Goal: Task Accomplishment & Management: Manage account settings

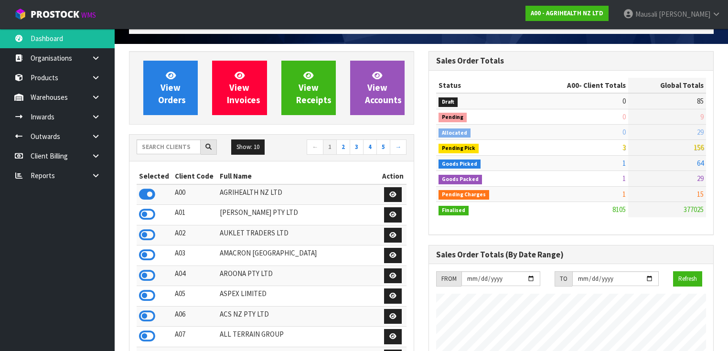
scroll to position [38, 0]
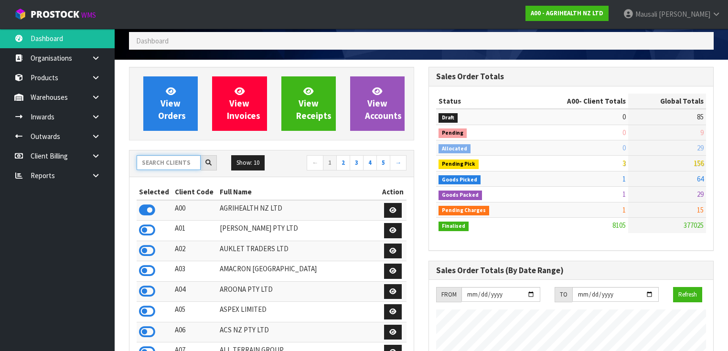
click at [162, 162] on input "text" at bounding box center [169, 162] width 64 height 15
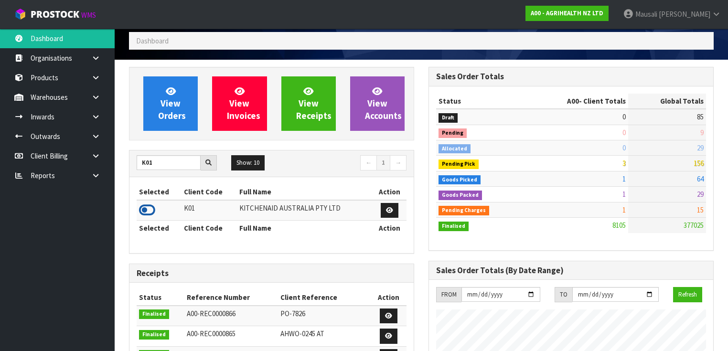
click at [149, 207] on icon at bounding box center [147, 210] width 16 height 14
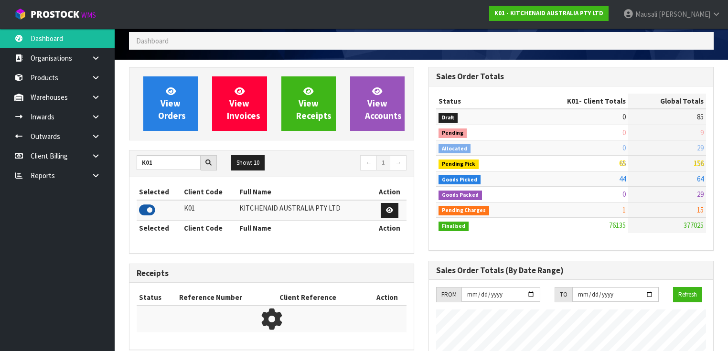
scroll to position [721, 300]
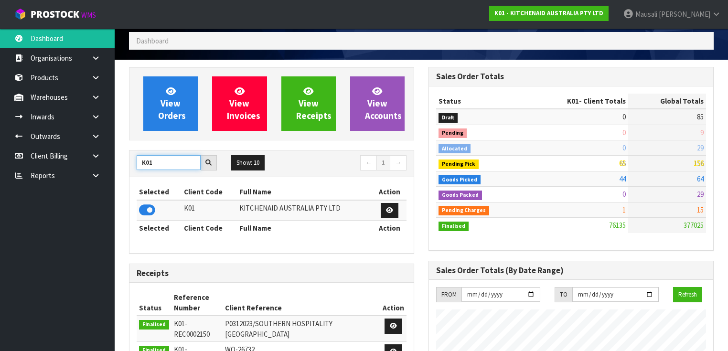
drag, startPoint x: 160, startPoint y: 163, endPoint x: 134, endPoint y: 174, distance: 28.5
click at [134, 174] on div "K01 Show: 10 5 10 25 50 ← 1 →" at bounding box center [271, 164] width 284 height 27
click at [151, 203] on icon at bounding box center [147, 210] width 16 height 14
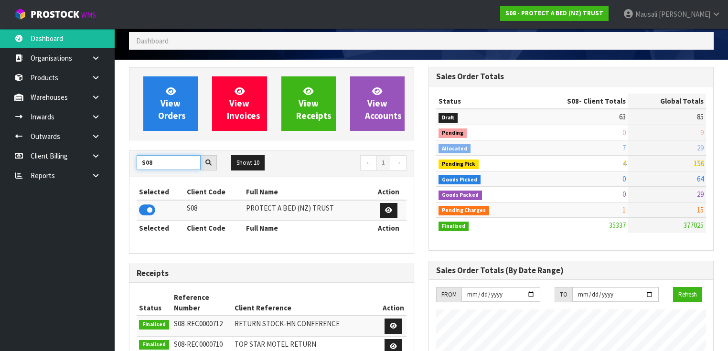
drag, startPoint x: 159, startPoint y: 156, endPoint x: 124, endPoint y: 170, distance: 37.5
click at [124, 170] on div "View Orders View Invoices View Receipts View Accounts S08 Show: 10 5 10 25 50 ←…" at bounding box center [272, 355] width 300 height 576
type input "A03"
click at [153, 204] on icon at bounding box center [147, 210] width 16 height 14
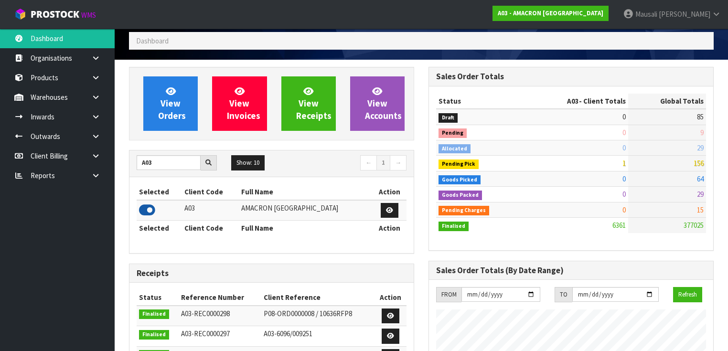
scroll to position [598, 300]
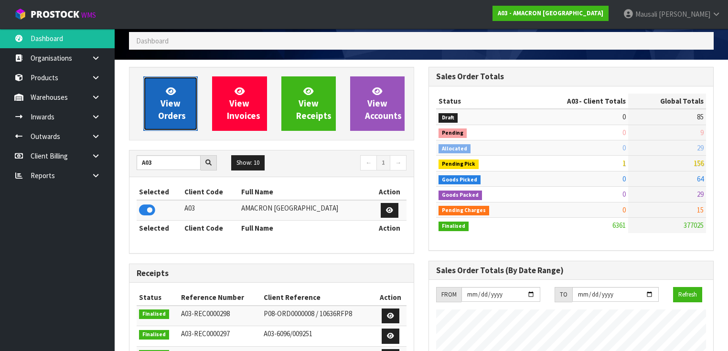
click at [182, 111] on span "View Orders" at bounding box center [172, 104] width 28 height 36
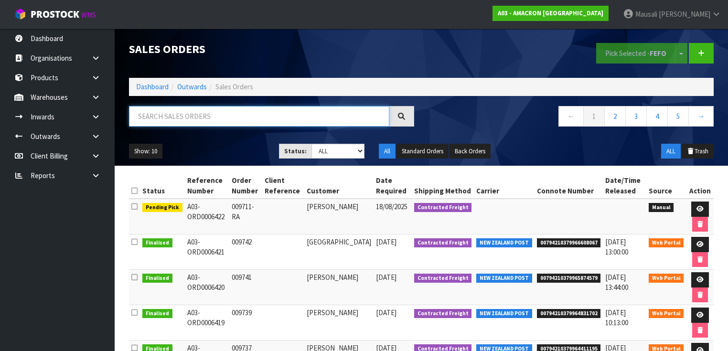
click at [153, 120] on input "text" at bounding box center [259, 116] width 260 height 21
type input "JOB-0407834"
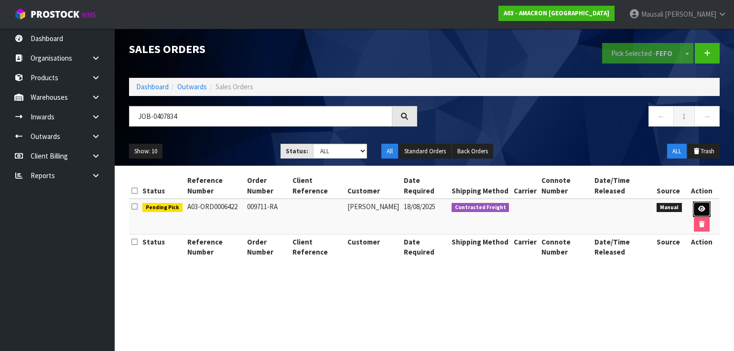
click at [696, 206] on link at bounding box center [702, 209] width 18 height 15
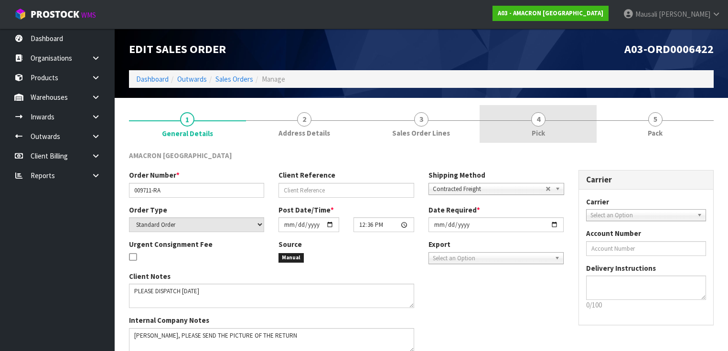
click at [534, 127] on link "4 Pick" at bounding box center [538, 124] width 117 height 38
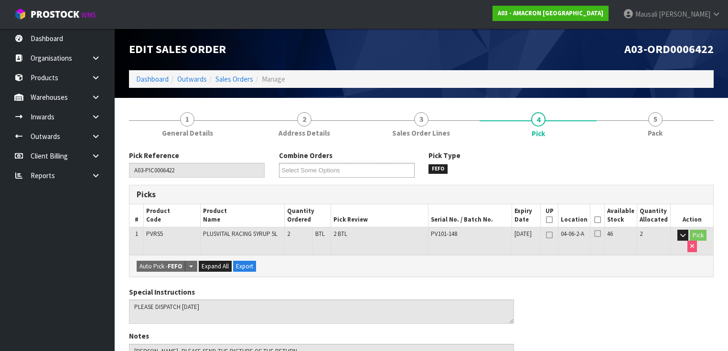
click at [601, 220] on icon at bounding box center [597, 220] width 7 height 0
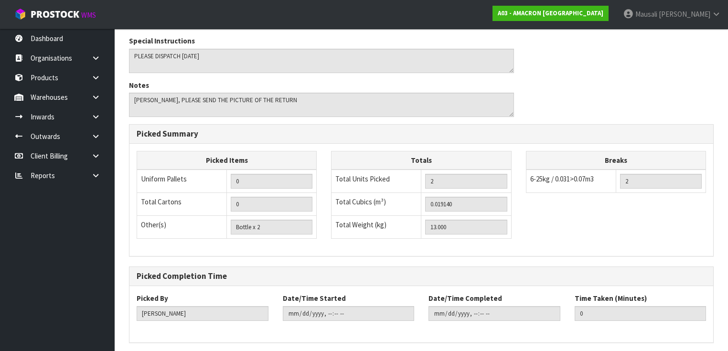
scroll to position [319, 0]
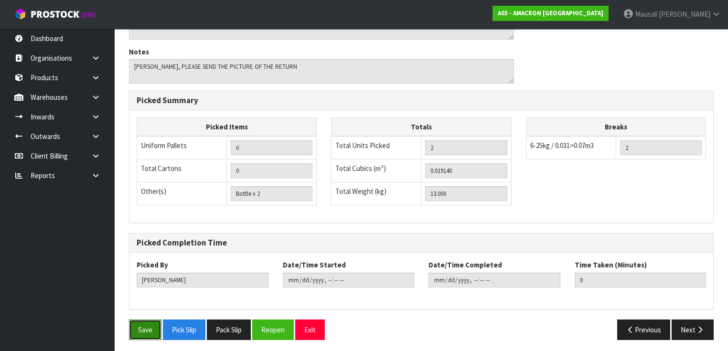
click at [138, 320] on button "Save" at bounding box center [145, 330] width 32 height 21
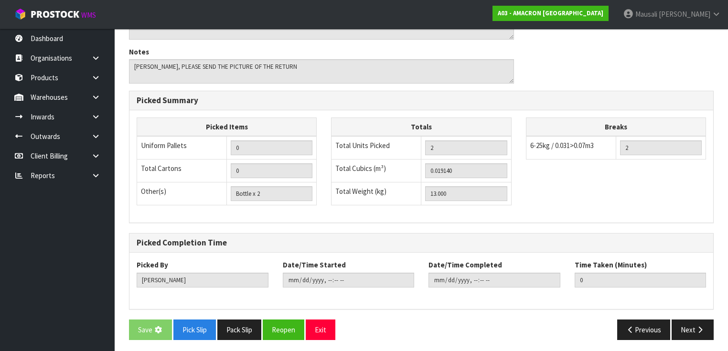
scroll to position [0, 0]
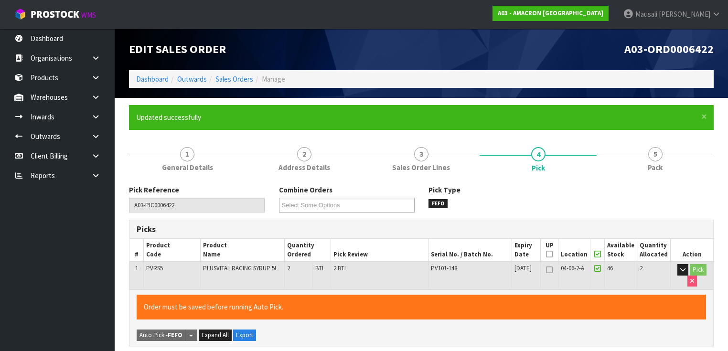
type input "Mausali Tito"
type input "2025-08-18T09:14:59"
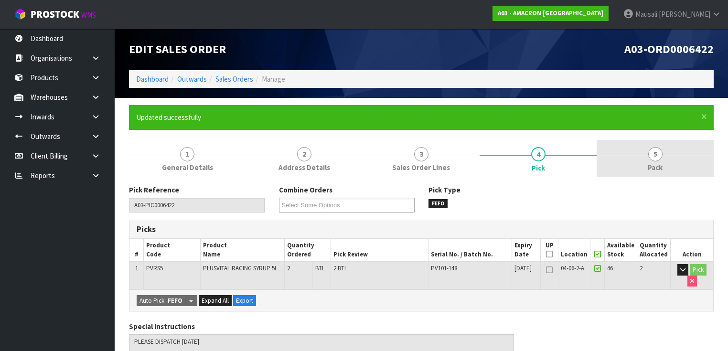
drag, startPoint x: 663, startPoint y: 161, endPoint x: 627, endPoint y: 166, distance: 36.8
click at [662, 161] on link "5 Pack" at bounding box center [655, 159] width 117 height 38
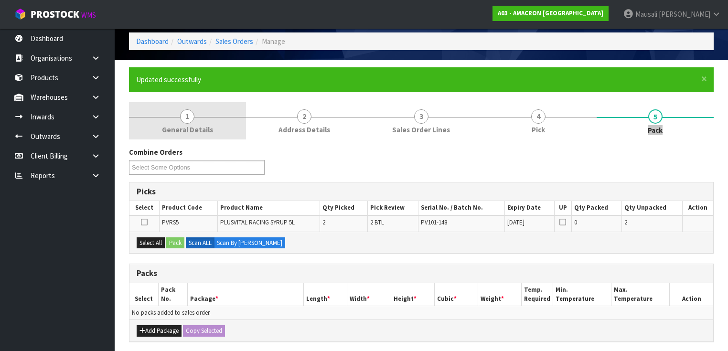
scroll to position [153, 0]
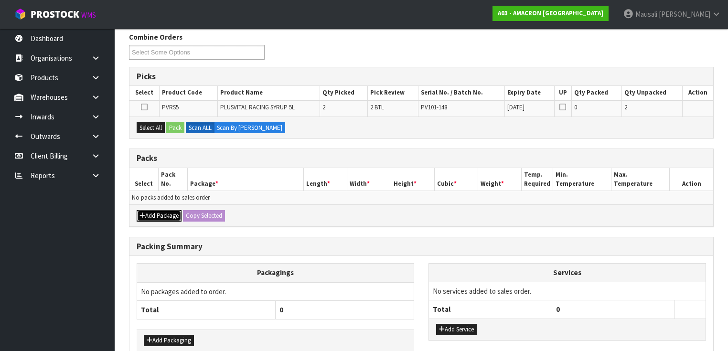
click at [148, 215] on button "Add Package" at bounding box center [159, 215] width 45 height 11
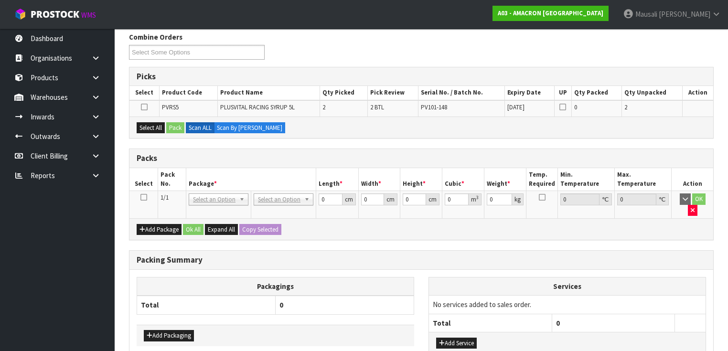
click at [143, 197] on icon at bounding box center [143, 197] width 7 height 0
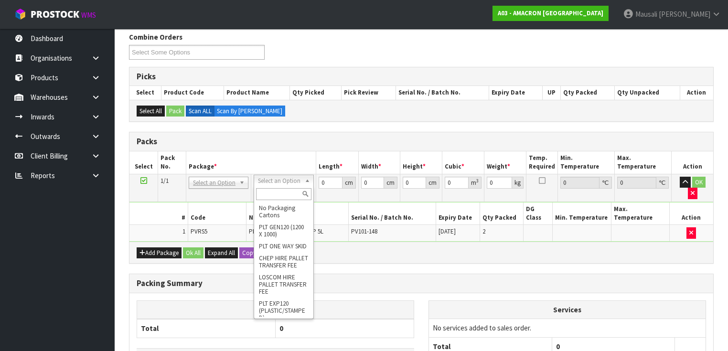
click at [276, 194] on input "text" at bounding box center [283, 194] width 55 height 12
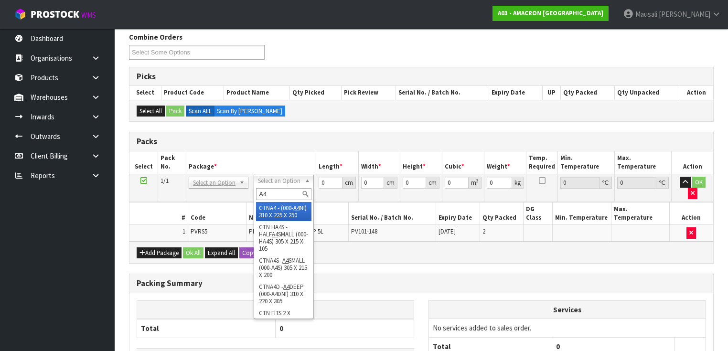
type input "A4"
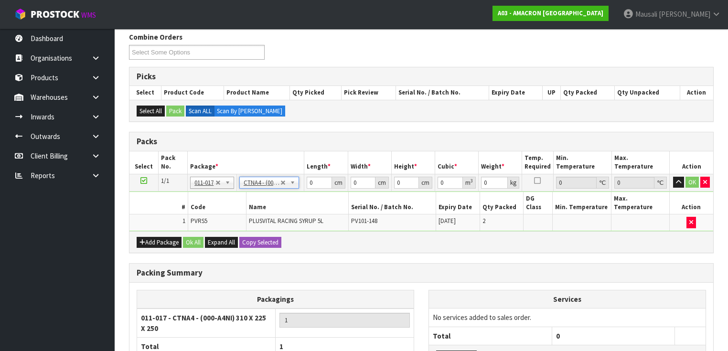
type input "31"
type input "22.5"
type input "25"
type input "0.017438"
type input "13.2"
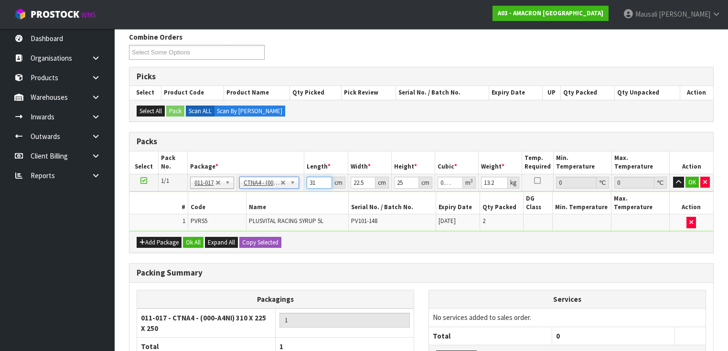
drag, startPoint x: 320, startPoint y: 182, endPoint x: 302, endPoint y: 189, distance: 19.7
click at [302, 189] on tr "1/1 NONE 007-001 007-002 007-004 007-009 007-013 007-014 007-015 007-017 007-01…" at bounding box center [421, 182] width 584 height 17
type input "3"
type input "0.001687"
type input "32"
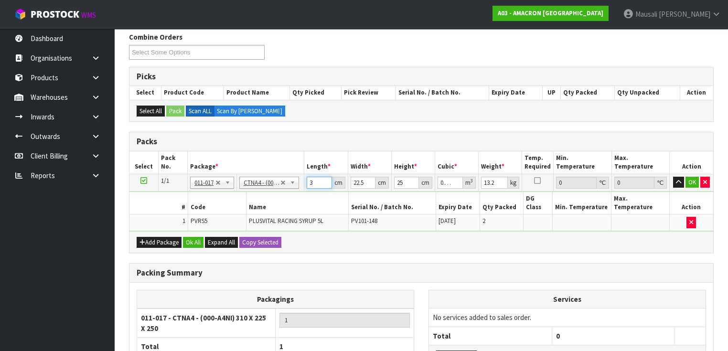
type input "0.018"
type input "32"
type input "2"
type input "0.0016"
type input "24"
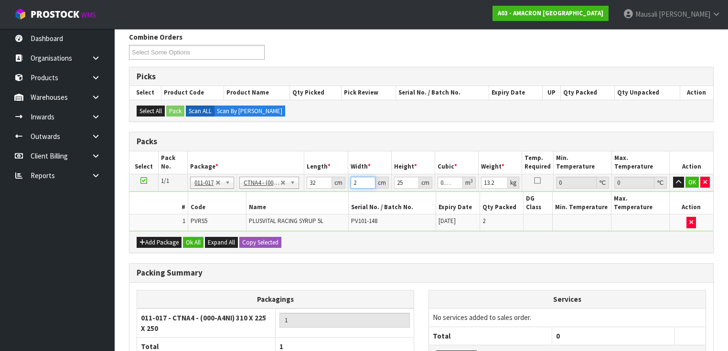
type input "0.0192"
type input "24"
type input "3"
type input "0.002304"
type input "33"
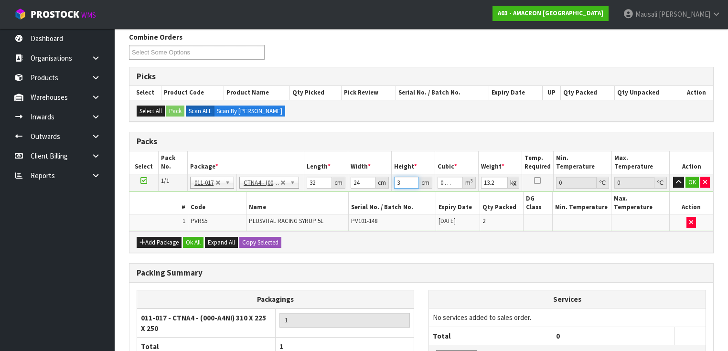
type input "0.025344"
type input "33"
type input "14"
click at [195, 237] on button "Ok All" at bounding box center [193, 242] width 21 height 11
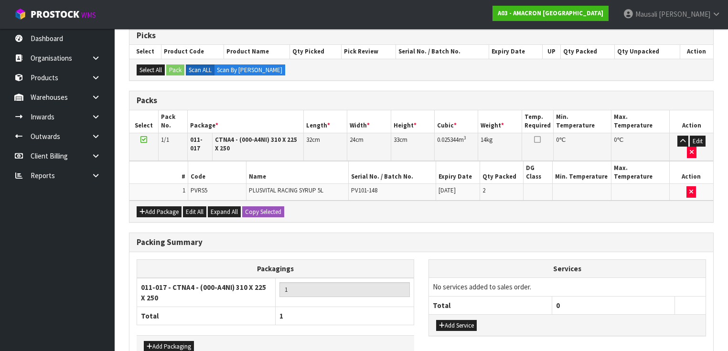
scroll to position [235, 0]
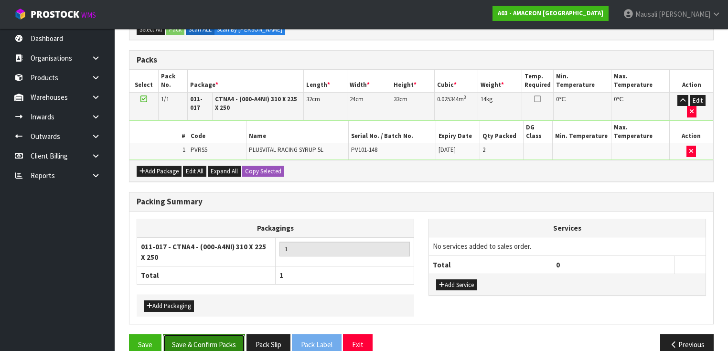
click at [219, 334] on button "Save & Confirm Packs" at bounding box center [204, 344] width 82 height 21
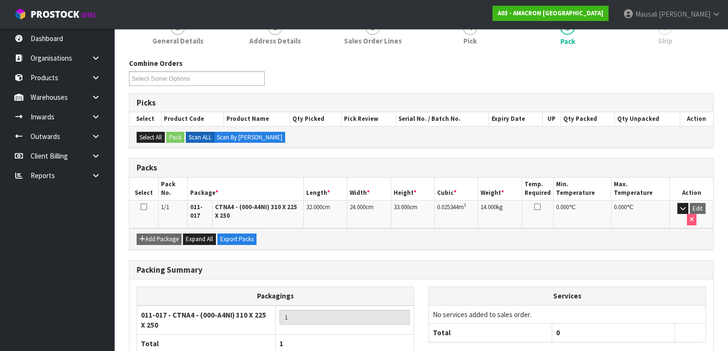
scroll to position [183, 0]
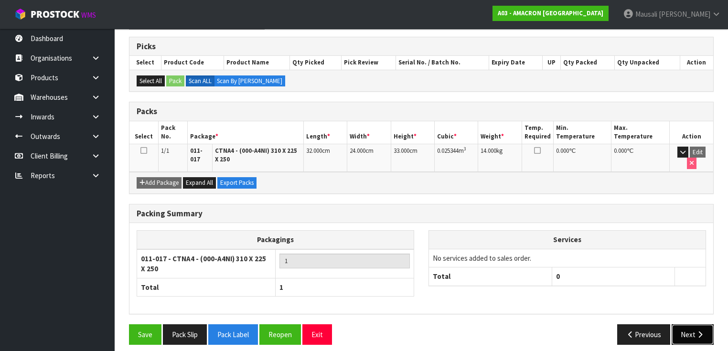
drag, startPoint x: 680, startPoint y: 324, endPoint x: 671, endPoint y: 322, distance: 9.1
click at [680, 324] on button "Next" at bounding box center [693, 334] width 42 height 21
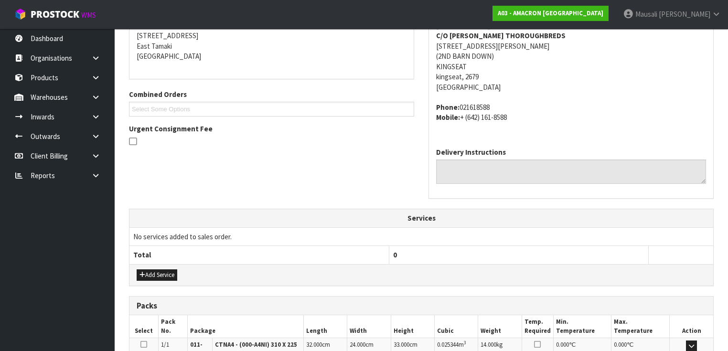
scroll to position [323, 0]
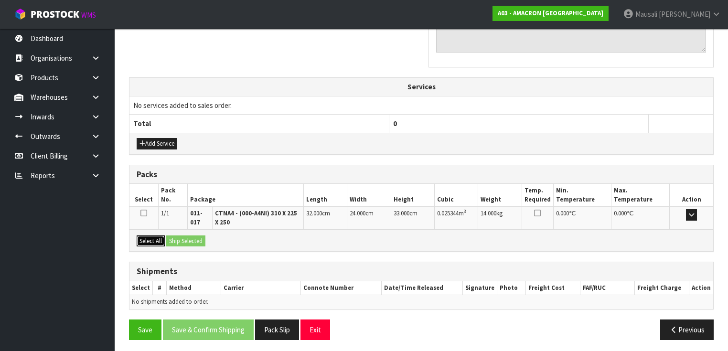
click at [143, 236] on button "Select All" at bounding box center [151, 241] width 28 height 11
click at [191, 237] on button "Ship Selected" at bounding box center [185, 241] width 39 height 11
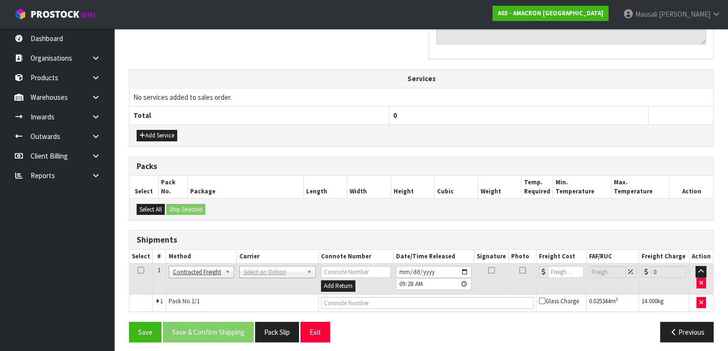
scroll to position [333, 0]
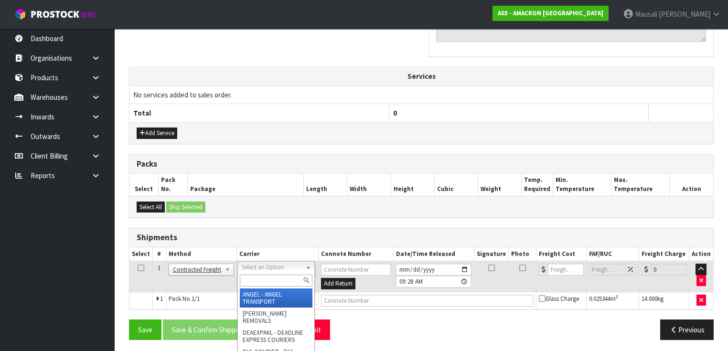
click at [249, 278] on input "text" at bounding box center [276, 281] width 73 height 12
type input "NZP"
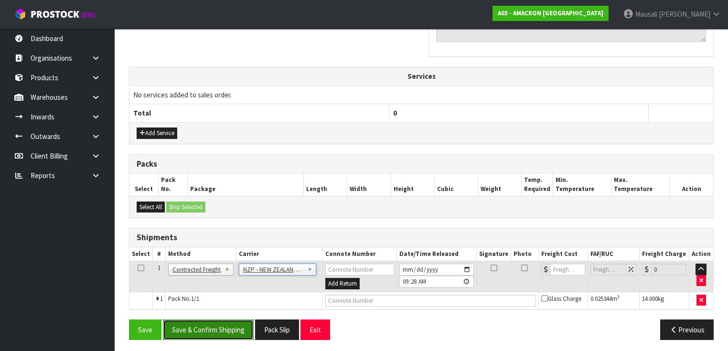
click at [199, 322] on button "Save & Confirm Shipping" at bounding box center [208, 330] width 91 height 21
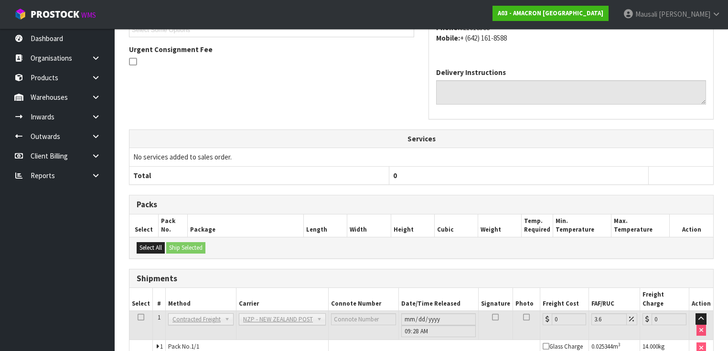
scroll to position [320, 0]
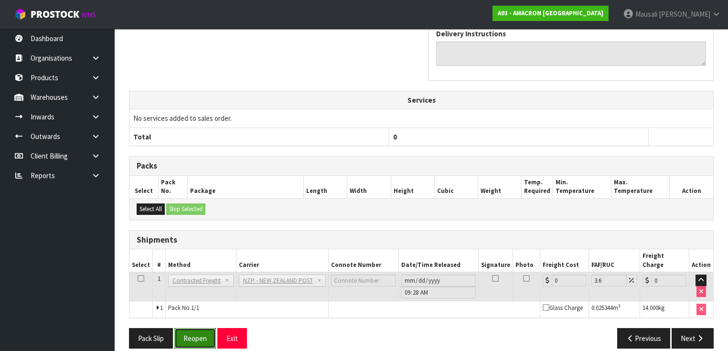
click at [197, 330] on button "Reopen" at bounding box center [195, 338] width 42 height 21
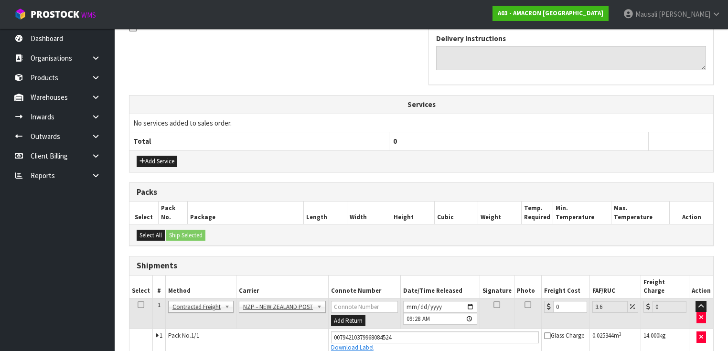
scroll to position [342, 0]
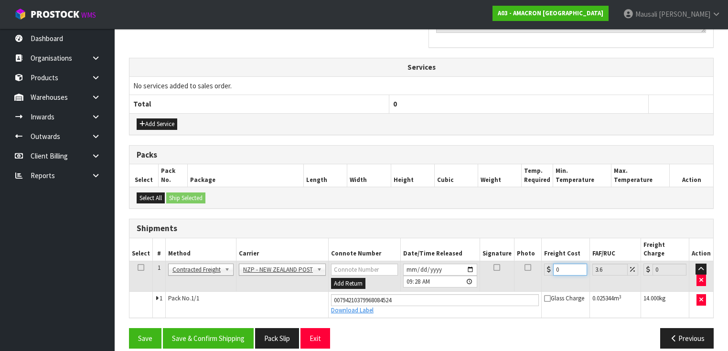
drag, startPoint x: 564, startPoint y: 260, endPoint x: 526, endPoint y: 275, distance: 41.2
click at [526, 275] on tr "1 Client Local Pickup Customer Local Pickup Company Freight Contracted Freight …" at bounding box center [421, 276] width 584 height 31
type input "8"
type input "8.29"
type input "8.7"
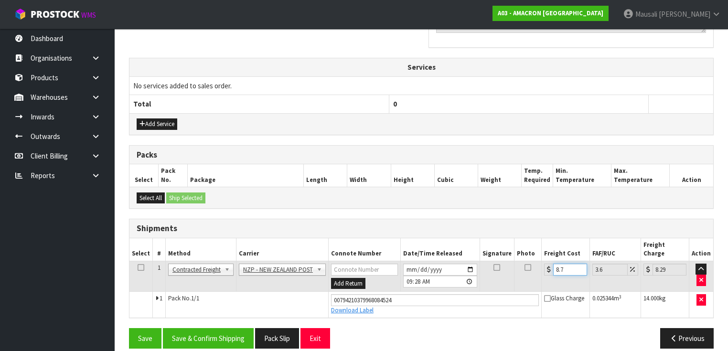
type input "9.01"
type input "8.74"
type input "9.05"
type input "8.7"
type input "9.01"
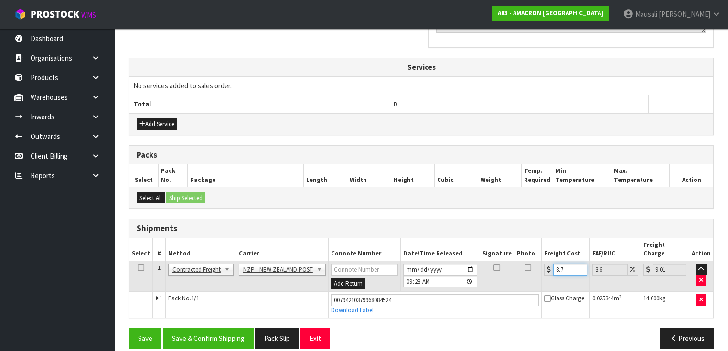
type input "8"
type input "8.29"
type input "8.4"
type input "8.7"
type input "8.47"
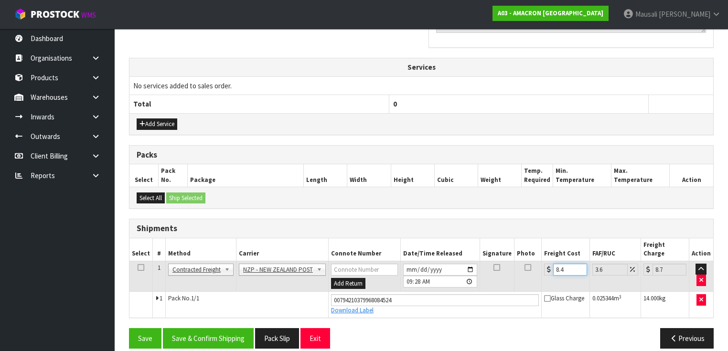
type input "8.77"
type input "8.47"
click at [222, 328] on button "Save & Confirm Shipping" at bounding box center [208, 338] width 91 height 21
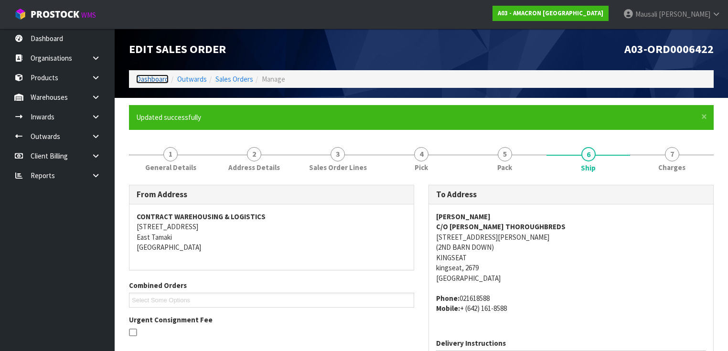
click at [143, 79] on link "Dashboard" at bounding box center [152, 79] width 32 height 9
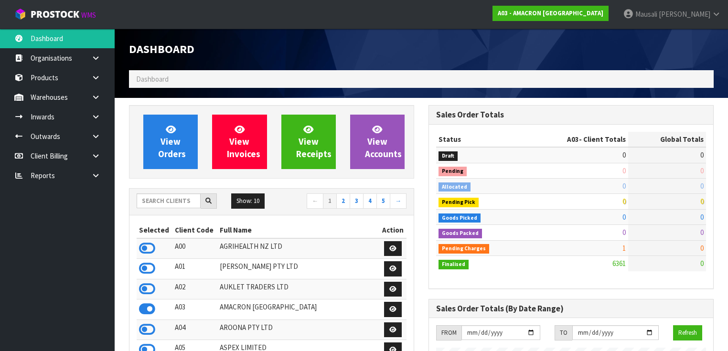
scroll to position [598, 300]
click at [154, 201] on input "text" at bounding box center [169, 201] width 64 height 15
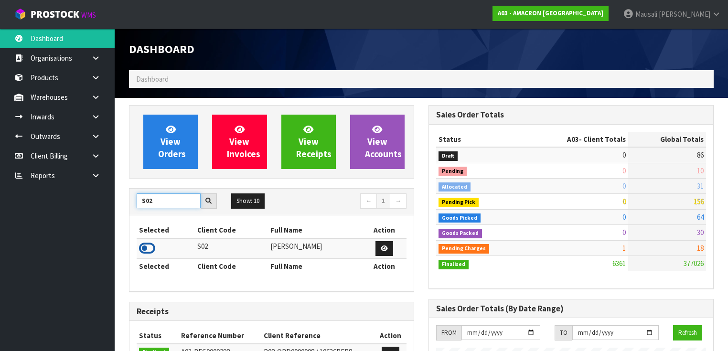
type input "S02"
click at [144, 245] on icon at bounding box center [147, 248] width 16 height 14
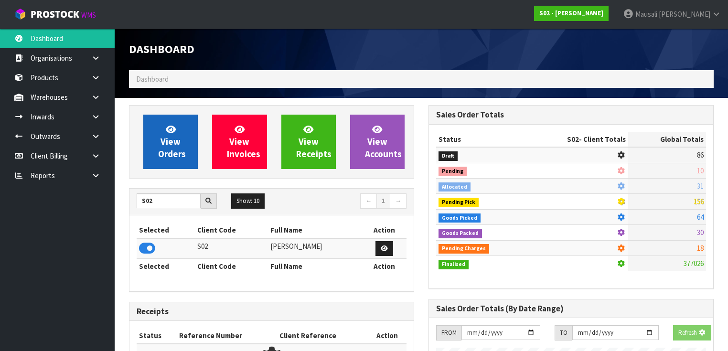
scroll to position [721, 300]
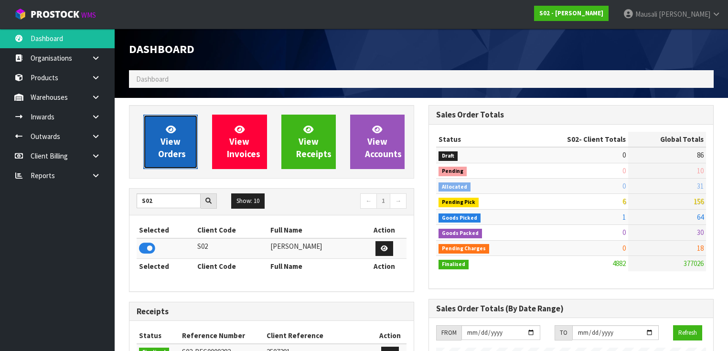
click at [161, 137] on span "View Orders" at bounding box center [172, 142] width 28 height 36
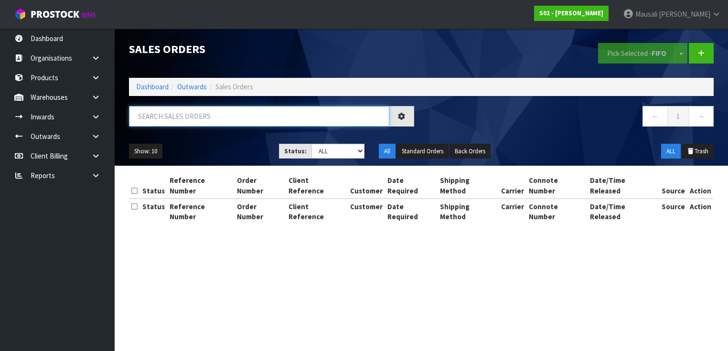
click at [162, 107] on input "text" at bounding box center [259, 116] width 260 height 21
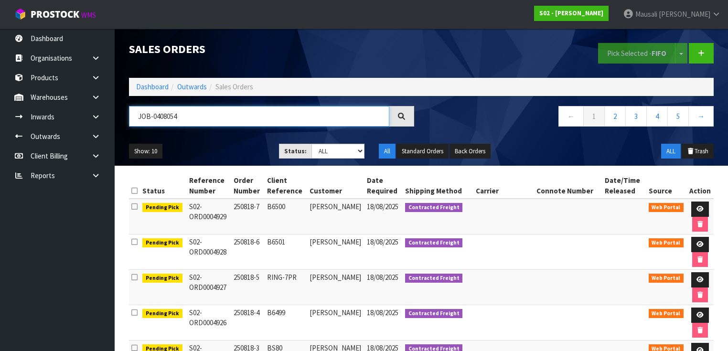
type input "JOB-0408054"
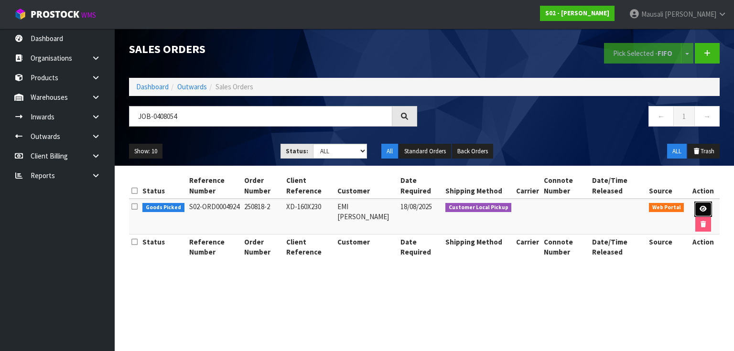
click at [696, 205] on link at bounding box center [703, 209] width 18 height 15
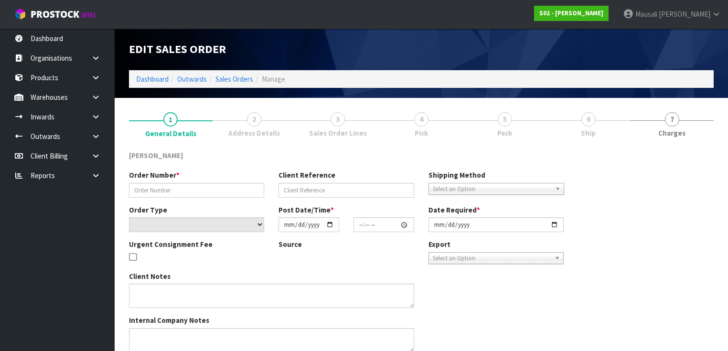
type input "250818-2"
type input "XD-160X230"
select select "number:0"
type input "2025-08-16"
type input "17:43:00.000"
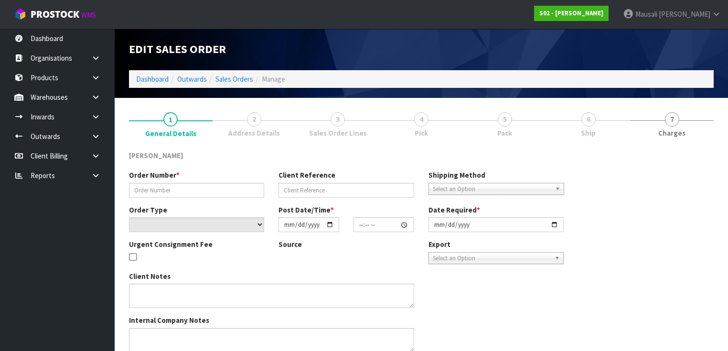
type input "2025-08-18"
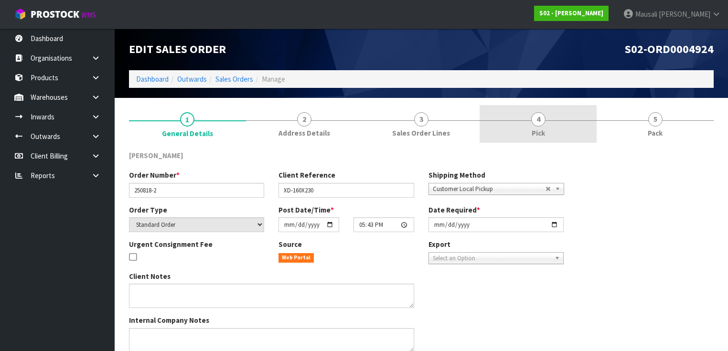
click at [543, 124] on span "4" at bounding box center [538, 119] width 14 height 14
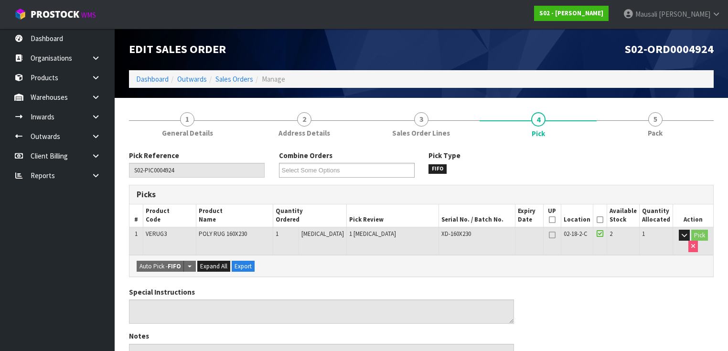
click at [602, 220] on icon at bounding box center [600, 220] width 7 height 0
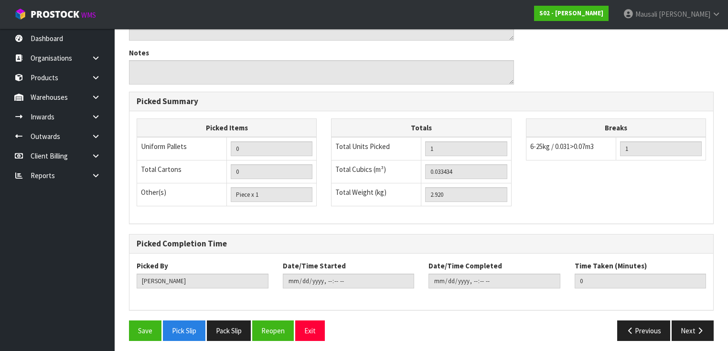
scroll to position [319, 0]
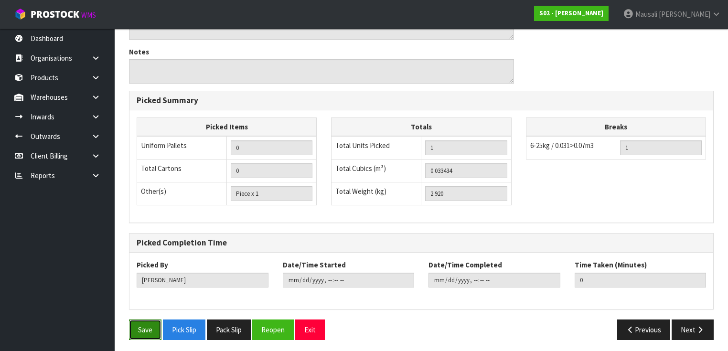
click at [137, 325] on button "Save" at bounding box center [145, 330] width 32 height 21
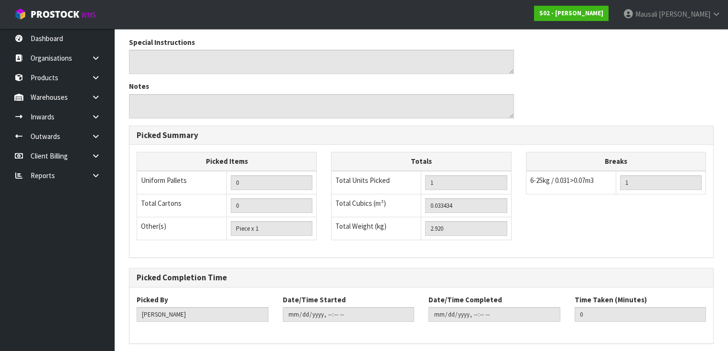
scroll to position [0, 0]
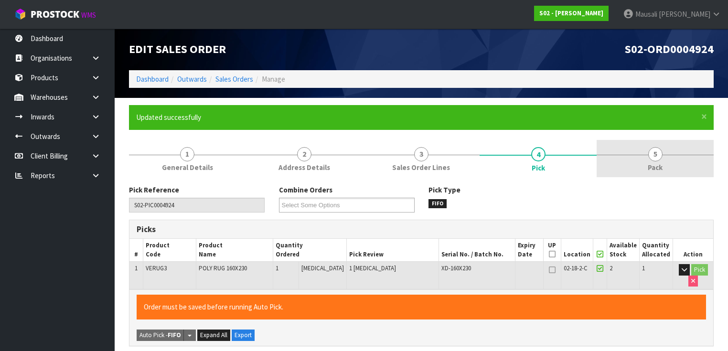
type input "Mausali Tito"
type input "2025-08-18T09:32:40"
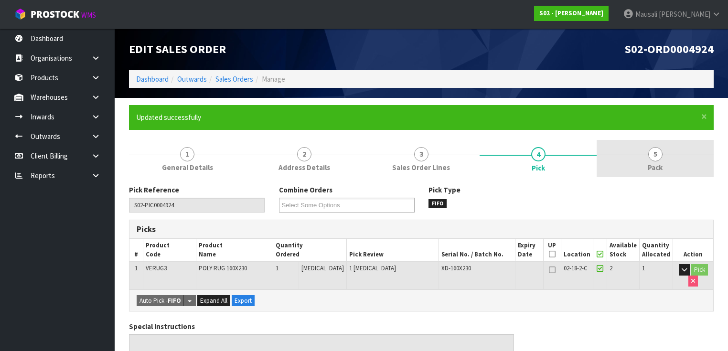
click at [651, 164] on span "Pack" at bounding box center [655, 167] width 15 height 10
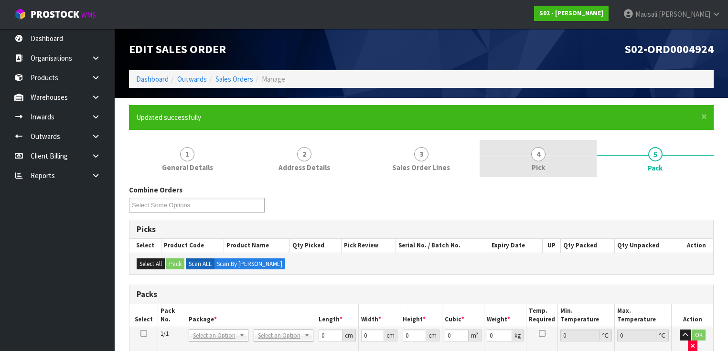
click at [539, 164] on span "Pick" at bounding box center [538, 167] width 13 height 10
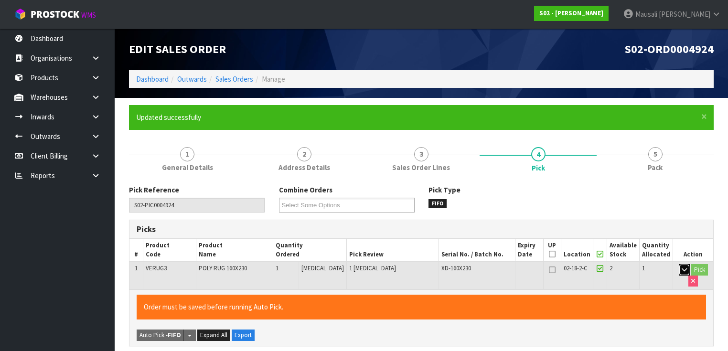
click at [682, 265] on button "button" at bounding box center [684, 269] width 11 height 11
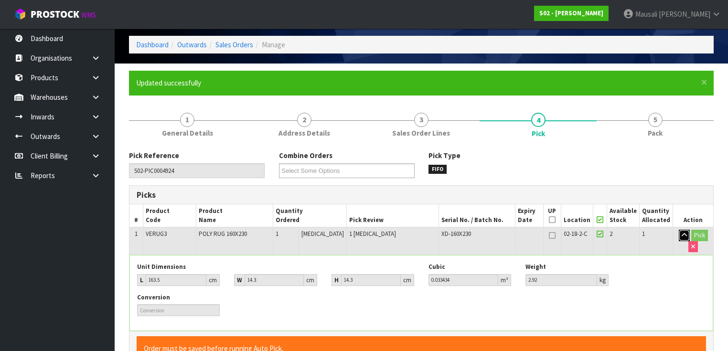
scroll to position [115, 0]
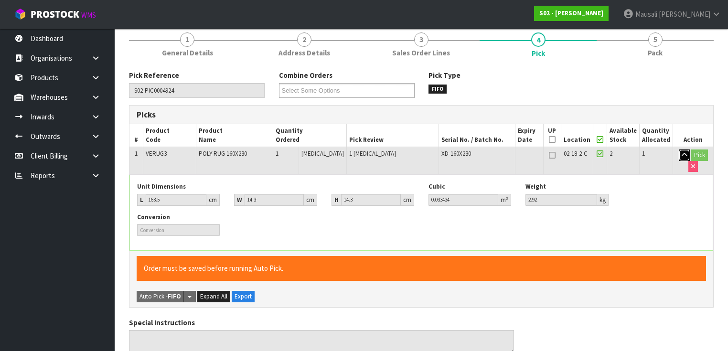
drag, startPoint x: 684, startPoint y: 157, endPoint x: 677, endPoint y: 145, distance: 13.8
click at [683, 157] on icon "button" at bounding box center [684, 155] width 5 height 6
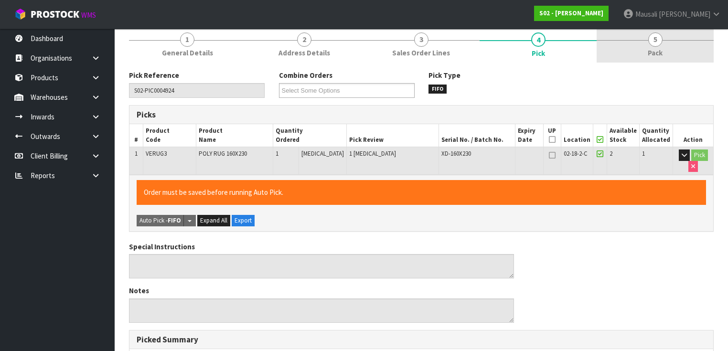
drag, startPoint x: 657, startPoint y: 46, endPoint x: 646, endPoint y: 55, distance: 14.6
click at [656, 45] on span "5" at bounding box center [655, 39] width 14 height 14
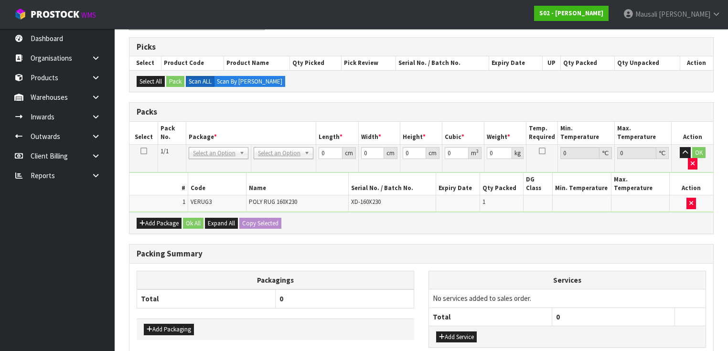
scroll to position [218, 0]
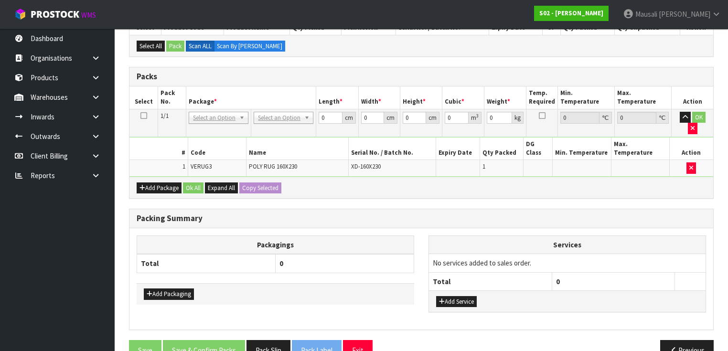
drag, startPoint x: 266, startPoint y: 110, endPoint x: 275, endPoint y: 131, distance: 22.7
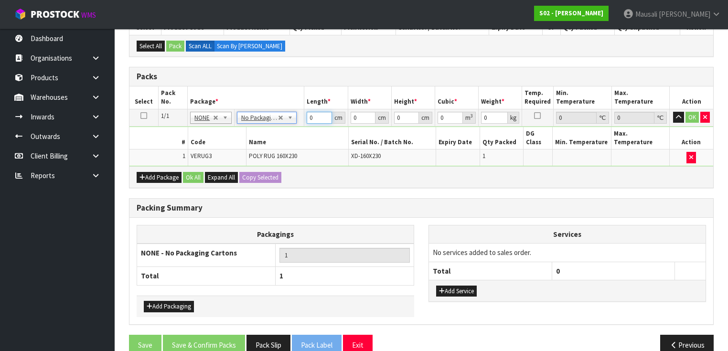
drag, startPoint x: 317, startPoint y: 117, endPoint x: 262, endPoint y: 138, distance: 59.3
click at [269, 136] on tbody "1/1 NONE 007-001 007-002 007-004 007-009 007-013 007-014 007-015 007-017 007-01…" at bounding box center [421, 137] width 584 height 57
type input "164"
type input "15"
type input "1"
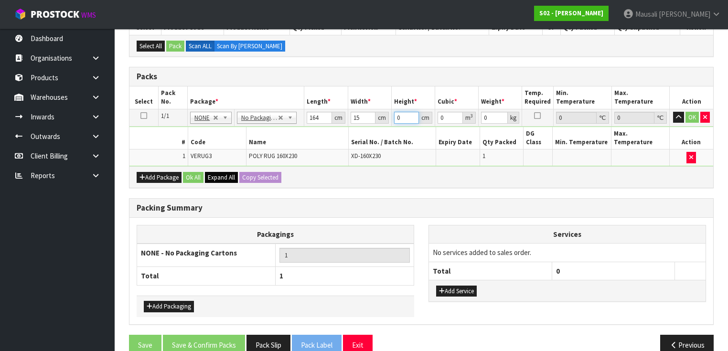
type input "0.00246"
type input "15"
type input "0.0369"
type input "15"
type input "3"
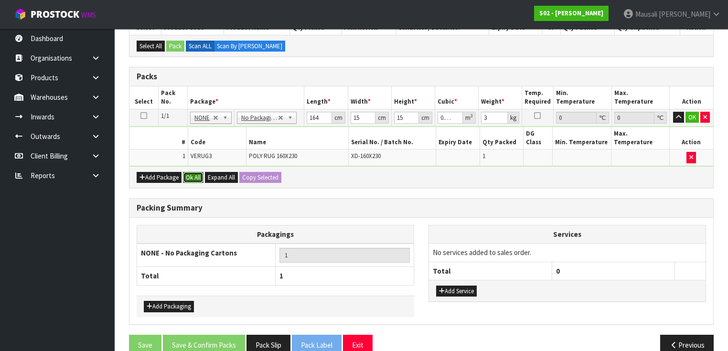
click at [191, 172] on button "Ok All" at bounding box center [193, 177] width 21 height 11
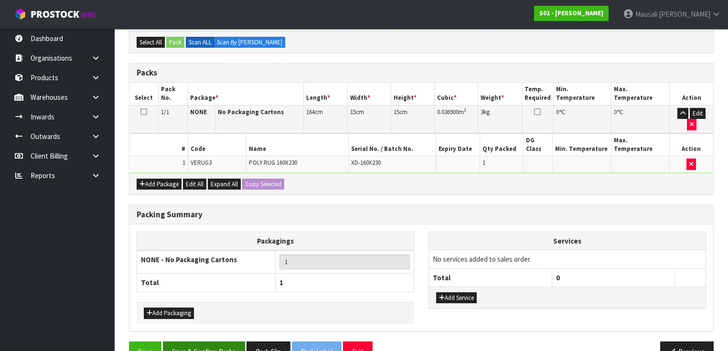
scroll to position [222, 0]
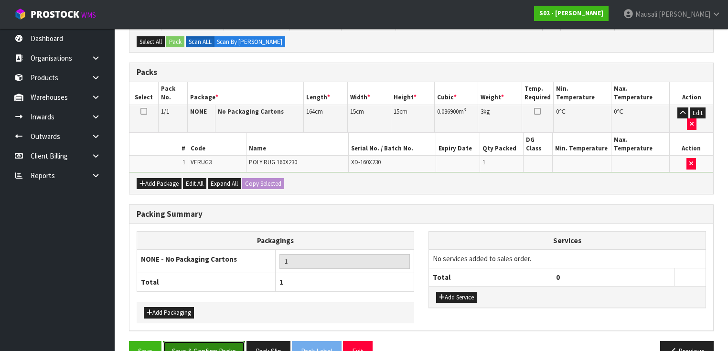
click at [216, 341] on button "Save & Confirm Packs" at bounding box center [204, 351] width 82 height 21
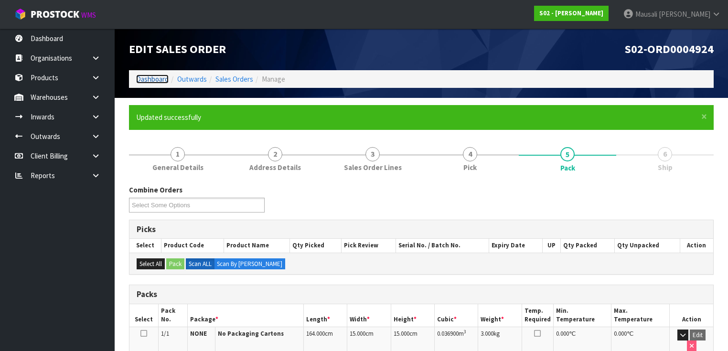
click at [157, 75] on link "Dashboard" at bounding box center [152, 79] width 32 height 9
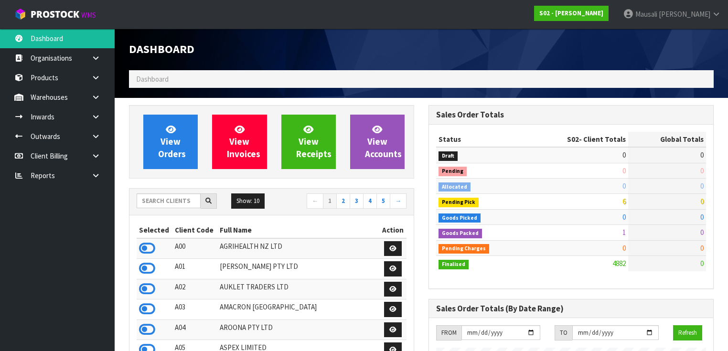
scroll to position [721, 300]
click at [167, 201] on input "text" at bounding box center [169, 201] width 64 height 15
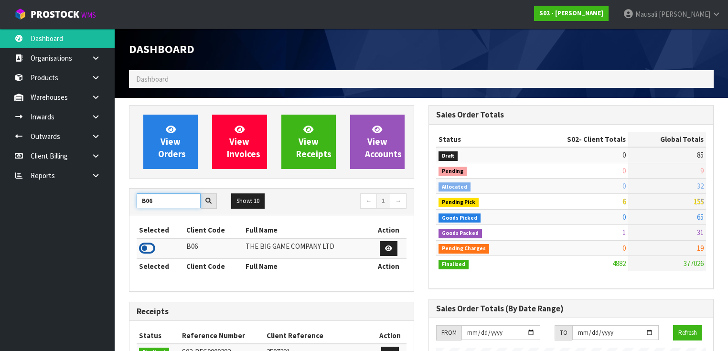
type input "B06"
click at [151, 246] on icon at bounding box center [147, 248] width 16 height 14
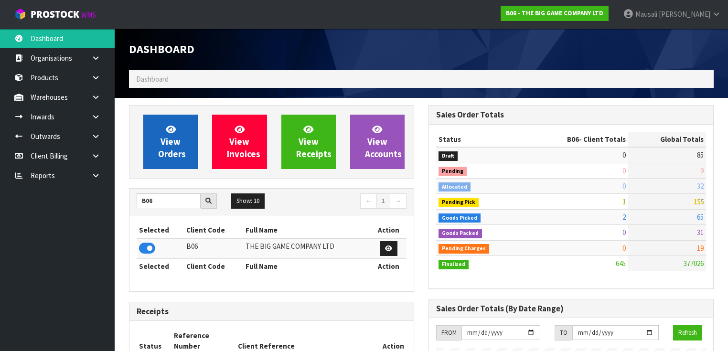
scroll to position [762, 300]
click at [170, 145] on span "View Orders" at bounding box center [172, 142] width 28 height 36
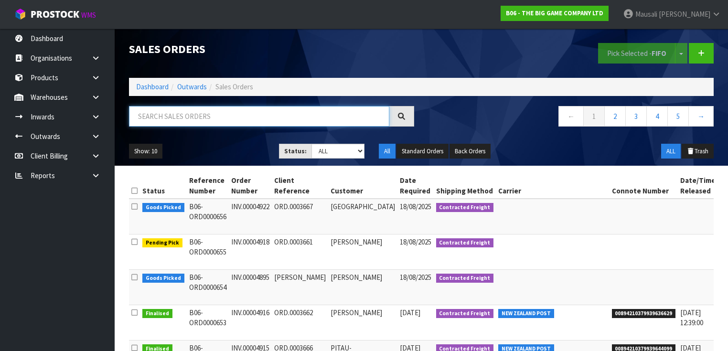
click at [144, 117] on input "text" at bounding box center [259, 116] width 260 height 21
type input "JOB-0408042"
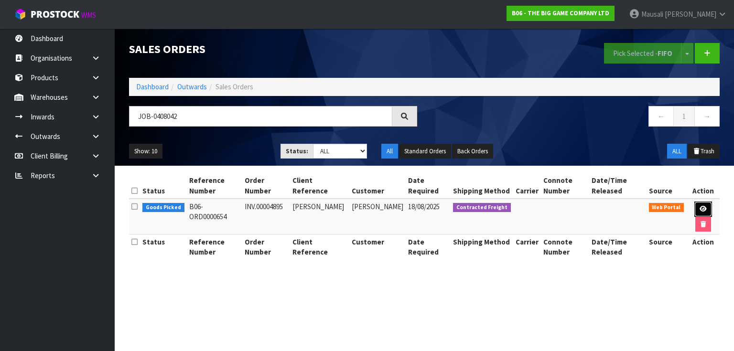
click at [698, 205] on link at bounding box center [703, 209] width 18 height 15
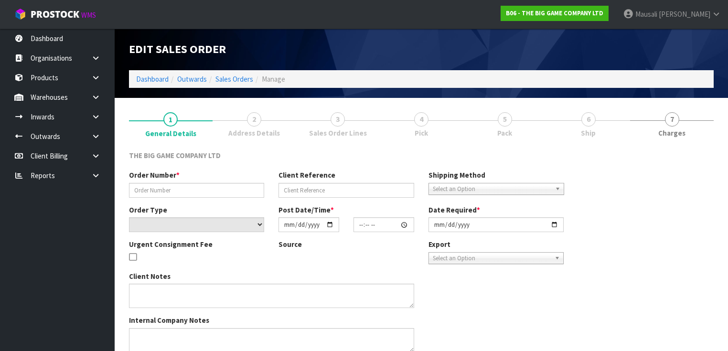
type input "INV.00004895"
type input "SIMON KAKE"
select select "number:0"
type input "2025-08-16"
type input "13:00:00.000"
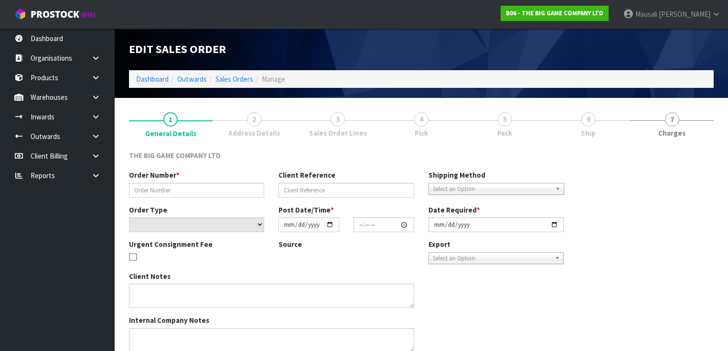
type input "2025-08-18"
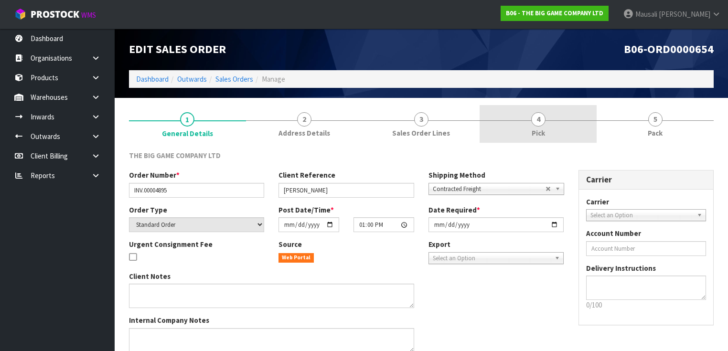
click at [532, 124] on link "4 Pick" at bounding box center [538, 124] width 117 height 38
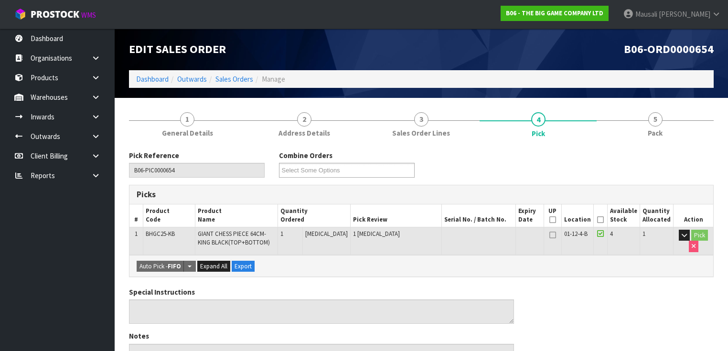
click at [601, 220] on icon at bounding box center [600, 220] width 7 height 0
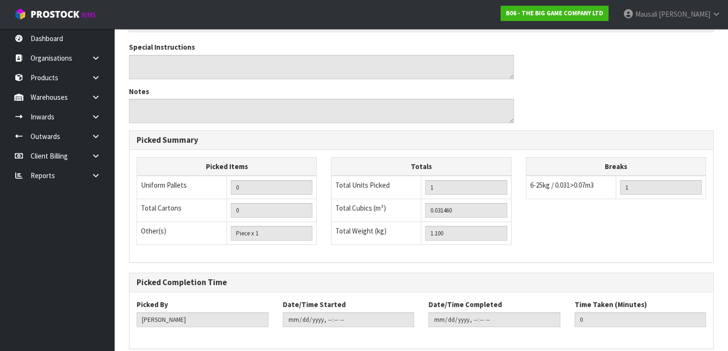
scroll to position [319, 0]
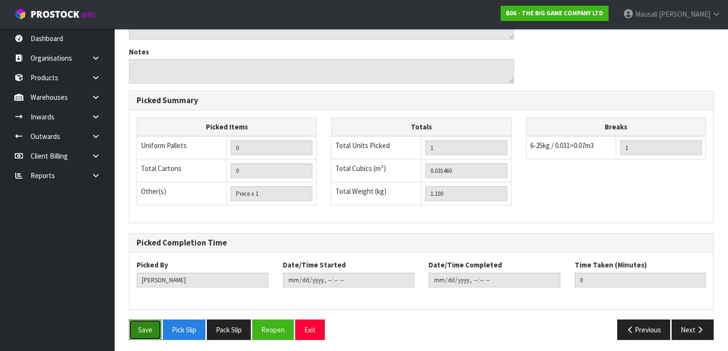
click at [135, 321] on button "Save" at bounding box center [145, 330] width 32 height 21
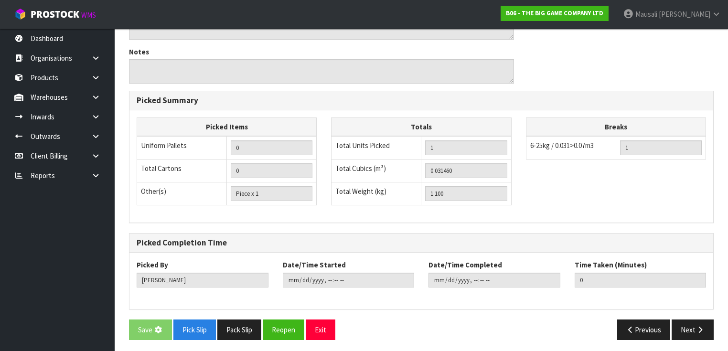
scroll to position [0, 0]
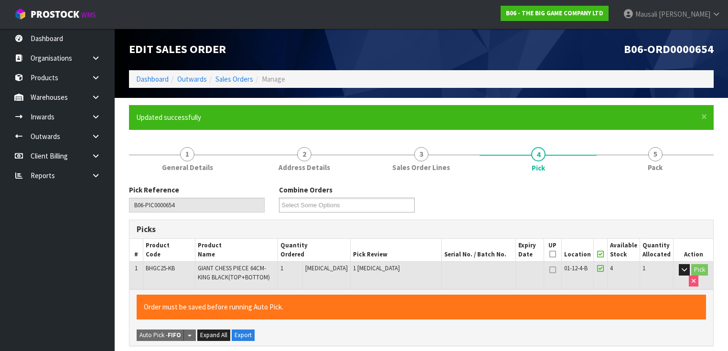
type input "Mausali Tito"
type input "2025-08-18T09:37:05"
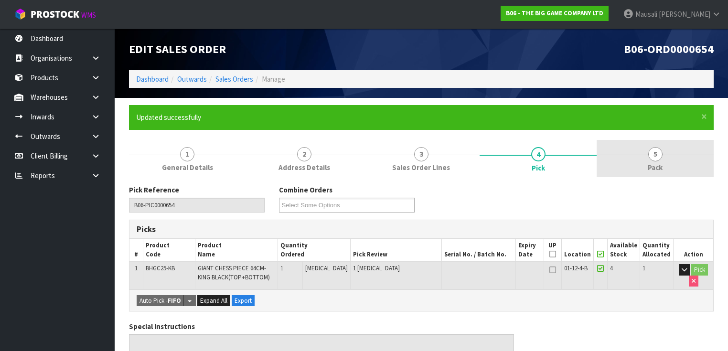
click at [660, 162] on span "Pack" at bounding box center [655, 167] width 15 height 10
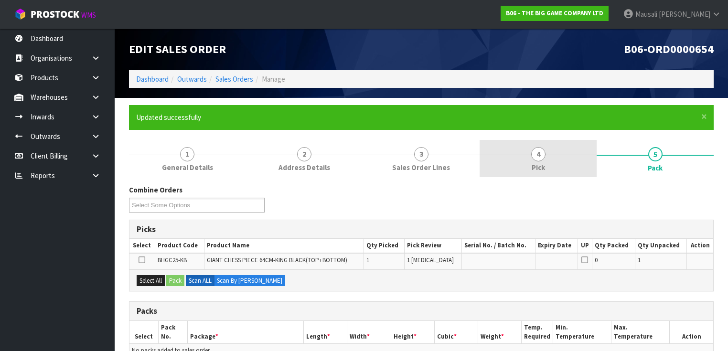
click at [545, 167] on span "Pick" at bounding box center [538, 167] width 13 height 10
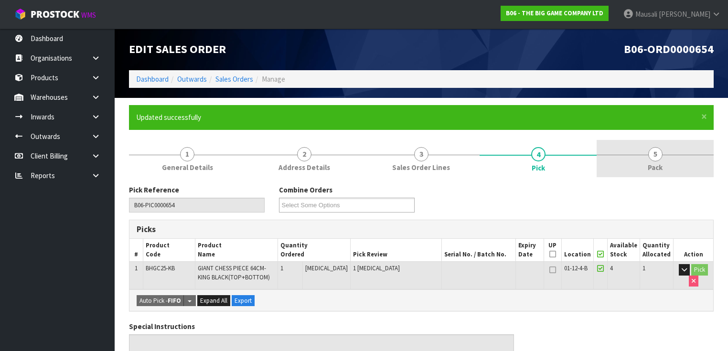
click at [652, 155] on span "5" at bounding box center [655, 154] width 14 height 14
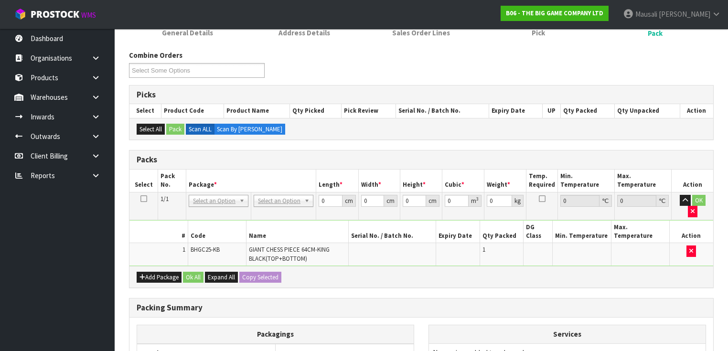
scroll to position [191, 0]
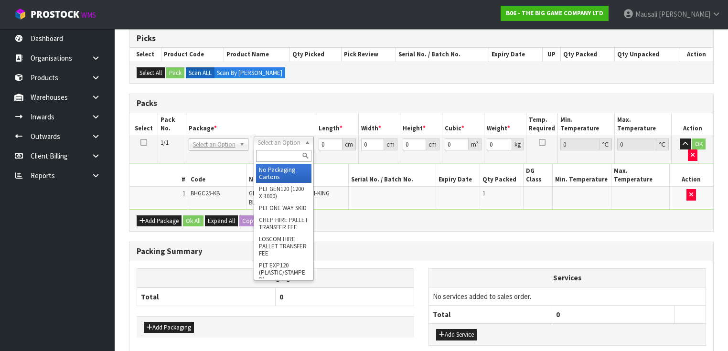
click at [269, 151] on input "text" at bounding box center [283, 156] width 55 height 12
type input "OC"
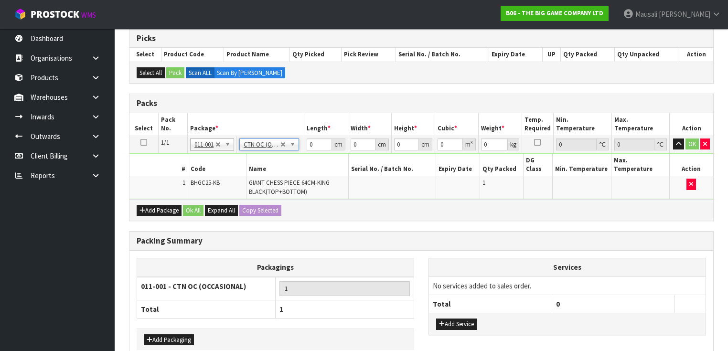
type input "1.1"
drag, startPoint x: 318, startPoint y: 144, endPoint x: 273, endPoint y: 162, distance: 48.0
click at [277, 161] on tbody "1/1 NONE 007-001 007-002 007-004 007-009 007-013 007-014 007-015 007-017 007-01…" at bounding box center [421, 168] width 584 height 64
type input "37"
type input "31"
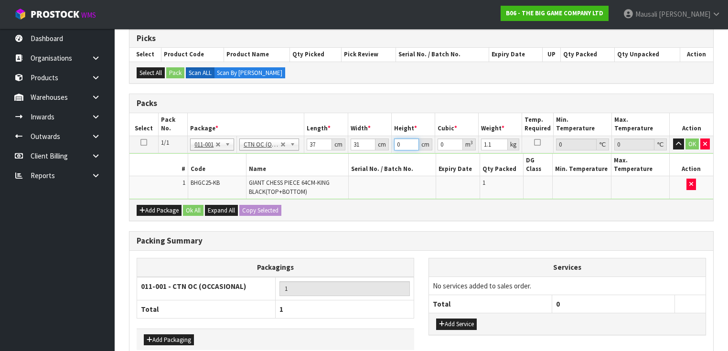
type input "5"
type input "0.005735"
type input "51"
type input "0.058497"
type input "51"
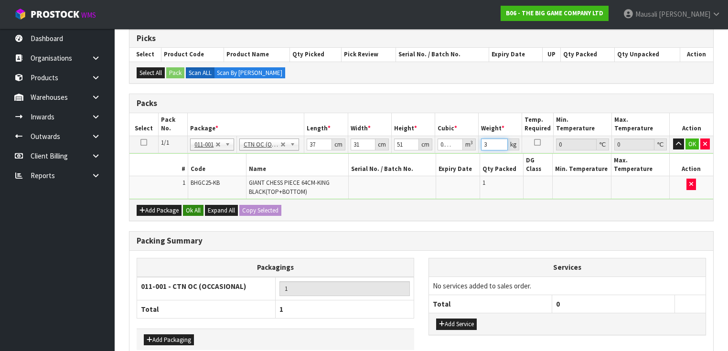
type input "3"
click at [193, 205] on button "Ok All" at bounding box center [193, 210] width 21 height 11
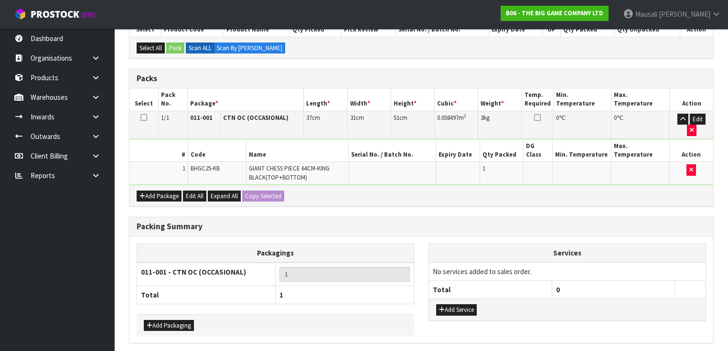
scroll to position [229, 0]
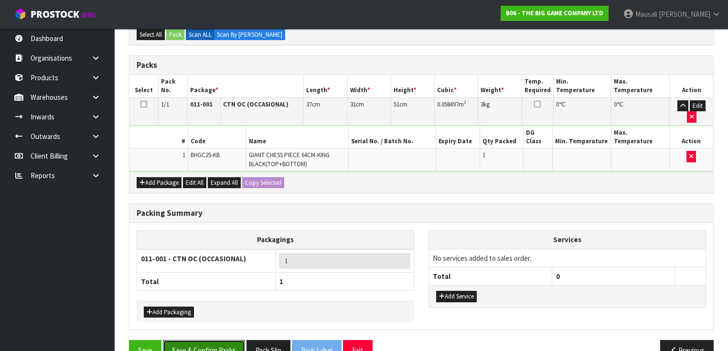
drag, startPoint x: 207, startPoint y: 326, endPoint x: 309, endPoint y: 304, distance: 104.0
click at [206, 340] on button "Save & Confirm Packs" at bounding box center [204, 350] width 82 height 21
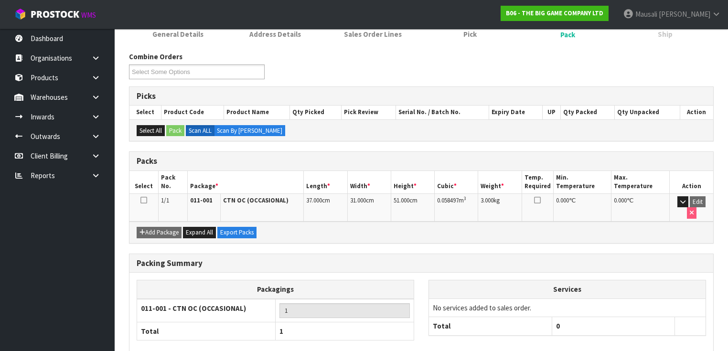
scroll to position [171, 0]
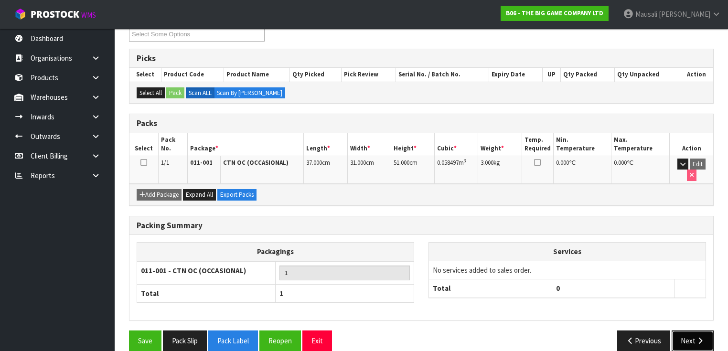
click at [688, 331] on button "Next" at bounding box center [693, 341] width 42 height 21
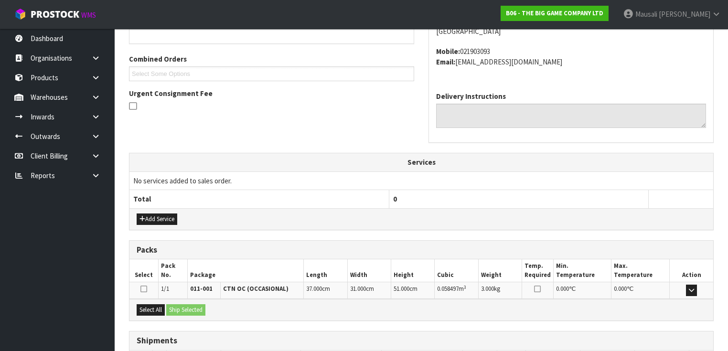
scroll to position [296, 0]
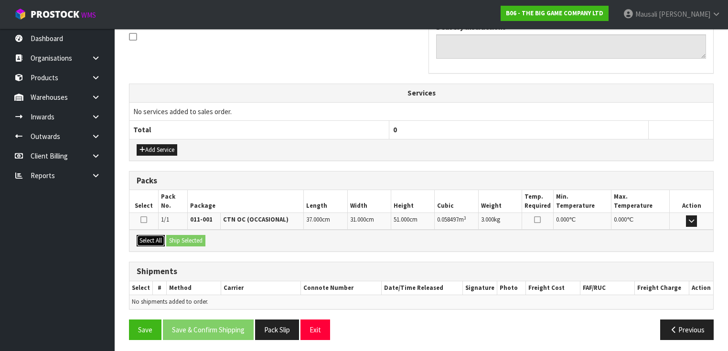
click at [151, 239] on button "Select All" at bounding box center [151, 240] width 28 height 11
click at [162, 239] on button "Select All" at bounding box center [151, 240] width 28 height 11
click at [176, 239] on button "Ship Selected" at bounding box center [185, 240] width 39 height 11
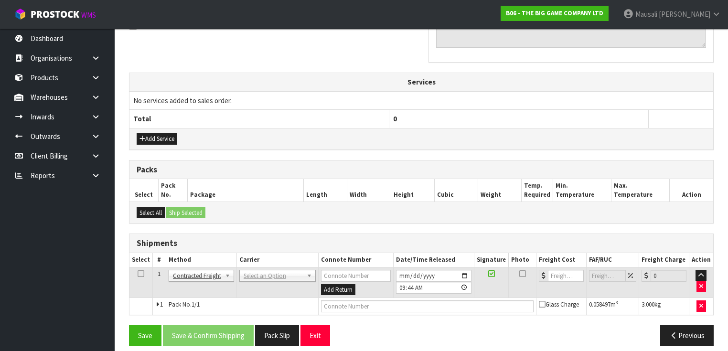
scroll to position [312, 0]
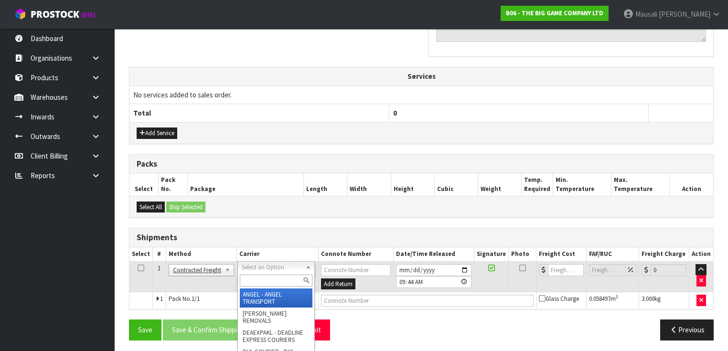
click at [246, 277] on input "text" at bounding box center [276, 281] width 73 height 12
type input "NZP"
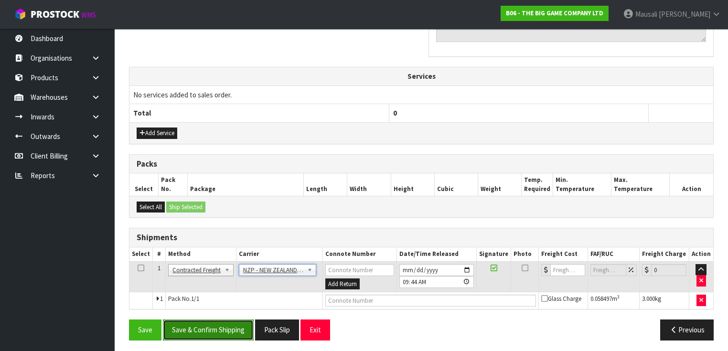
click at [206, 332] on button "Save & Confirm Shipping" at bounding box center [208, 330] width 91 height 21
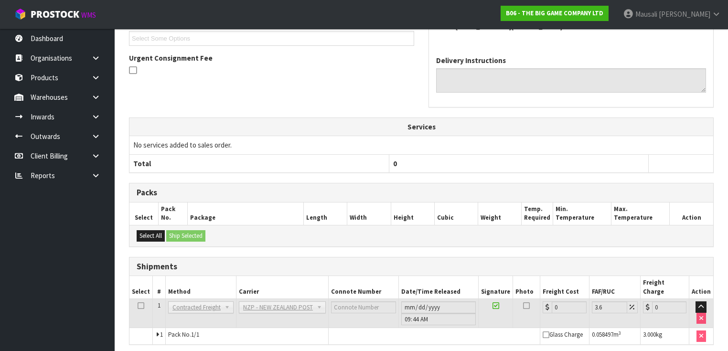
scroll to position [300, 0]
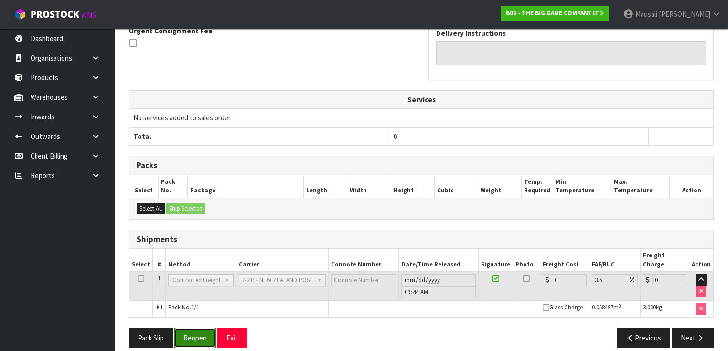
drag, startPoint x: 188, startPoint y: 325, endPoint x: 206, endPoint y: 319, distance: 19.0
click at [188, 328] on button "Reopen" at bounding box center [195, 338] width 42 height 21
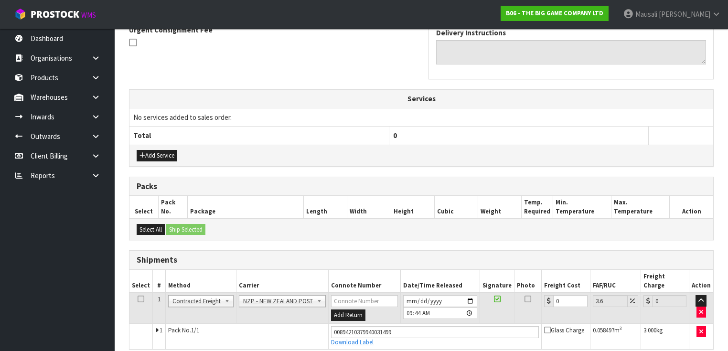
scroll to position [321, 0]
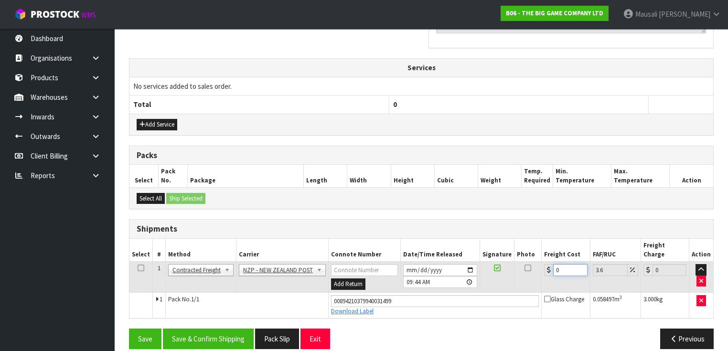
drag, startPoint x: 566, startPoint y: 252, endPoint x: 543, endPoint y: 275, distance: 32.4
click at [542, 275] on td "0" at bounding box center [566, 277] width 48 height 31
type input "4"
type input "4.14"
type input "4.3"
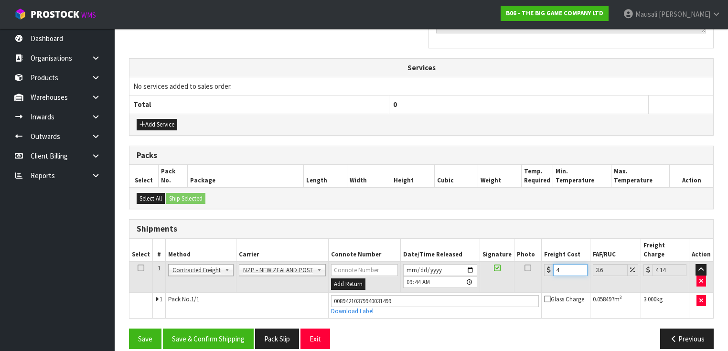
type input "4.45"
type input "4.33"
type input "4.49"
type input "4.33"
click at [191, 329] on button "Save & Confirm Shipping" at bounding box center [208, 339] width 91 height 21
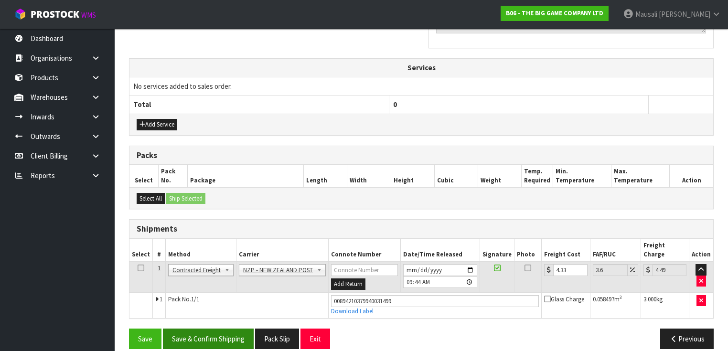
scroll to position [0, 0]
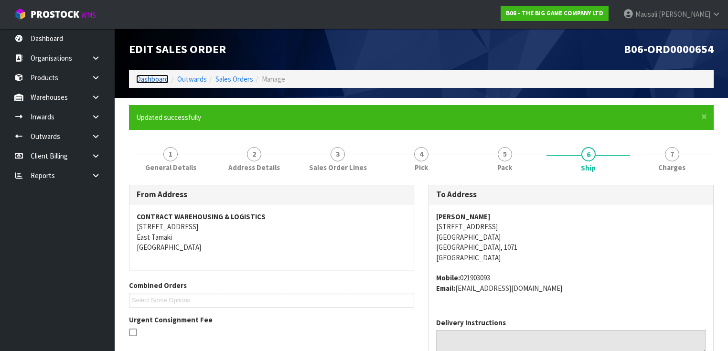
click at [145, 79] on link "Dashboard" at bounding box center [152, 79] width 32 height 9
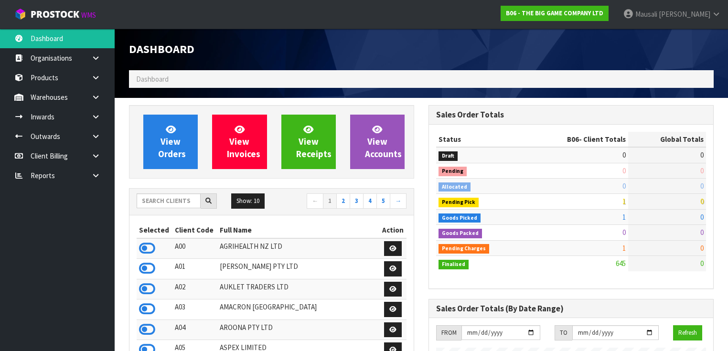
scroll to position [772, 300]
drag, startPoint x: 154, startPoint y: 201, endPoint x: 164, endPoint y: 195, distance: 11.8
click at [159, 197] on input "text" at bounding box center [169, 201] width 64 height 15
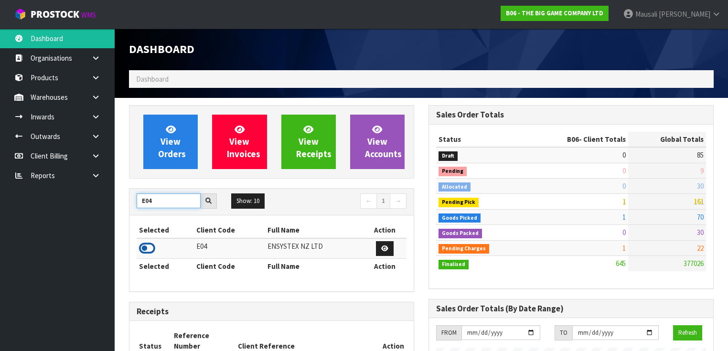
type input "E04"
drag, startPoint x: 149, startPoint y: 245, endPoint x: 166, endPoint y: 159, distance: 87.8
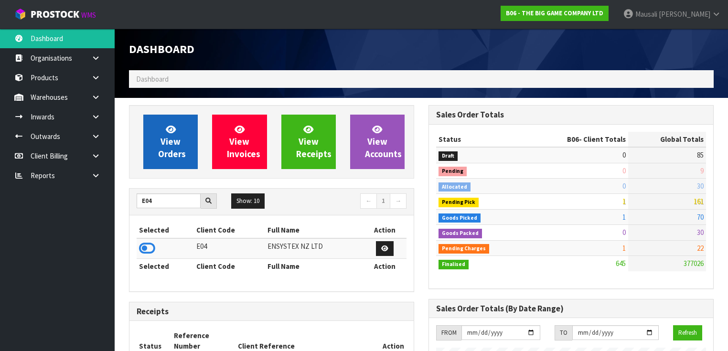
click at [149, 245] on icon at bounding box center [147, 248] width 16 height 14
click at [171, 134] on icon at bounding box center [171, 129] width 10 height 9
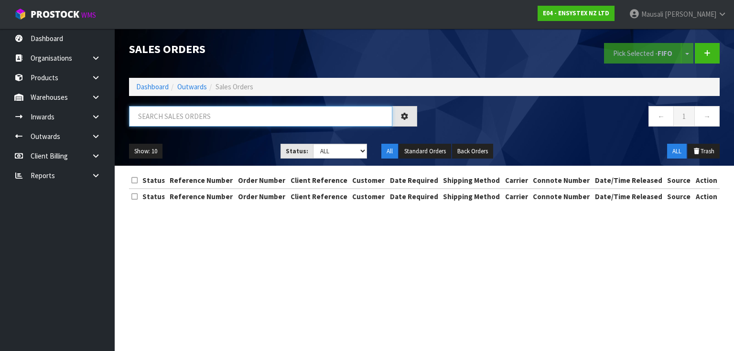
click at [140, 115] on input "text" at bounding box center [260, 116] width 263 height 21
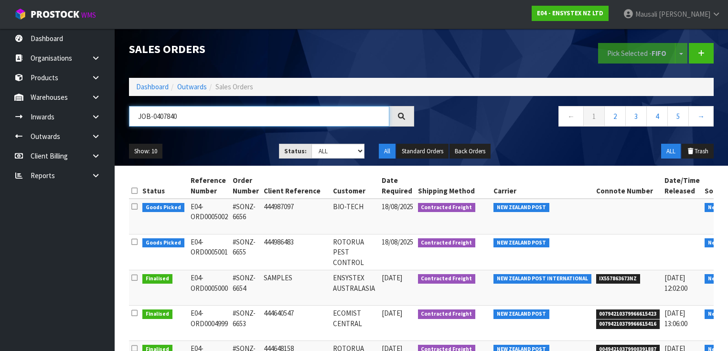
type input "JOB-0407840"
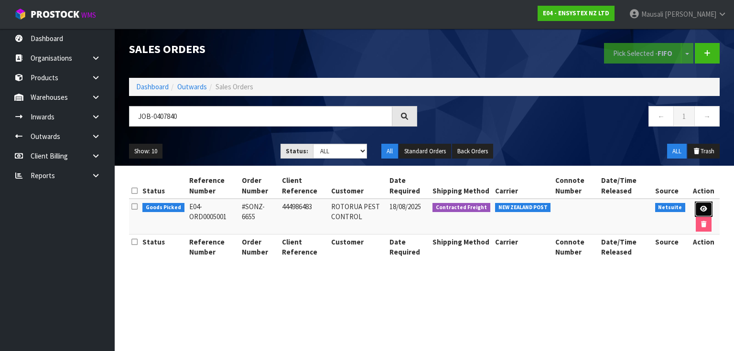
click at [702, 205] on link at bounding box center [704, 209] width 18 height 15
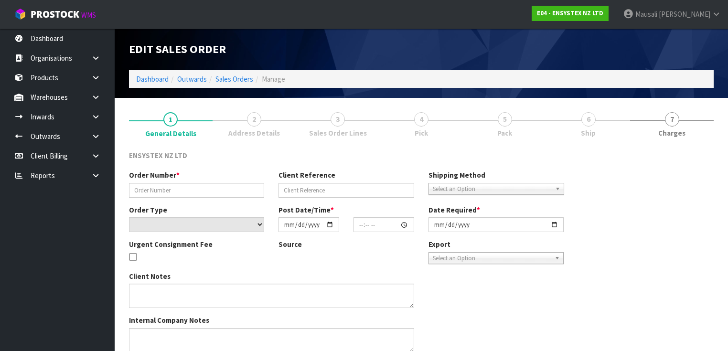
type input "#SONZ-6655"
type input "444986483"
select select "number:0"
type input "2025-08-15"
type input "13:15:21.000"
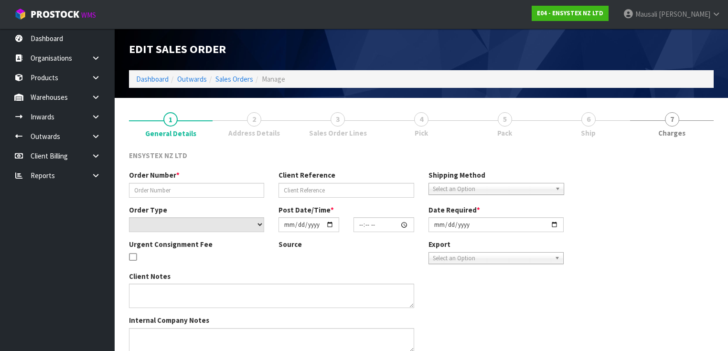
type input "2025-08-18"
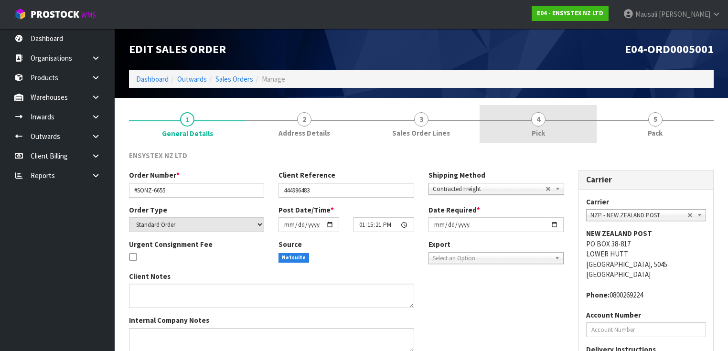
click at [539, 122] on span "4" at bounding box center [538, 119] width 14 height 14
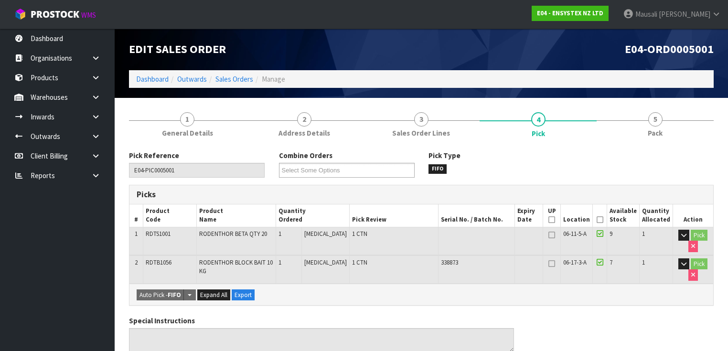
click at [603, 220] on icon at bounding box center [600, 220] width 7 height 0
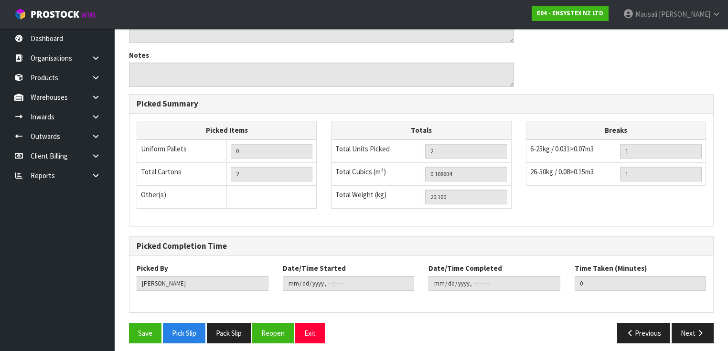
scroll to position [347, 0]
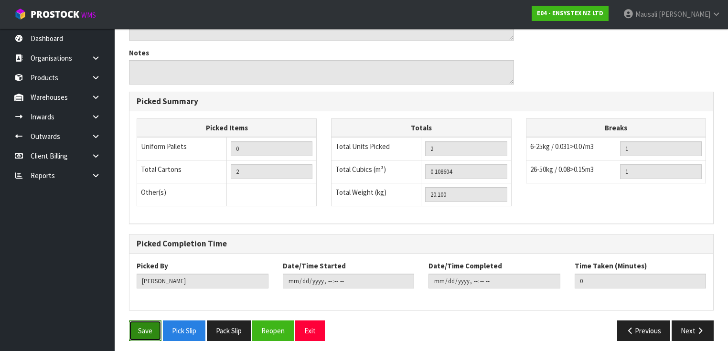
click at [136, 323] on button "Save" at bounding box center [145, 331] width 32 height 21
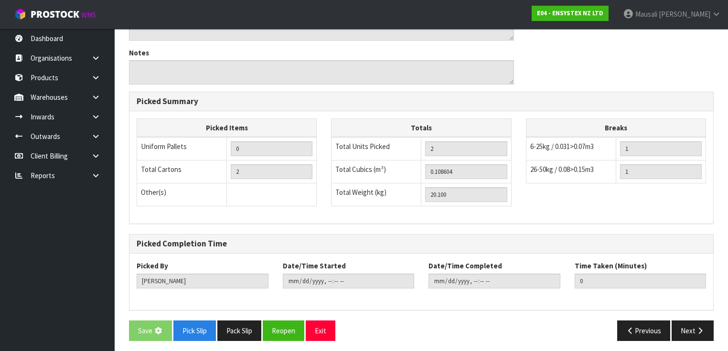
scroll to position [0, 0]
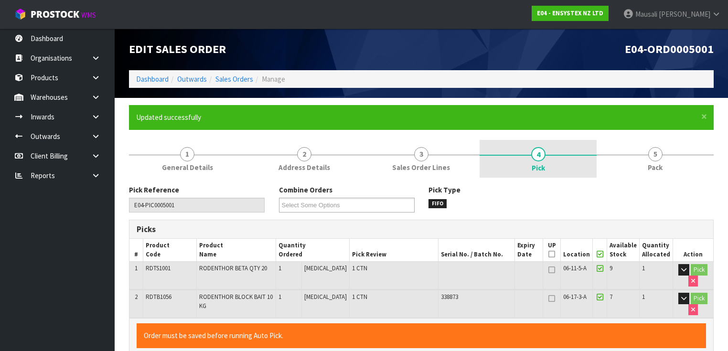
type input "Mausali Tito"
type input "2025-08-18T09:46:37"
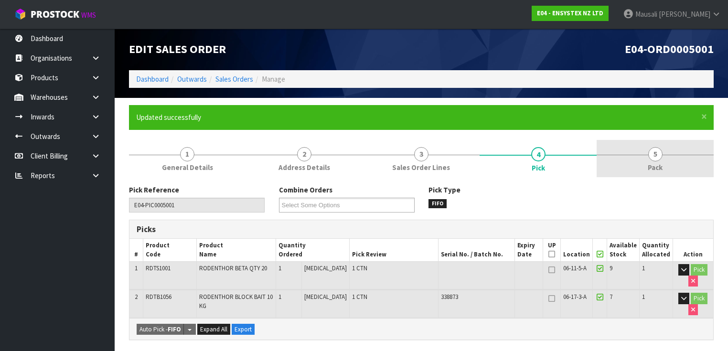
click at [639, 165] on link "5 Pack" at bounding box center [655, 159] width 117 height 38
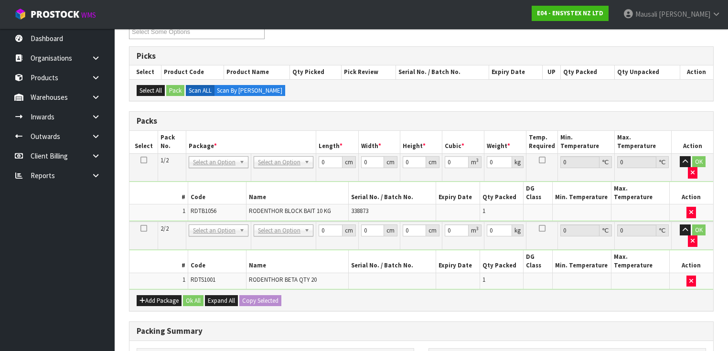
scroll to position [229, 0]
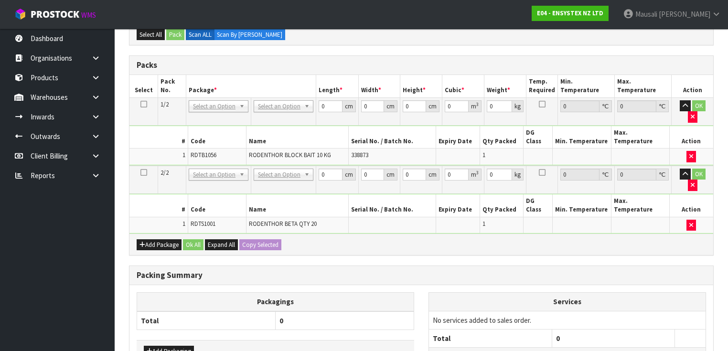
drag, startPoint x: 283, startPoint y: 101, endPoint x: 292, endPoint y: 108, distance: 11.7
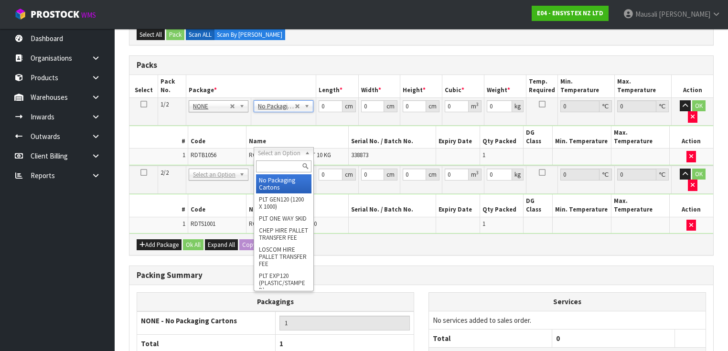
type input "2"
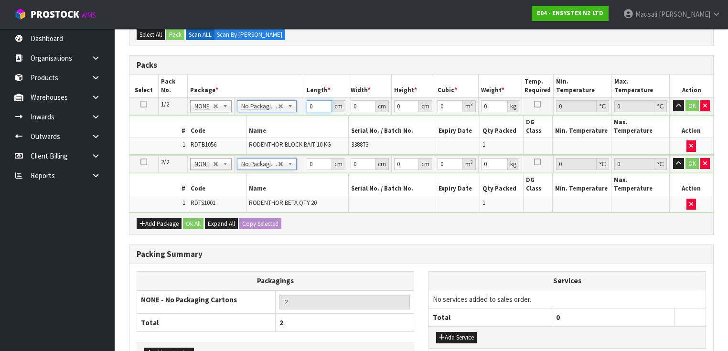
drag, startPoint x: 315, startPoint y: 101, endPoint x: 264, endPoint y: 130, distance: 59.3
click at [271, 131] on tbody "1/2 NONE 007-001 007-002 007-004 007-009 007-013 007-014 007-015 007-017 007-01…" at bounding box center [421, 126] width 584 height 58
type input "39"
type input "30"
type input "2"
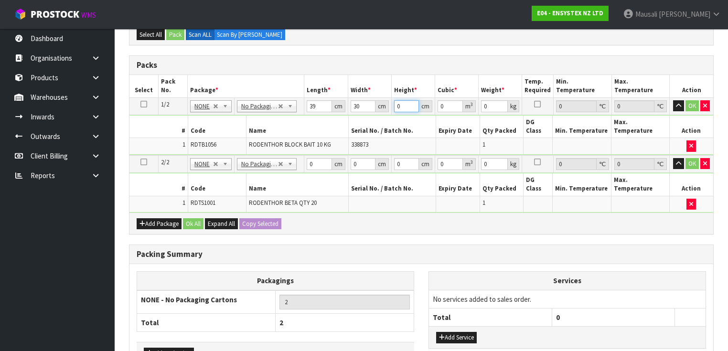
type input "0.00234"
type input "26"
type input "0.03042"
type input "26"
type input "11"
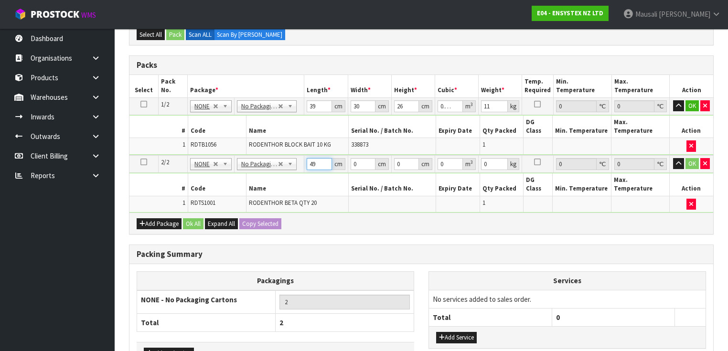
type input "49"
type input "39"
type input "4"
type input "0.007644"
type input "47"
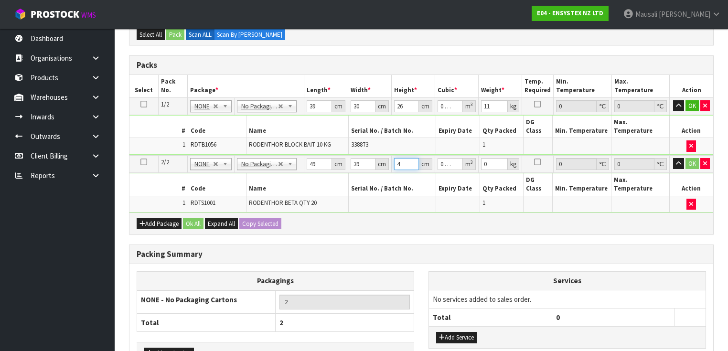
type input "0.089817"
type input "47"
type input "10"
click at [186, 218] on button "Ok All" at bounding box center [193, 223] width 21 height 11
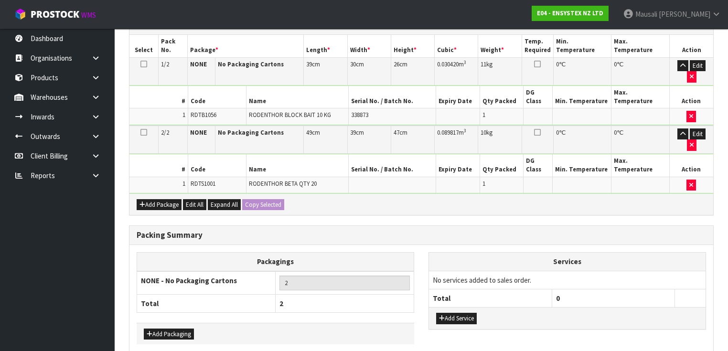
scroll to position [270, 0]
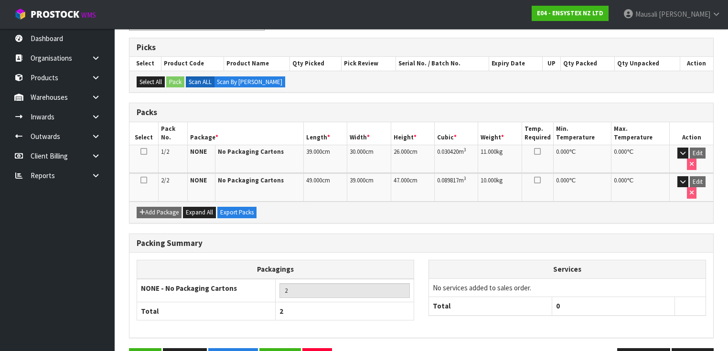
scroll to position [188, 0]
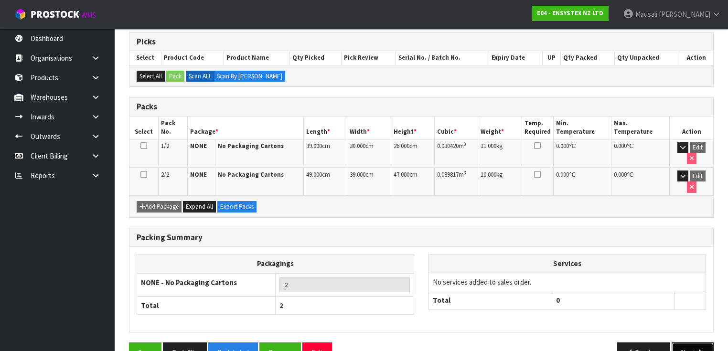
click at [697, 349] on icon "button" at bounding box center [700, 352] width 9 height 7
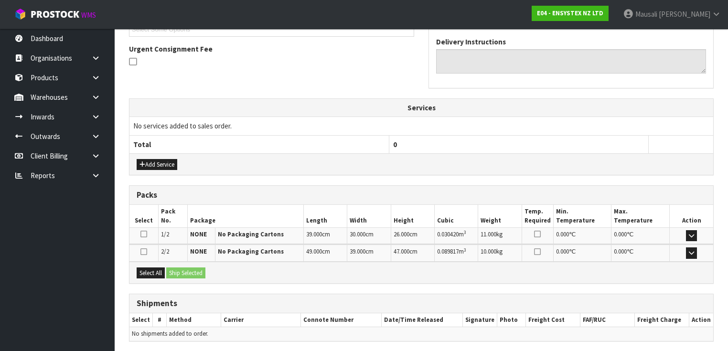
scroll to position [302, 0]
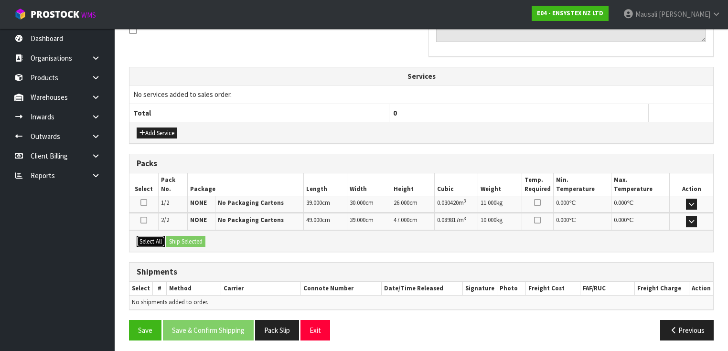
drag, startPoint x: 140, startPoint y: 241, endPoint x: 168, endPoint y: 243, distance: 28.3
click at [142, 241] on button "Select All" at bounding box center [151, 241] width 28 height 11
click at [176, 243] on button "Ship Selected" at bounding box center [185, 241] width 39 height 11
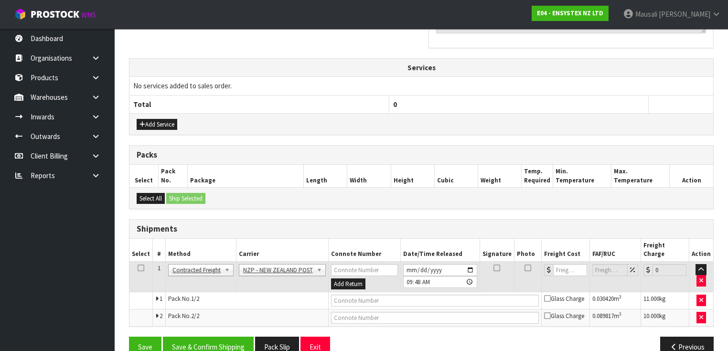
scroll to position [319, 0]
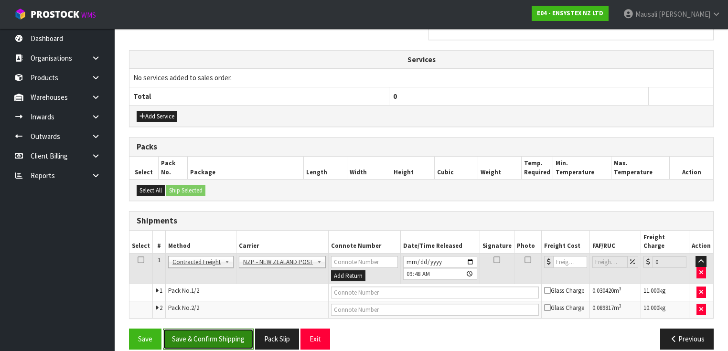
drag, startPoint x: 216, startPoint y: 323, endPoint x: 269, endPoint y: 296, distance: 59.8
click at [221, 329] on button "Save & Confirm Shipping" at bounding box center [208, 339] width 91 height 21
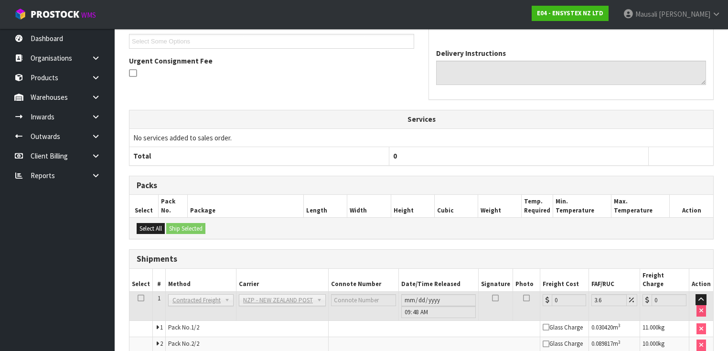
scroll to position [305, 0]
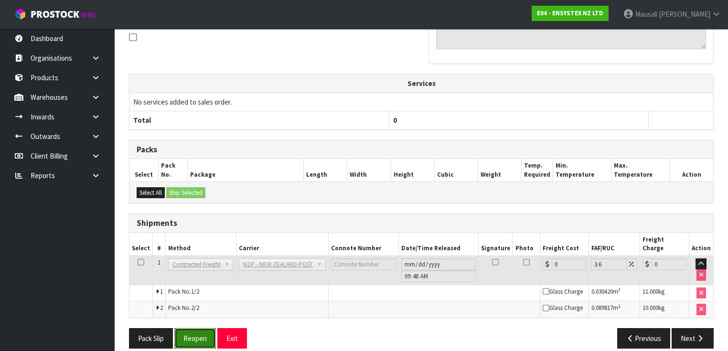
drag, startPoint x: 198, startPoint y: 327, endPoint x: 212, endPoint y: 319, distance: 15.7
click at [198, 328] on button "Reopen" at bounding box center [195, 338] width 42 height 21
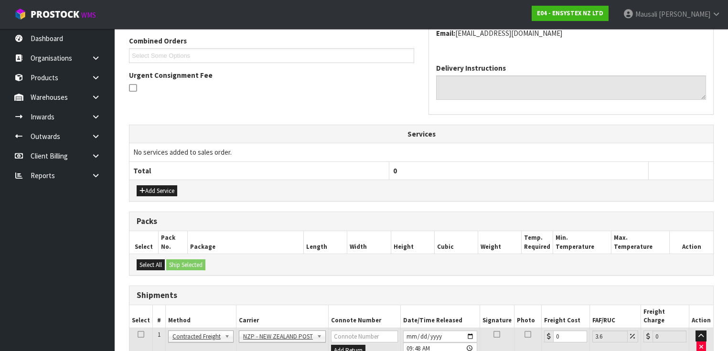
scroll to position [328, 0]
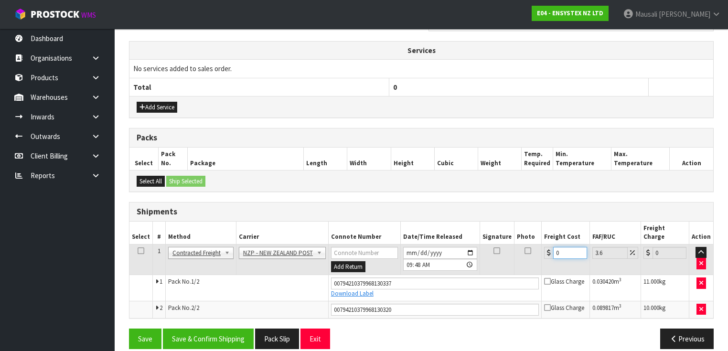
drag, startPoint x: 562, startPoint y: 240, endPoint x: 544, endPoint y: 248, distance: 19.5
click at [545, 248] on td "0" at bounding box center [566, 259] width 48 height 31
type input "2"
type input "2.07"
type input "23"
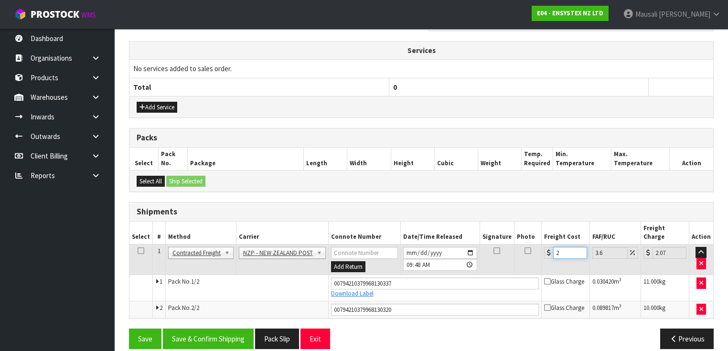
type input "23.83"
type input "23.3"
type input "24.14"
type input "23.31"
type input "24.15"
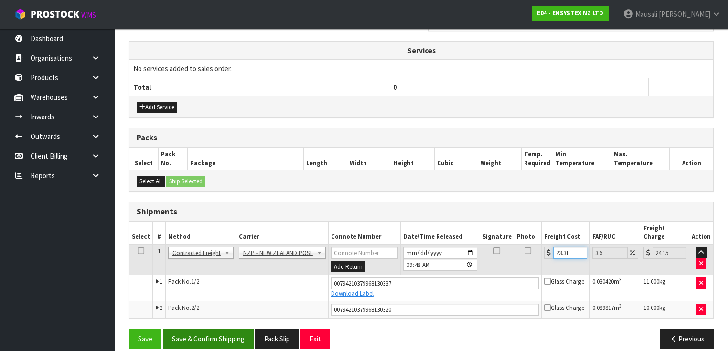
type input "23.31"
click at [216, 332] on button "Save & Confirm Shipping" at bounding box center [208, 339] width 91 height 21
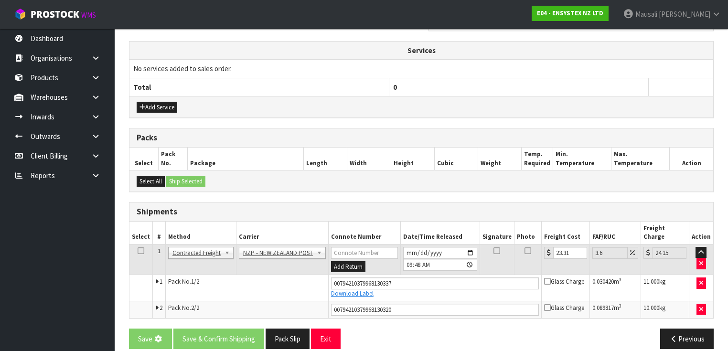
scroll to position [0, 0]
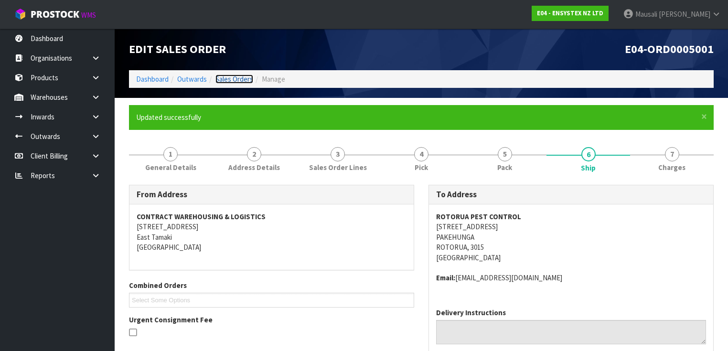
click at [230, 77] on link "Sales Orders" at bounding box center [235, 79] width 38 height 9
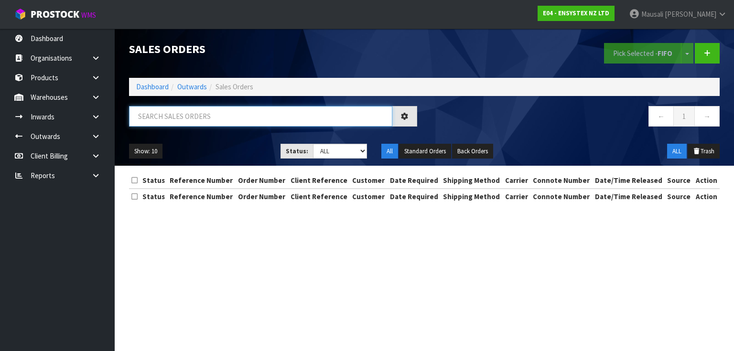
click at [152, 112] on input "text" at bounding box center [260, 116] width 263 height 21
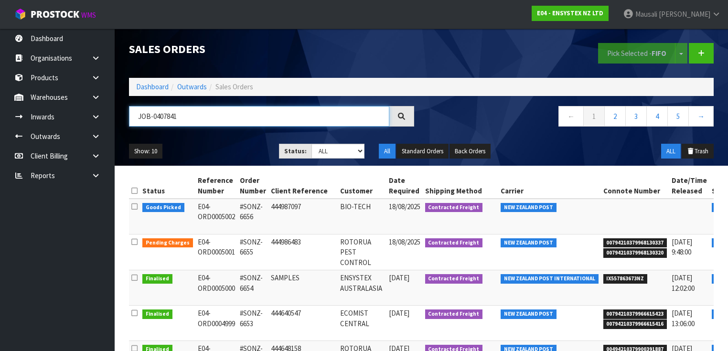
type input "JOB-0407841"
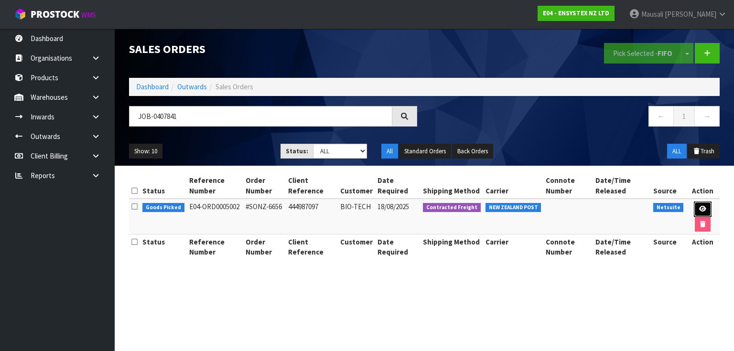
click at [701, 210] on icon at bounding box center [702, 209] width 7 height 6
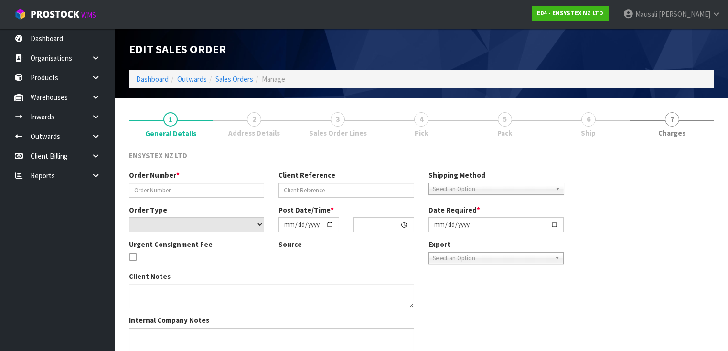
type input "#SONZ-6656"
type input "444987097"
select select "number:0"
type input "2025-08-15"
type input "13:15:25.000"
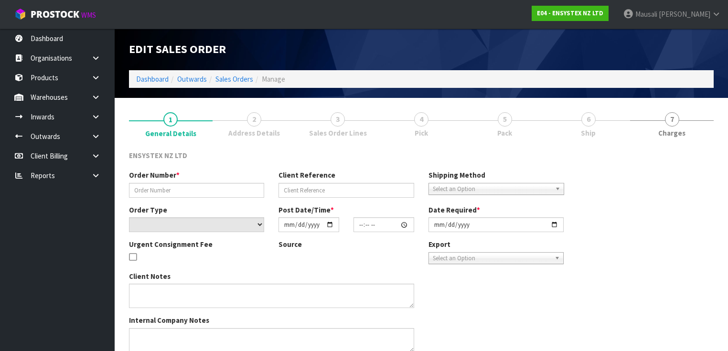
type input "2025-08-18"
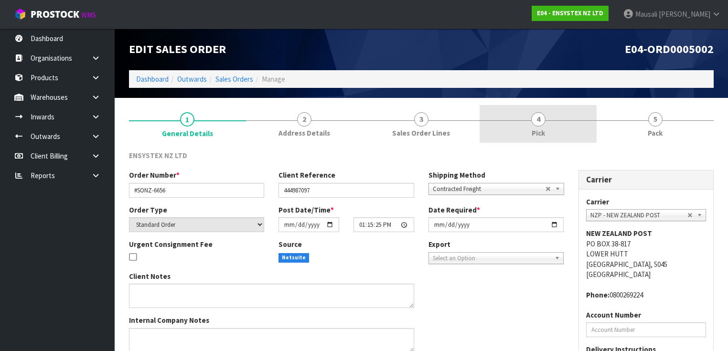
click at [520, 126] on link "4 Pick" at bounding box center [538, 124] width 117 height 38
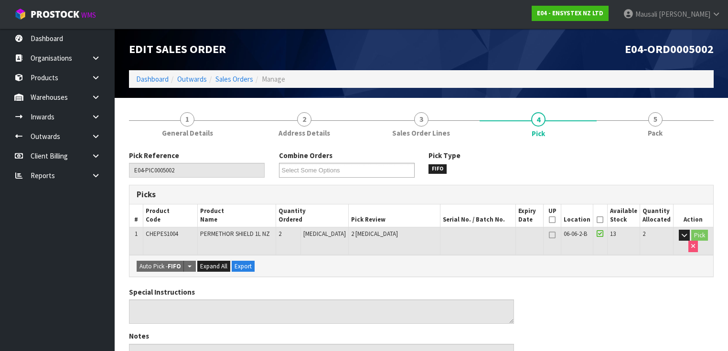
click at [600, 220] on icon at bounding box center [600, 220] width 7 height 0
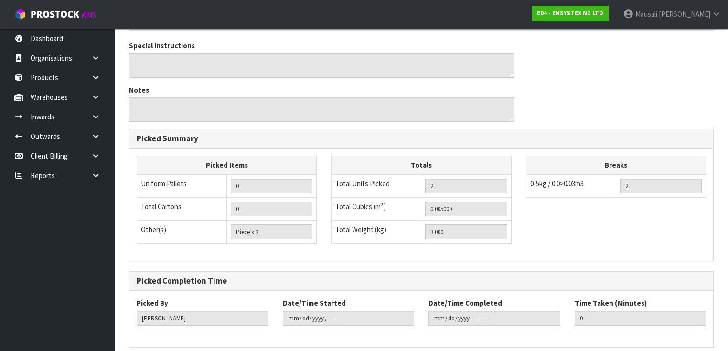
scroll to position [319, 0]
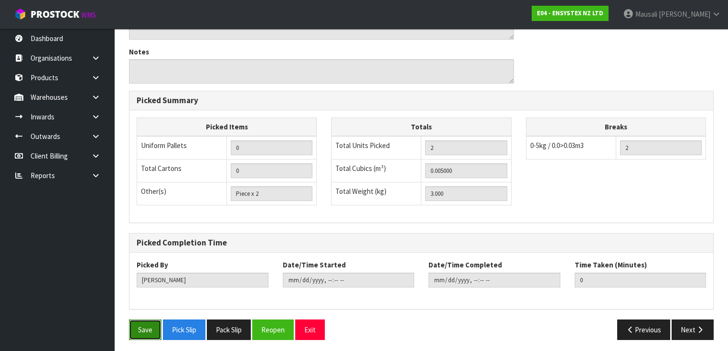
click at [143, 322] on button "Save" at bounding box center [145, 330] width 32 height 21
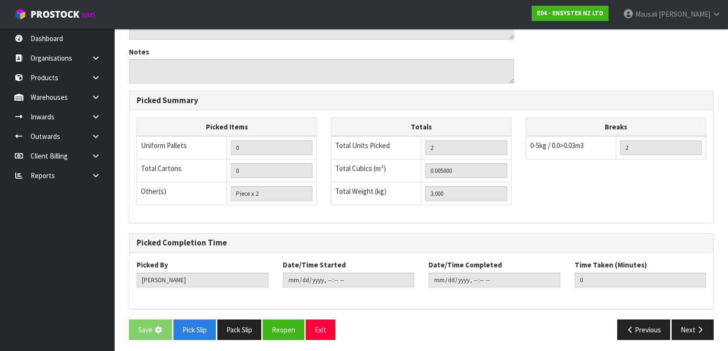
scroll to position [0, 0]
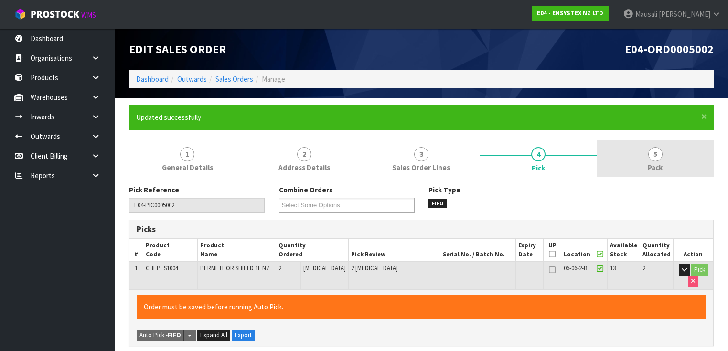
click at [665, 163] on link "5 Pack" at bounding box center [655, 159] width 117 height 38
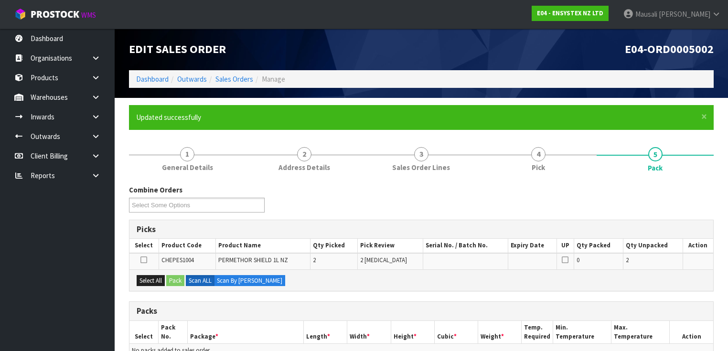
scroll to position [153, 0]
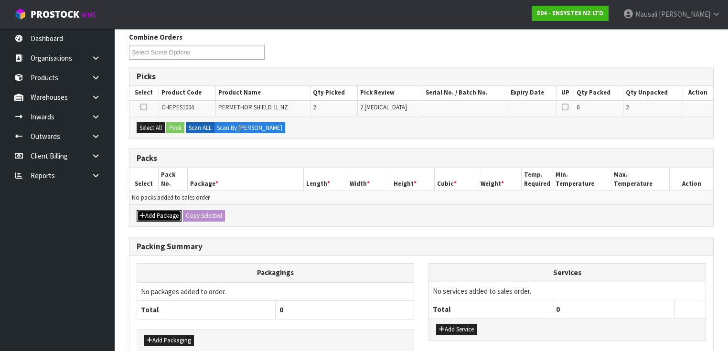
click at [165, 212] on button "Add Package" at bounding box center [159, 215] width 45 height 11
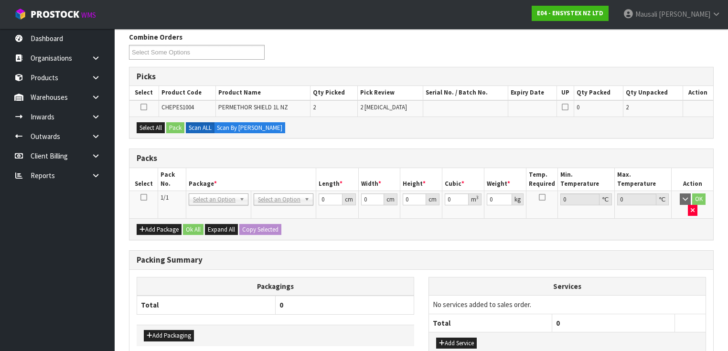
click at [142, 197] on icon at bounding box center [143, 197] width 7 height 0
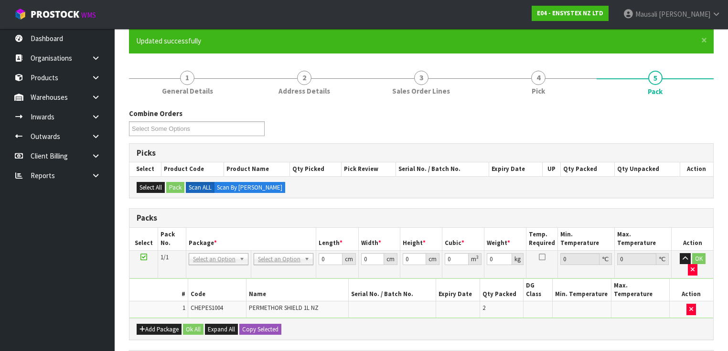
scroll to position [218, 0]
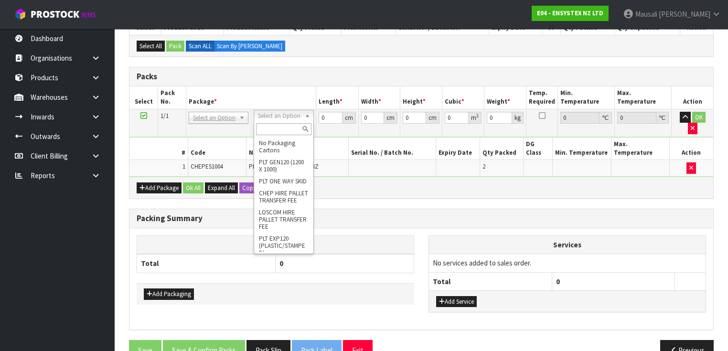
click at [274, 124] on input "text" at bounding box center [283, 129] width 55 height 12
type input "oc"
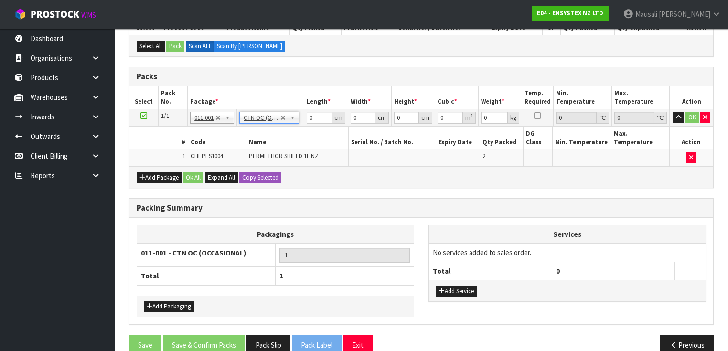
type input "3"
drag, startPoint x: 312, startPoint y: 113, endPoint x: 301, endPoint y: 124, distance: 15.5
click at [301, 124] on tbody "1/1 NONE 007-001 007-002 007-004 007-009 007-013 007-014 007-015 007-017 007-01…" at bounding box center [421, 137] width 584 height 57
type input "21"
type input "11"
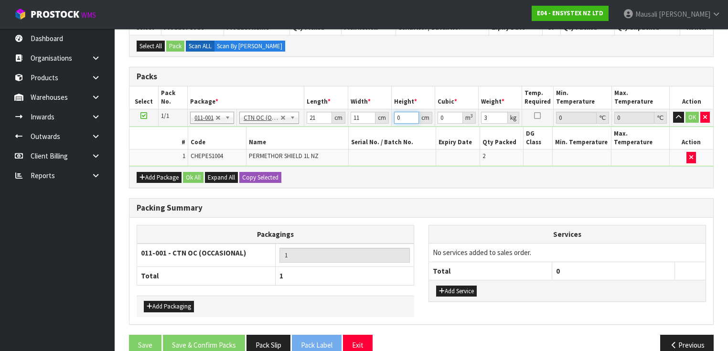
type input "2"
type input "0.000462"
type input "25"
type input "0.005775"
type input "25"
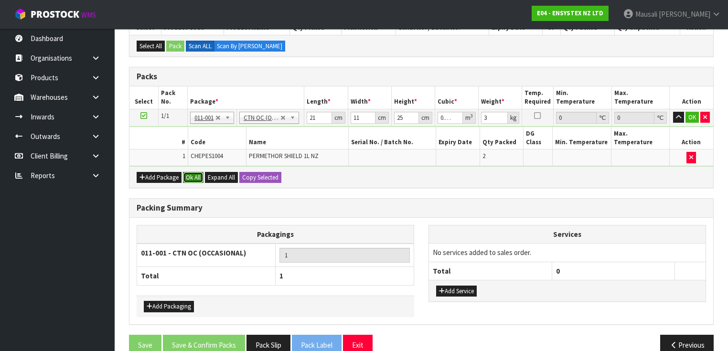
click at [196, 172] on button "Ok All" at bounding box center [193, 177] width 21 height 11
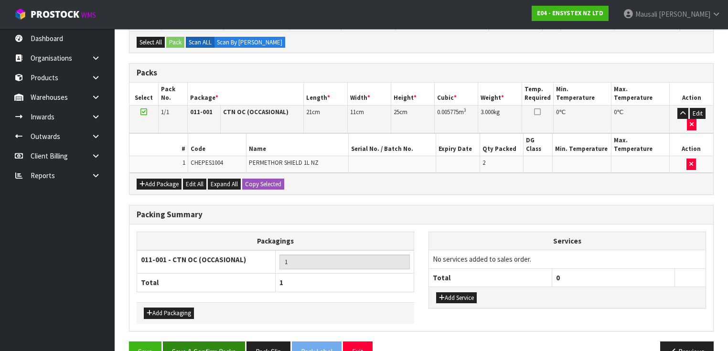
scroll to position [222, 0]
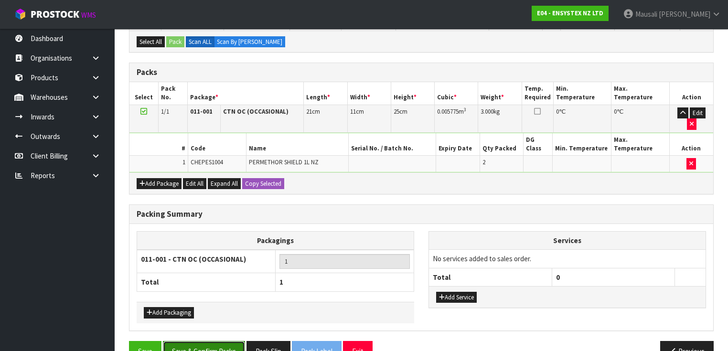
click at [216, 341] on button "Save & Confirm Packs" at bounding box center [204, 351] width 82 height 21
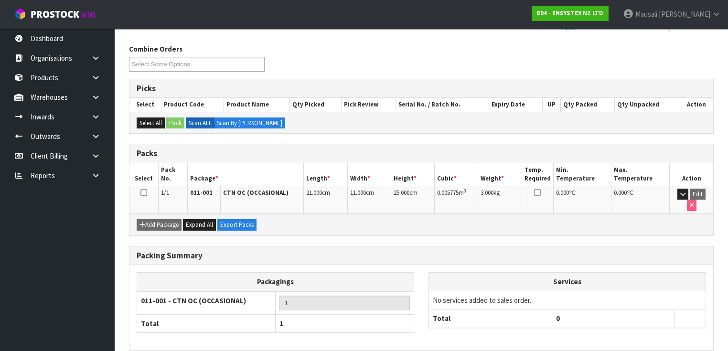
scroll to position [171, 0]
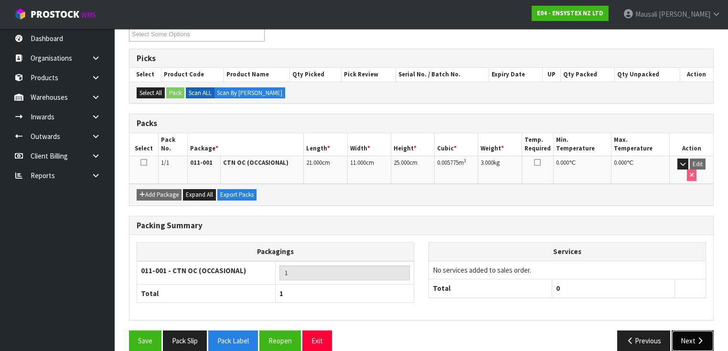
click at [696, 331] on button "Next" at bounding box center [693, 341] width 42 height 21
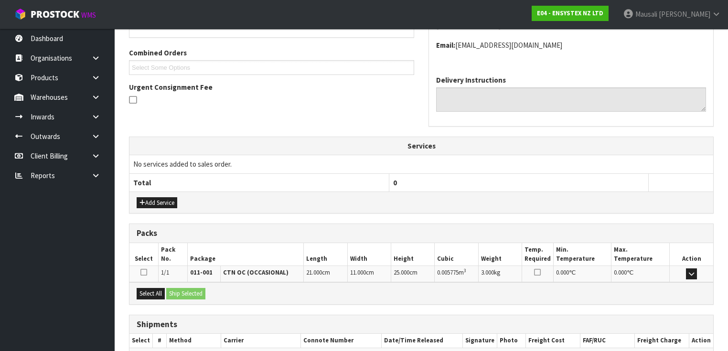
scroll to position [285, 0]
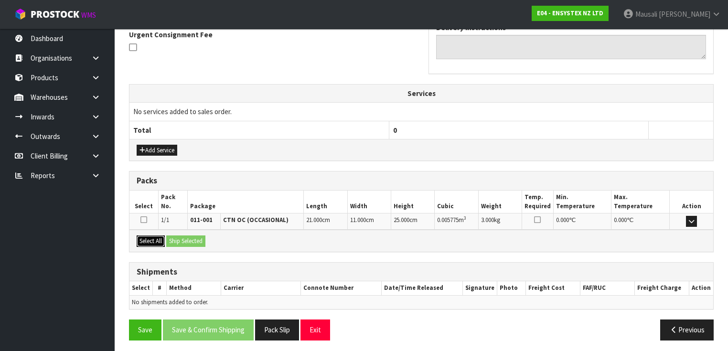
drag, startPoint x: 156, startPoint y: 240, endPoint x: 197, endPoint y: 235, distance: 41.0
click at [156, 240] on button "Select All" at bounding box center [151, 241] width 28 height 11
click at [197, 239] on button "Ship Selected" at bounding box center [185, 241] width 39 height 11
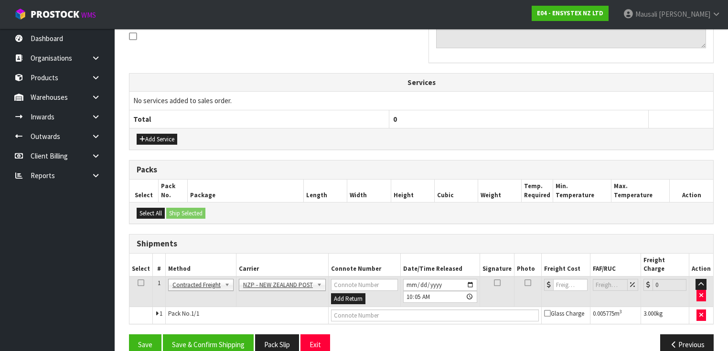
scroll to position [302, 0]
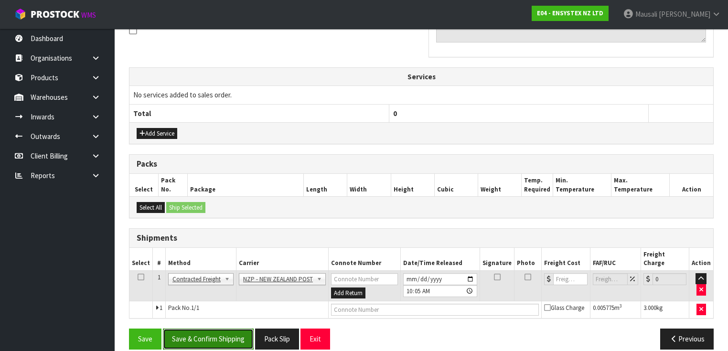
drag, startPoint x: 221, startPoint y: 328, endPoint x: 233, endPoint y: 326, distance: 12.1
click at [221, 329] on button "Save & Confirm Shipping" at bounding box center [208, 339] width 91 height 21
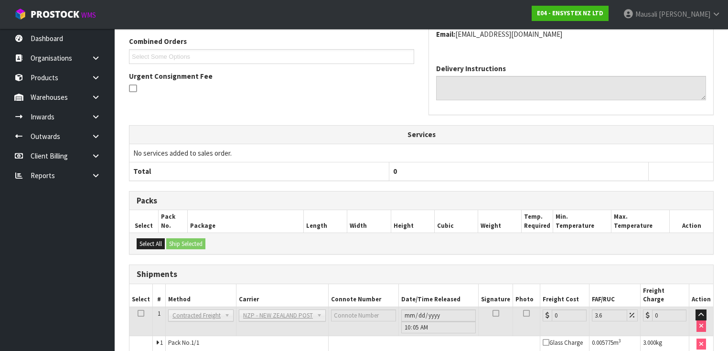
scroll to position [289, 0]
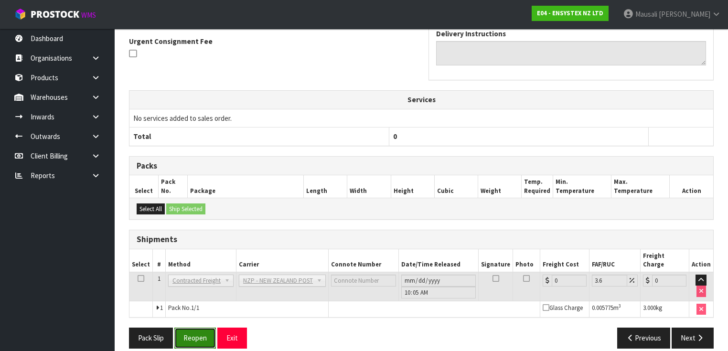
drag, startPoint x: 190, startPoint y: 333, endPoint x: 202, endPoint y: 327, distance: 13.5
click at [190, 333] on button "Reopen" at bounding box center [195, 338] width 42 height 21
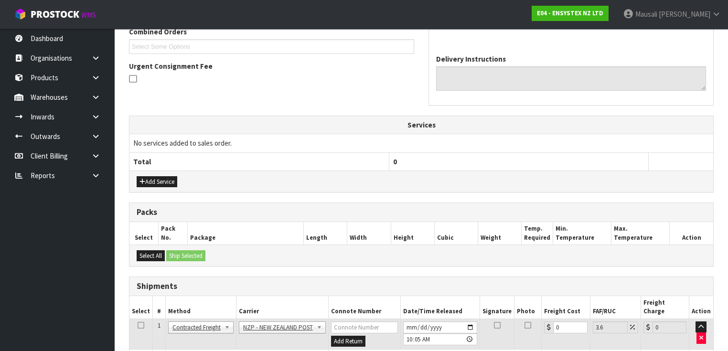
scroll to position [311, 0]
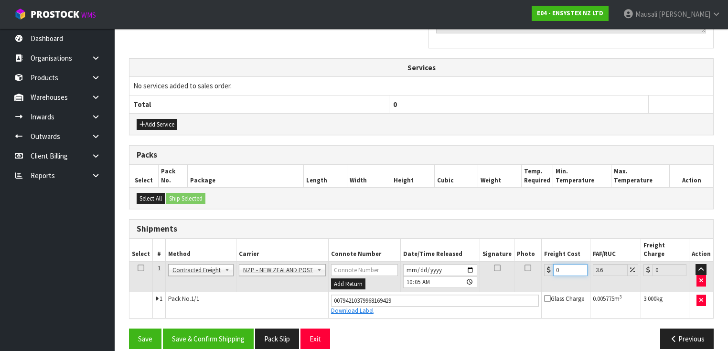
drag, startPoint x: 565, startPoint y: 255, endPoint x: 543, endPoint y: 268, distance: 25.5
click at [543, 268] on td "0" at bounding box center [566, 276] width 48 height 31
type input "8"
type input "8.29"
type input "8.00"
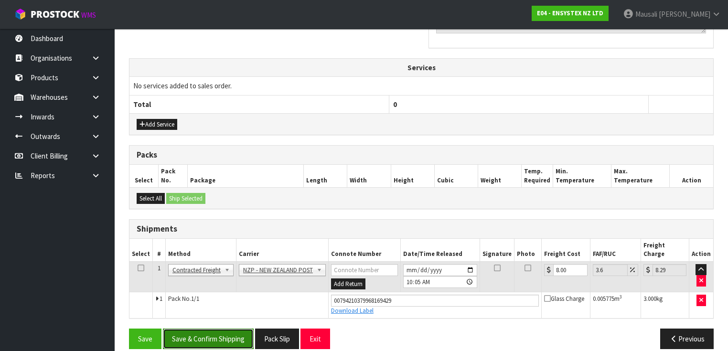
click at [228, 331] on button "Save & Confirm Shipping" at bounding box center [208, 339] width 91 height 21
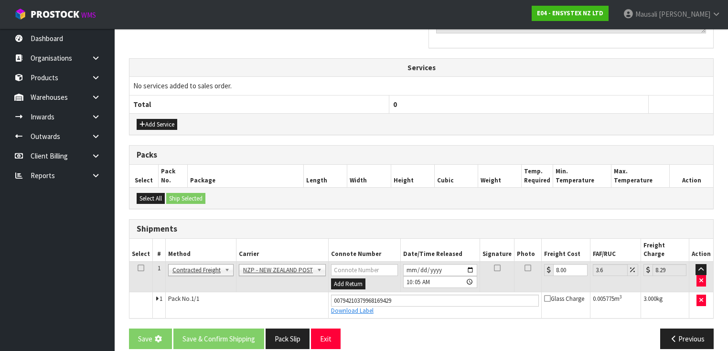
scroll to position [0, 0]
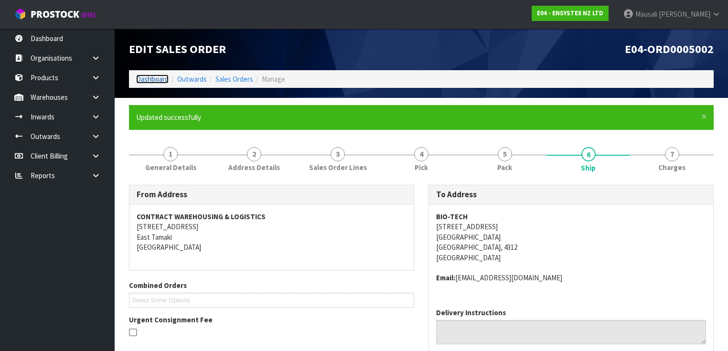
click at [148, 77] on link "Dashboard" at bounding box center [152, 79] width 32 height 9
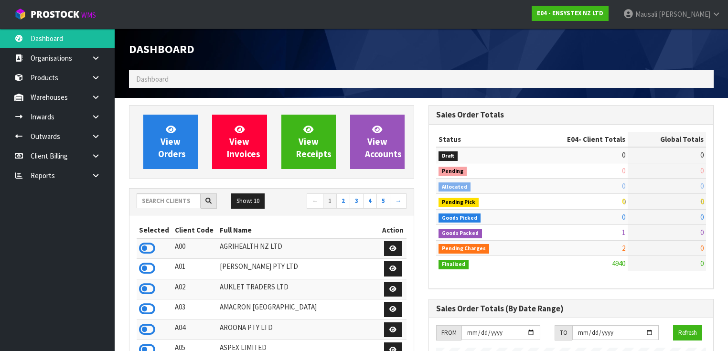
scroll to position [772, 300]
click at [165, 199] on input "text" at bounding box center [169, 201] width 64 height 15
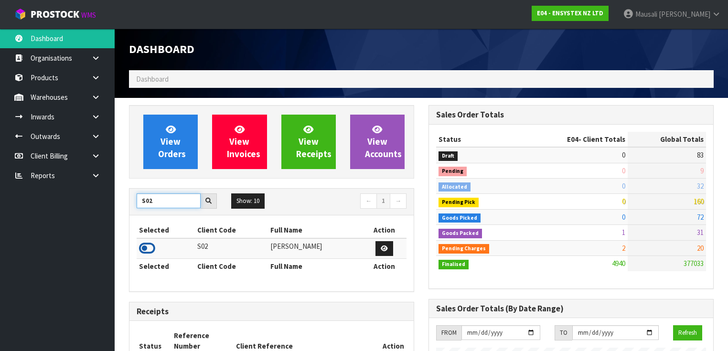
type input "S02"
drag, startPoint x: 151, startPoint y: 248, endPoint x: 144, endPoint y: 246, distance: 7.4
click at [151, 248] on icon at bounding box center [147, 248] width 16 height 14
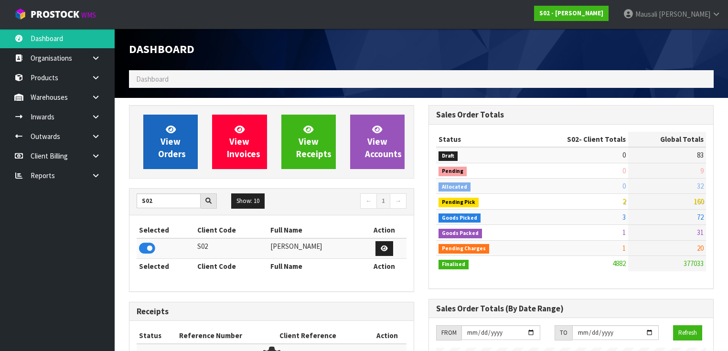
scroll to position [721, 300]
click at [170, 133] on icon at bounding box center [171, 129] width 10 height 9
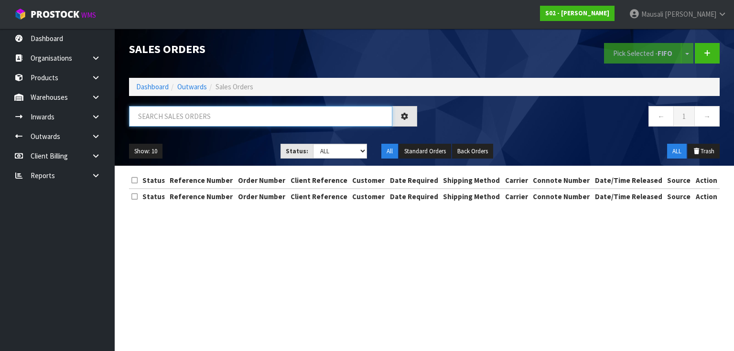
click at [159, 120] on input "text" at bounding box center [260, 116] width 263 height 21
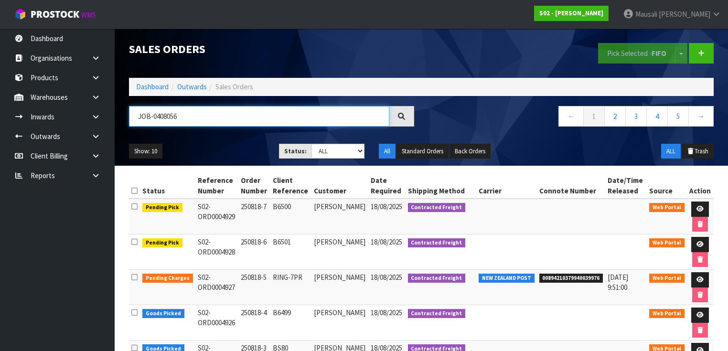
type input "JOB-0408056"
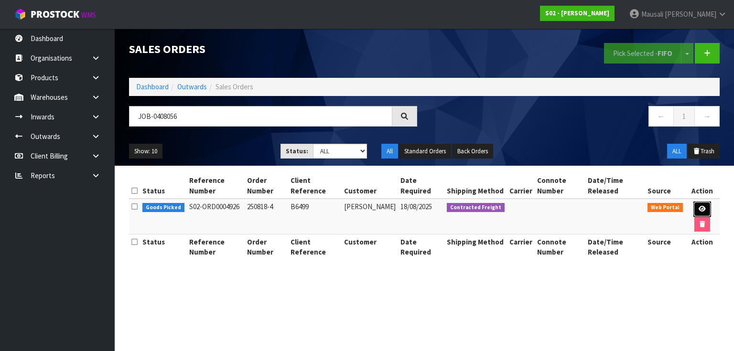
click at [705, 207] on link at bounding box center [702, 209] width 18 height 15
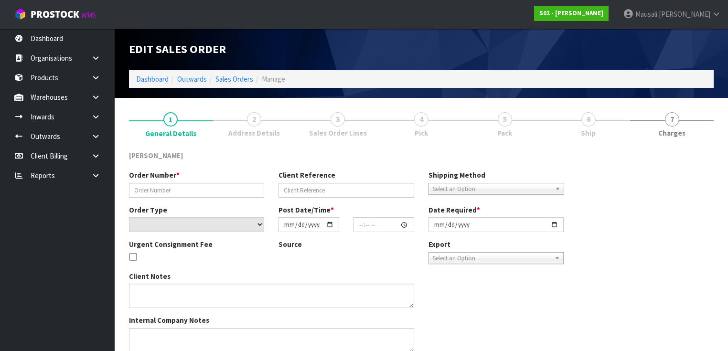
type input "250818-4"
type input "B6499"
select select "number:0"
type input "2025-08-16"
type input "19:13:00.000"
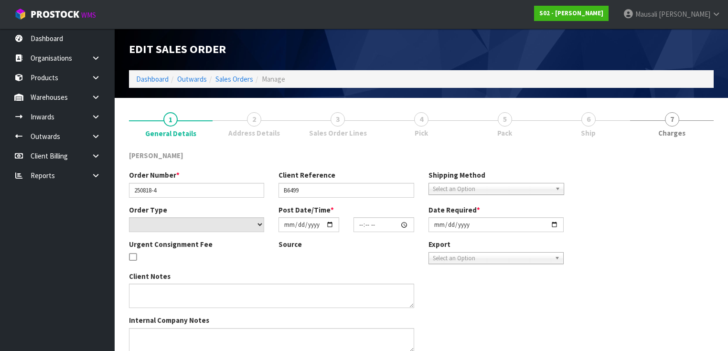
type input "2025-08-18"
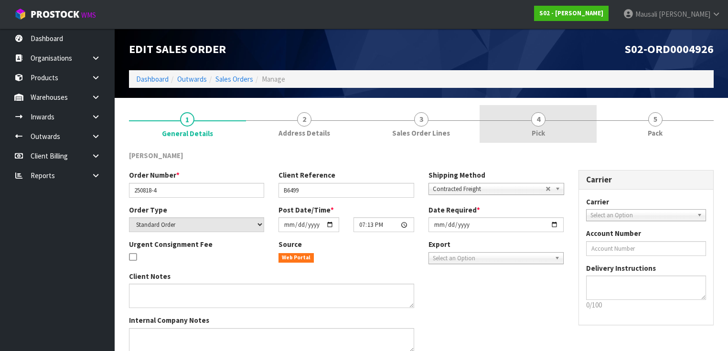
click at [545, 131] on link "4 Pick" at bounding box center [538, 124] width 117 height 38
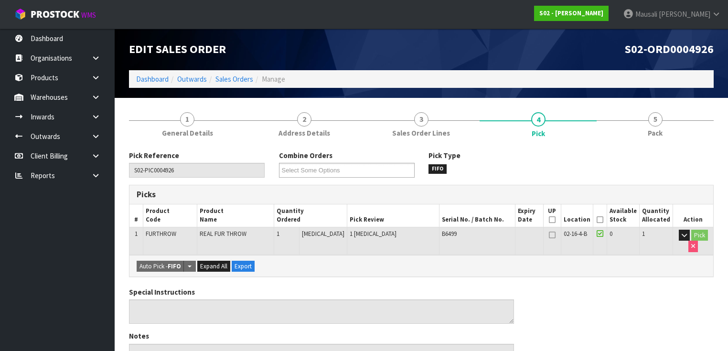
drag, startPoint x: 603, startPoint y: 220, endPoint x: 528, endPoint y: 249, distance: 80.7
click at [603, 220] on icon at bounding box center [600, 220] width 7 height 0
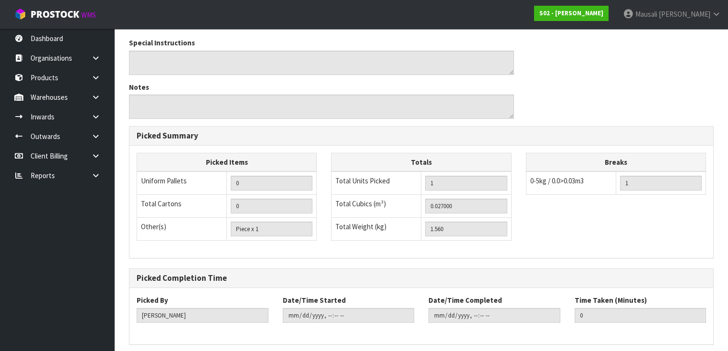
scroll to position [319, 0]
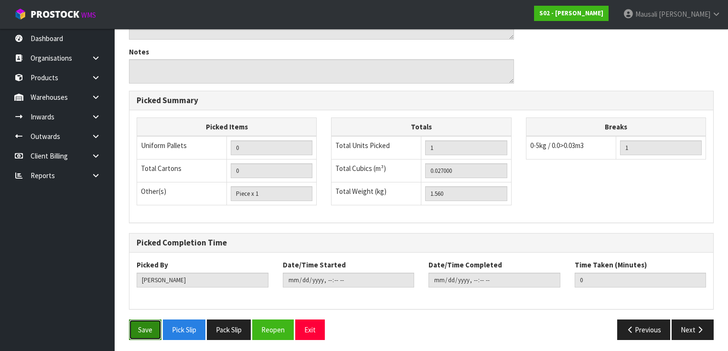
click at [156, 320] on button "Save" at bounding box center [145, 330] width 32 height 21
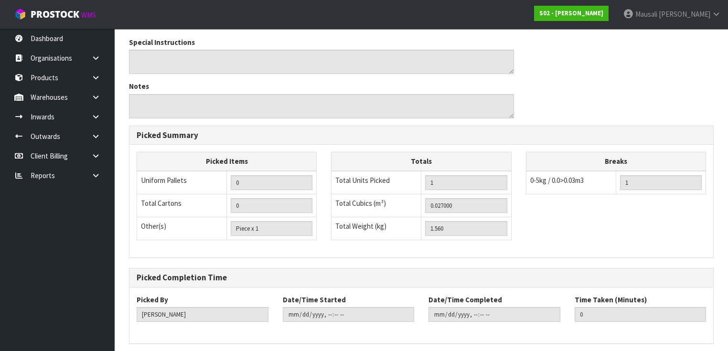
scroll to position [0, 0]
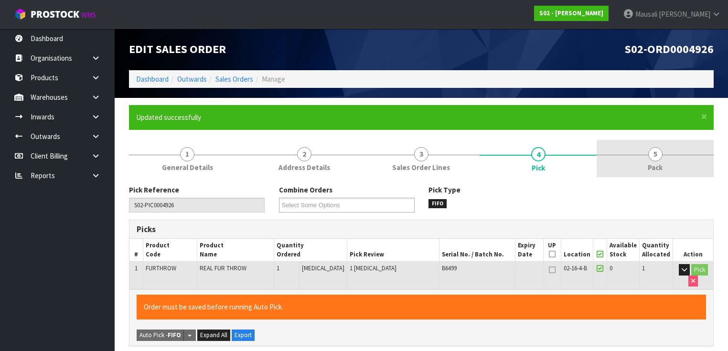
type input "Mausali Tito"
type input "2025-08-18T10:11:12"
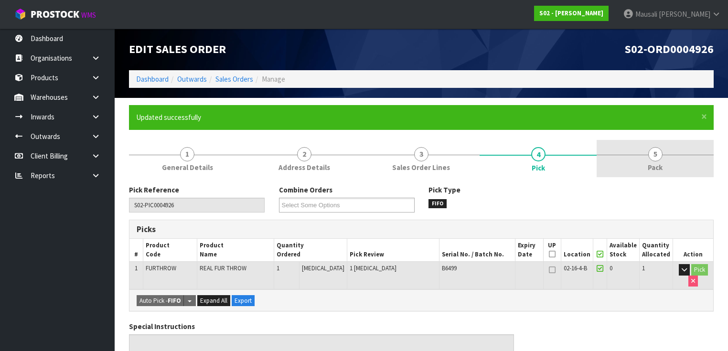
drag, startPoint x: 661, startPoint y: 156, endPoint x: 601, endPoint y: 165, distance: 60.9
click at [660, 156] on span "5" at bounding box center [655, 154] width 14 height 14
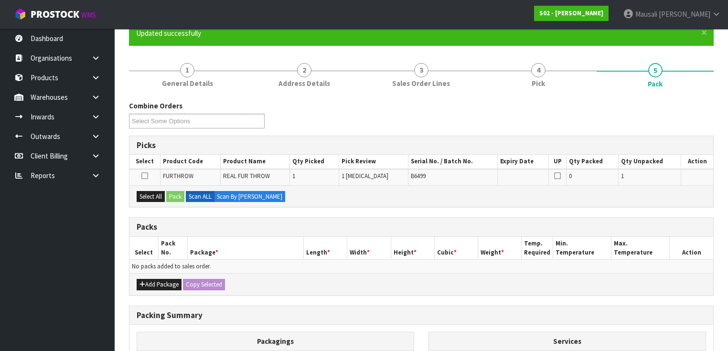
scroll to position [76, 0]
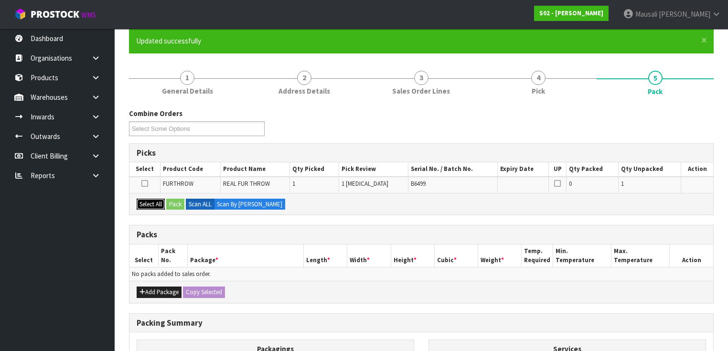
drag, startPoint x: 147, startPoint y: 202, endPoint x: 169, endPoint y: 199, distance: 22.2
click at [151, 202] on button "Select All" at bounding box center [151, 204] width 28 height 11
drag, startPoint x: 170, startPoint y: 199, endPoint x: 207, endPoint y: 226, distance: 45.5
click at [170, 201] on button "Pack" at bounding box center [175, 204] width 18 height 11
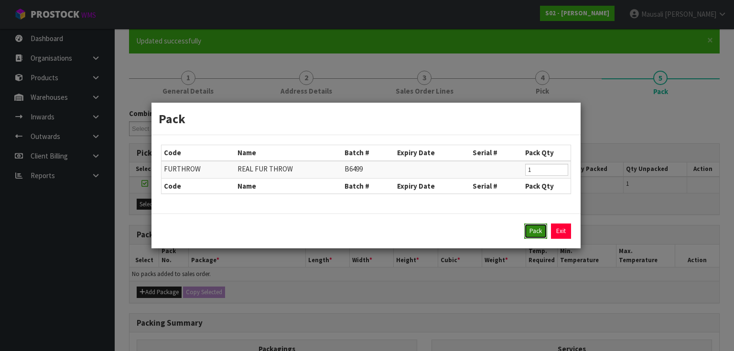
click at [527, 233] on button "Pack" at bounding box center [535, 231] width 23 height 15
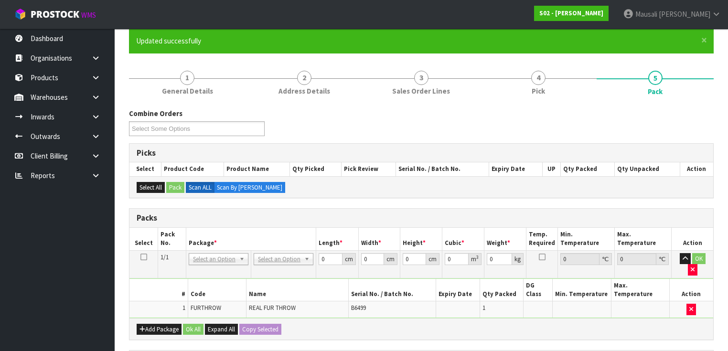
drag, startPoint x: 299, startPoint y: 264, endPoint x: 289, endPoint y: 269, distance: 11.6
click at [298, 264] on td "No Packaging Cartons PLT GEN120 (1200 X 1000) PLT ONE WAY SKID CHEP HIRE PALLET…" at bounding box center [283, 264] width 65 height 28
click at [276, 272] on input "text" at bounding box center [283, 271] width 55 height 12
type input "oc"
type input "1.56"
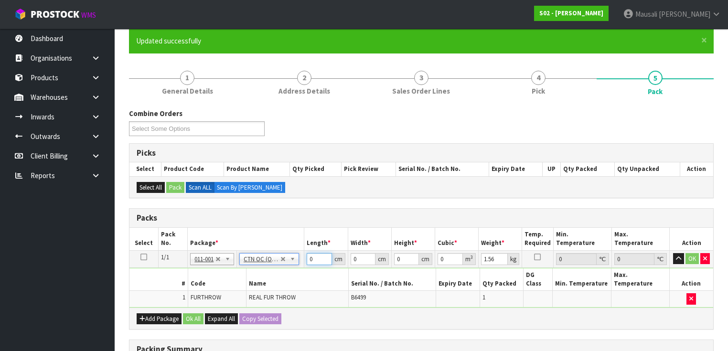
drag, startPoint x: 317, startPoint y: 261, endPoint x: 272, endPoint y: 272, distance: 46.6
click at [282, 271] on tbody "1/1 NONE 007-001 007-002 007-004 007-009 007-013 007-014 007-015 007-017 007-01…" at bounding box center [421, 278] width 584 height 57
type input "28"
type input "21"
type input "2"
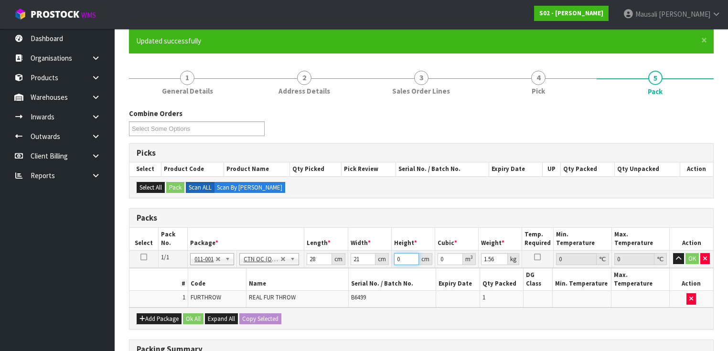
type input "0.001176"
type input "22"
type input "0.012936"
type input "22"
type input "3"
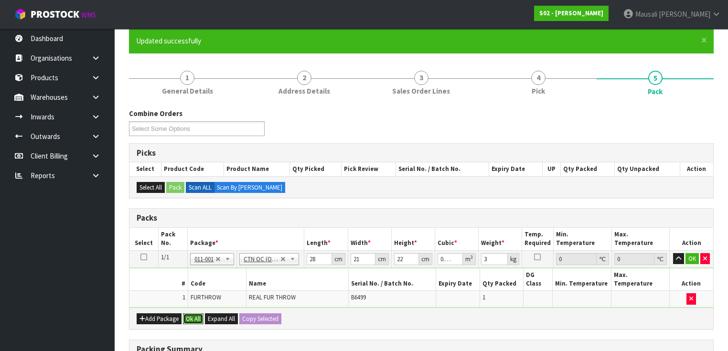
click at [196, 313] on button "Ok All" at bounding box center [193, 318] width 21 height 11
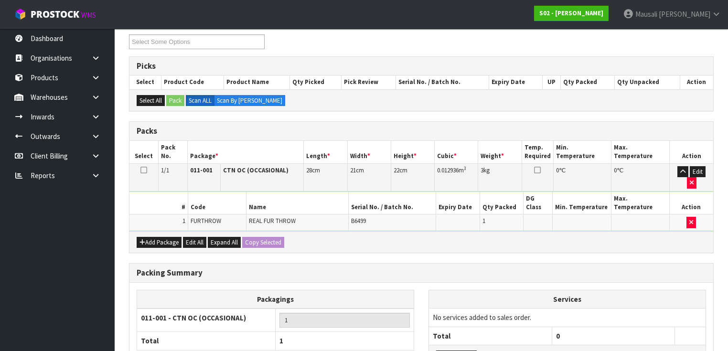
scroll to position [222, 0]
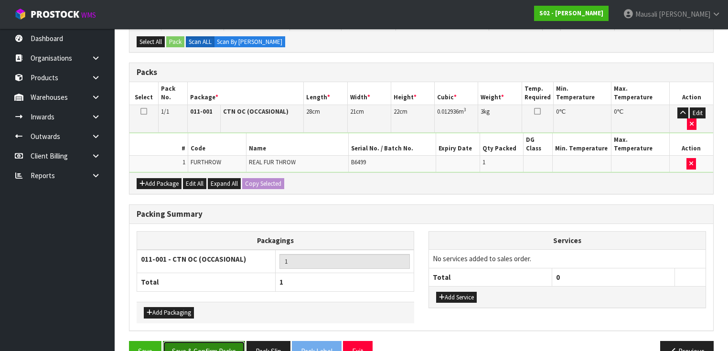
click at [215, 341] on button "Save & Confirm Packs" at bounding box center [204, 351] width 82 height 21
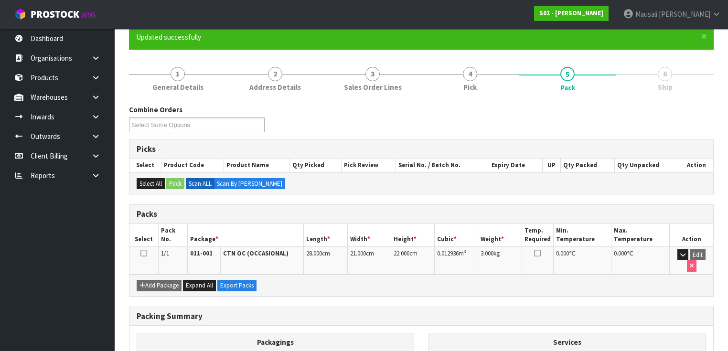
scroll to position [171, 0]
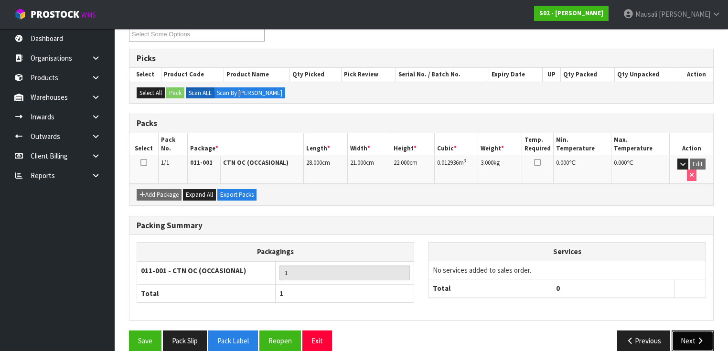
click at [690, 331] on button "Next" at bounding box center [693, 341] width 42 height 21
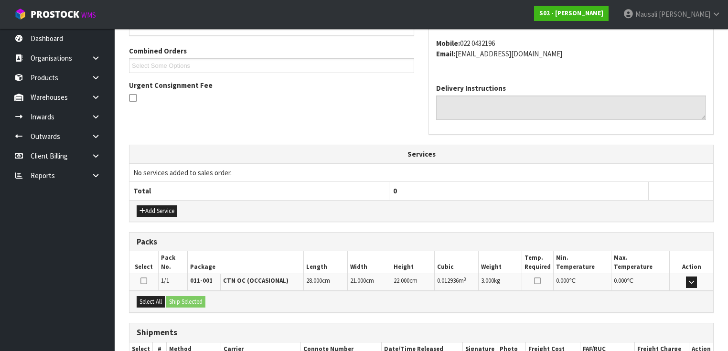
scroll to position [296, 0]
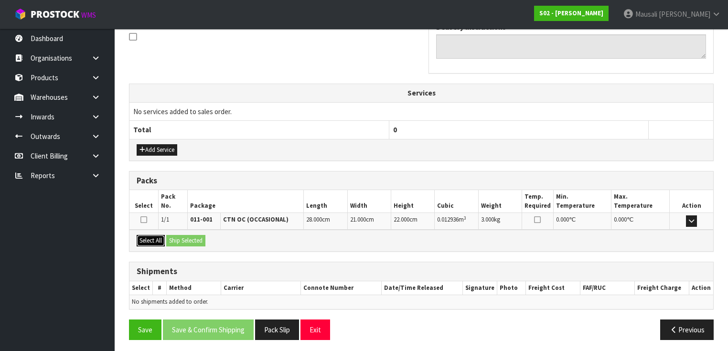
drag, startPoint x: 151, startPoint y: 237, endPoint x: 183, endPoint y: 237, distance: 32.5
click at [154, 237] on button "Select All" at bounding box center [151, 240] width 28 height 11
click at [185, 237] on button "Ship Selected" at bounding box center [185, 240] width 39 height 11
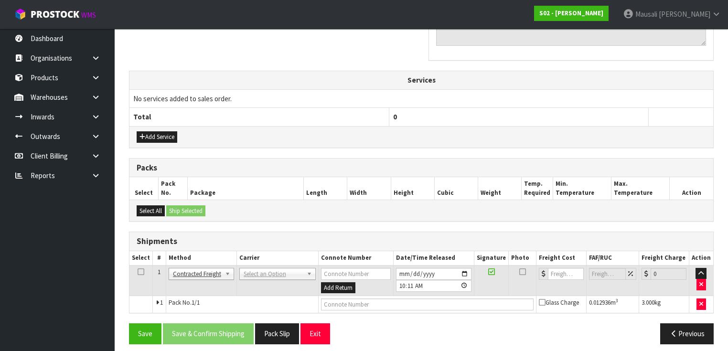
scroll to position [312, 0]
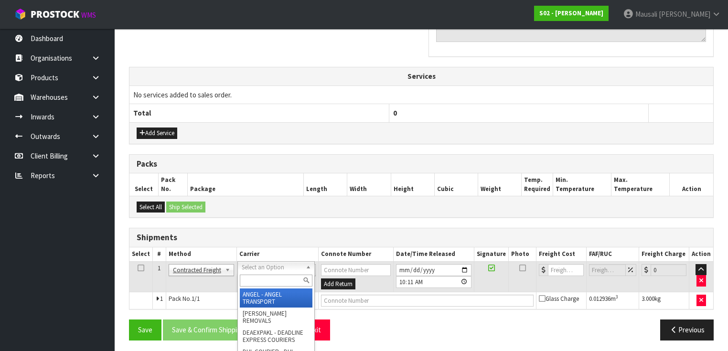
click at [259, 281] on input "text" at bounding box center [276, 281] width 73 height 12
type input "nzp"
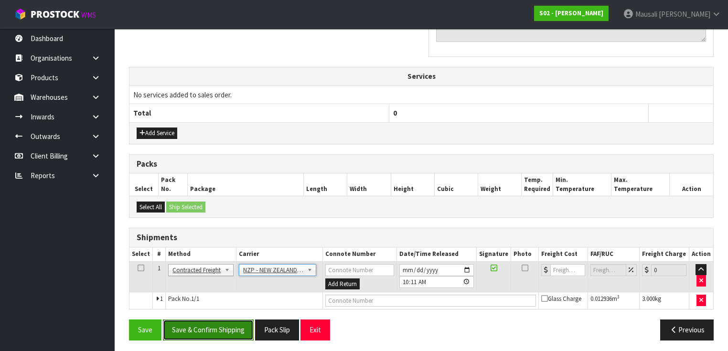
click at [242, 322] on button "Save & Confirm Shipping" at bounding box center [208, 330] width 91 height 21
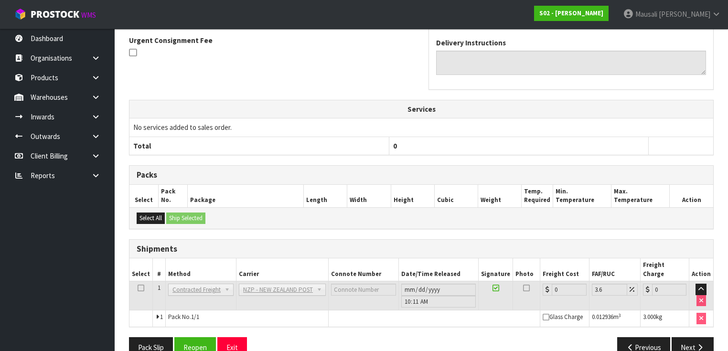
scroll to position [300, 0]
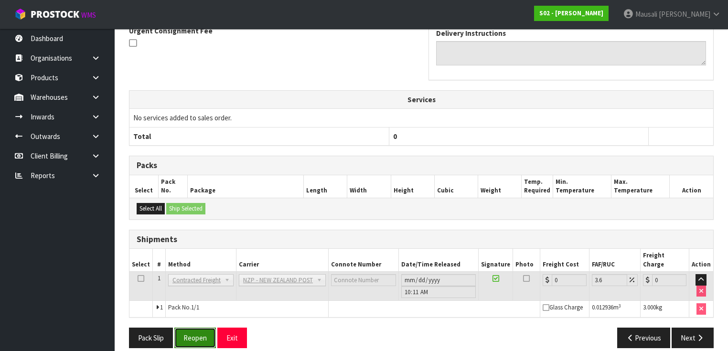
click at [202, 328] on button "Reopen" at bounding box center [195, 338] width 42 height 21
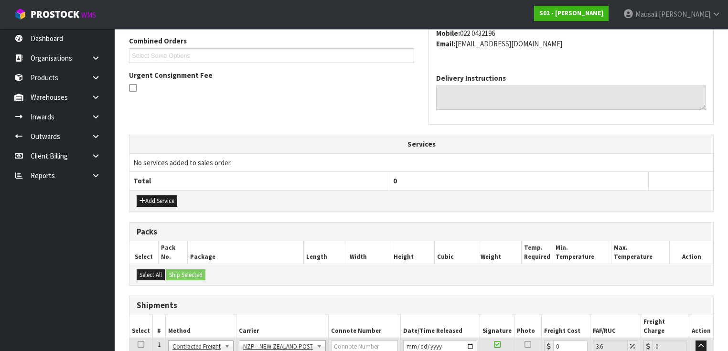
scroll to position [306, 0]
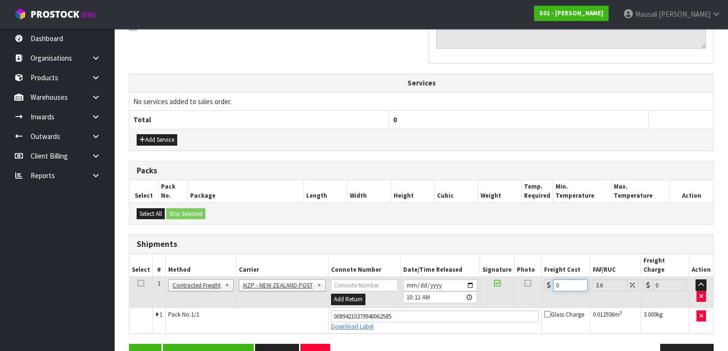
click at [542, 284] on td "0" at bounding box center [566, 292] width 48 height 31
type input "8"
type input "8.29"
type input "8.4"
type input "8.7"
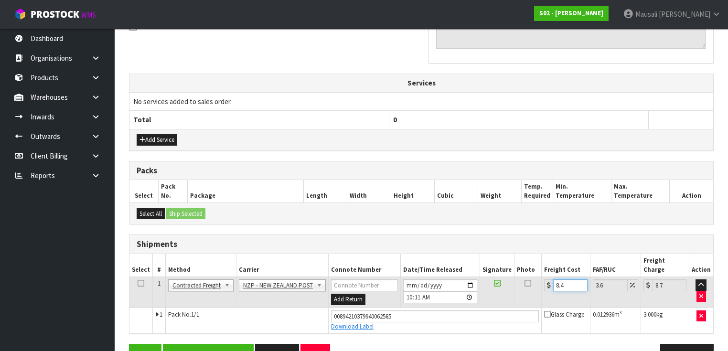
type input "8.45"
type input "8.75"
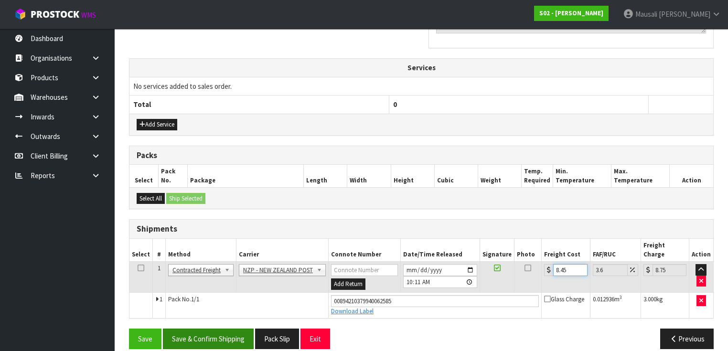
type input "8.45"
drag, startPoint x: 225, startPoint y: 327, endPoint x: 248, endPoint y: 326, distance: 23.5
click at [225, 329] on button "Save & Confirm Shipping" at bounding box center [208, 339] width 91 height 21
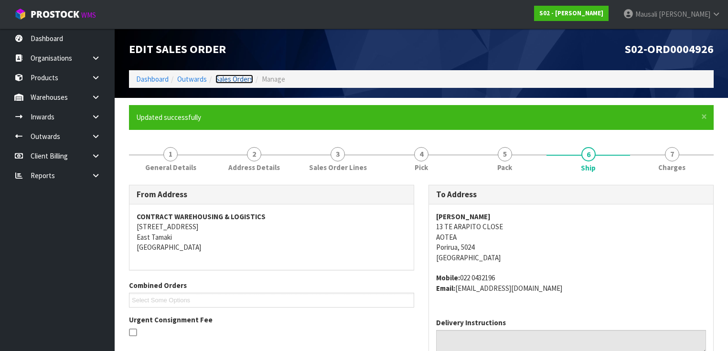
click at [236, 80] on link "Sales Orders" at bounding box center [235, 79] width 38 height 9
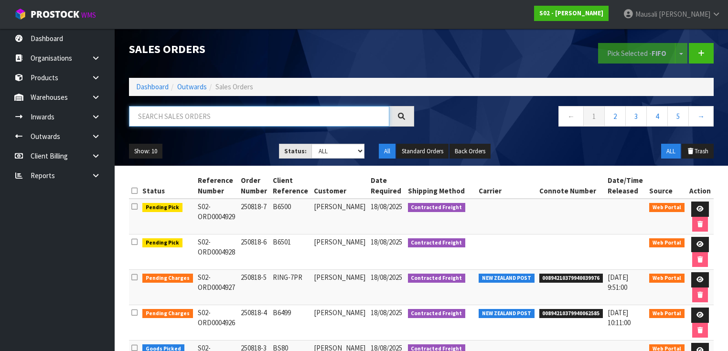
click at [150, 119] on input "text" at bounding box center [259, 116] width 260 height 21
type input "JOB-0408055"
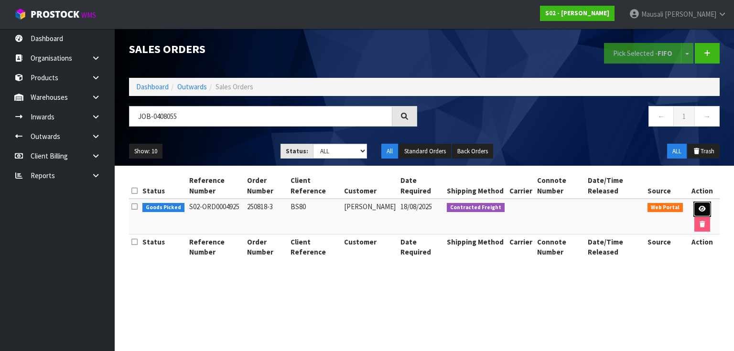
click at [701, 207] on icon at bounding box center [702, 209] width 7 height 6
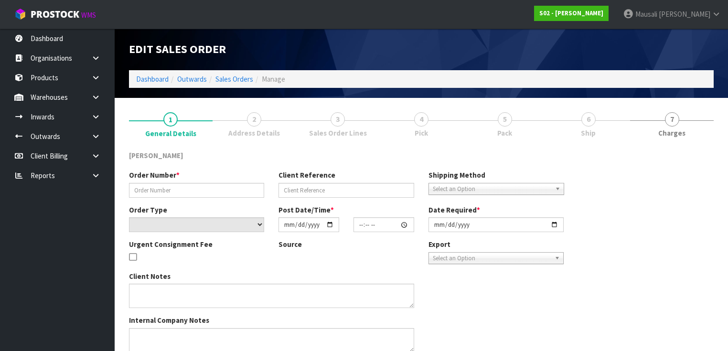
type input "250818-3"
type input "BS80"
select select "number:0"
type input "2025-08-16"
type input "19:08:00.000"
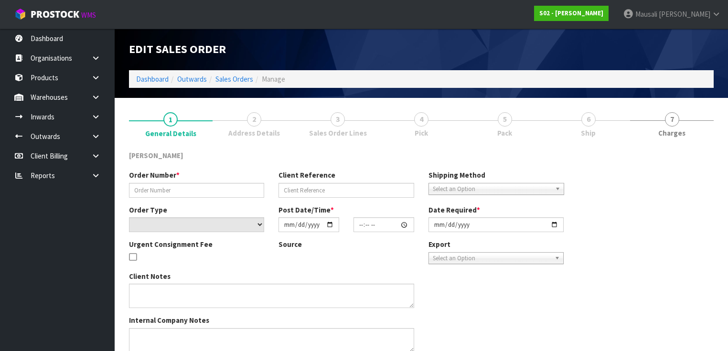
type input "2025-08-18"
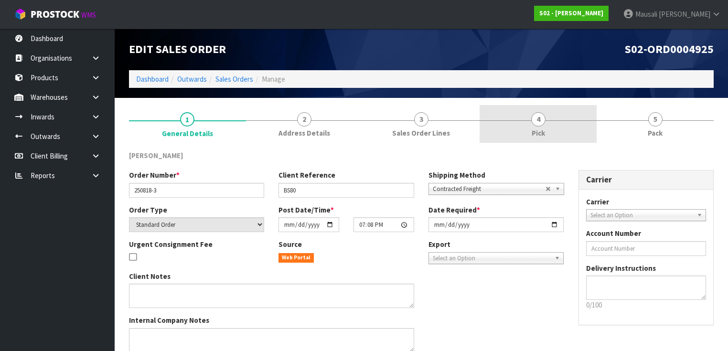
click at [523, 128] on link "4 Pick" at bounding box center [538, 124] width 117 height 38
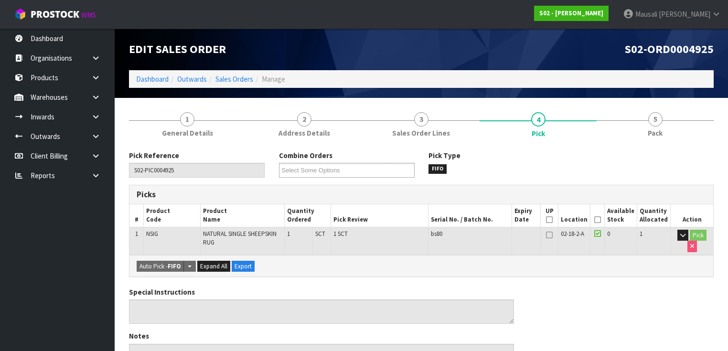
click at [601, 220] on icon at bounding box center [597, 220] width 7 height 0
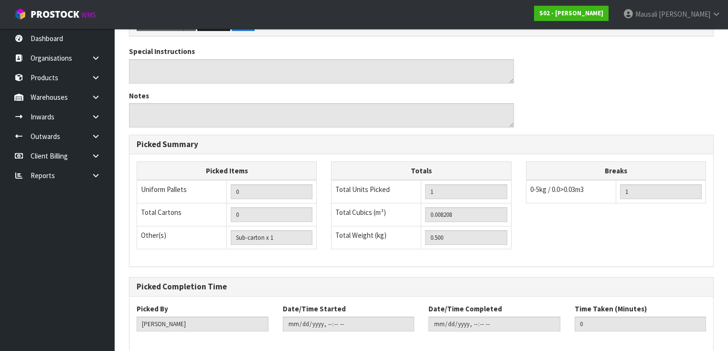
scroll to position [319, 0]
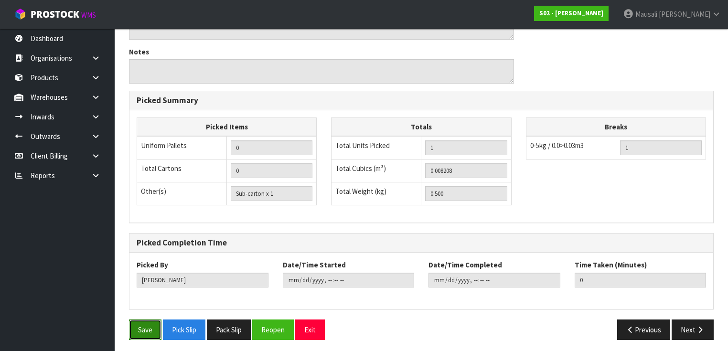
drag, startPoint x: 141, startPoint y: 324, endPoint x: 147, endPoint y: 317, distance: 9.2
click at [143, 322] on button "Save" at bounding box center [145, 330] width 32 height 21
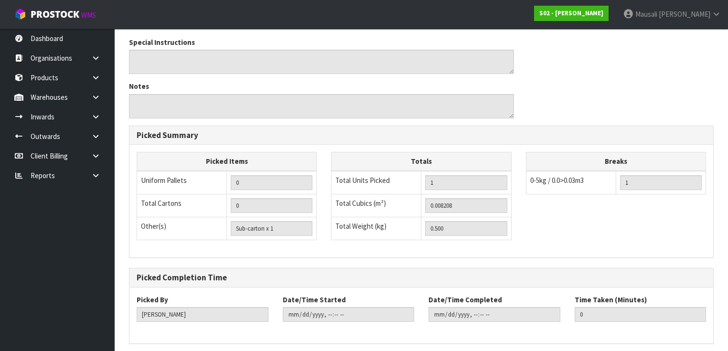
scroll to position [0, 0]
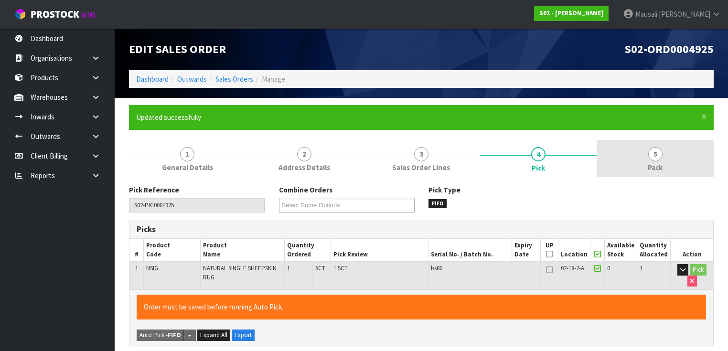
type input "Mausali Tito"
type input "2025-08-18T10:13:48"
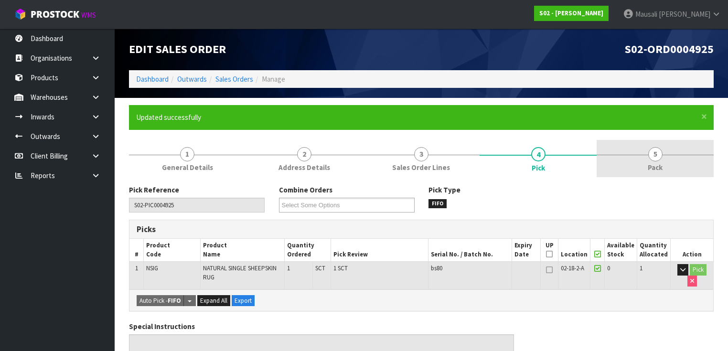
click at [632, 174] on link "5 Pack" at bounding box center [655, 159] width 117 height 38
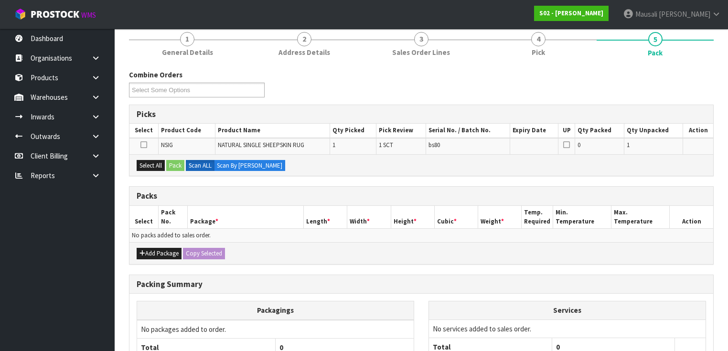
scroll to position [115, 0]
drag, startPoint x: 146, startPoint y: 164, endPoint x: 166, endPoint y: 164, distance: 19.6
click at [153, 164] on button "Select All" at bounding box center [151, 166] width 28 height 11
click at [175, 164] on button "Pack" at bounding box center [175, 166] width 18 height 11
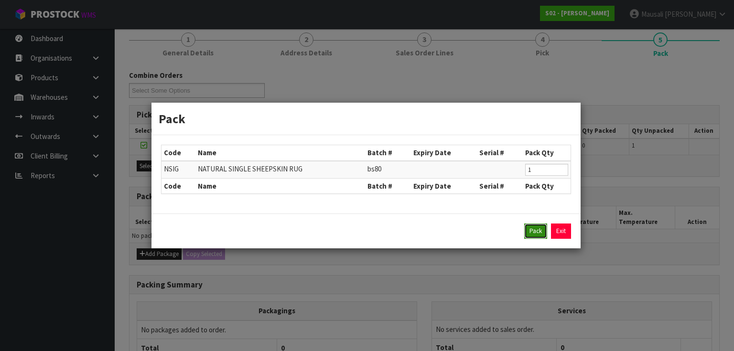
drag, startPoint x: 528, startPoint y: 227, endPoint x: 434, endPoint y: 204, distance: 97.6
click at [528, 227] on button "Pack" at bounding box center [535, 231] width 23 height 15
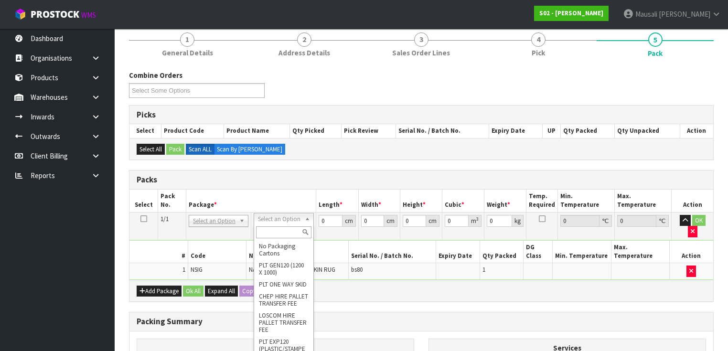
click at [274, 231] on input "text" at bounding box center [283, 232] width 55 height 12
type input "oc"
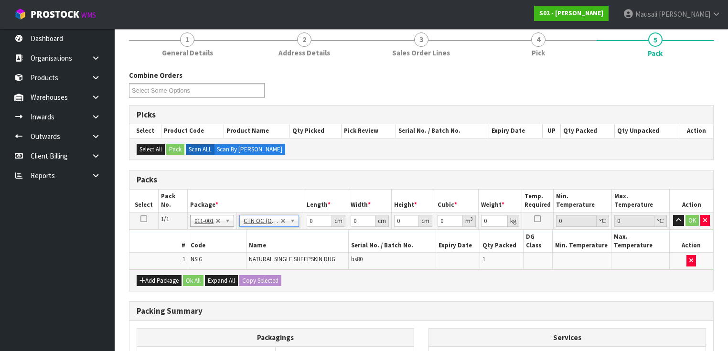
type input "0.5"
drag, startPoint x: 313, startPoint y: 218, endPoint x: 306, endPoint y: 219, distance: 7.3
click at [307, 219] on input "0" at bounding box center [319, 221] width 25 height 12
type input "32"
type input "24"
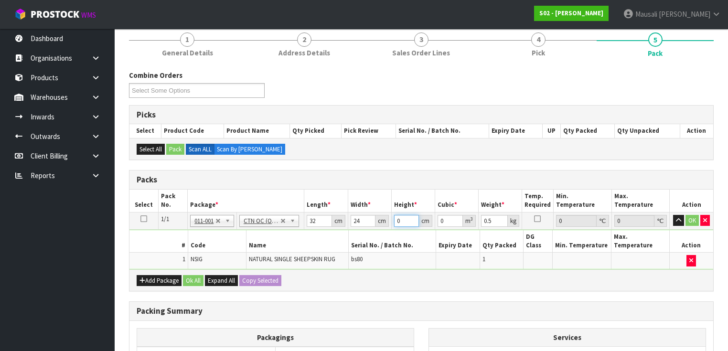
type input "1"
type input "0.000768"
type input "14"
type input "0.010752"
type input "14"
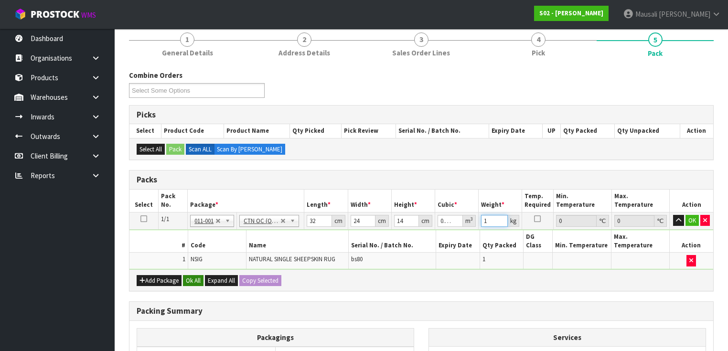
type input "1"
click at [195, 275] on button "Ok All" at bounding box center [193, 280] width 21 height 11
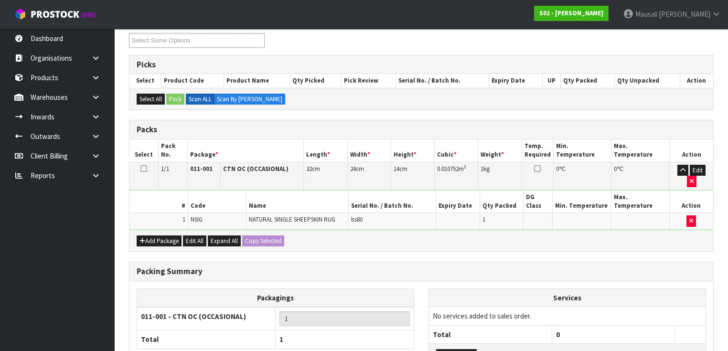
scroll to position [222, 0]
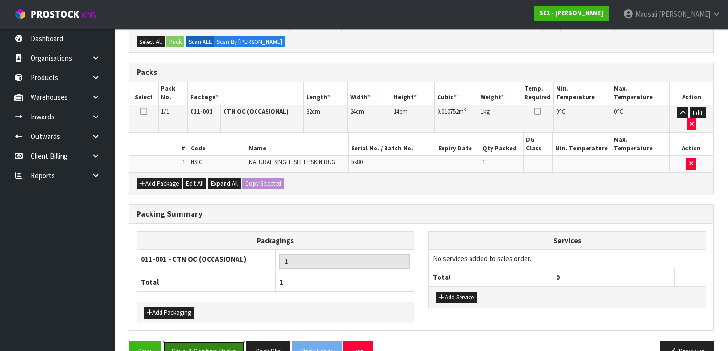
click at [206, 341] on button "Save & Confirm Packs" at bounding box center [204, 351] width 82 height 21
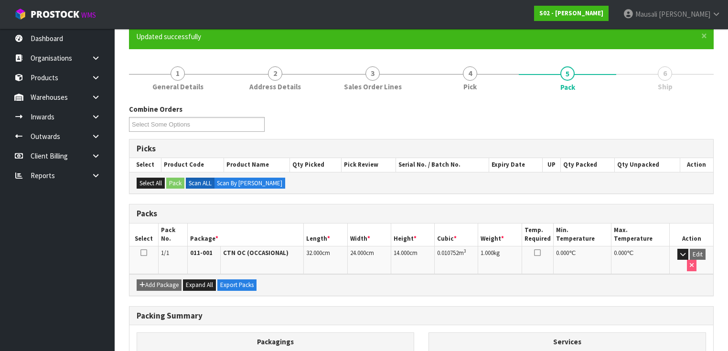
scroll to position [171, 0]
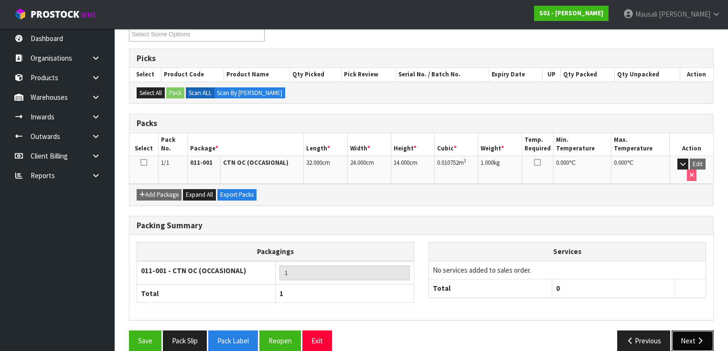
click at [696, 337] on icon "button" at bounding box center [700, 340] width 9 height 7
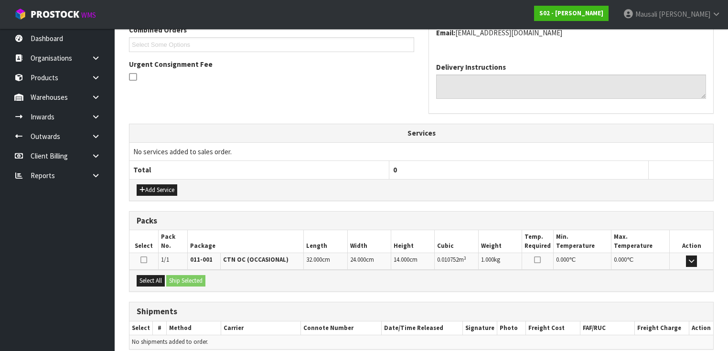
scroll to position [296, 0]
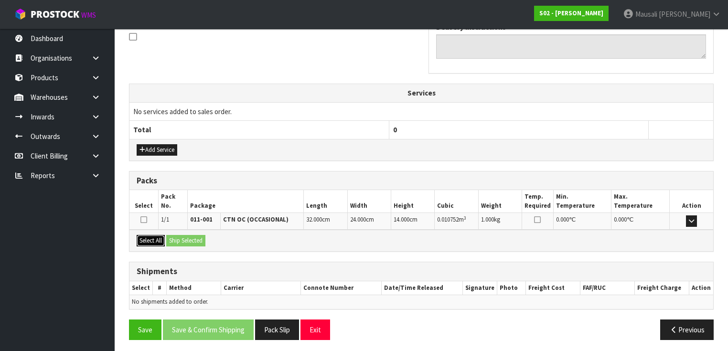
click at [140, 239] on button "Select All" at bounding box center [151, 240] width 28 height 11
drag, startPoint x: 162, startPoint y: 238, endPoint x: 198, endPoint y: 244, distance: 35.7
click at [172, 242] on div "Select All Ship Selected" at bounding box center [421, 241] width 584 height 22
click at [198, 244] on div "Select All Ship Selected" at bounding box center [421, 241] width 584 height 22
click at [192, 239] on button "Ship Selected" at bounding box center [185, 240] width 39 height 11
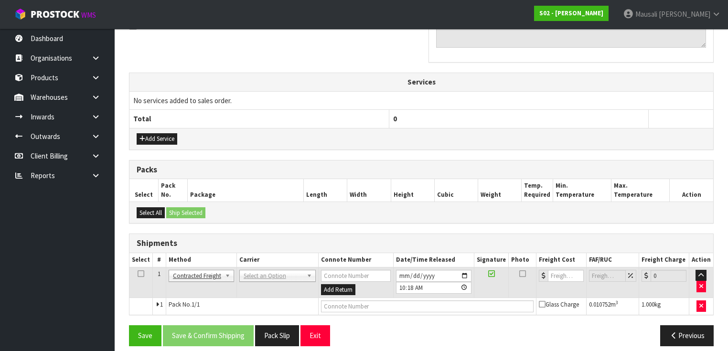
scroll to position [312, 0]
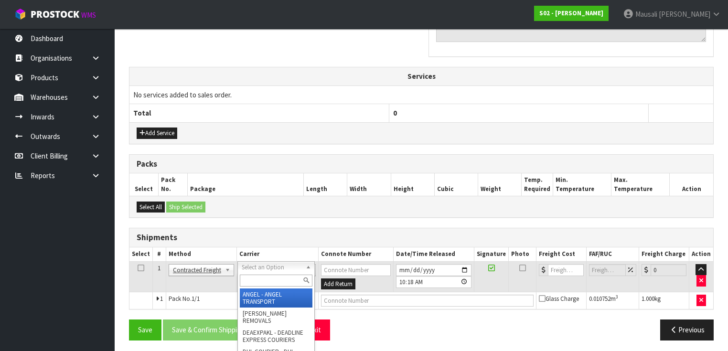
click at [251, 286] on input "text" at bounding box center [276, 281] width 73 height 12
type input "nzp"
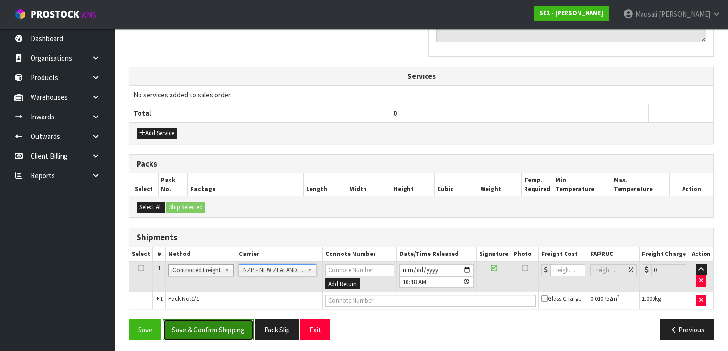
click at [195, 329] on button "Save & Confirm Shipping" at bounding box center [208, 330] width 91 height 21
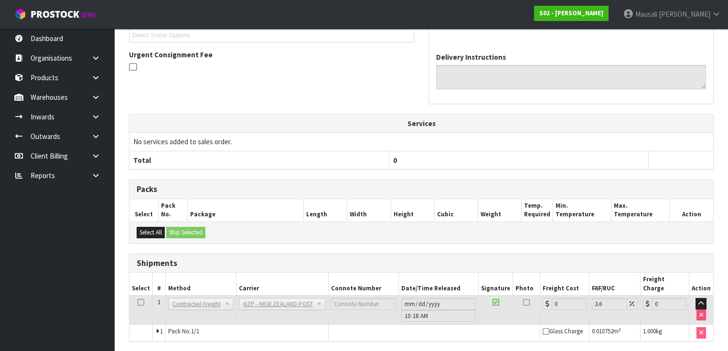
scroll to position [300, 0]
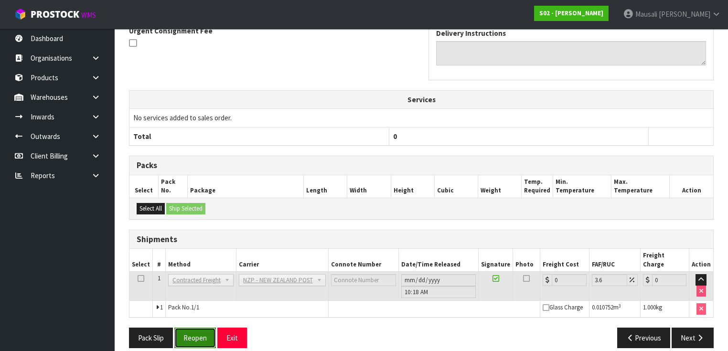
click at [190, 328] on button "Reopen" at bounding box center [195, 338] width 42 height 21
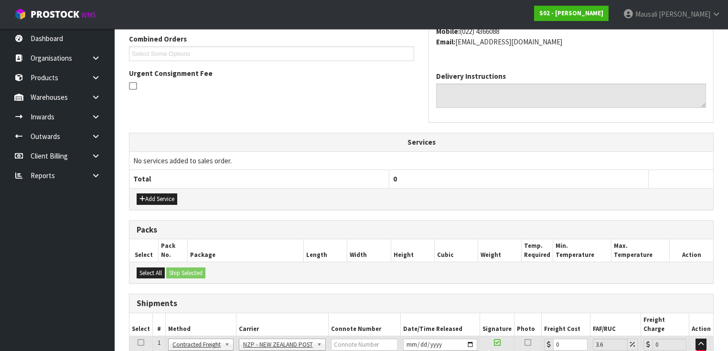
scroll to position [306, 0]
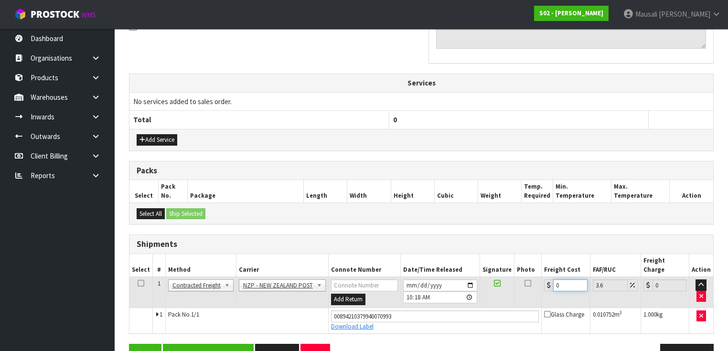
drag, startPoint x: 566, startPoint y: 275, endPoint x: 546, endPoint y: 286, distance: 22.7
click at [546, 286] on td "0" at bounding box center [566, 292] width 48 height 31
type input "4"
type input "4.14"
type input "4.3"
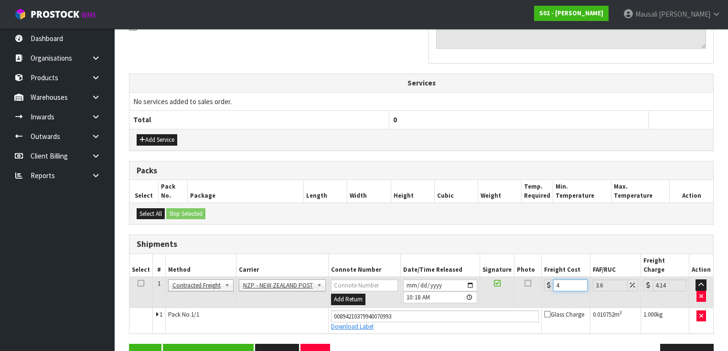
type input "4.45"
type input "4.33"
click at [208, 344] on button "Save & Confirm Shipping" at bounding box center [208, 354] width 91 height 21
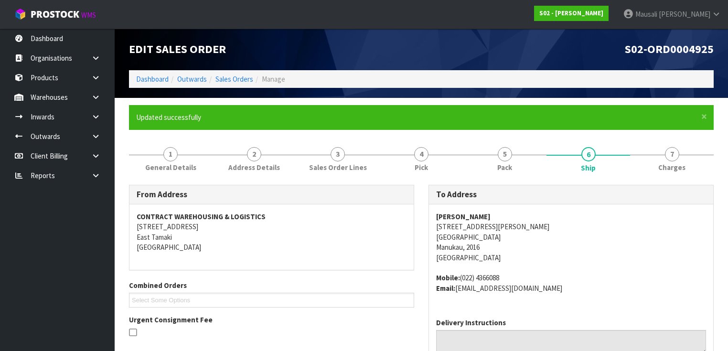
click at [227, 73] on ol "Dashboard Outwards Sales Orders Manage" at bounding box center [421, 79] width 585 height 18
click at [231, 77] on link "Sales Orders" at bounding box center [235, 79] width 38 height 9
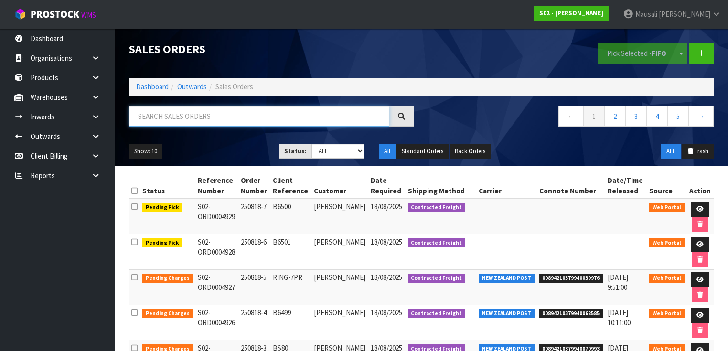
click at [155, 116] on input "text" at bounding box center [259, 116] width 260 height 21
click at [152, 85] on link "Dashboard" at bounding box center [152, 86] width 32 height 9
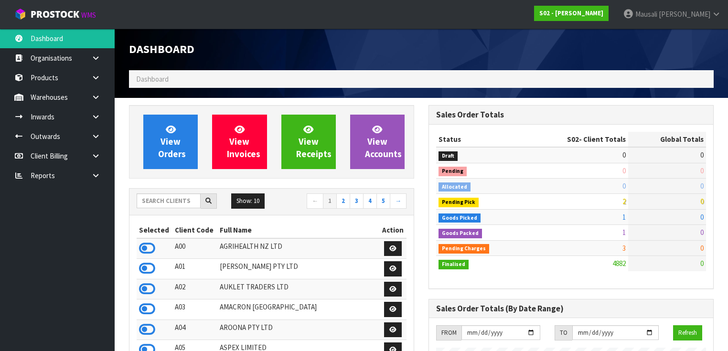
scroll to position [721, 300]
click at [143, 197] on input "text" at bounding box center [169, 201] width 64 height 15
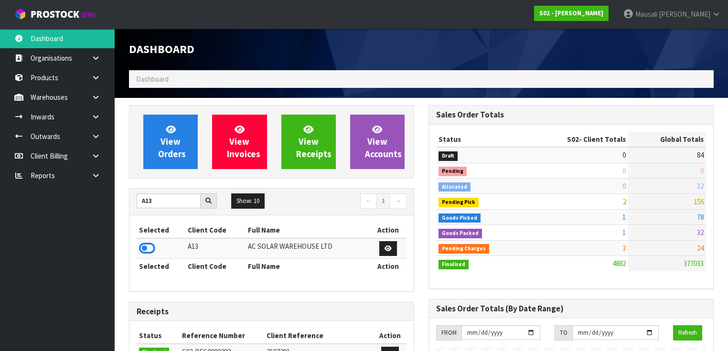
drag, startPoint x: 150, startPoint y: 245, endPoint x: 151, endPoint y: 220, distance: 24.9
click at [150, 245] on icon at bounding box center [147, 248] width 16 height 14
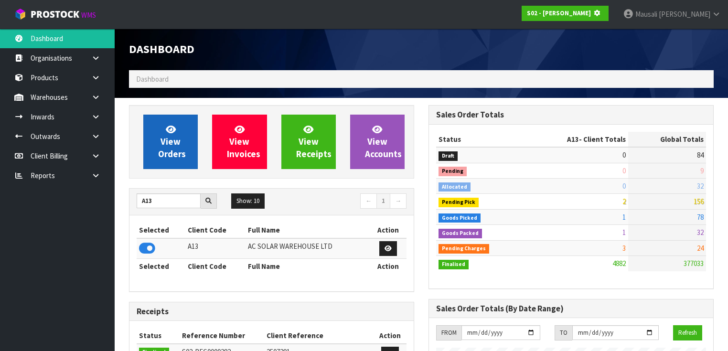
scroll to position [593, 300]
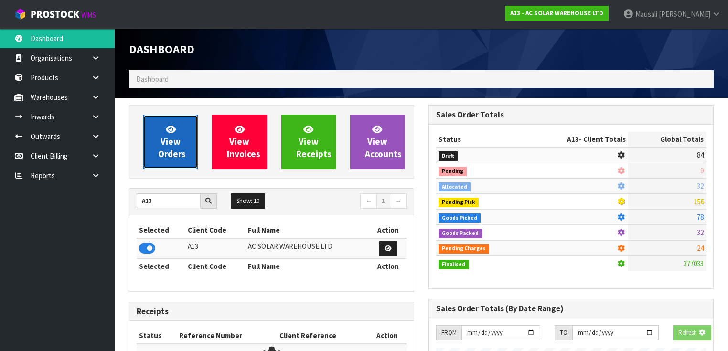
click at [166, 132] on icon at bounding box center [171, 129] width 10 height 9
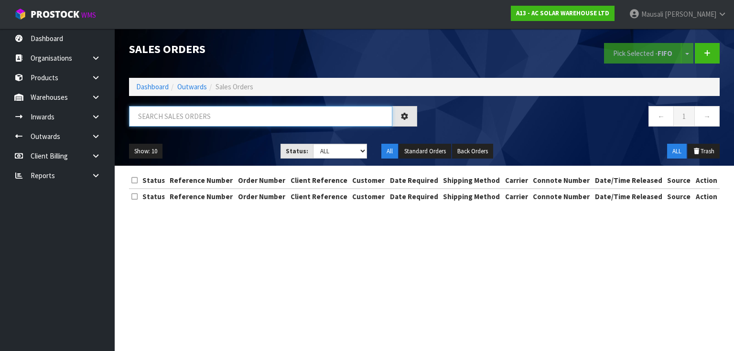
click at [150, 118] on input "text" at bounding box center [260, 116] width 263 height 21
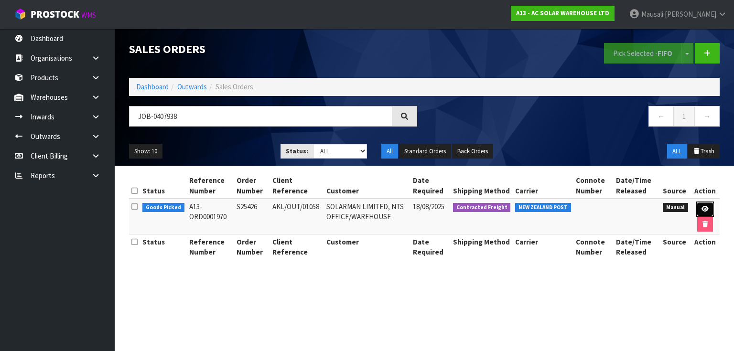
click at [709, 210] on link at bounding box center [705, 209] width 18 height 15
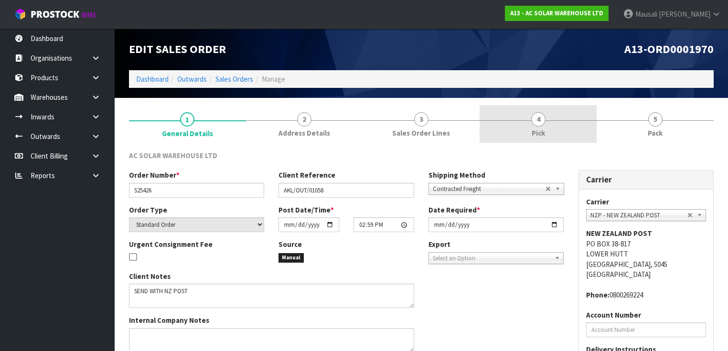
click at [532, 126] on link "4 Pick" at bounding box center [538, 124] width 117 height 38
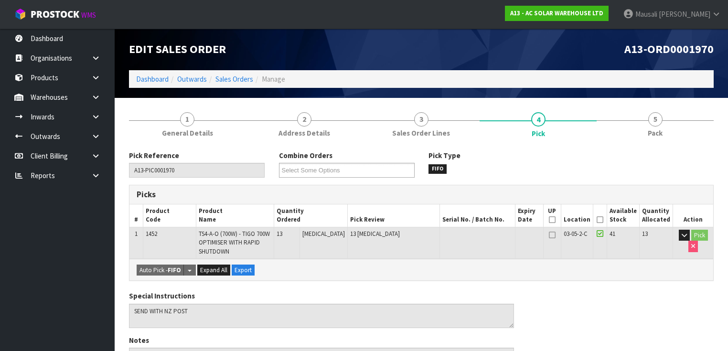
click at [603, 220] on icon at bounding box center [600, 220] width 7 height 0
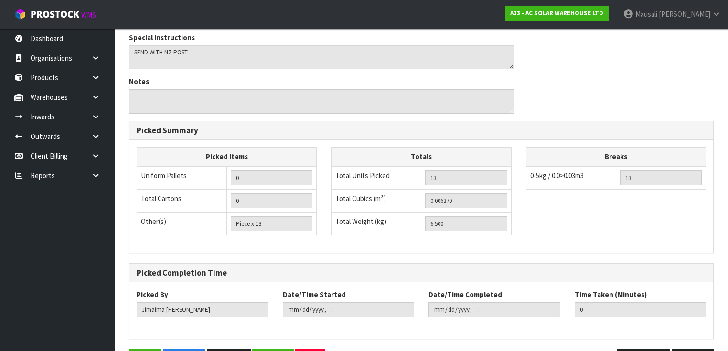
scroll to position [323, 0]
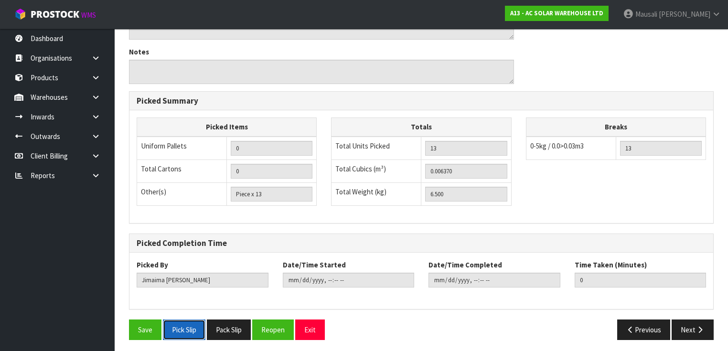
click at [166, 320] on button "Pick Slip" at bounding box center [184, 330] width 43 height 21
click at [143, 323] on button "Save" at bounding box center [145, 330] width 32 height 21
click at [693, 327] on button "Next" at bounding box center [693, 330] width 42 height 21
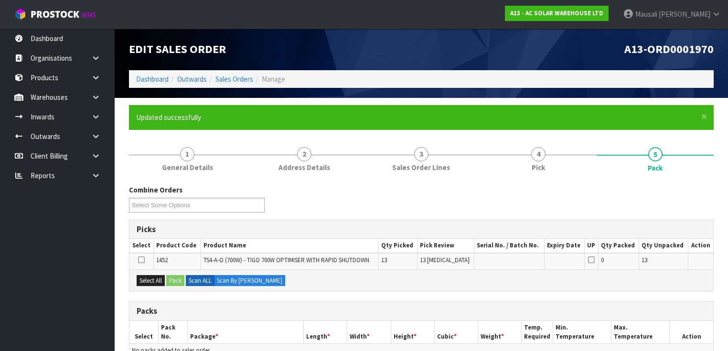
scroll to position [191, 0]
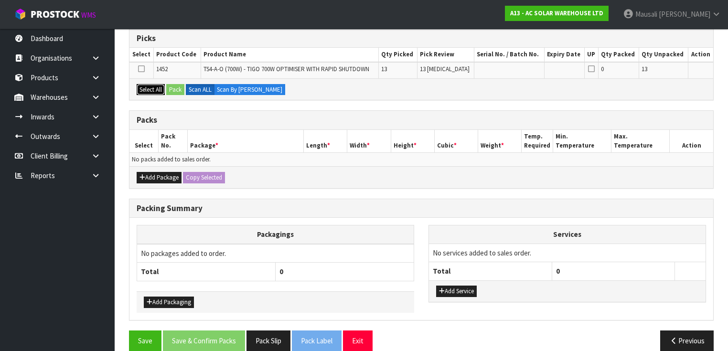
click at [151, 85] on button "Select All" at bounding box center [151, 89] width 28 height 11
click at [168, 88] on button "Pack" at bounding box center [175, 89] width 18 height 11
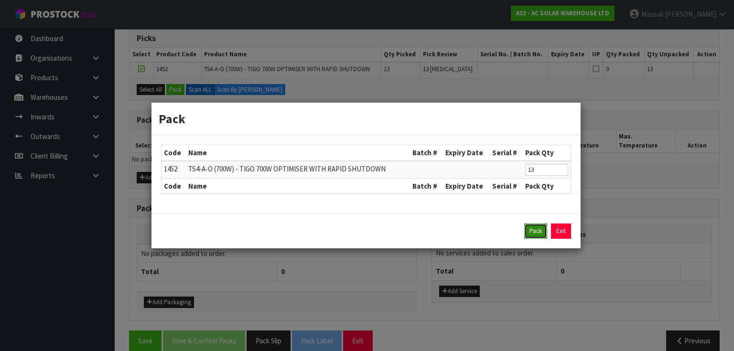
click at [537, 234] on button "Pack" at bounding box center [535, 231] width 23 height 15
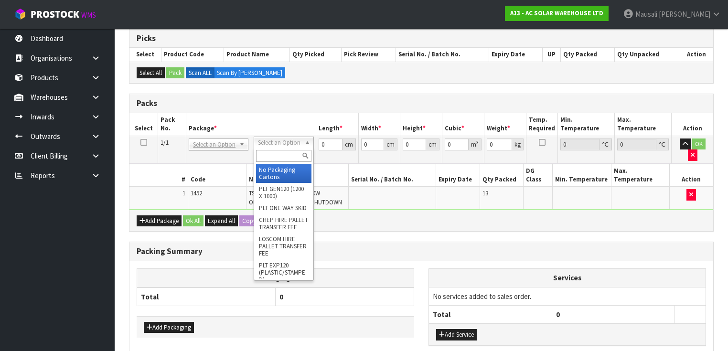
click at [271, 157] on input "text" at bounding box center [283, 156] width 55 height 12
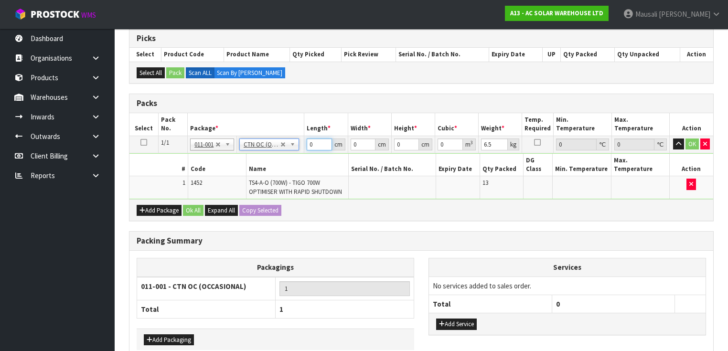
drag, startPoint x: 315, startPoint y: 145, endPoint x: 305, endPoint y: 149, distance: 10.3
click at [305, 149] on td "0 cm" at bounding box center [325, 144] width 43 height 17
drag, startPoint x: 197, startPoint y: 199, endPoint x: 192, endPoint y: 262, distance: 63.3
click at [197, 205] on button "Ok All" at bounding box center [193, 210] width 21 height 11
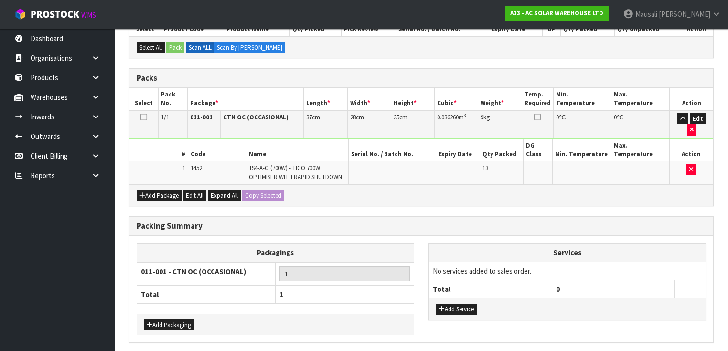
scroll to position [229, 0]
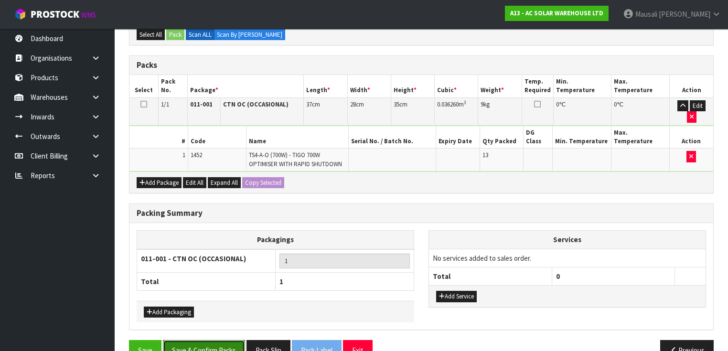
drag, startPoint x: 211, startPoint y: 324, endPoint x: 227, endPoint y: 317, distance: 18.0
click at [212, 340] on button "Save & Confirm Packs" at bounding box center [204, 350] width 82 height 21
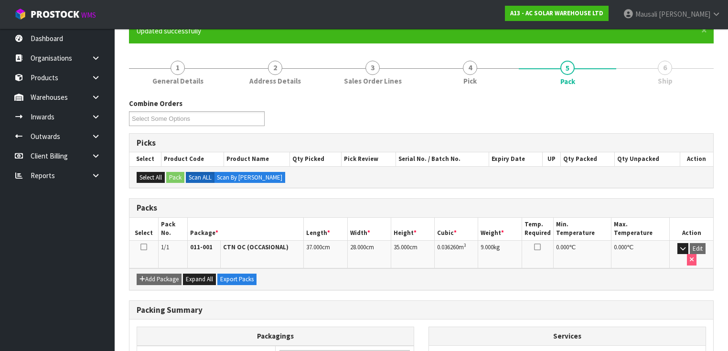
scroll to position [171, 0]
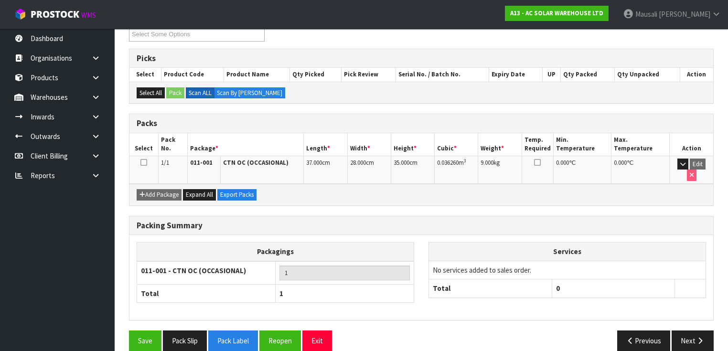
click at [696, 313] on div "Packing Summary Packagings 011-001 - CTN OC (OCCASIONAL) 1 Total 1 Services No …" at bounding box center [421, 273] width 599 height 115
click at [697, 337] on icon "button" at bounding box center [700, 340] width 9 height 7
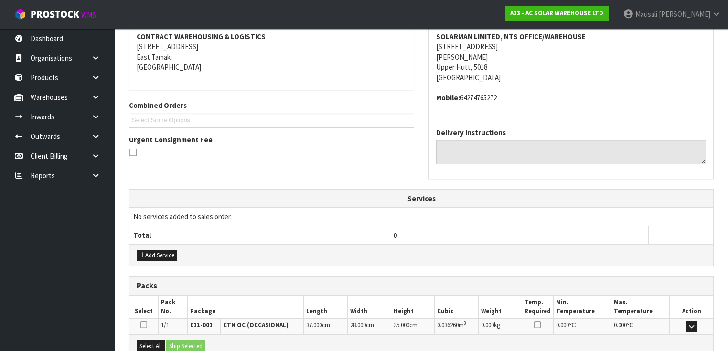
scroll to position [285, 0]
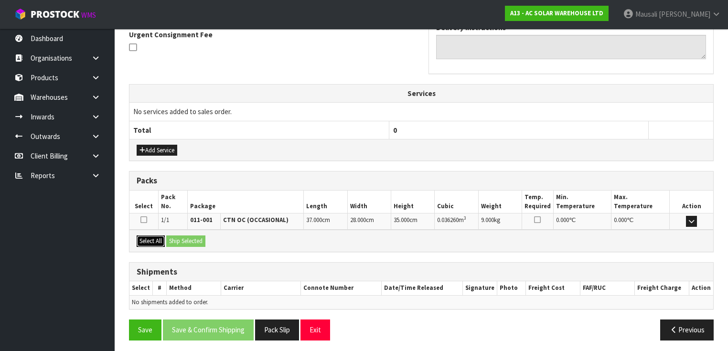
drag, startPoint x: 149, startPoint y: 235, endPoint x: 182, endPoint y: 231, distance: 33.2
click at [150, 236] on button "Select All" at bounding box center [151, 241] width 28 height 11
click at [182, 231] on div "Select All Ship Selected" at bounding box center [421, 241] width 584 height 22
click at [184, 237] on button "Ship Selected" at bounding box center [185, 241] width 39 height 11
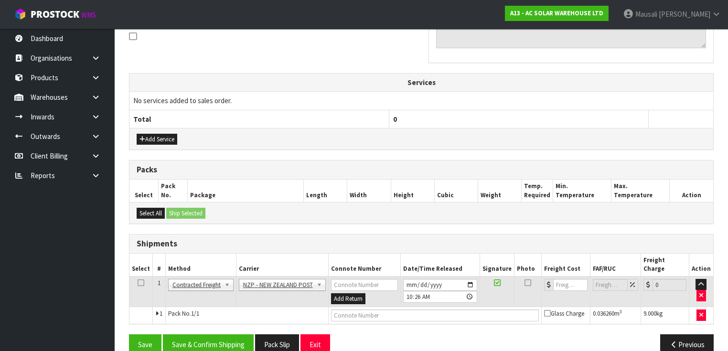
scroll to position [302, 0]
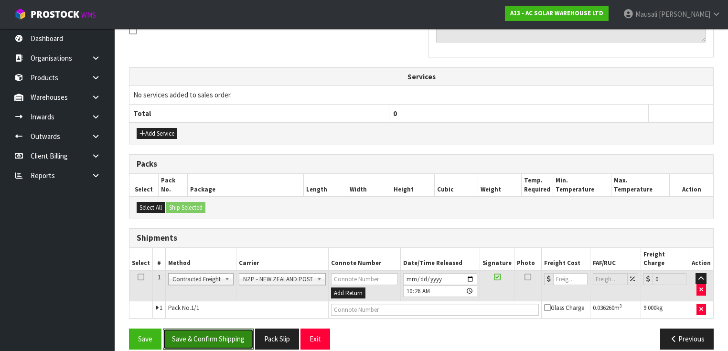
drag, startPoint x: 219, startPoint y: 324, endPoint x: 236, endPoint y: 314, distance: 19.8
click at [221, 329] on button "Save & Confirm Shipping" at bounding box center [208, 339] width 91 height 21
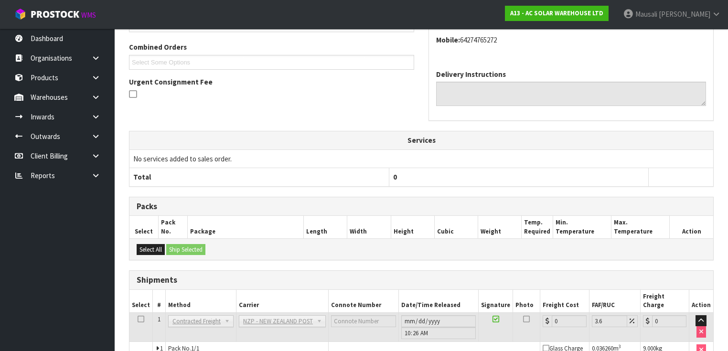
scroll to position [289, 0]
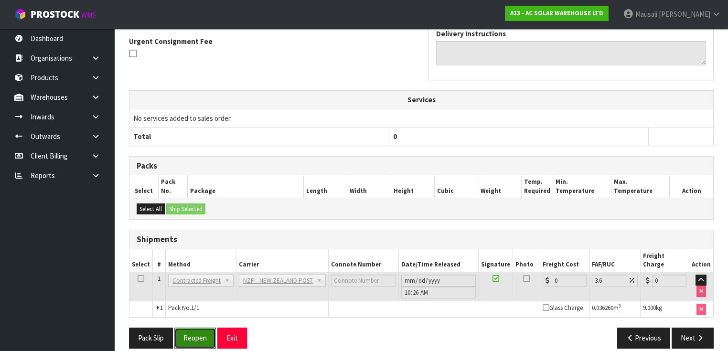
click at [201, 328] on button "Reopen" at bounding box center [195, 338] width 42 height 21
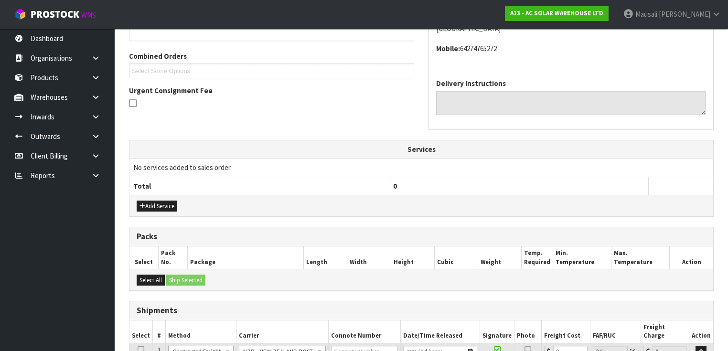
scroll to position [311, 0]
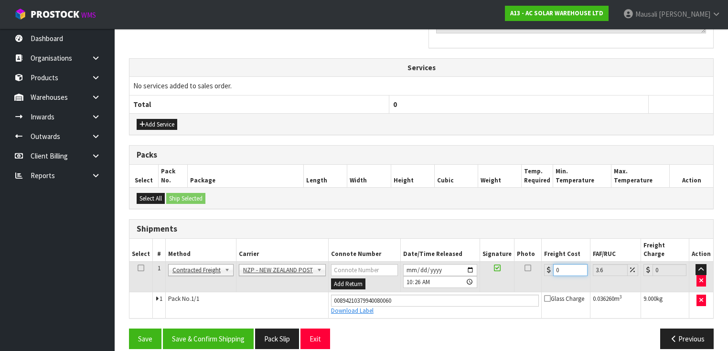
drag, startPoint x: 565, startPoint y: 262, endPoint x: 546, endPoint y: 268, distance: 20.6
click at [546, 268] on td "0" at bounding box center [566, 276] width 48 height 31
click at [216, 329] on button "Save & Confirm Shipping" at bounding box center [208, 339] width 91 height 21
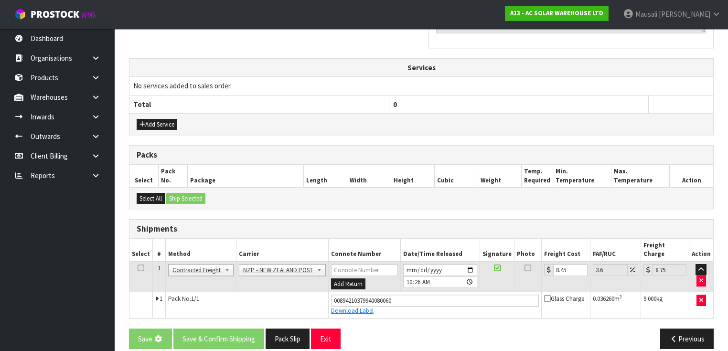
scroll to position [0, 0]
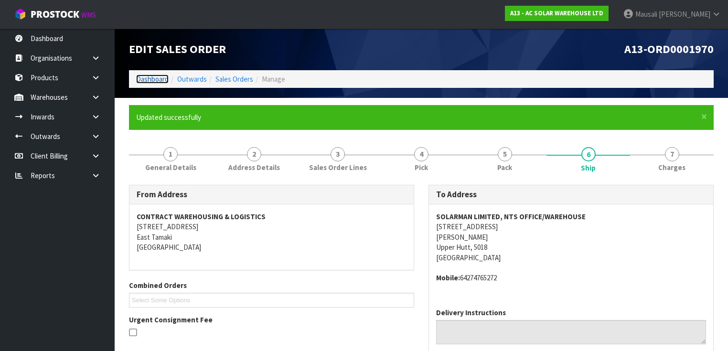
click at [152, 78] on link "Dashboard" at bounding box center [152, 79] width 32 height 9
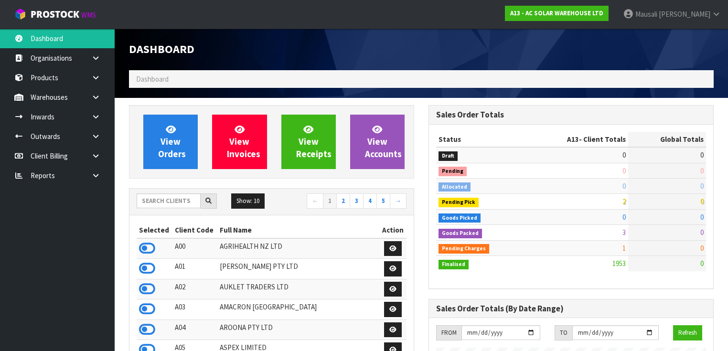
scroll to position [833, 300]
click at [149, 202] on input "text" at bounding box center [169, 201] width 64 height 15
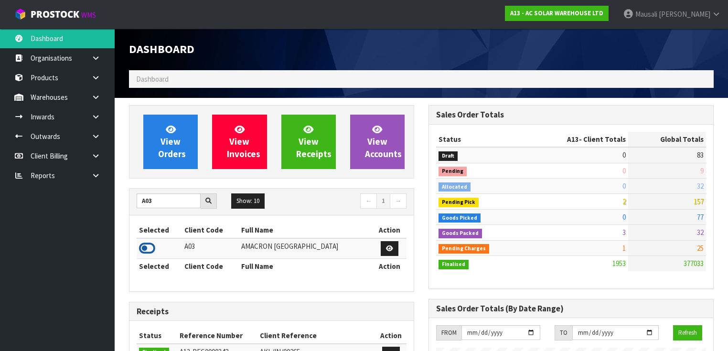
drag, startPoint x: 151, startPoint y: 245, endPoint x: 167, endPoint y: 190, distance: 57.2
click at [151, 243] on icon at bounding box center [147, 248] width 16 height 14
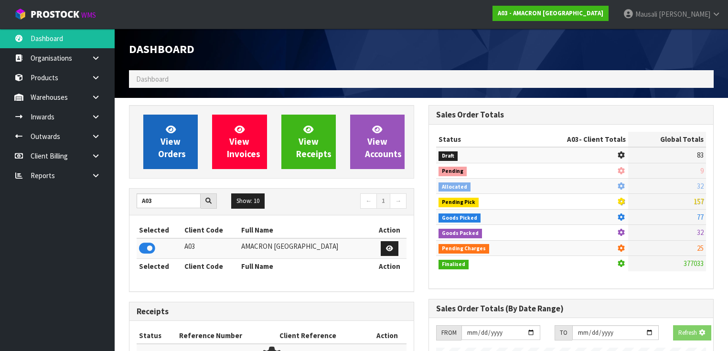
scroll to position [593, 300]
drag, startPoint x: 171, startPoint y: 148, endPoint x: 166, endPoint y: 136, distance: 13.1
click at [170, 147] on link "View Orders" at bounding box center [170, 142] width 54 height 54
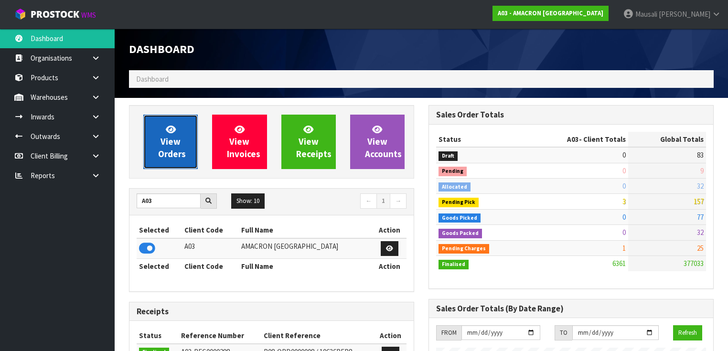
scroll to position [613, 300]
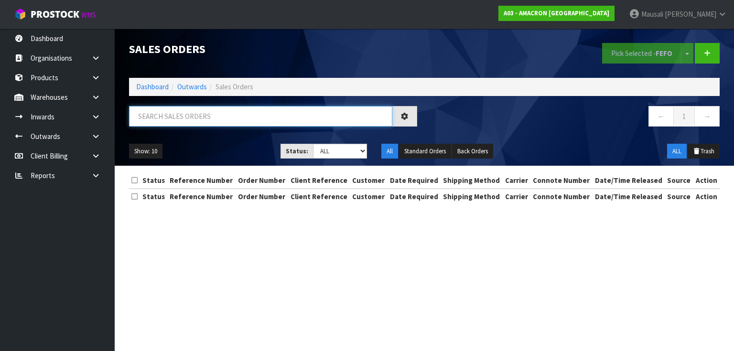
click at [164, 111] on input "text" at bounding box center [260, 116] width 263 height 21
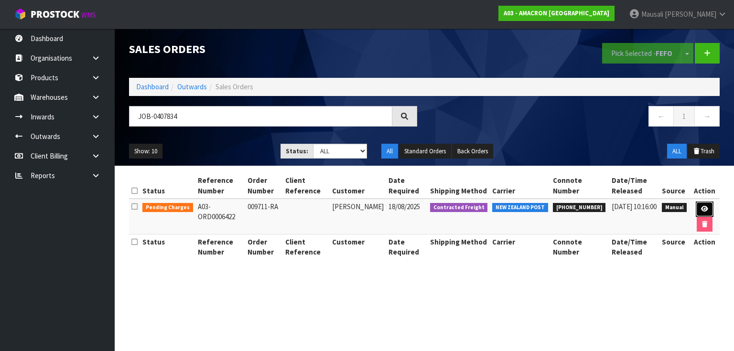
click at [700, 205] on link at bounding box center [705, 209] width 18 height 15
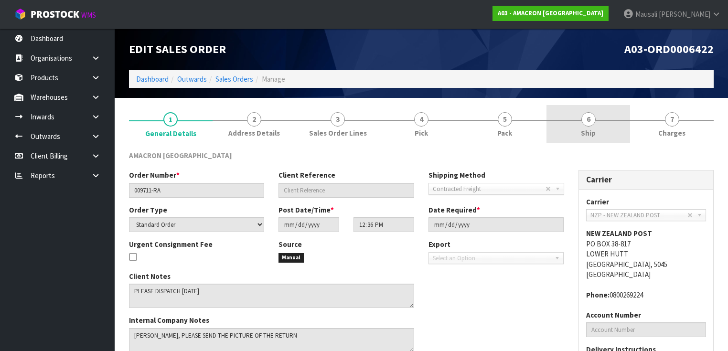
click at [605, 126] on link "6 Ship" at bounding box center [589, 124] width 84 height 38
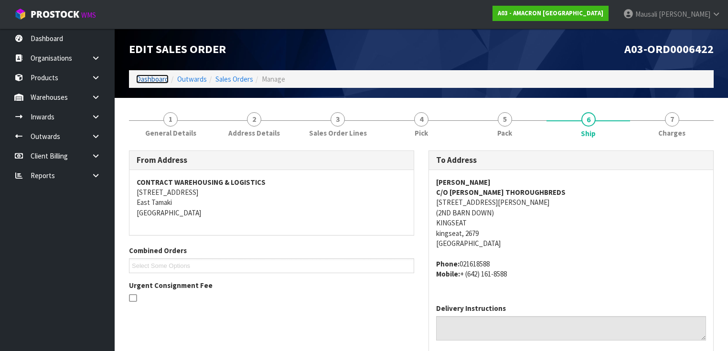
click at [155, 77] on link "Dashboard" at bounding box center [152, 79] width 32 height 9
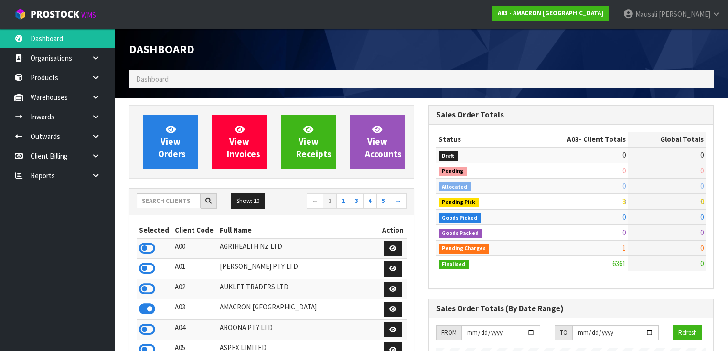
scroll to position [613, 300]
click at [154, 203] on input "text" at bounding box center [169, 201] width 64 height 15
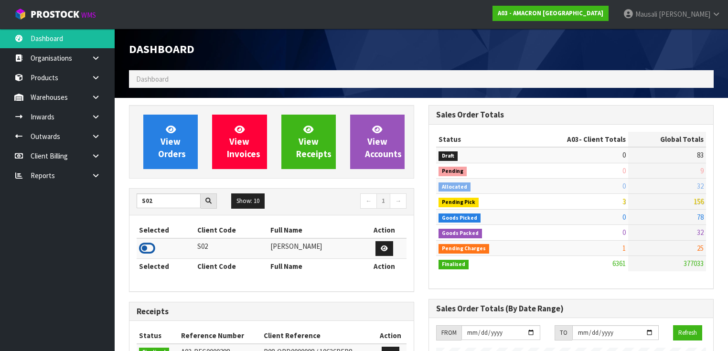
click at [151, 247] on icon at bounding box center [147, 248] width 16 height 14
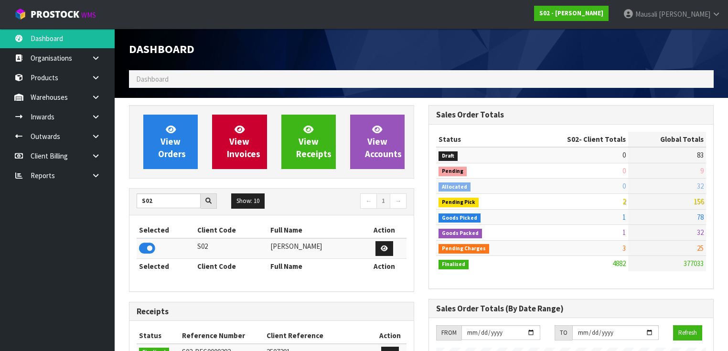
scroll to position [721, 300]
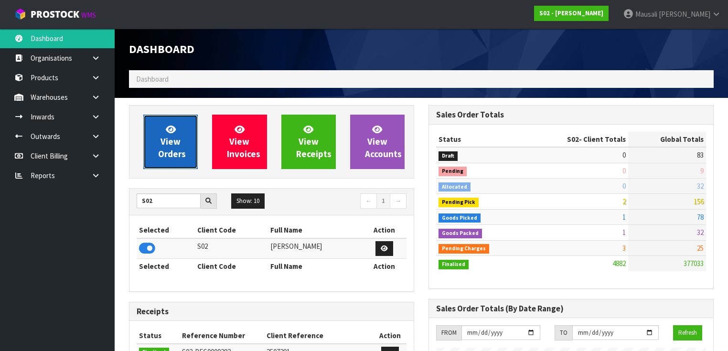
click at [170, 140] on span "View Orders" at bounding box center [172, 142] width 28 height 36
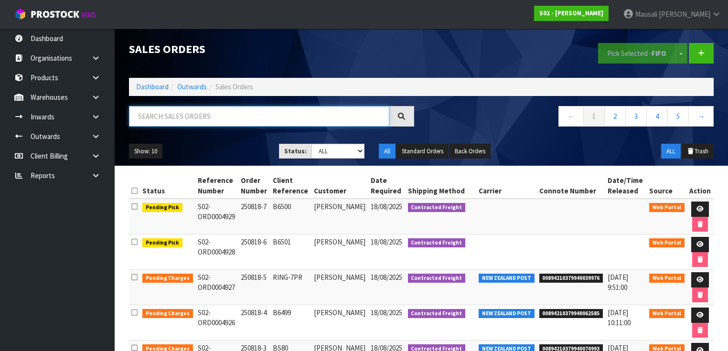
click at [163, 120] on input "text" at bounding box center [259, 116] width 260 height 21
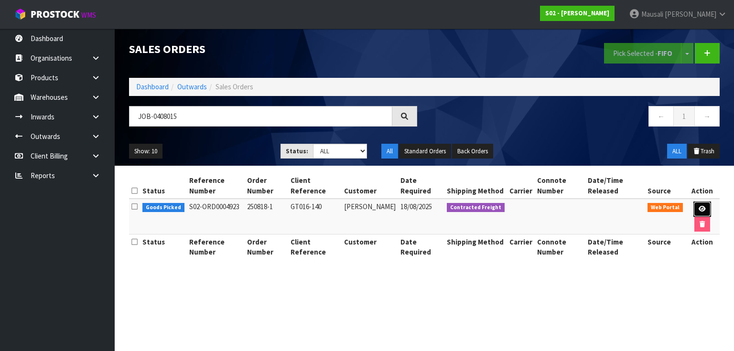
click at [696, 209] on link at bounding box center [702, 209] width 18 height 15
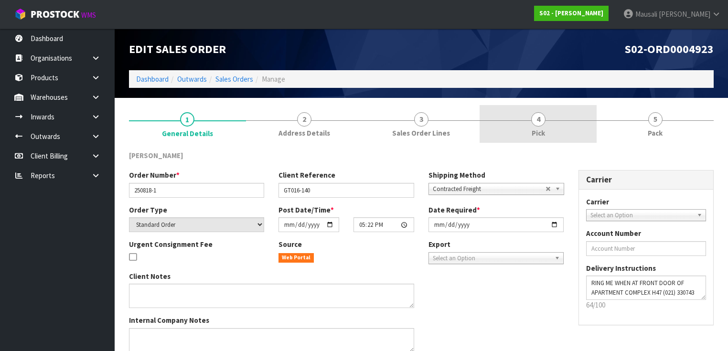
click at [572, 126] on link "4 Pick" at bounding box center [538, 124] width 117 height 38
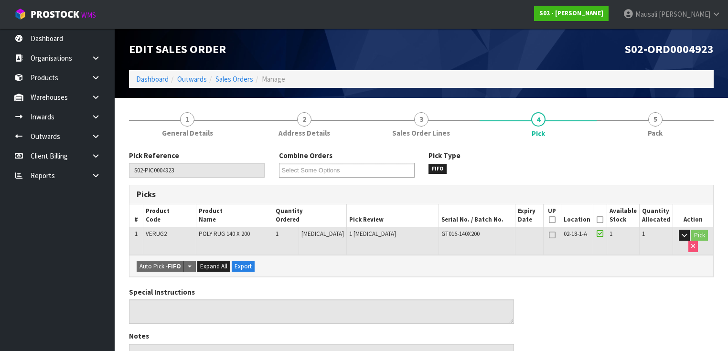
click at [603, 220] on icon at bounding box center [600, 220] width 7 height 0
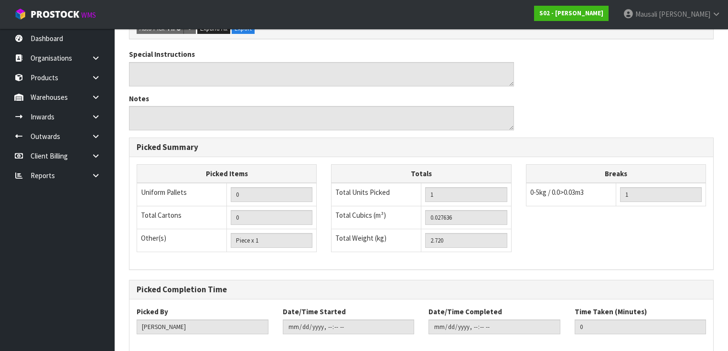
scroll to position [319, 0]
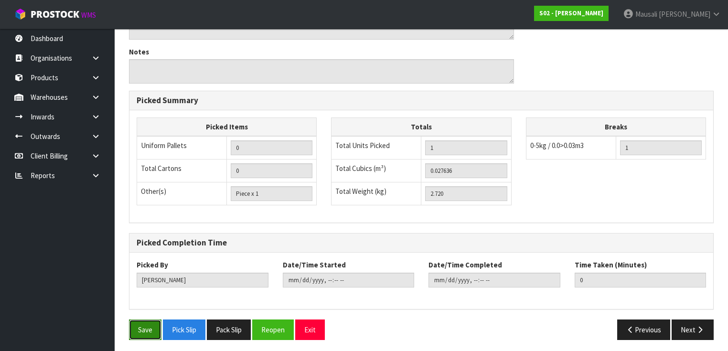
click at [149, 333] on button "Save" at bounding box center [145, 330] width 32 height 21
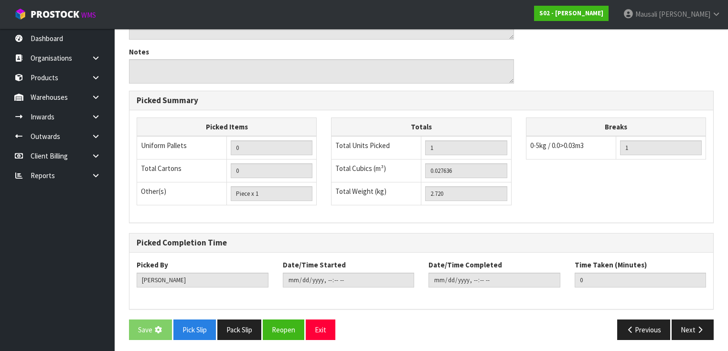
scroll to position [0, 0]
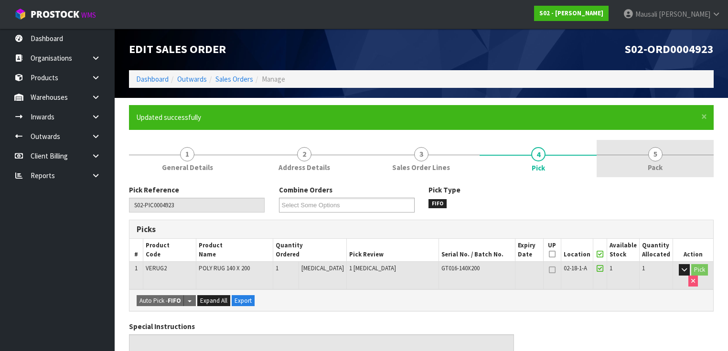
click at [660, 159] on link "5 Pack" at bounding box center [655, 159] width 117 height 38
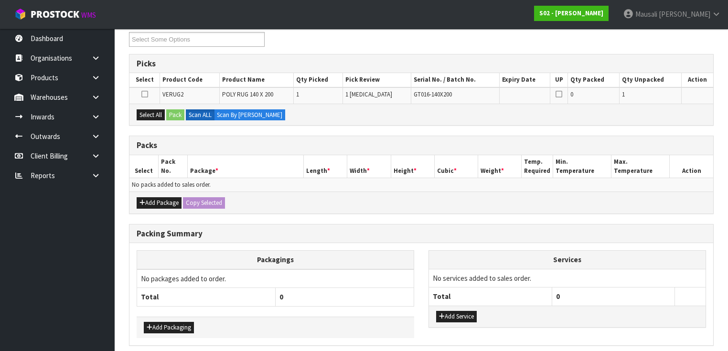
scroll to position [201, 0]
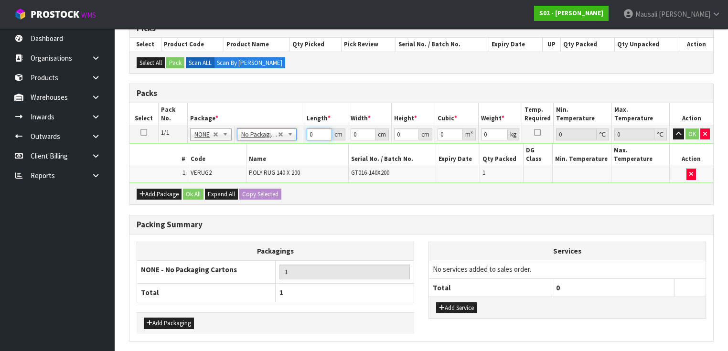
drag, startPoint x: 314, startPoint y: 134, endPoint x: 277, endPoint y: 167, distance: 50.1
click at [277, 167] on tbody "1/1 NONE 007-001 007-002 007-004 007-009 007-013 007-014 007-015 007-017 007-01…" at bounding box center [421, 154] width 584 height 57
click at [194, 189] on button "Ok All" at bounding box center [193, 194] width 21 height 11
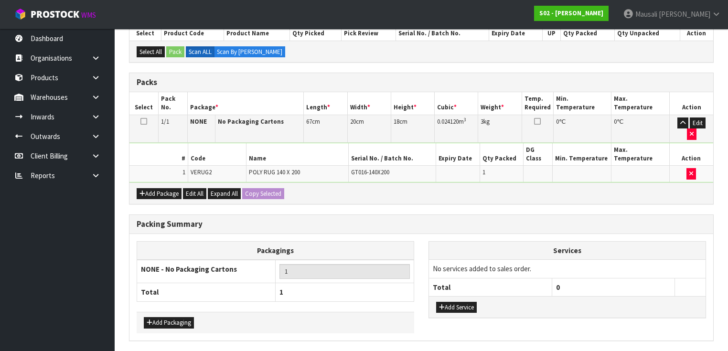
scroll to position [222, 0]
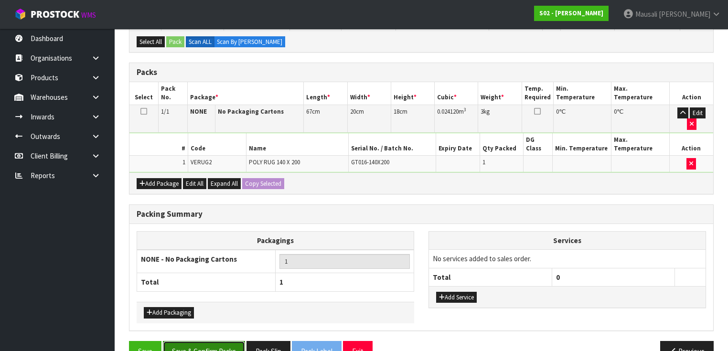
click at [218, 341] on button "Save & Confirm Packs" at bounding box center [204, 351] width 82 height 21
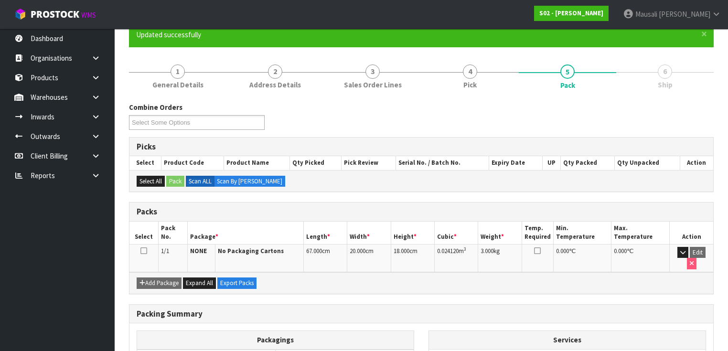
scroll to position [171, 0]
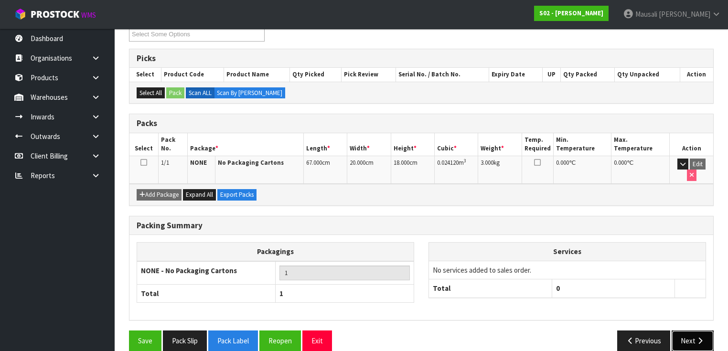
click at [697, 331] on button "Next" at bounding box center [693, 341] width 42 height 21
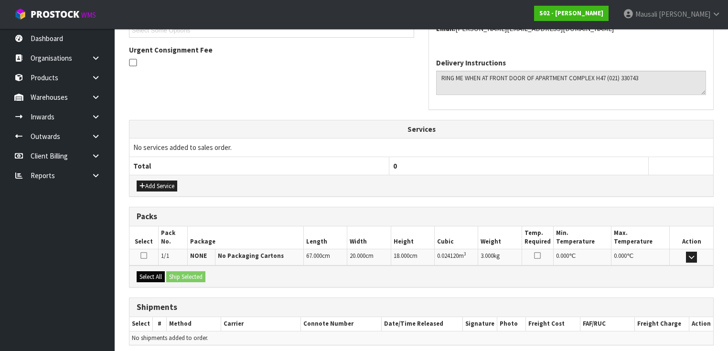
scroll to position [306, 0]
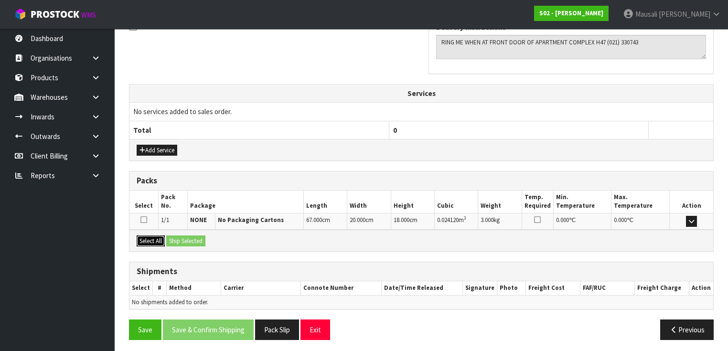
click at [153, 237] on button "Select All" at bounding box center [151, 241] width 28 height 11
click at [182, 240] on button "Ship Selected" at bounding box center [185, 241] width 39 height 11
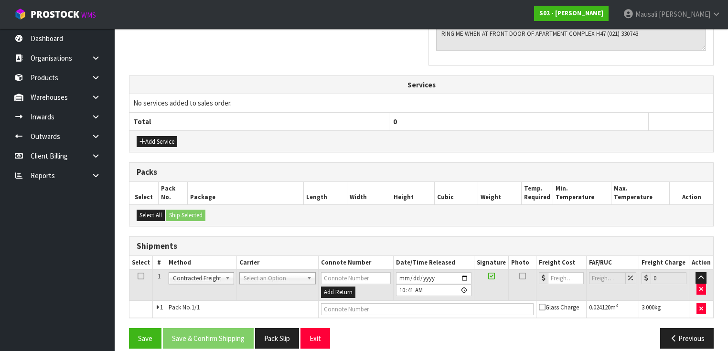
scroll to position [323, 0]
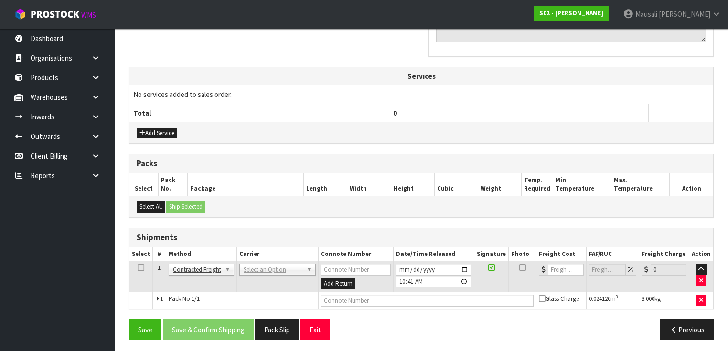
click at [260, 261] on td "ANGEL - ANGEL TRANSPORT CONROY - CONROY REMOVALS DEAEXPAKL - DEADLINE EXPRESS C…" at bounding box center [278, 276] width 82 height 31
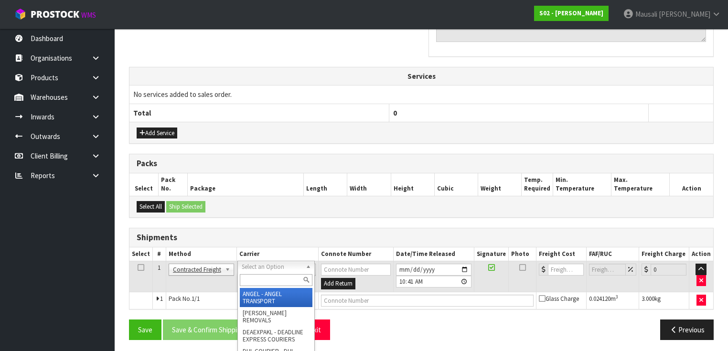
click at [260, 283] on input "text" at bounding box center [276, 280] width 73 height 12
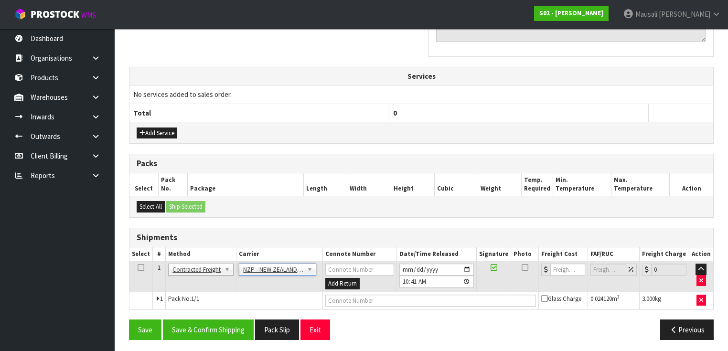
click at [218, 314] on div "From Address CONTRACT WAREHOUSING & LOGISTICS 17 Allens Road East Tamaki Auckla…" at bounding box center [421, 104] width 585 height 485
drag, startPoint x: 223, startPoint y: 331, endPoint x: 407, endPoint y: 312, distance: 184.9
click at [224, 331] on button "Save & Confirm Shipping" at bounding box center [208, 330] width 91 height 21
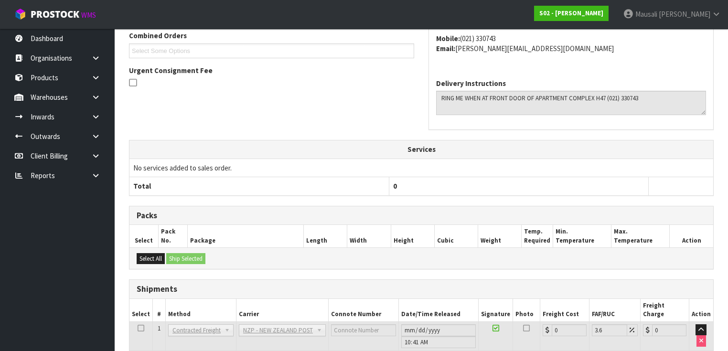
scroll to position [310, 0]
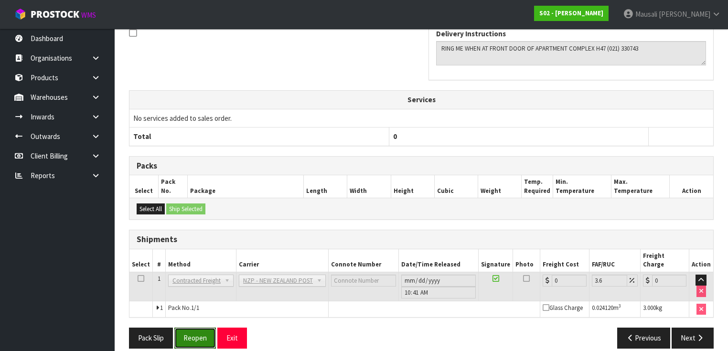
drag, startPoint x: 199, startPoint y: 332, endPoint x: 229, endPoint y: 316, distance: 34.4
click at [199, 331] on button "Reopen" at bounding box center [195, 338] width 42 height 21
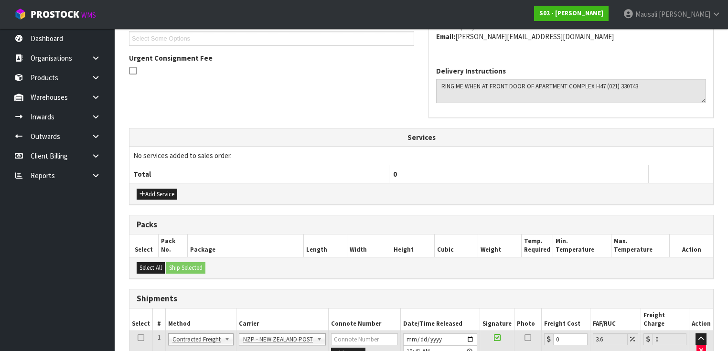
scroll to position [332, 0]
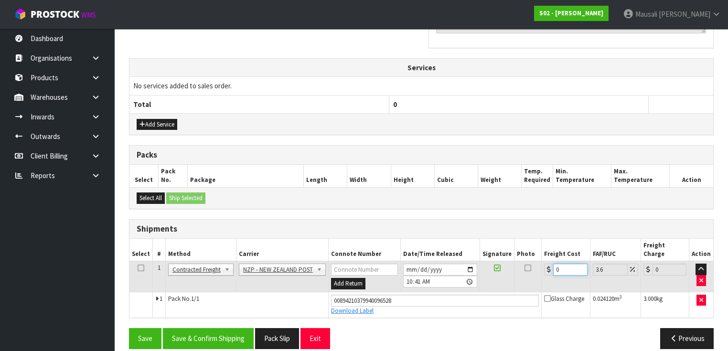
drag, startPoint x: 538, startPoint y: 270, endPoint x: 529, endPoint y: 276, distance: 11.0
click at [529, 276] on tr "1 Client Local Pickup Customer Local Pickup Company Freight Contracted Freight …" at bounding box center [421, 276] width 584 height 31
click at [205, 328] on button "Save & Confirm Shipping" at bounding box center [208, 338] width 91 height 21
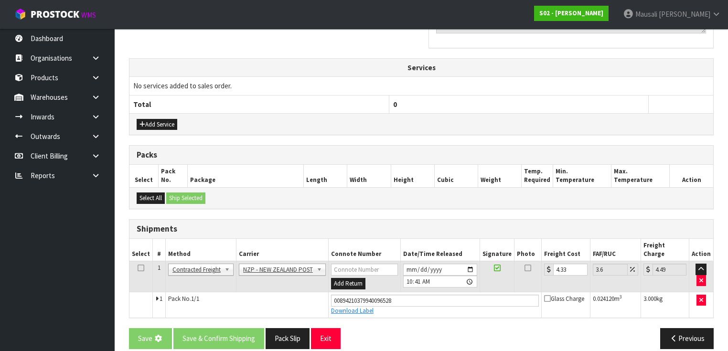
scroll to position [0, 0]
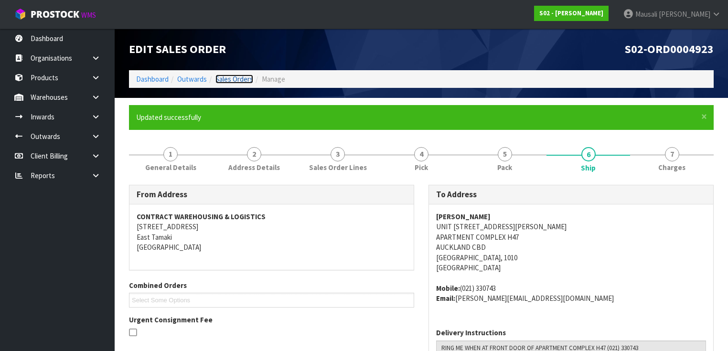
click at [218, 76] on link "Sales Orders" at bounding box center [235, 79] width 38 height 9
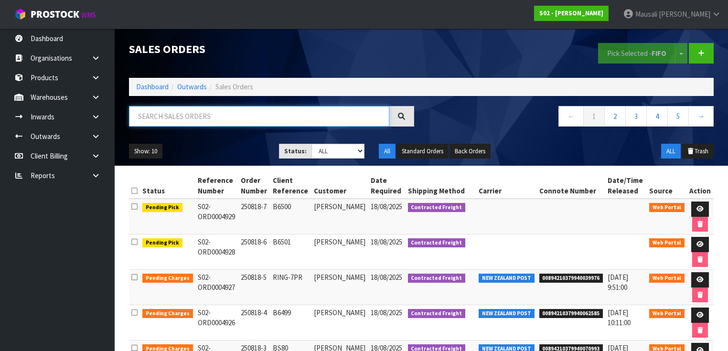
click at [150, 120] on input "text" at bounding box center [259, 116] width 260 height 21
click at [142, 79] on ol "Dashboard Outwards Sales Orders" at bounding box center [421, 87] width 585 height 18
click at [146, 84] on link "Dashboard" at bounding box center [152, 86] width 32 height 9
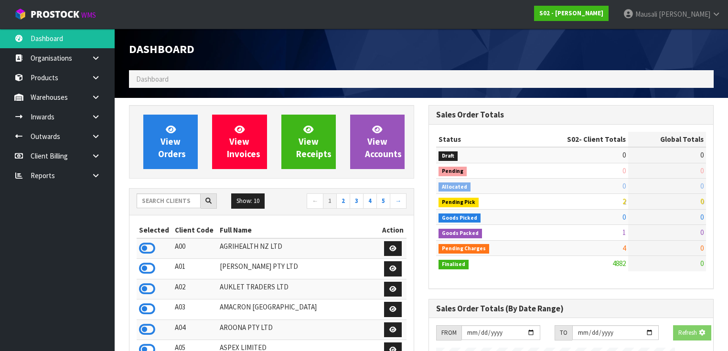
click at [143, 80] on span "Dashboard" at bounding box center [152, 79] width 32 height 9
click at [145, 204] on input "text" at bounding box center [169, 201] width 64 height 15
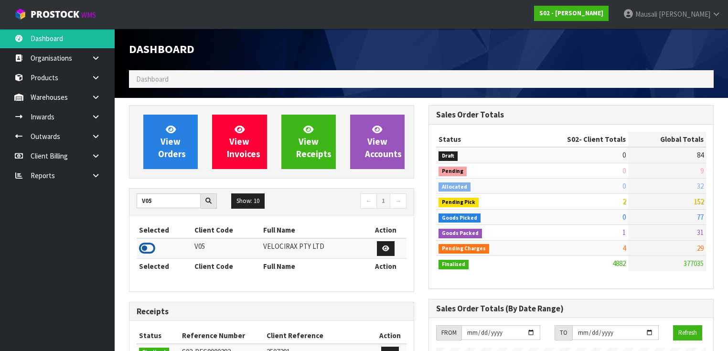
click at [145, 247] on icon at bounding box center [147, 248] width 16 height 14
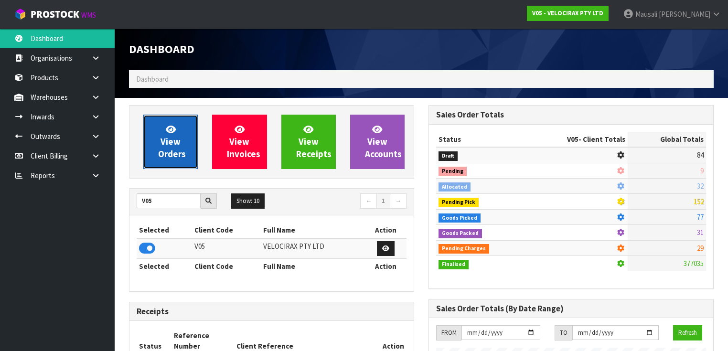
scroll to position [792, 300]
click at [161, 139] on span "View Orders" at bounding box center [172, 142] width 28 height 36
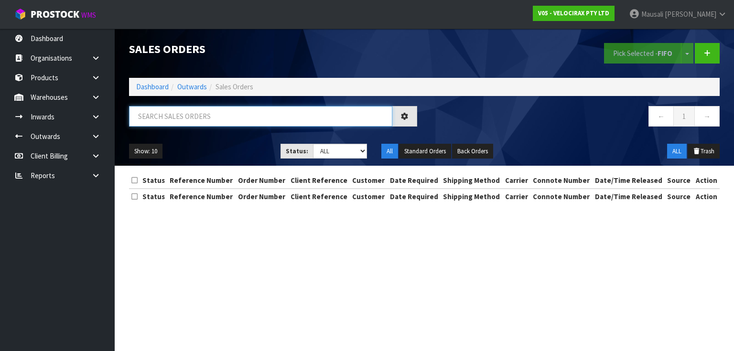
click at [149, 117] on input "text" at bounding box center [260, 116] width 263 height 21
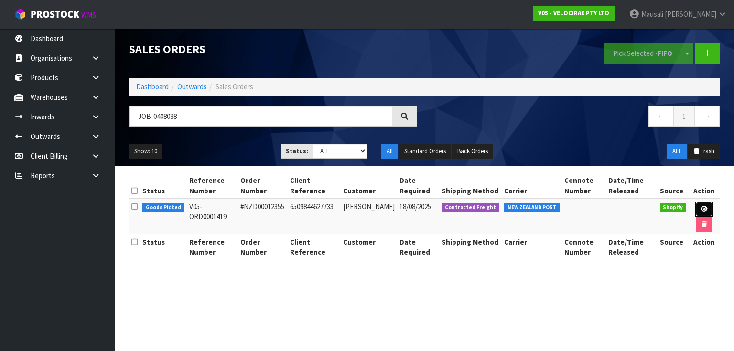
click at [699, 206] on link at bounding box center [704, 209] width 18 height 15
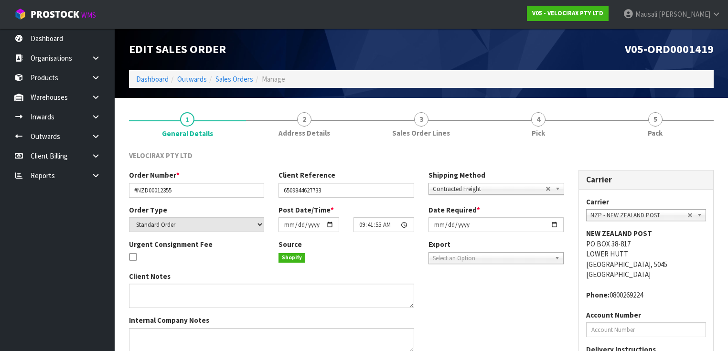
drag, startPoint x: 551, startPoint y: 128, endPoint x: 570, endPoint y: 149, distance: 28.1
click at [552, 129] on link "4 Pick" at bounding box center [538, 124] width 117 height 38
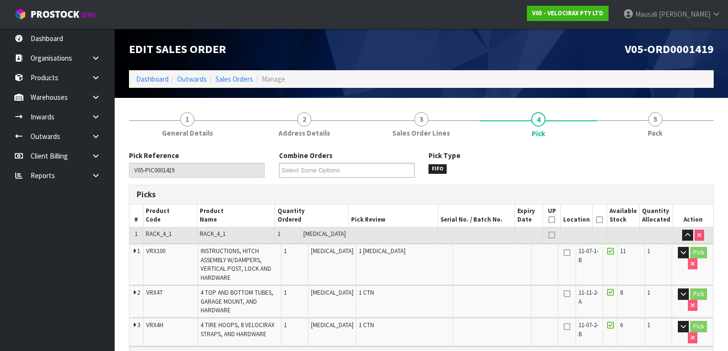
drag, startPoint x: 600, startPoint y: 220, endPoint x: 594, endPoint y: 229, distance: 11.1
click at [600, 220] on icon at bounding box center [599, 220] width 7 height 0
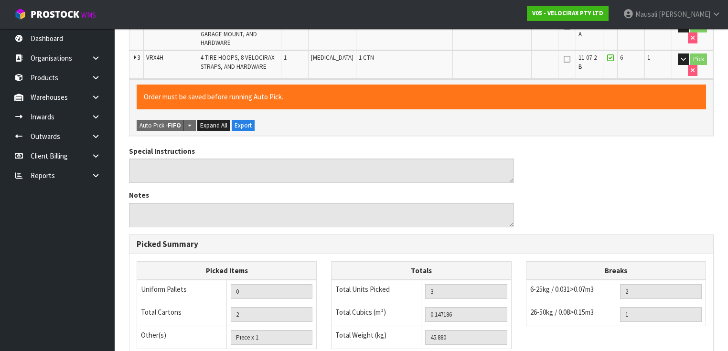
scroll to position [410, 0]
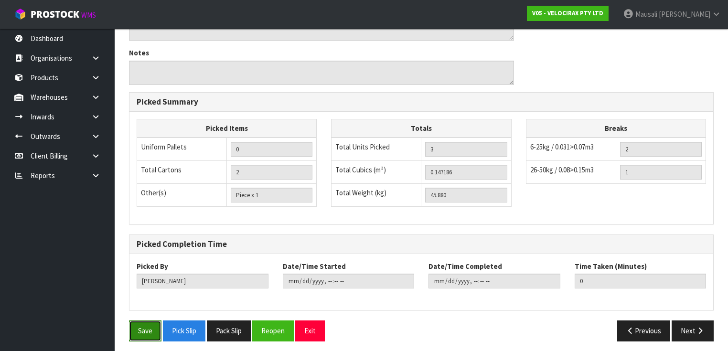
click at [151, 324] on button "Save" at bounding box center [145, 331] width 32 height 21
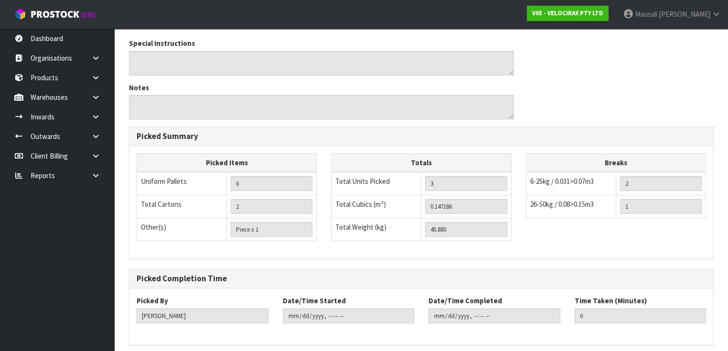
scroll to position [0, 0]
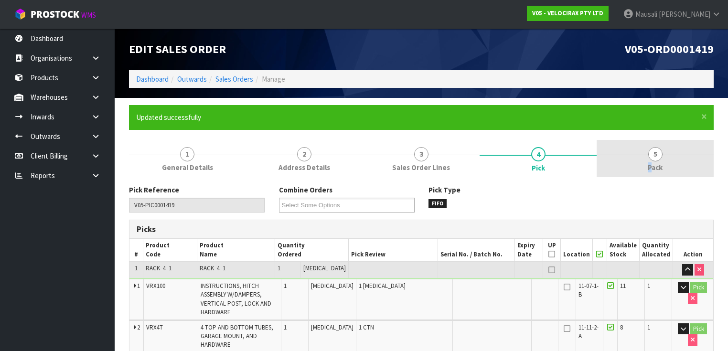
click at [654, 162] on link "5 Pack" at bounding box center [655, 159] width 117 height 38
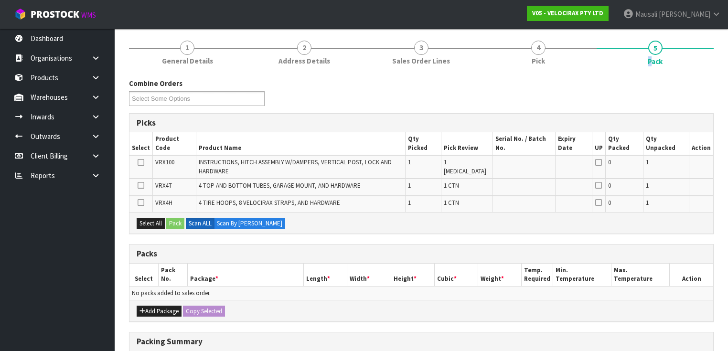
scroll to position [191, 0]
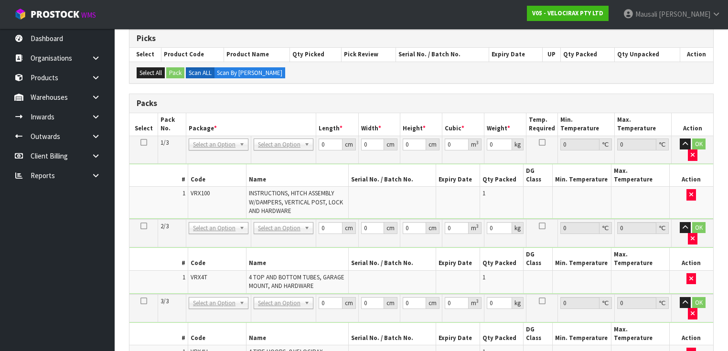
click at [143, 142] on icon at bounding box center [143, 142] width 7 height 0
drag, startPoint x: 325, startPoint y: 144, endPoint x: 312, endPoint y: 155, distance: 16.9
click at [313, 155] on tbody "1/3 NONE 007-001 007-002 007-004 007-009 007-013 007-014 007-015 007-017 007-01…" at bounding box center [421, 178] width 584 height 84
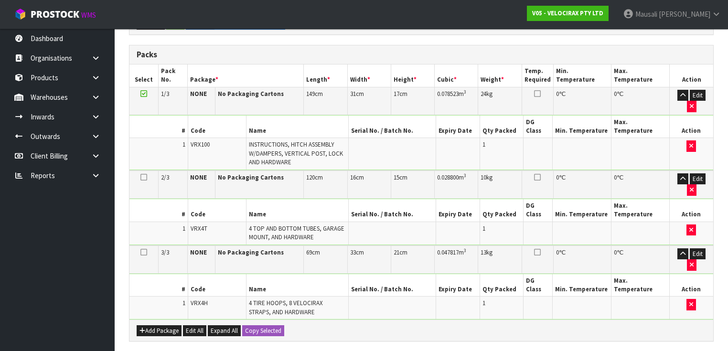
scroll to position [346, 0]
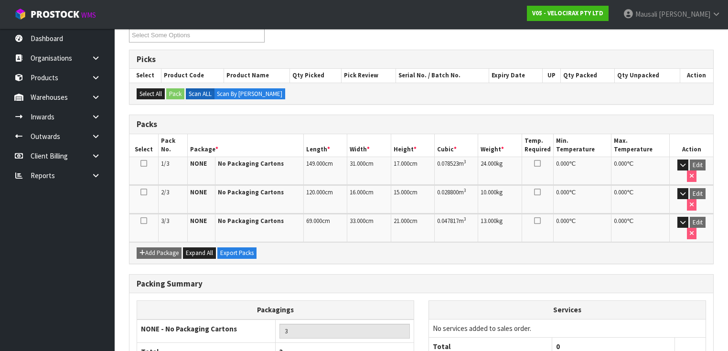
scroll to position [205, 0]
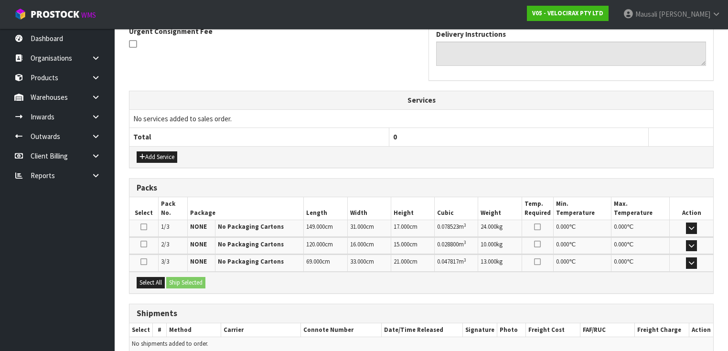
scroll to position [330, 0]
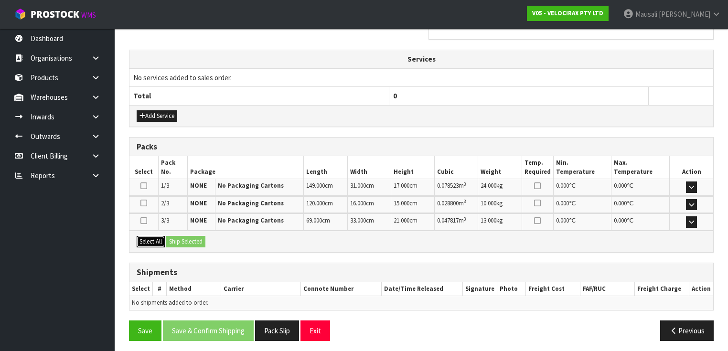
drag, startPoint x: 143, startPoint y: 242, endPoint x: 179, endPoint y: 235, distance: 36.1
click at [143, 241] on button "Select All" at bounding box center [151, 241] width 28 height 11
click at [179, 236] on button "Ship Selected" at bounding box center [185, 241] width 39 height 11
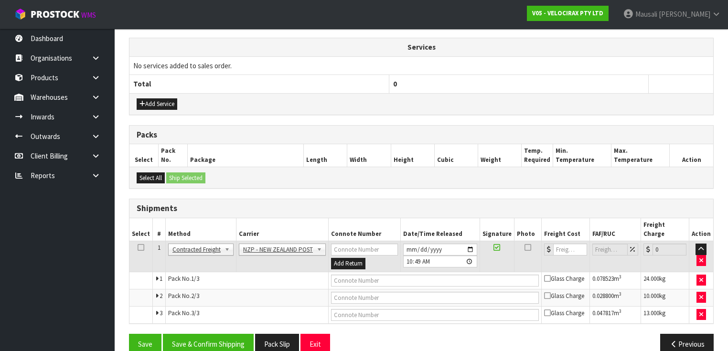
scroll to position [346, 0]
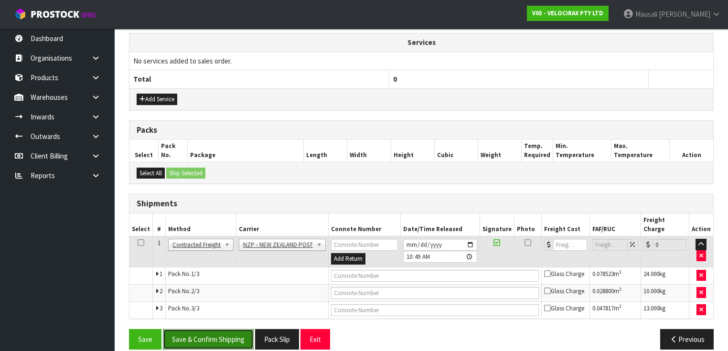
click at [227, 329] on button "Save & Confirm Shipping" at bounding box center [208, 339] width 91 height 21
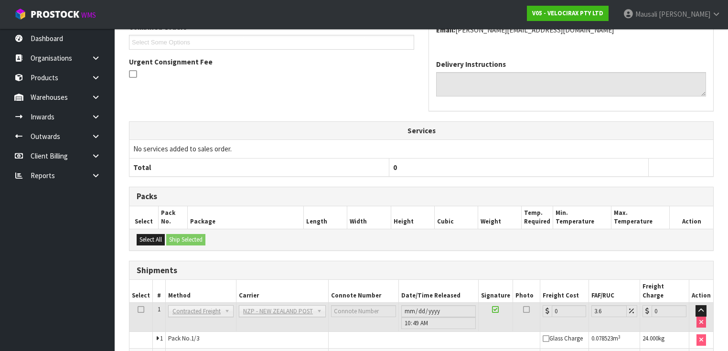
scroll to position [332, 0]
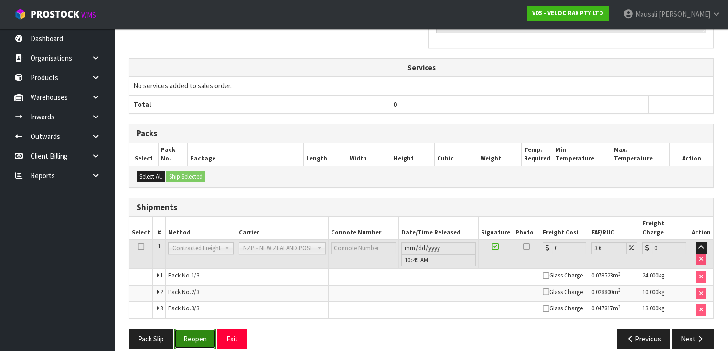
click at [186, 329] on button "Reopen" at bounding box center [195, 339] width 42 height 21
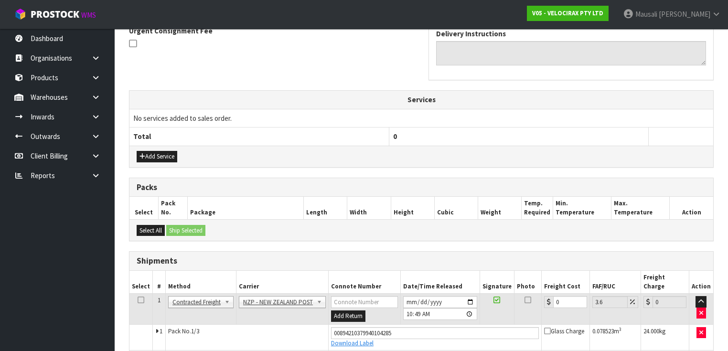
scroll to position [356, 0]
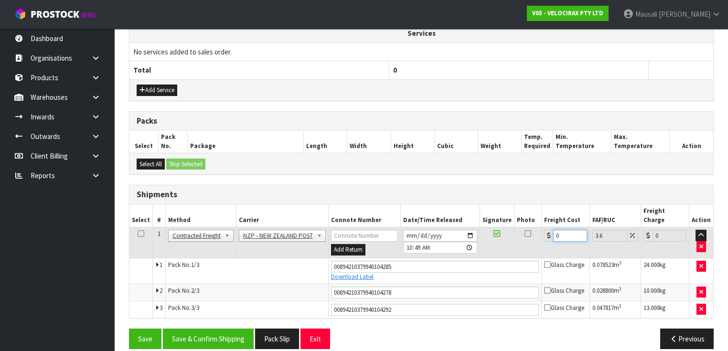
drag, startPoint x: 561, startPoint y: 223, endPoint x: 535, endPoint y: 237, distance: 29.5
click at [535, 237] on tr "1 Client Local Pickup Customer Local Pickup Company Freight Contracted Freight …" at bounding box center [421, 242] width 584 height 31
click at [222, 330] on button "Save & Confirm Shipping" at bounding box center [208, 339] width 91 height 21
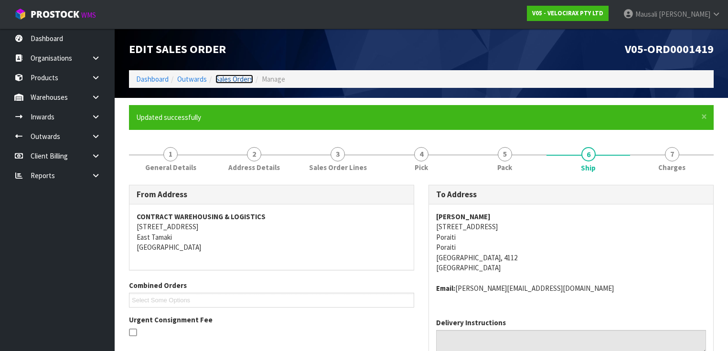
click at [239, 77] on link "Sales Orders" at bounding box center [235, 79] width 38 height 9
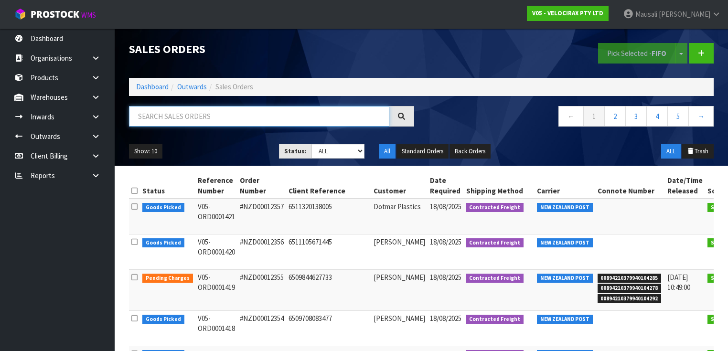
click at [152, 122] on input "text" at bounding box center [259, 116] width 260 height 21
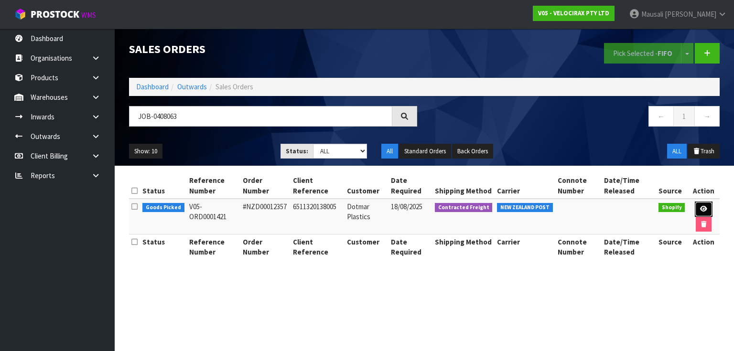
click at [704, 208] on icon at bounding box center [703, 209] width 7 height 6
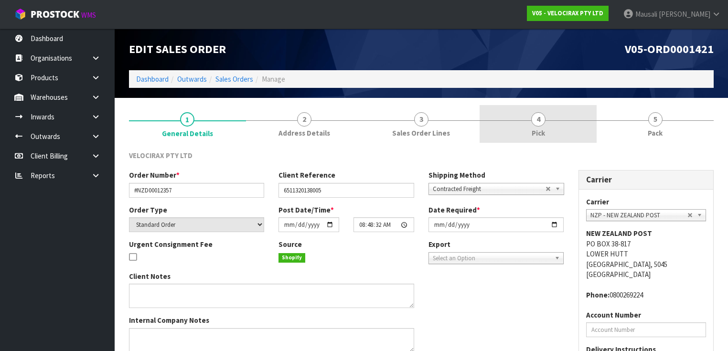
click at [561, 124] on link "4 Pick" at bounding box center [538, 124] width 117 height 38
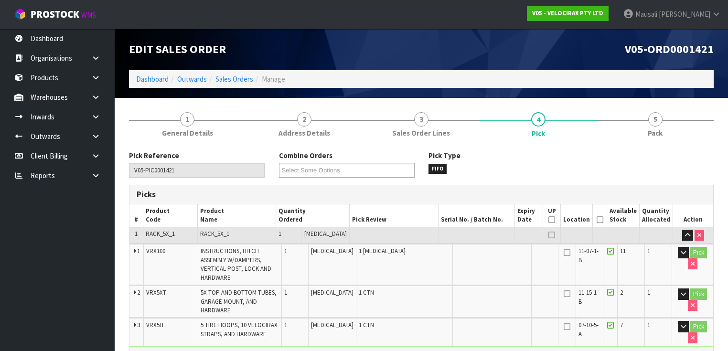
drag, startPoint x: 601, startPoint y: 220, endPoint x: 593, endPoint y: 225, distance: 9.7
click at [600, 220] on icon at bounding box center [600, 220] width 7 height 0
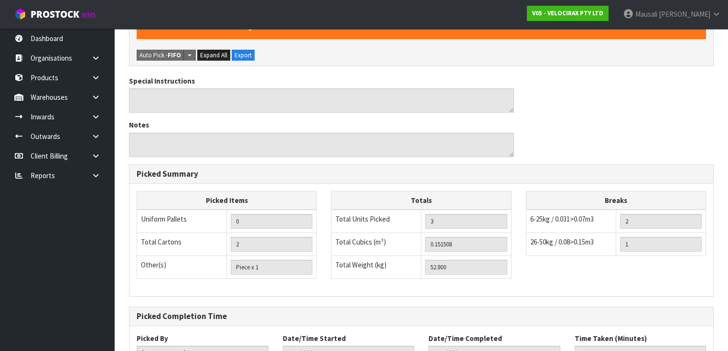
scroll to position [410, 0]
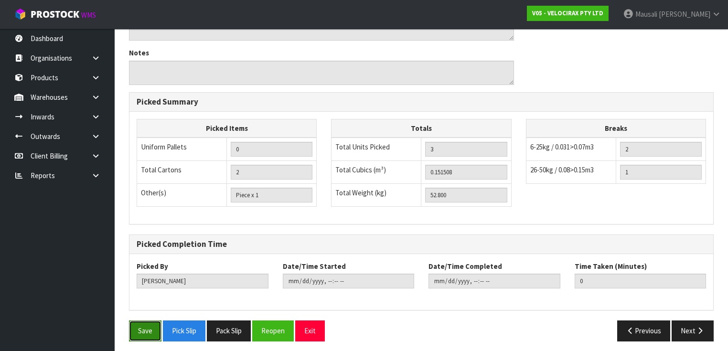
drag, startPoint x: 140, startPoint y: 325, endPoint x: 159, endPoint y: 318, distance: 19.8
click at [141, 325] on button "Save" at bounding box center [145, 331] width 32 height 21
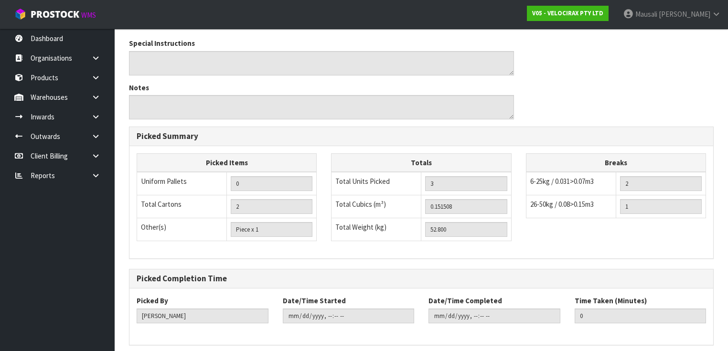
scroll to position [0, 0]
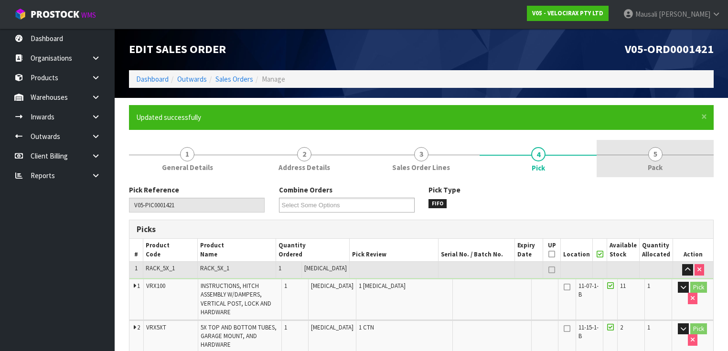
click at [642, 165] on link "5 Pack" at bounding box center [655, 159] width 117 height 38
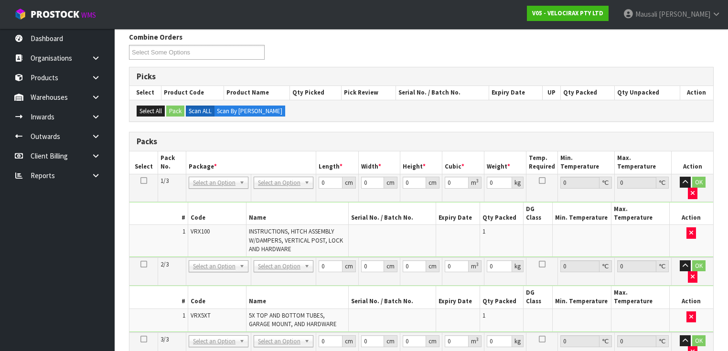
scroll to position [268, 0]
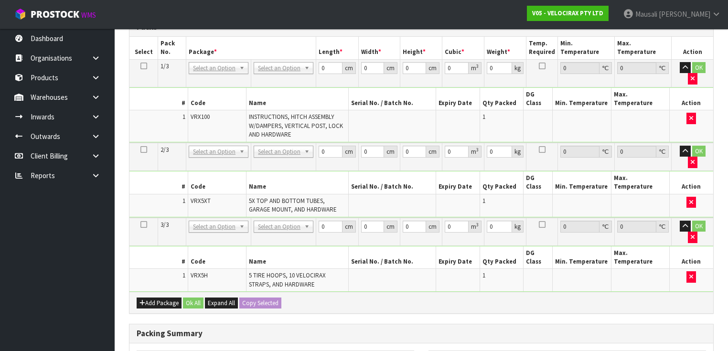
click at [145, 66] on icon at bounding box center [143, 66] width 7 height 0
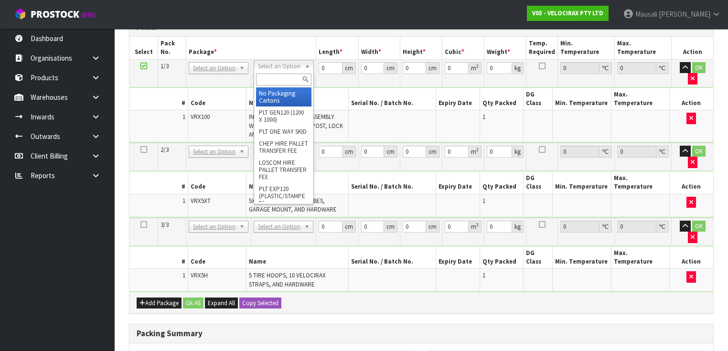
drag, startPoint x: 281, startPoint y: 94, endPoint x: 294, endPoint y: 154, distance: 61.6
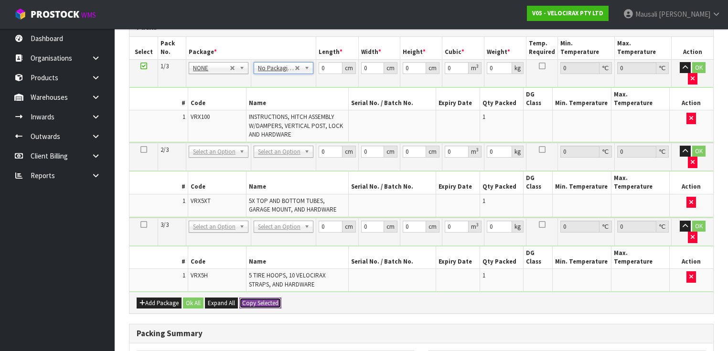
click at [262, 298] on button "Copy Selected" at bounding box center [260, 303] width 42 height 11
click at [262, 299] on span "Confirm" at bounding box center [252, 303] width 21 height 8
drag, startPoint x: 325, startPoint y: 67, endPoint x: 226, endPoint y: 82, distance: 101.0
click at [258, 87] on tbody "1/3 NONE 007-001 007-002 007-004 007-009 007-013 007-014 007-015 007-017 007-01…" at bounding box center [421, 101] width 584 height 84
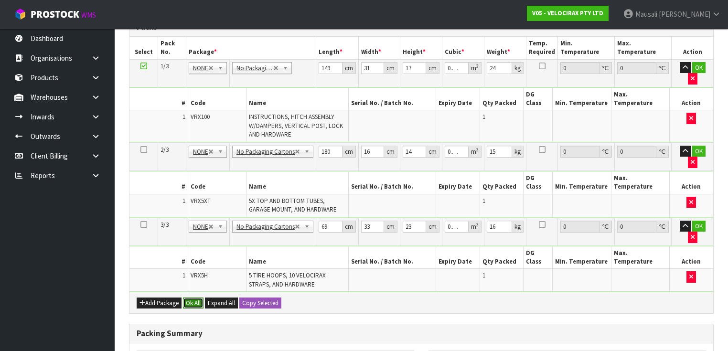
click at [186, 298] on button "Ok All" at bounding box center [193, 303] width 21 height 11
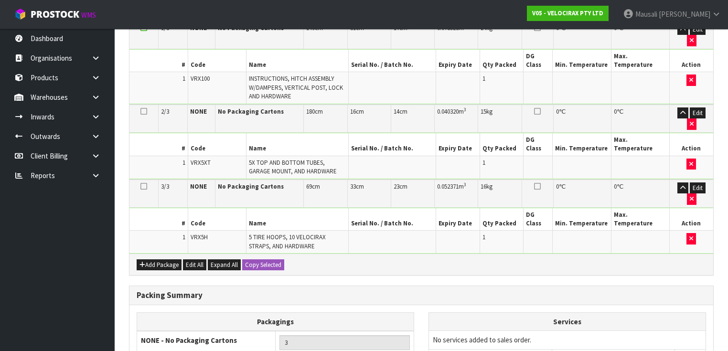
scroll to position [346, 0]
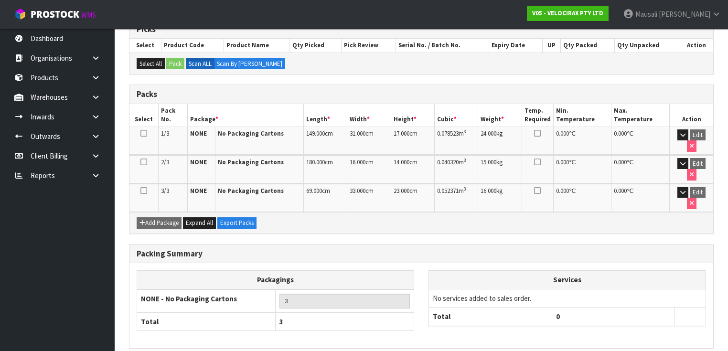
scroll to position [205, 0]
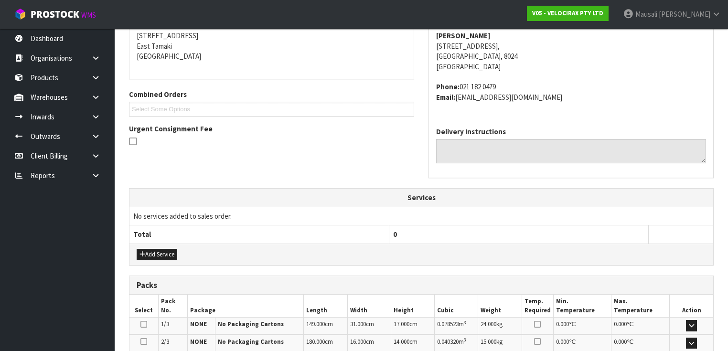
scroll to position [330, 0]
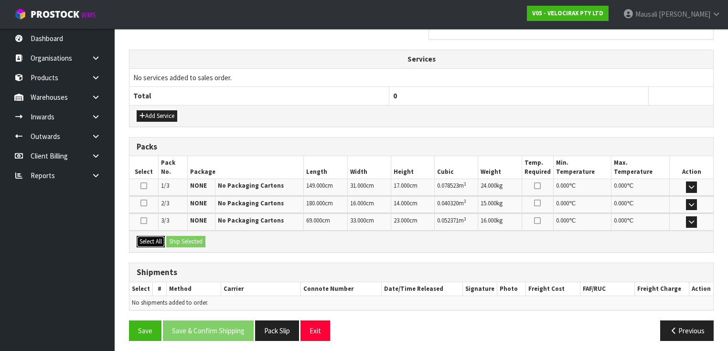
drag, startPoint x: 148, startPoint y: 234, endPoint x: 168, endPoint y: 236, distance: 20.1
click at [149, 236] on button "Select All" at bounding box center [151, 241] width 28 height 11
click at [175, 236] on button "Ship Selected" at bounding box center [185, 241] width 39 height 11
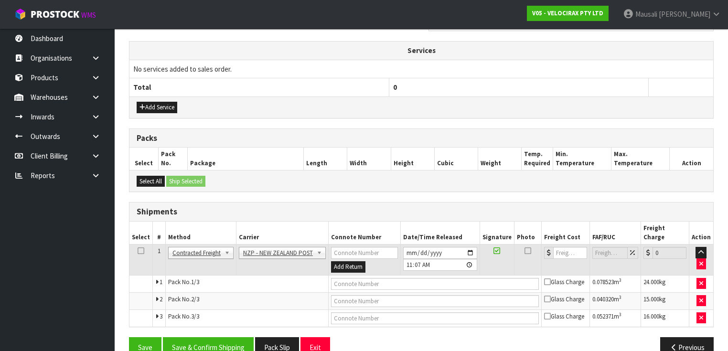
scroll to position [346, 0]
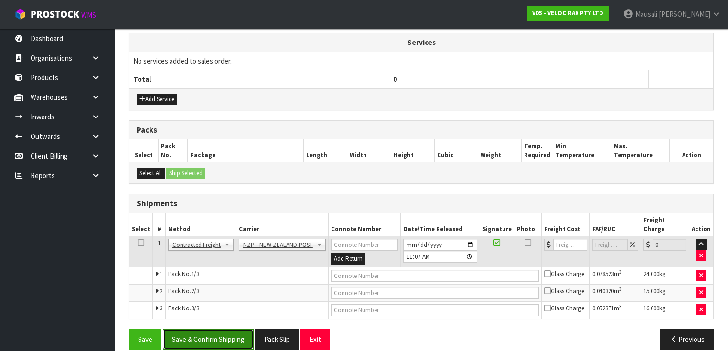
click at [226, 329] on button "Save & Confirm Shipping" at bounding box center [208, 339] width 91 height 21
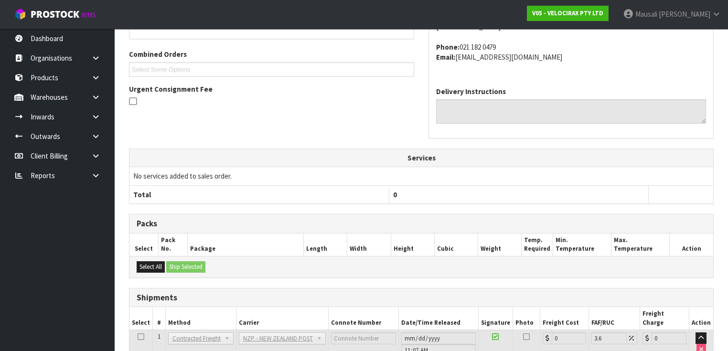
scroll to position [332, 0]
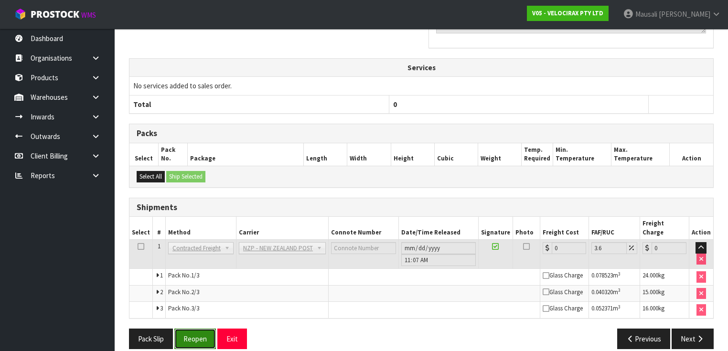
click at [197, 329] on button "Reopen" at bounding box center [195, 339] width 42 height 21
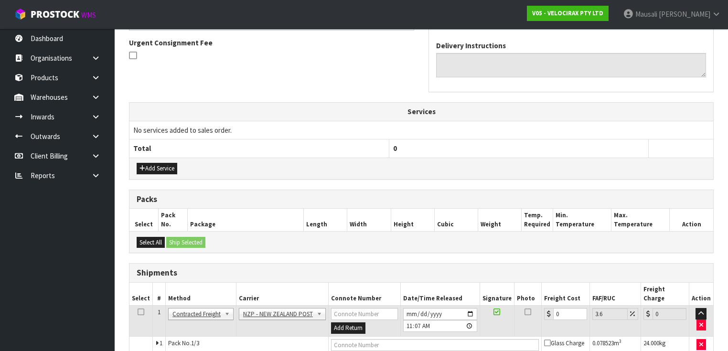
scroll to position [346, 0]
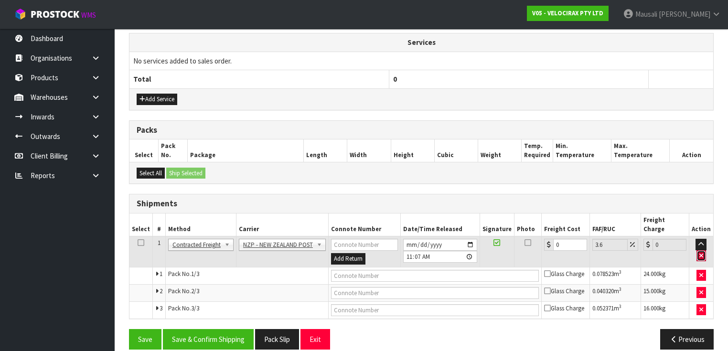
click at [701, 253] on icon "button" at bounding box center [702, 256] width 4 height 6
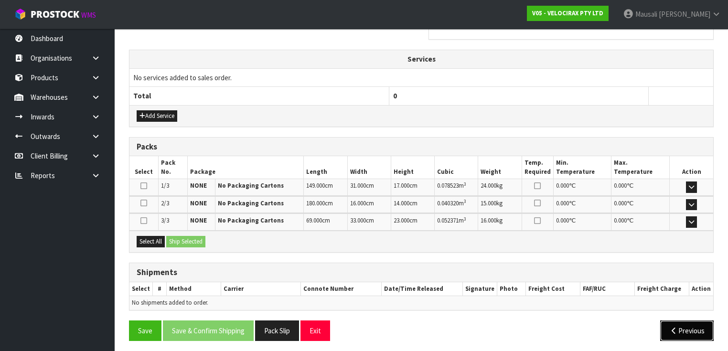
click at [674, 327] on icon "button" at bounding box center [673, 330] width 9 height 7
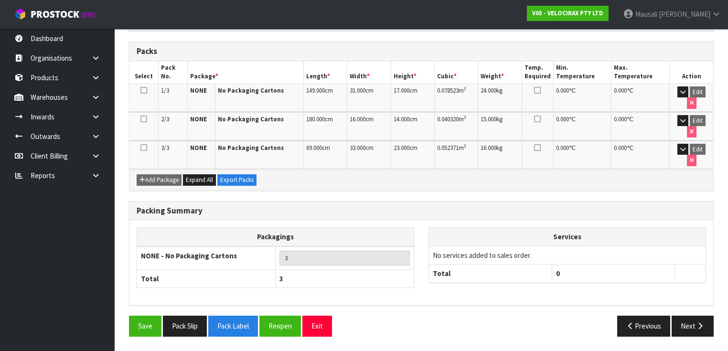
scroll to position [205, 0]
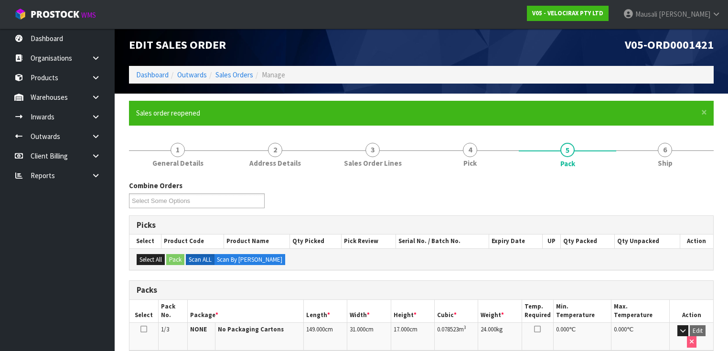
scroll to position [0, 0]
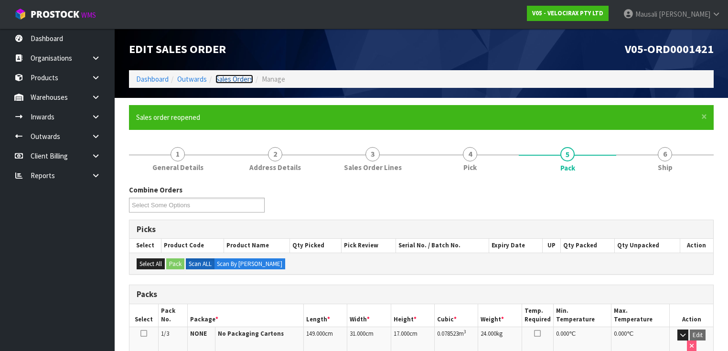
click at [234, 80] on link "Sales Orders" at bounding box center [235, 79] width 38 height 9
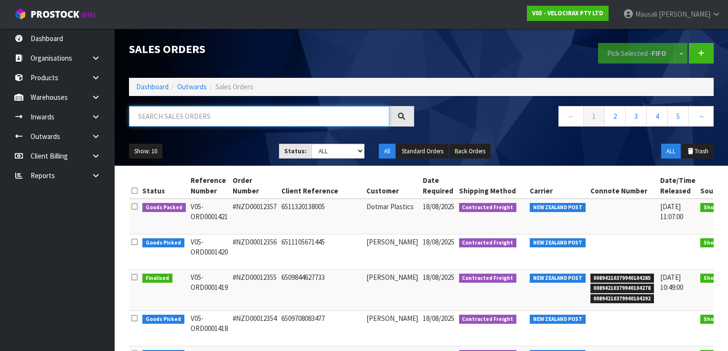
click at [164, 114] on input "text" at bounding box center [259, 116] width 260 height 21
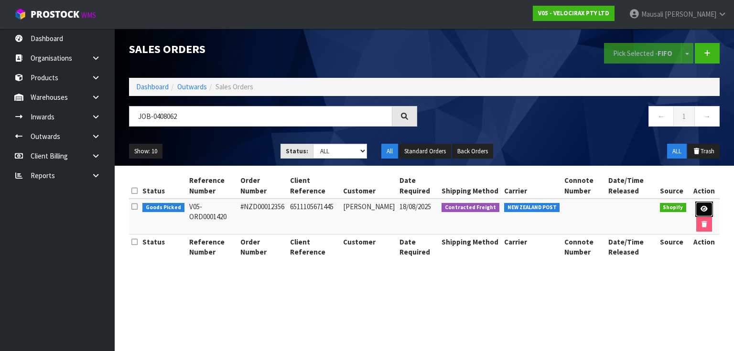
click at [701, 208] on icon at bounding box center [703, 209] width 7 height 6
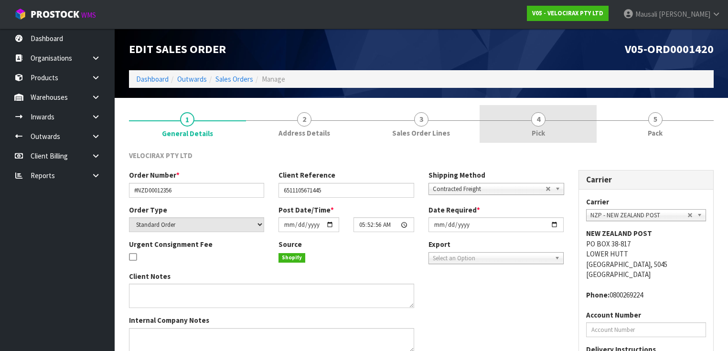
click at [570, 131] on link "4 Pick" at bounding box center [538, 124] width 117 height 38
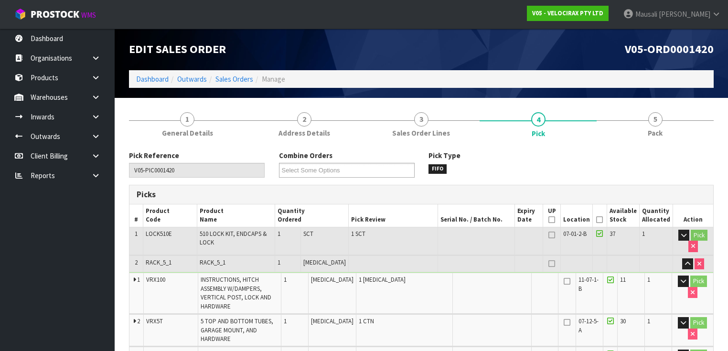
click at [601, 220] on icon at bounding box center [599, 220] width 7 height 0
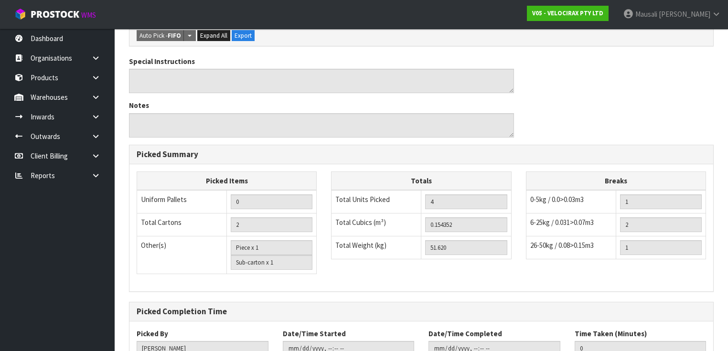
scroll to position [453, 0]
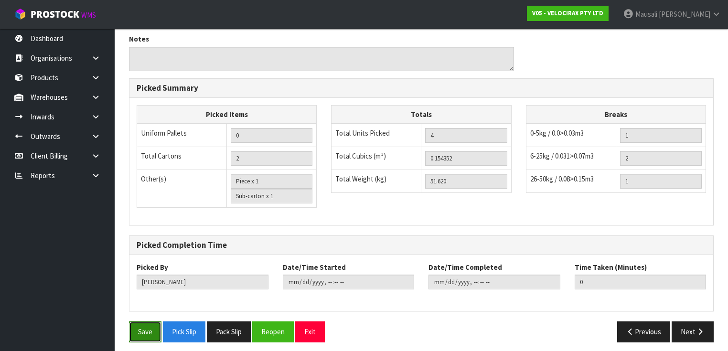
click at [140, 330] on button "Save" at bounding box center [145, 332] width 32 height 21
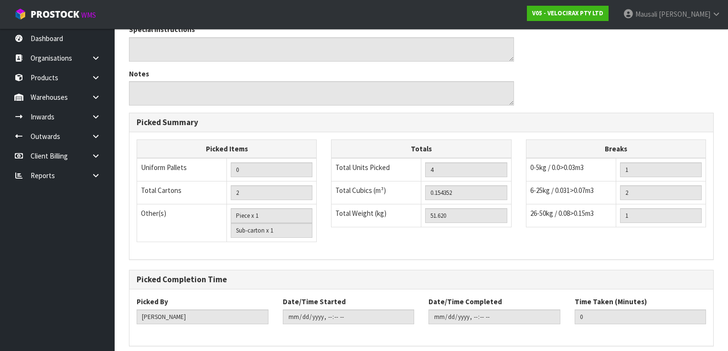
scroll to position [0, 0]
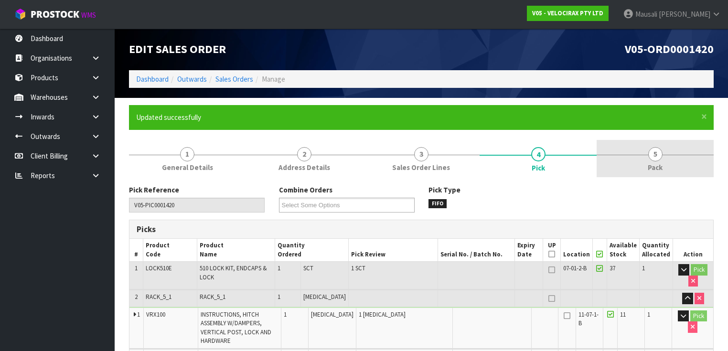
drag, startPoint x: 654, startPoint y: 164, endPoint x: 617, endPoint y: 166, distance: 36.9
click at [652, 164] on span "Pack" at bounding box center [655, 167] width 15 height 10
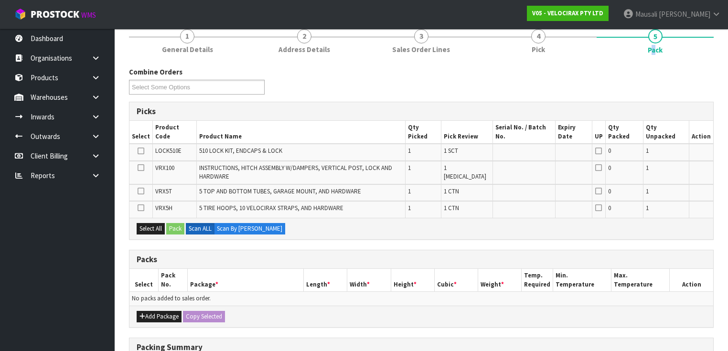
scroll to position [191, 0]
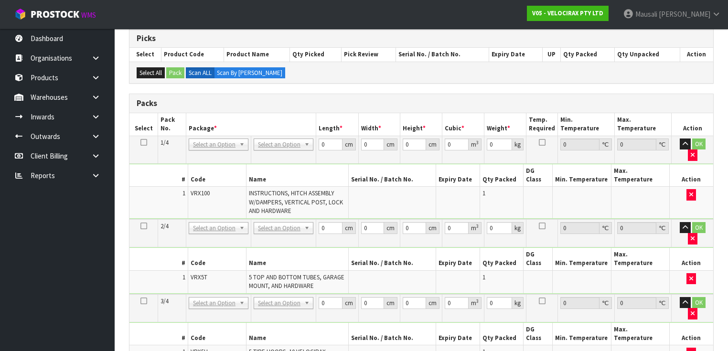
click at [141, 142] on icon at bounding box center [143, 142] width 7 height 0
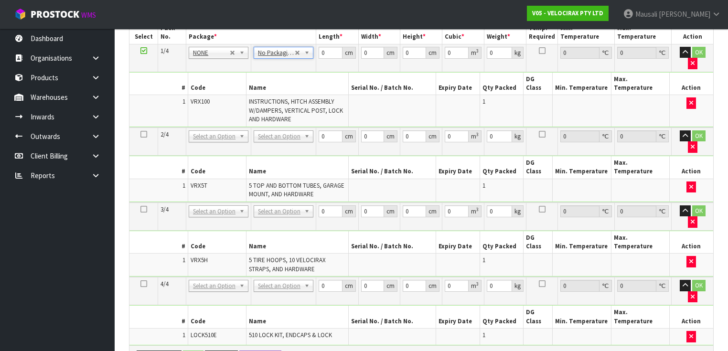
scroll to position [344, 0]
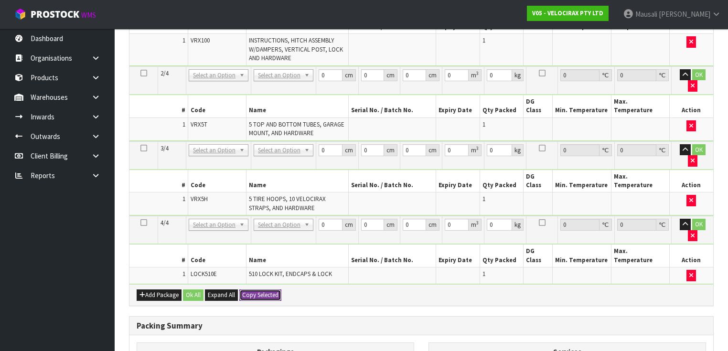
click at [267, 290] on button "Copy Selected" at bounding box center [260, 295] width 42 height 11
click at [267, 290] on button "Confirm Copy Selected" at bounding box center [270, 295] width 63 height 11
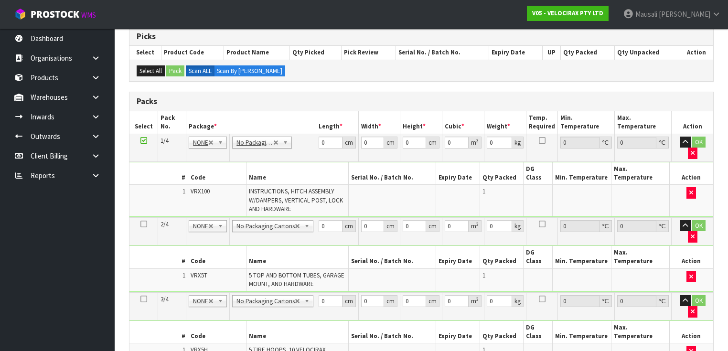
scroll to position [191, 0]
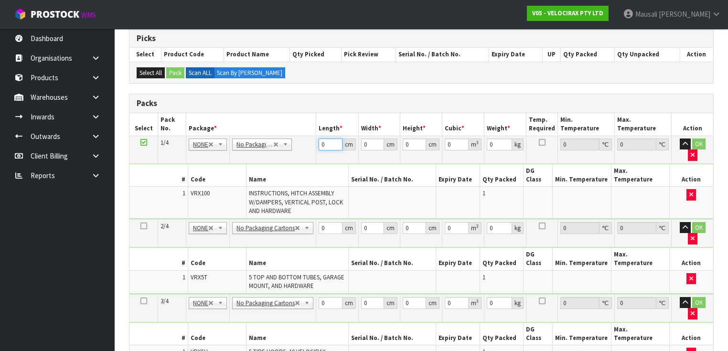
drag, startPoint x: 323, startPoint y: 145, endPoint x: 285, endPoint y: 156, distance: 40.1
click at [294, 158] on tbody "1/4 NONE 007-001 007-002 007-004 007-009 007-013 007-014 007-015 007-017 007-01…" at bounding box center [421, 178] width 584 height 84
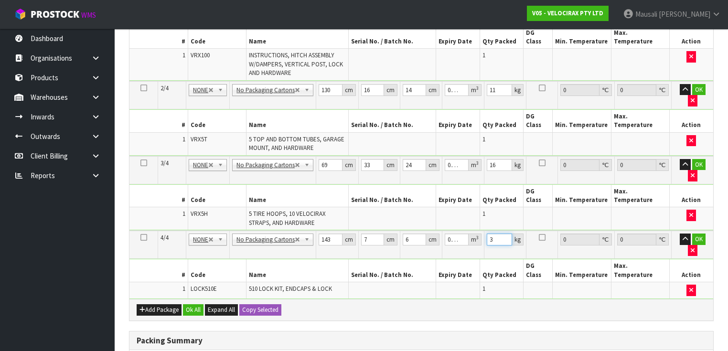
scroll to position [382, 0]
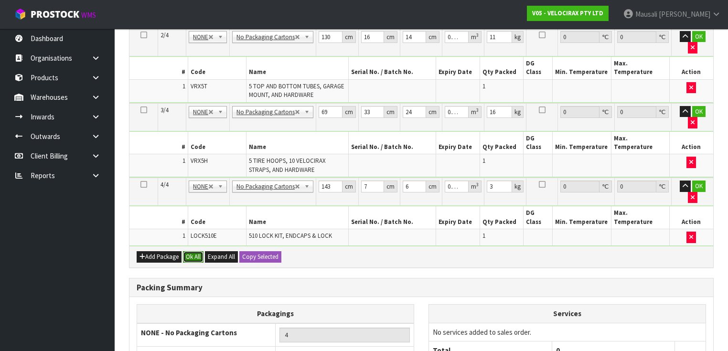
click at [193, 251] on button "Ok All" at bounding box center [193, 256] width 21 height 11
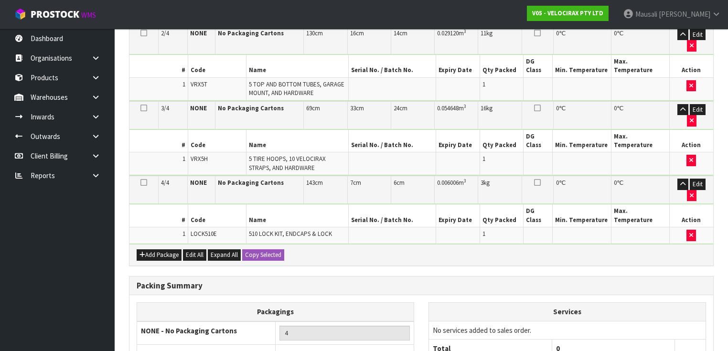
scroll to position [394, 0]
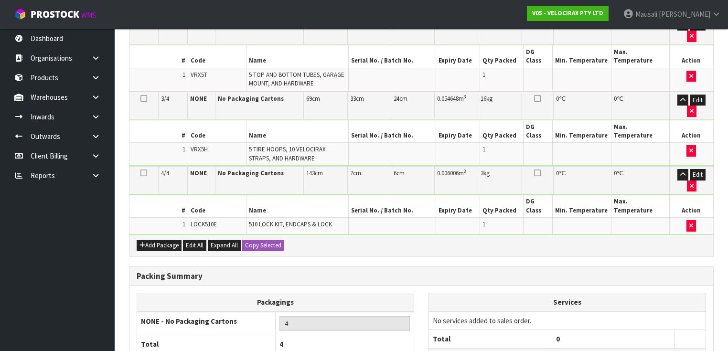
drag, startPoint x: 211, startPoint y: 325, endPoint x: 309, endPoint y: 306, distance: 99.2
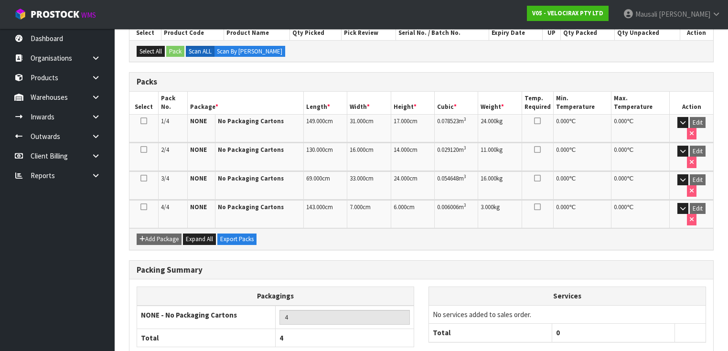
scroll to position [222, 0]
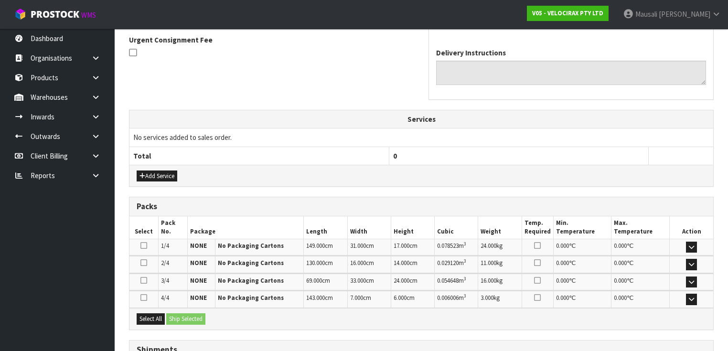
scroll to position [357, 0]
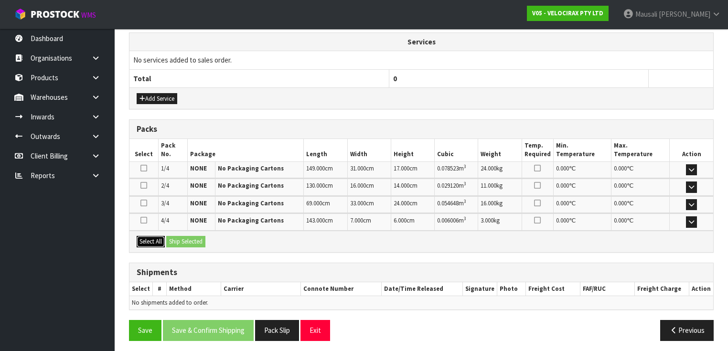
click at [155, 237] on button "Select All" at bounding box center [151, 241] width 28 height 11
click at [177, 239] on button "Ship Selected" at bounding box center [185, 241] width 39 height 11
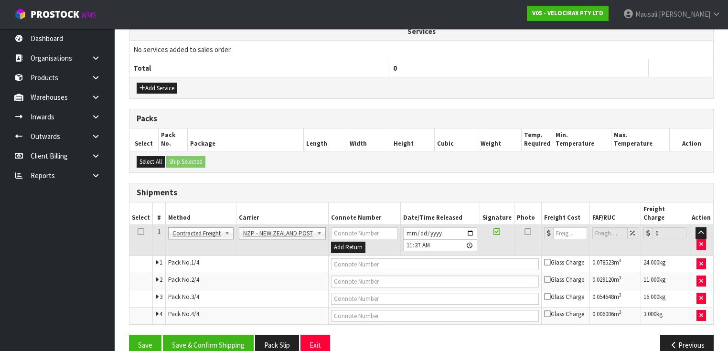
scroll to position [374, 0]
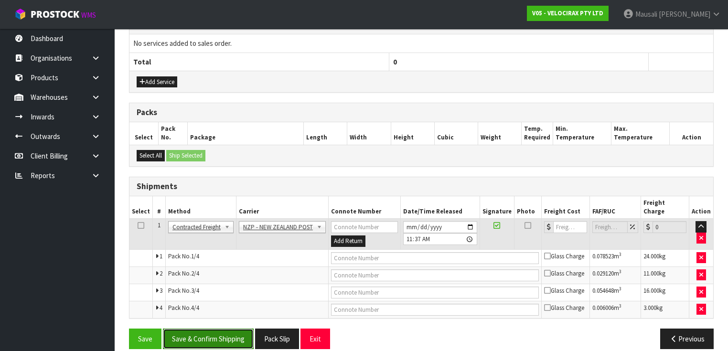
click at [219, 329] on button "Save & Confirm Shipping" at bounding box center [208, 339] width 91 height 21
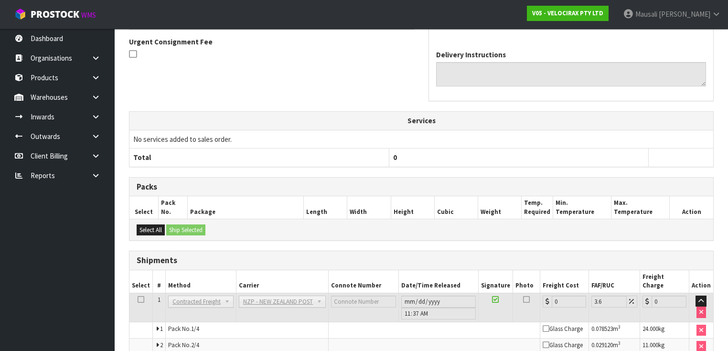
scroll to position [358, 0]
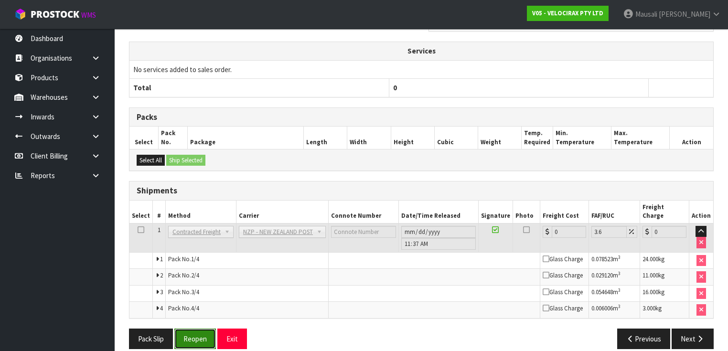
drag, startPoint x: 192, startPoint y: 323, endPoint x: 201, endPoint y: 320, distance: 9.1
click at [194, 329] on button "Reopen" at bounding box center [195, 339] width 42 height 21
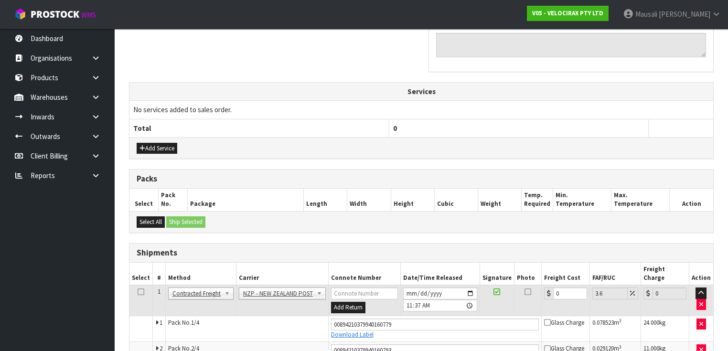
scroll to position [383, 0]
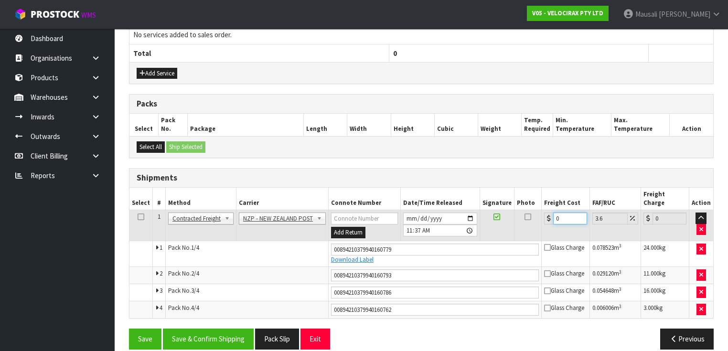
drag, startPoint x: 562, startPoint y: 210, endPoint x: 539, endPoint y: 222, distance: 26.3
click at [542, 223] on td "0" at bounding box center [566, 225] width 48 height 31
drag, startPoint x: 195, startPoint y: 331, endPoint x: 214, endPoint y: 327, distance: 19.0
click at [196, 331] on button "Save & Confirm Shipping" at bounding box center [208, 339] width 91 height 21
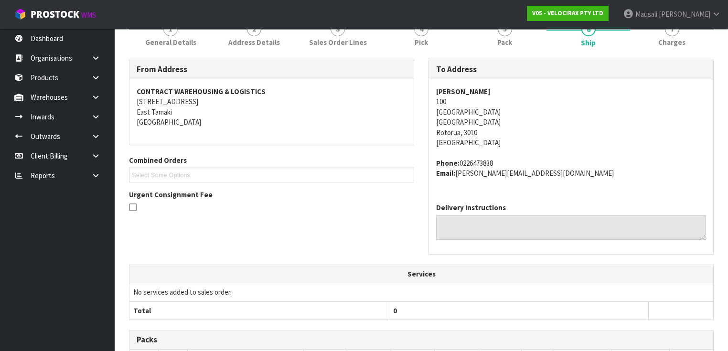
scroll to position [0, 0]
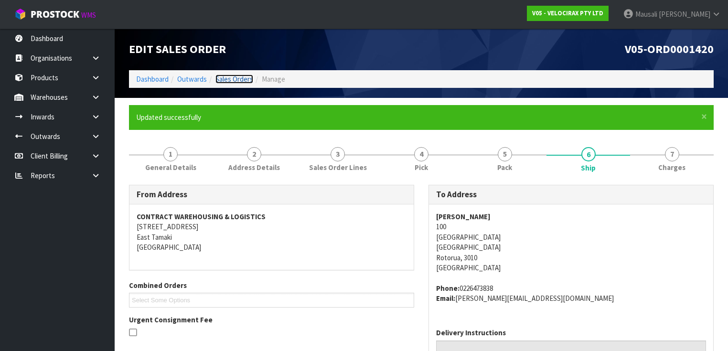
click at [233, 76] on link "Sales Orders" at bounding box center [235, 79] width 38 height 9
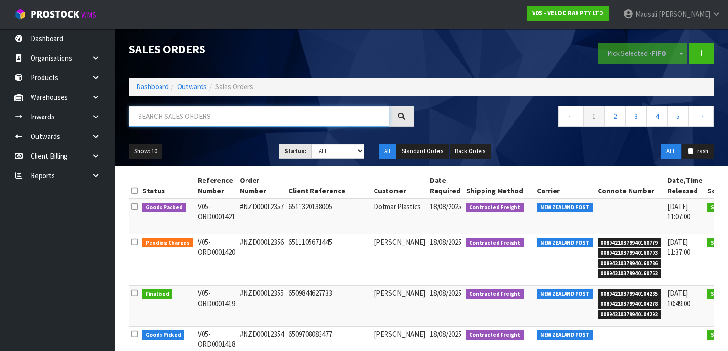
click at [158, 120] on input "text" at bounding box center [259, 116] width 260 height 21
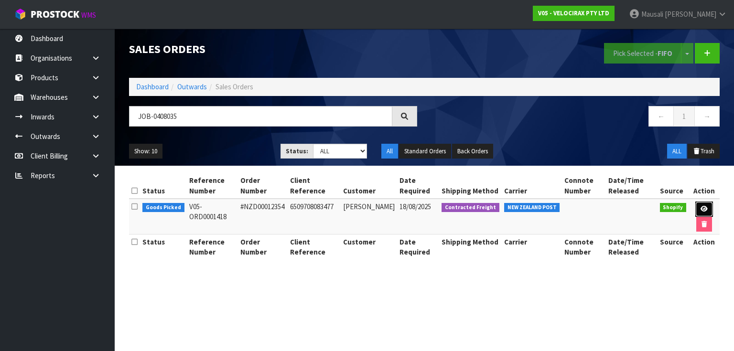
click at [707, 205] on link at bounding box center [704, 209] width 18 height 15
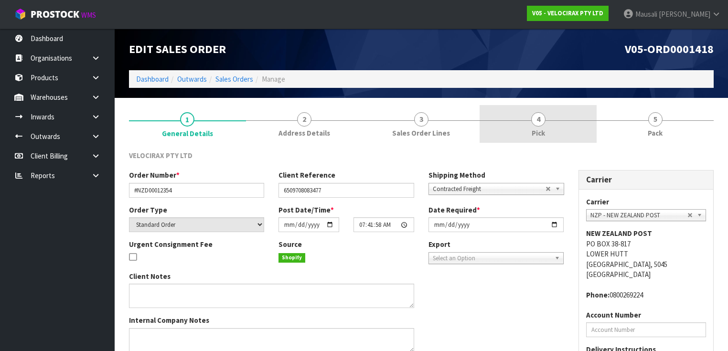
click at [540, 133] on span "Pick" at bounding box center [538, 133] width 13 height 10
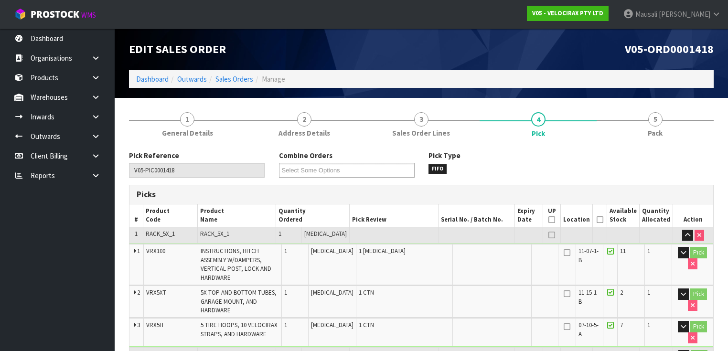
click at [603, 220] on icon at bounding box center [600, 220] width 7 height 0
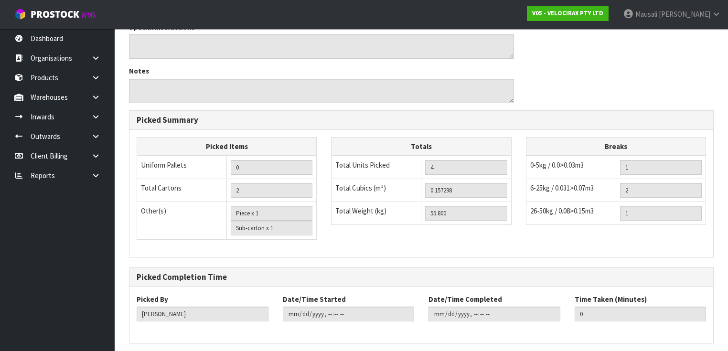
scroll to position [453, 0]
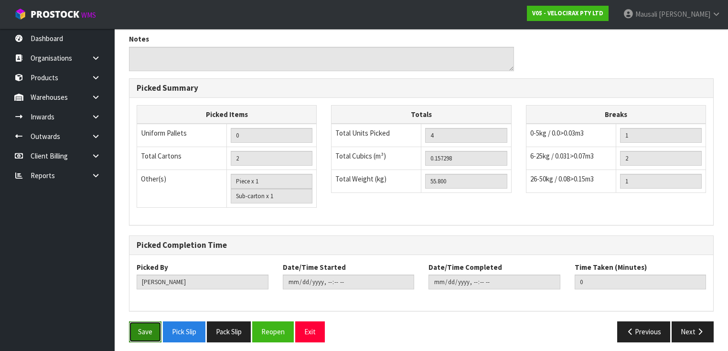
click at [140, 328] on button "Save" at bounding box center [145, 332] width 32 height 21
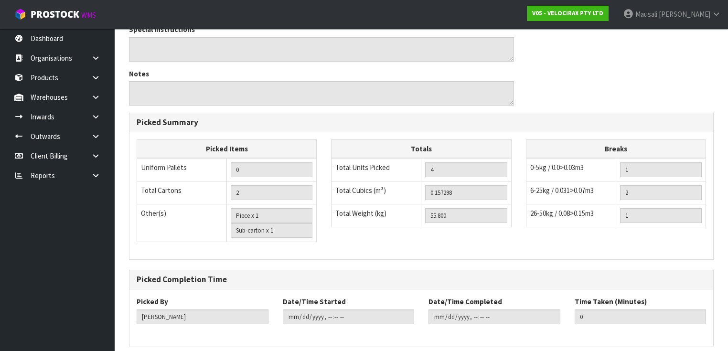
scroll to position [0, 0]
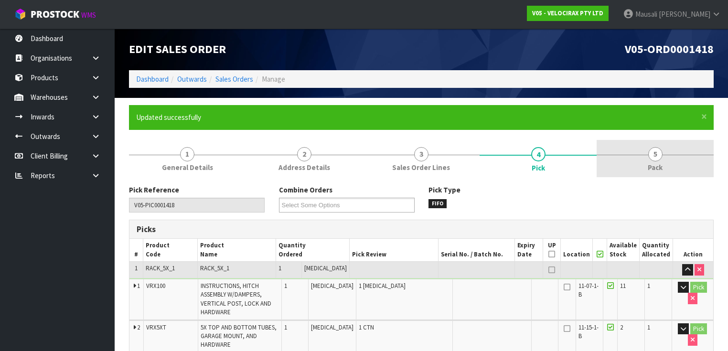
drag, startPoint x: 654, startPoint y: 161, endPoint x: 638, endPoint y: 161, distance: 15.8
click at [654, 161] on link "5 Pack" at bounding box center [655, 159] width 117 height 38
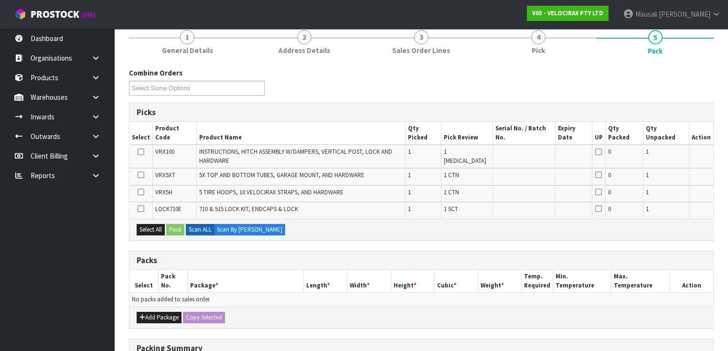
scroll to position [191, 0]
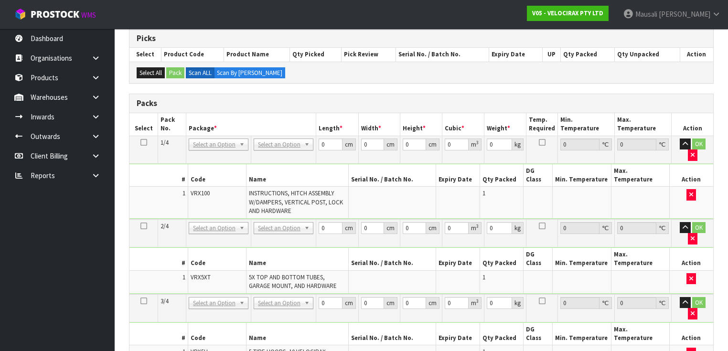
click at [143, 142] on icon at bounding box center [143, 142] width 7 height 0
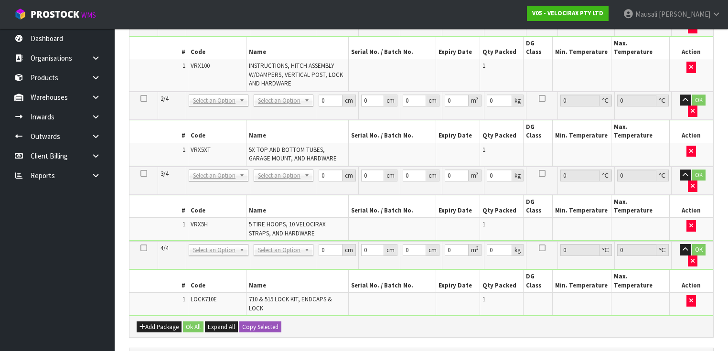
scroll to position [382, 0]
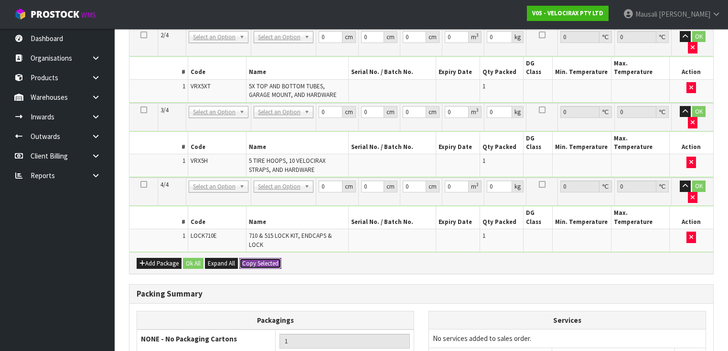
click at [257, 258] on button "Copy Selected" at bounding box center [260, 263] width 42 height 11
click at [257, 259] on span "Confirm" at bounding box center [252, 263] width 21 height 8
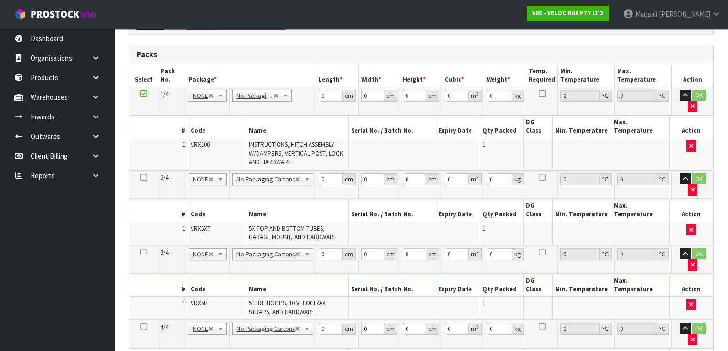
scroll to position [229, 0]
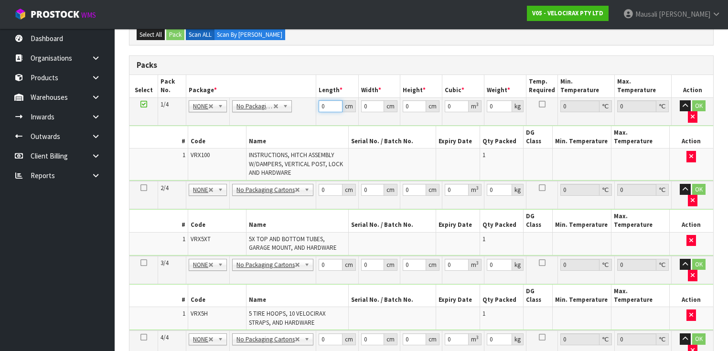
drag, startPoint x: 325, startPoint y: 107, endPoint x: 283, endPoint y: 140, distance: 53.1
click at [283, 140] on tbody "1/4 NONE 007-001 007-002 007-004 007-009 007-013 007-014 007-015 007-017 007-01…" at bounding box center [421, 139] width 584 height 84
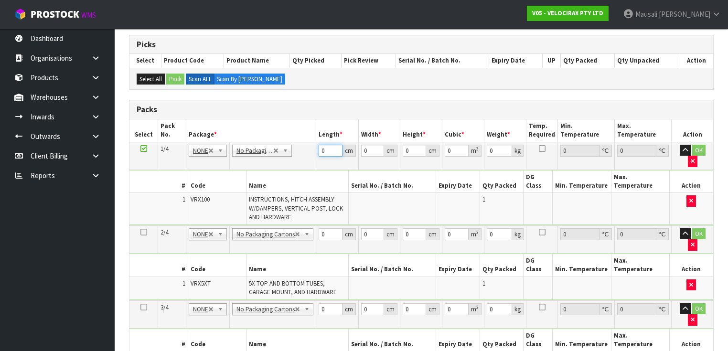
scroll to position [38, 0]
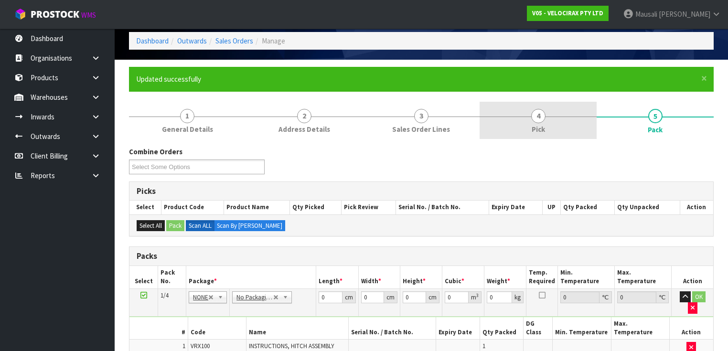
click at [535, 128] on span "Pick" at bounding box center [538, 129] width 13 height 10
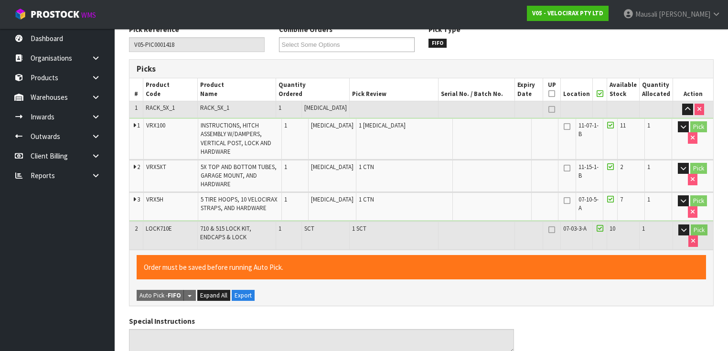
scroll to position [268, 0]
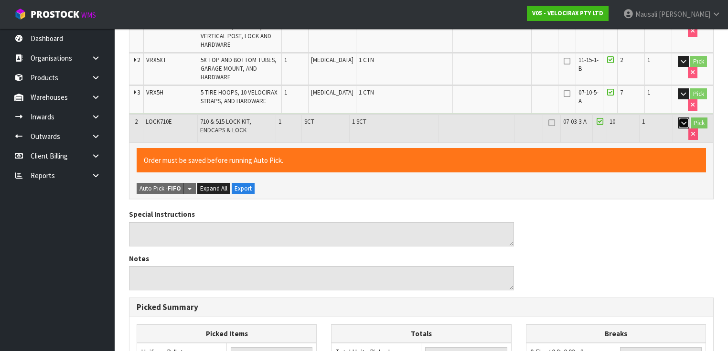
click at [681, 120] on icon "button" at bounding box center [683, 123] width 5 height 6
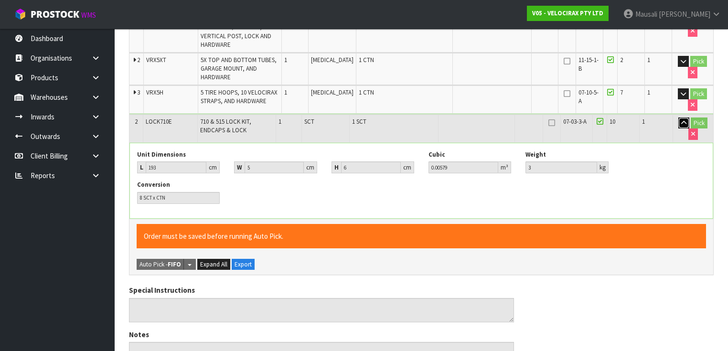
click at [682, 120] on icon "button" at bounding box center [683, 123] width 5 height 6
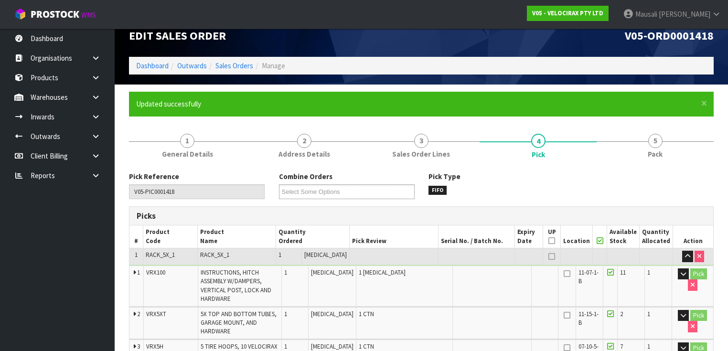
scroll to position [0, 0]
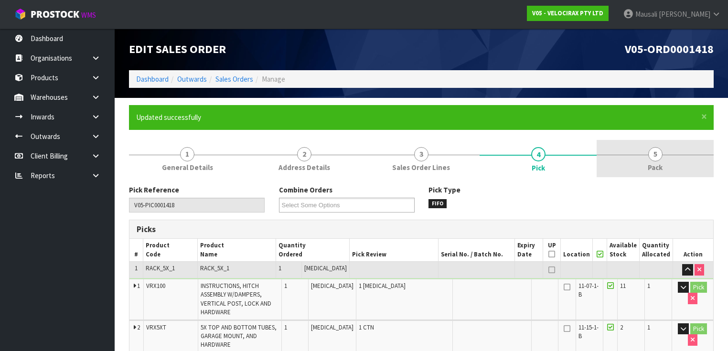
click at [652, 157] on span "5" at bounding box center [655, 154] width 14 height 14
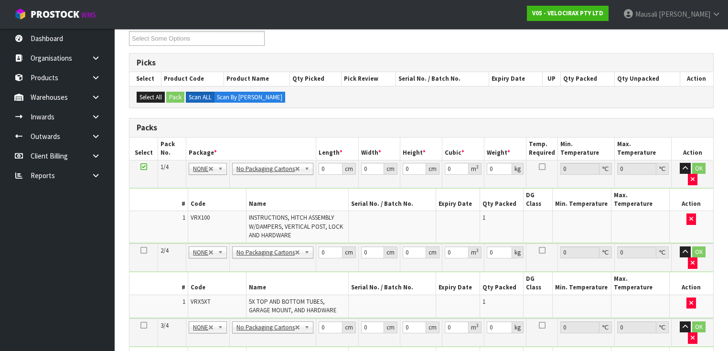
scroll to position [229, 0]
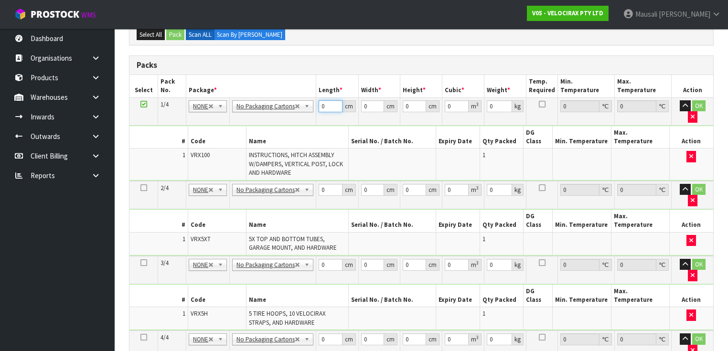
drag, startPoint x: 325, startPoint y: 106, endPoint x: 313, endPoint y: 112, distance: 13.9
click at [313, 112] on tr "1/4 NONE 007-001 007-002 007-004 007-009 007-013 007-014 007-015 007-017 007-01…" at bounding box center [421, 111] width 584 height 28
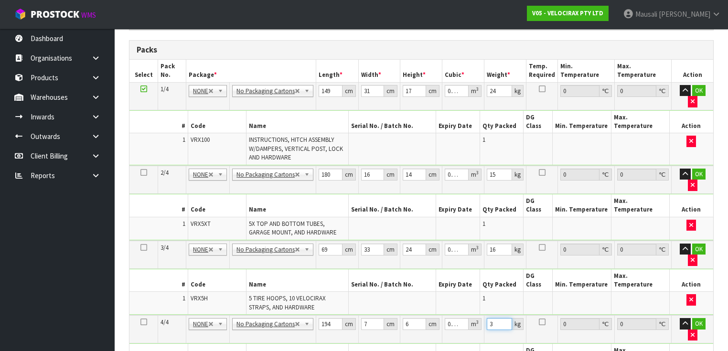
scroll to position [397, 0]
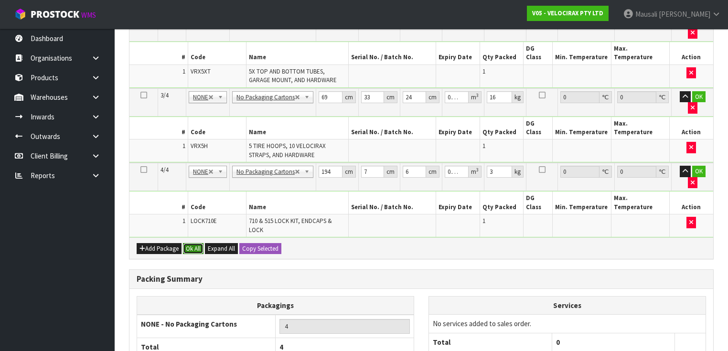
click at [191, 243] on button "Ok All" at bounding box center [193, 248] width 21 height 11
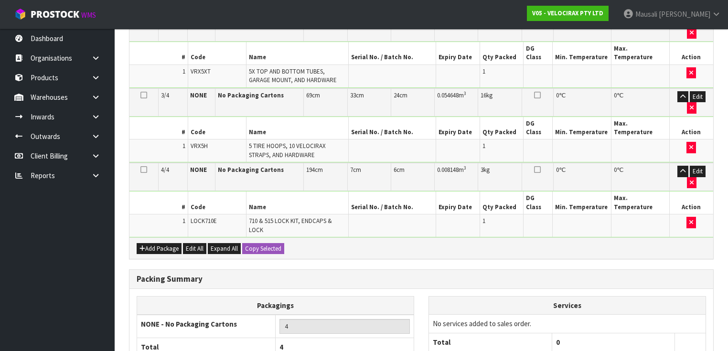
scroll to position [394, 0]
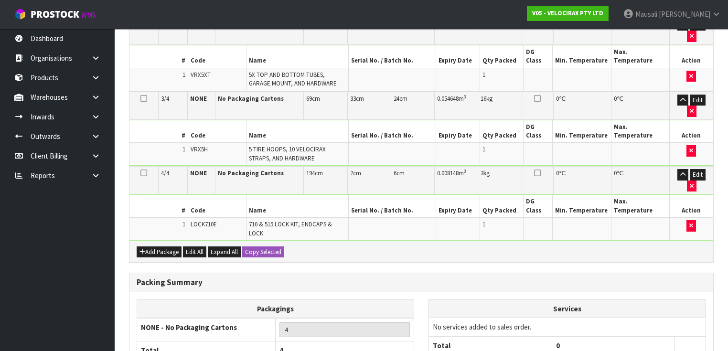
drag, startPoint x: 226, startPoint y: 319, endPoint x: 238, endPoint y: 317, distance: 12.6
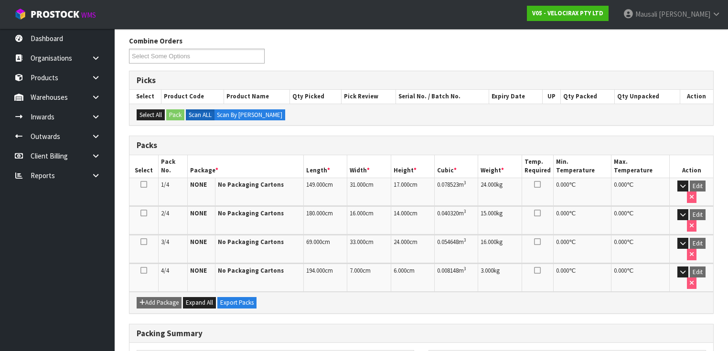
scroll to position [222, 0]
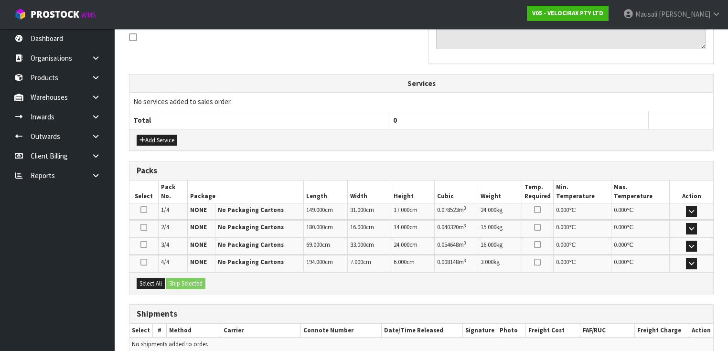
scroll to position [336, 0]
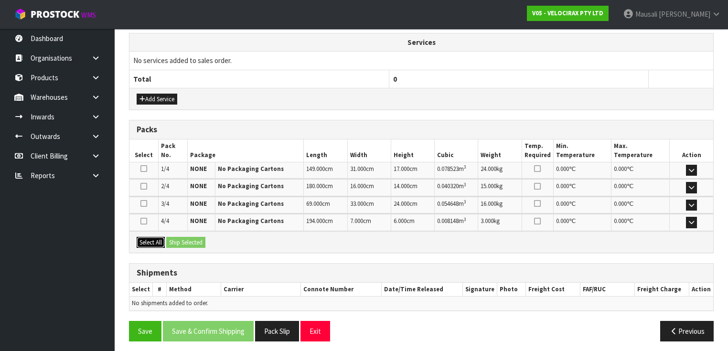
drag, startPoint x: 147, startPoint y: 237, endPoint x: 183, endPoint y: 235, distance: 36.4
click at [153, 237] on button "Select All" at bounding box center [151, 242] width 28 height 11
click at [187, 237] on button "Ship Selected" at bounding box center [185, 242] width 39 height 11
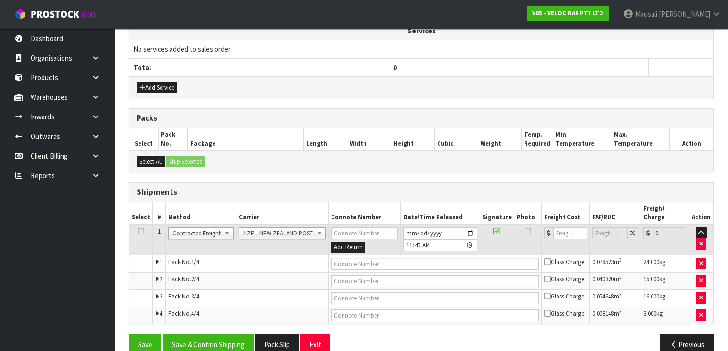
scroll to position [354, 0]
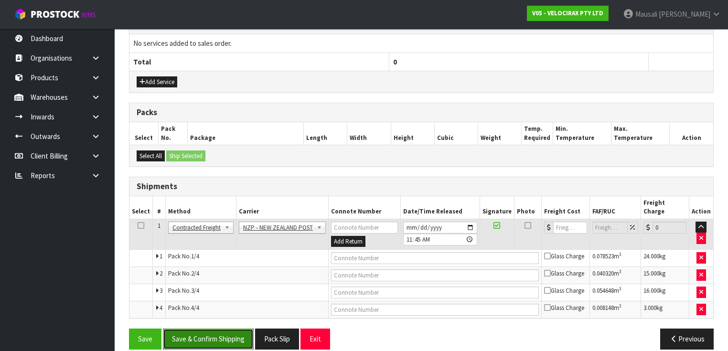
click at [222, 329] on button "Save & Confirm Shipping" at bounding box center [208, 339] width 91 height 21
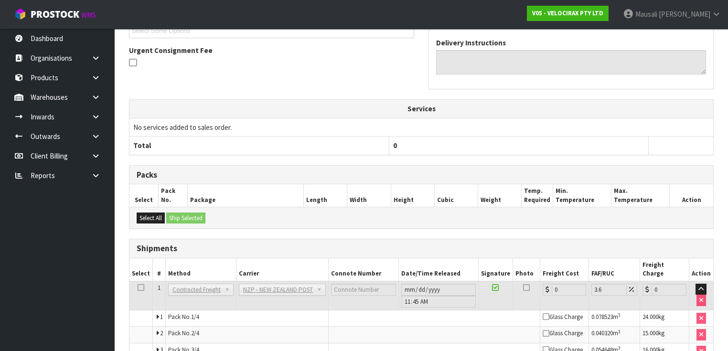
scroll to position [338, 0]
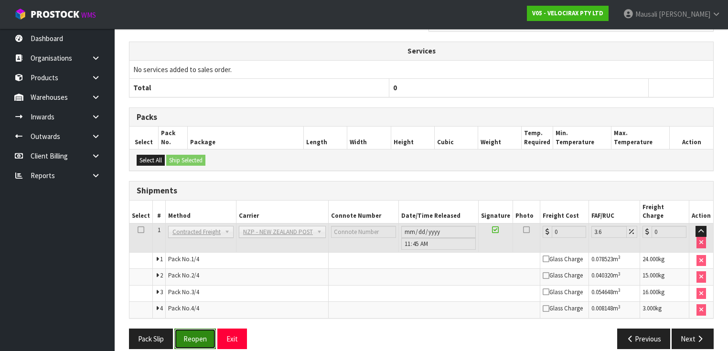
click at [192, 329] on button "Reopen" at bounding box center [195, 339] width 42 height 21
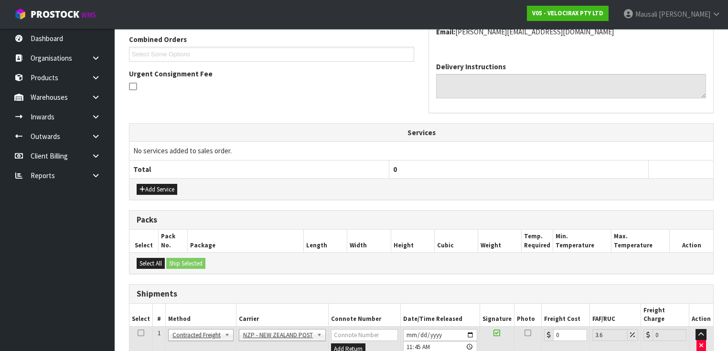
scroll to position [354, 0]
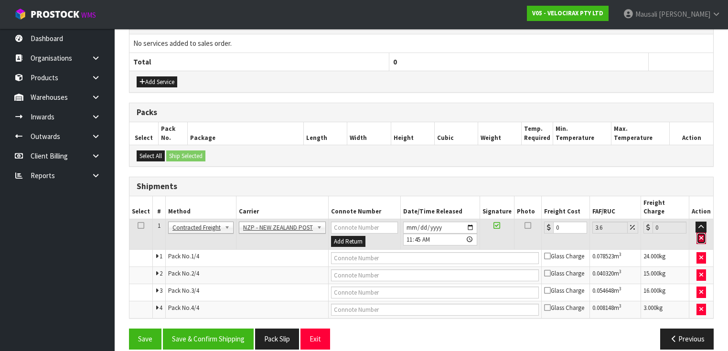
click at [703, 235] on icon "button" at bounding box center [702, 238] width 4 height 6
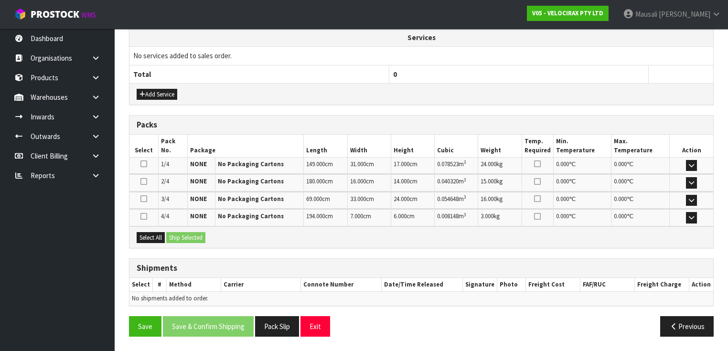
scroll to position [336, 0]
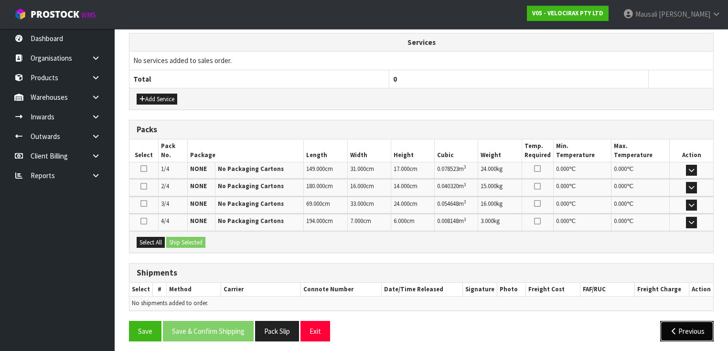
click at [672, 328] on icon "button" at bounding box center [673, 331] width 9 height 7
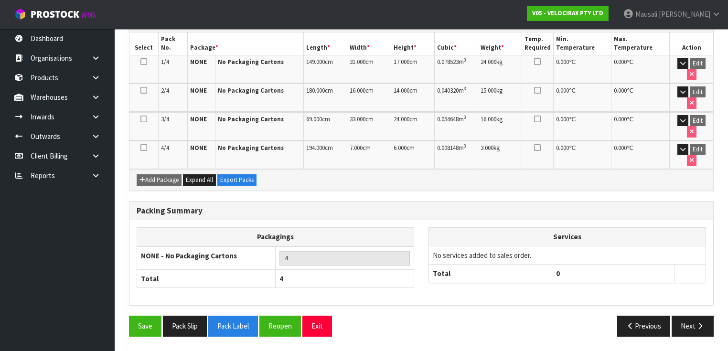
scroll to position [222, 0]
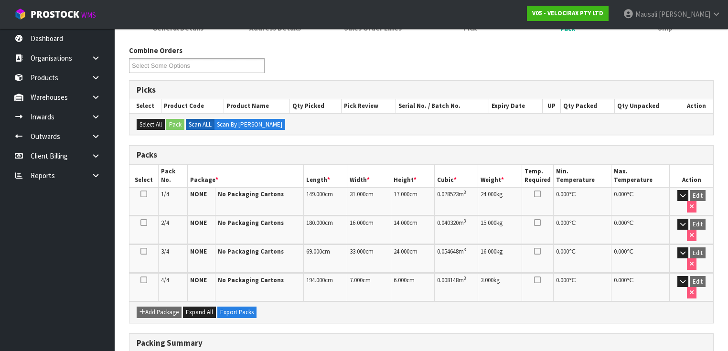
scroll to position [31, 0]
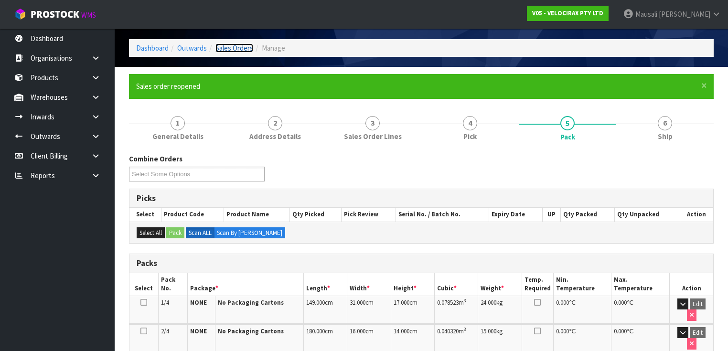
click at [237, 47] on link "Sales Orders" at bounding box center [235, 47] width 38 height 9
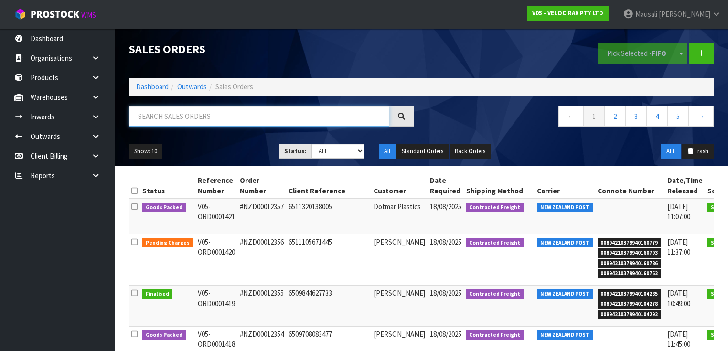
click at [166, 115] on input "text" at bounding box center [259, 116] width 260 height 21
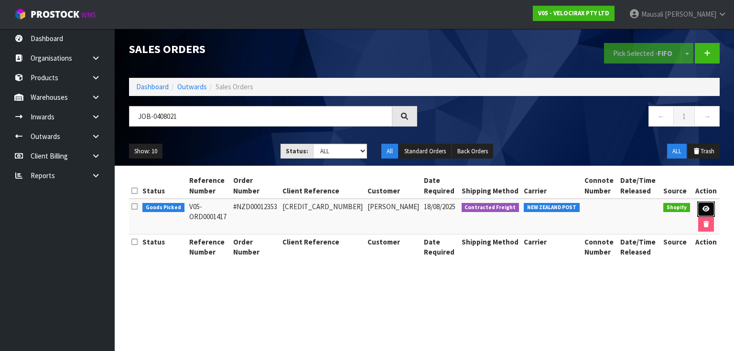
click at [706, 206] on icon at bounding box center [705, 209] width 7 height 6
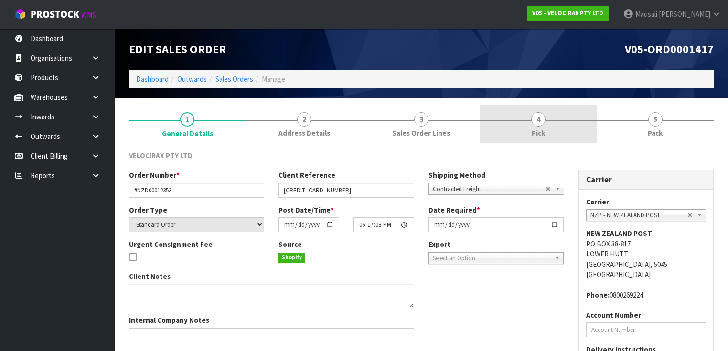
click at [568, 124] on link "4 Pick" at bounding box center [538, 124] width 117 height 38
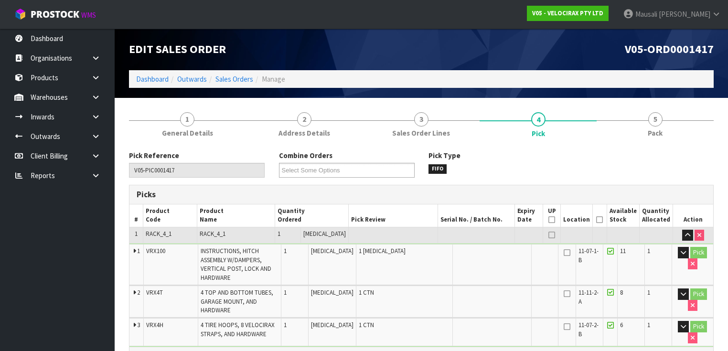
click at [602, 220] on icon at bounding box center [599, 220] width 7 height 0
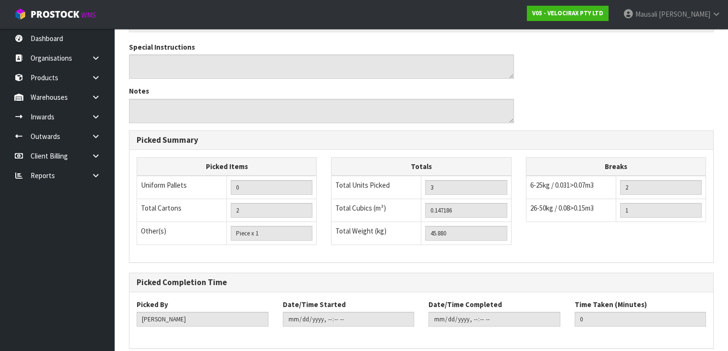
scroll to position [410, 0]
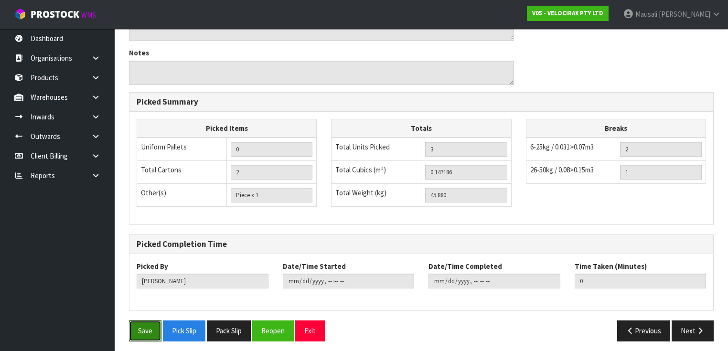
drag, startPoint x: 143, startPoint y: 321, endPoint x: 260, endPoint y: 274, distance: 125.6
click at [143, 321] on button "Save" at bounding box center [145, 331] width 32 height 21
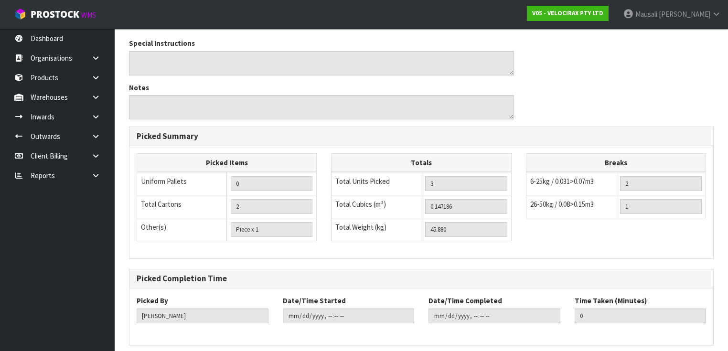
scroll to position [0, 0]
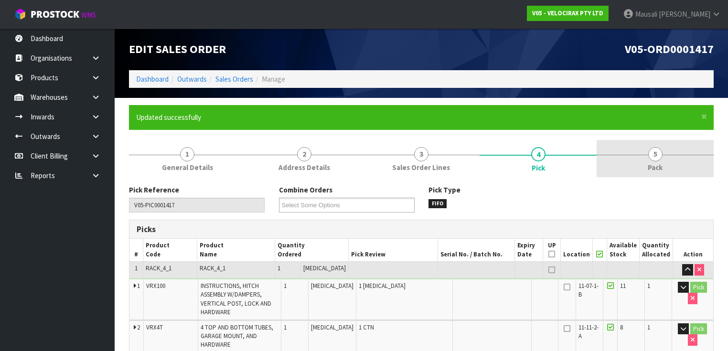
click at [643, 157] on link "5 Pack" at bounding box center [655, 159] width 117 height 38
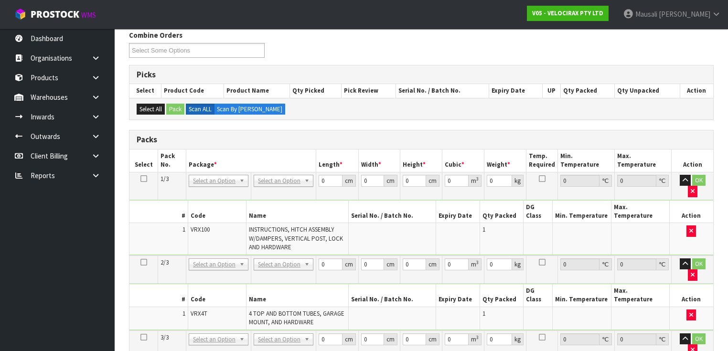
scroll to position [191, 0]
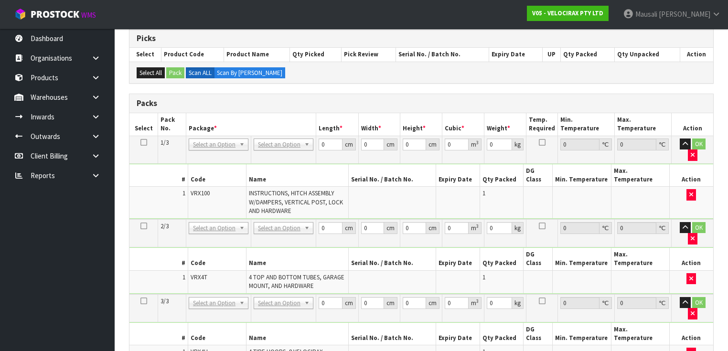
click at [139, 141] on td at bounding box center [143, 150] width 29 height 28
click at [145, 142] on icon at bounding box center [143, 142] width 7 height 0
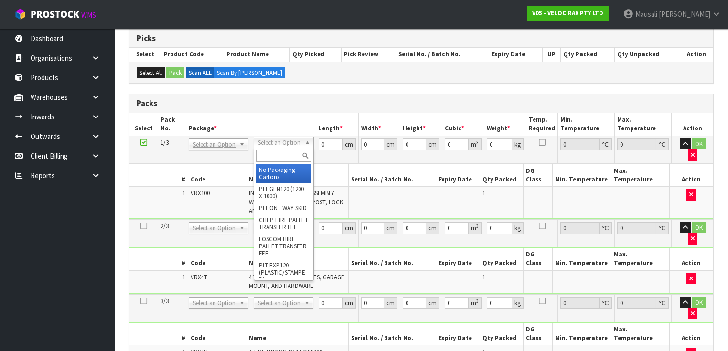
drag, startPoint x: 277, startPoint y: 172, endPoint x: 275, endPoint y: 235, distance: 63.6
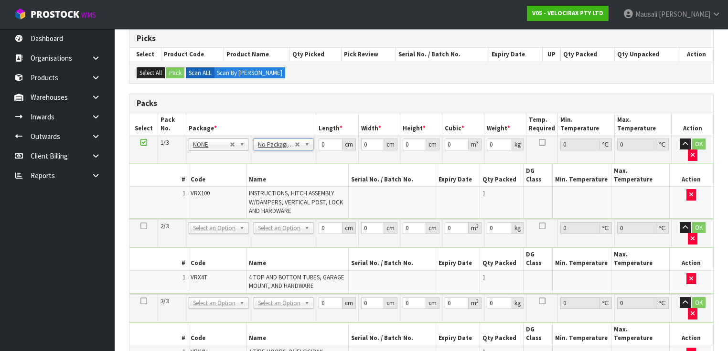
drag, startPoint x: 326, startPoint y: 142, endPoint x: 307, endPoint y: 151, distance: 20.5
click at [307, 151] on tbody "1/3 NONE 007-001 007-002 007-004 007-009 007-013 007-014 007-015 007-017 007-01…" at bounding box center [421, 178] width 584 height 84
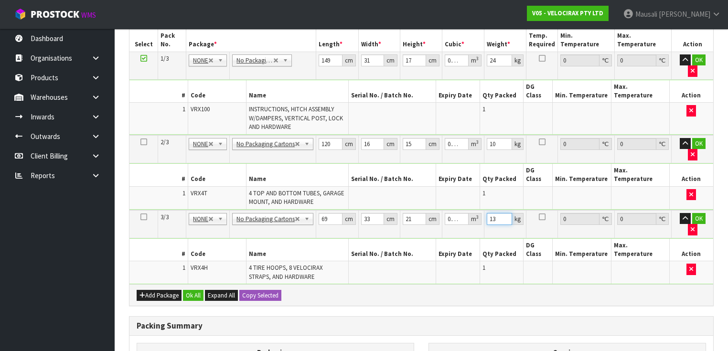
scroll to position [348, 0]
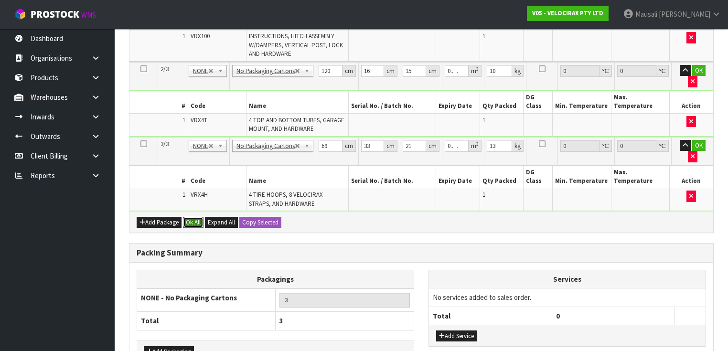
click at [195, 217] on button "Ok All" at bounding box center [193, 222] width 21 height 11
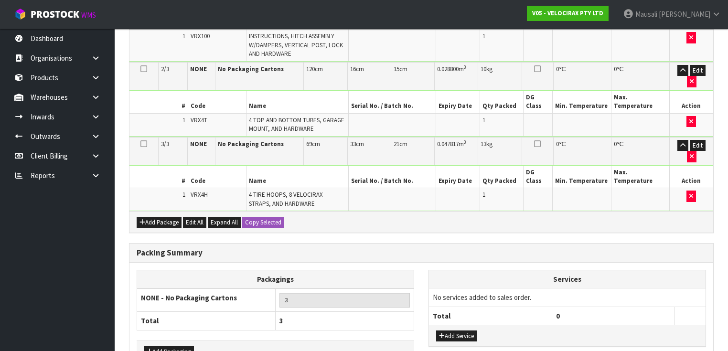
scroll to position [346, 0]
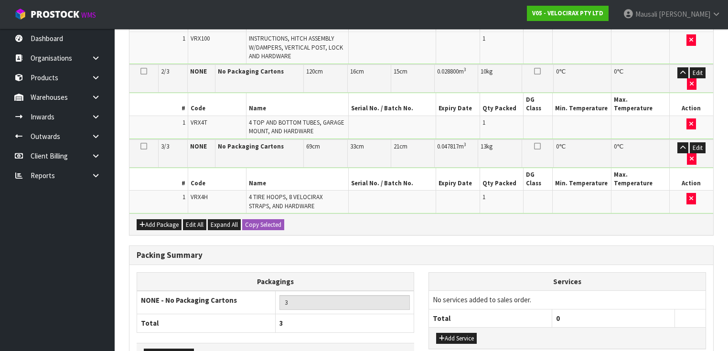
drag, startPoint x: 216, startPoint y: 329, endPoint x: 231, endPoint y: 322, distance: 16.3
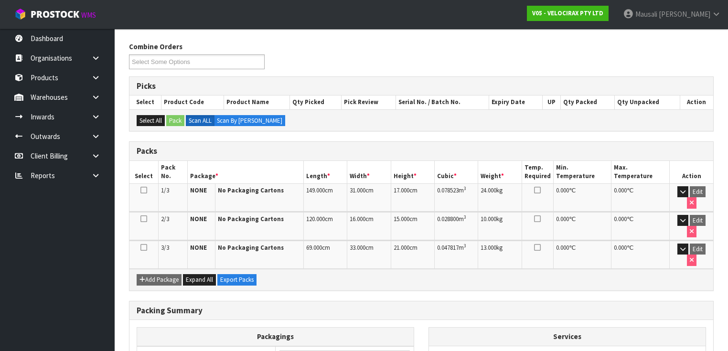
scroll to position [191, 0]
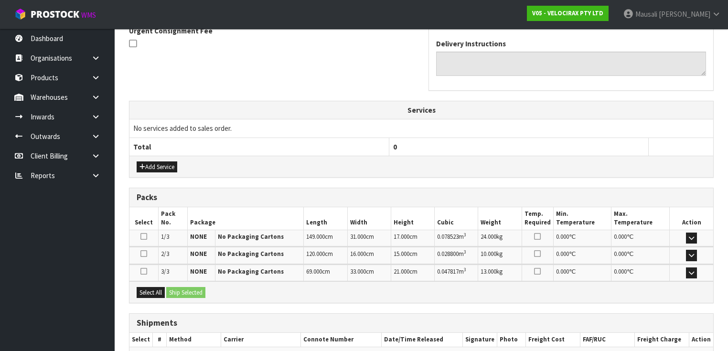
scroll to position [340, 0]
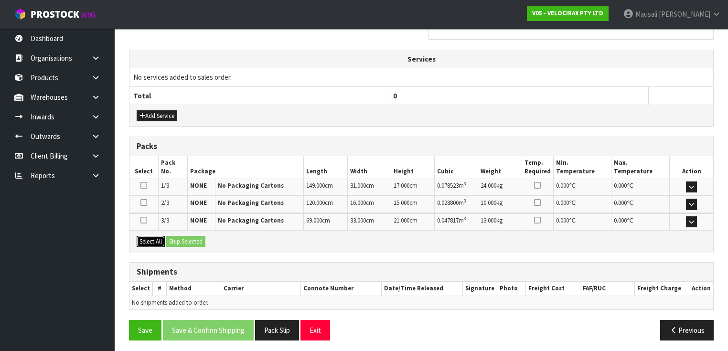
drag, startPoint x: 144, startPoint y: 236, endPoint x: 174, endPoint y: 236, distance: 29.6
click at [146, 236] on button "Select All" at bounding box center [151, 241] width 28 height 11
drag, startPoint x: 174, startPoint y: 236, endPoint x: 178, endPoint y: 241, distance: 6.5
click at [175, 236] on button "Ship Selected" at bounding box center [185, 241] width 39 height 11
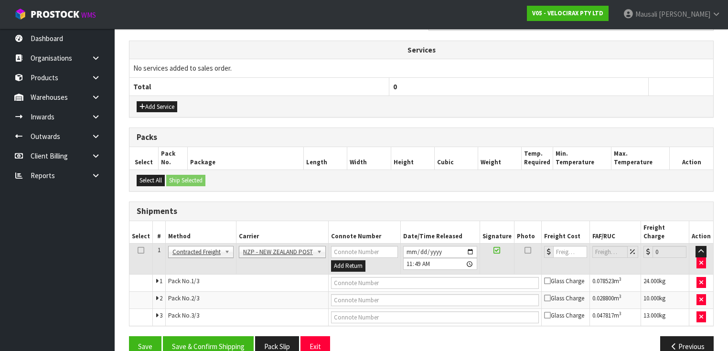
scroll to position [357, 0]
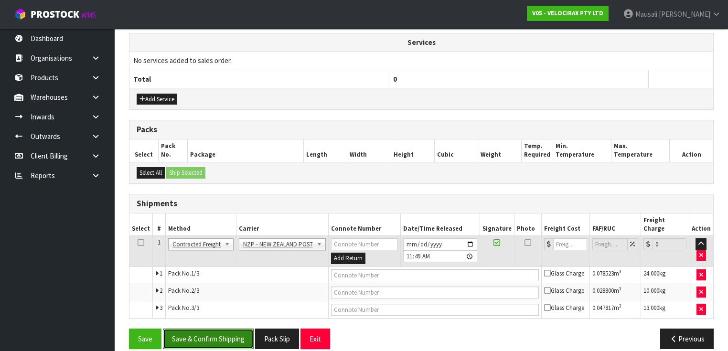
click at [231, 329] on button "Save & Confirm Shipping" at bounding box center [208, 339] width 91 height 21
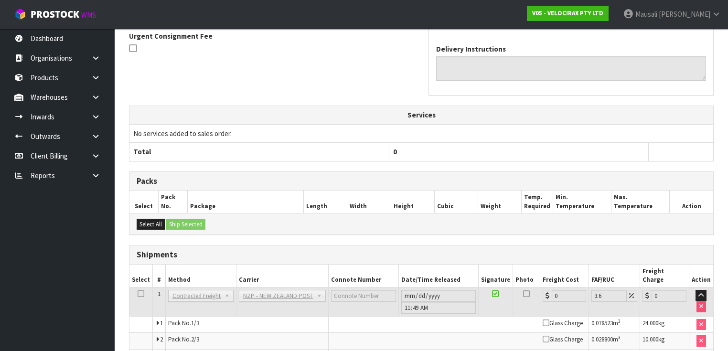
scroll to position [342, 0]
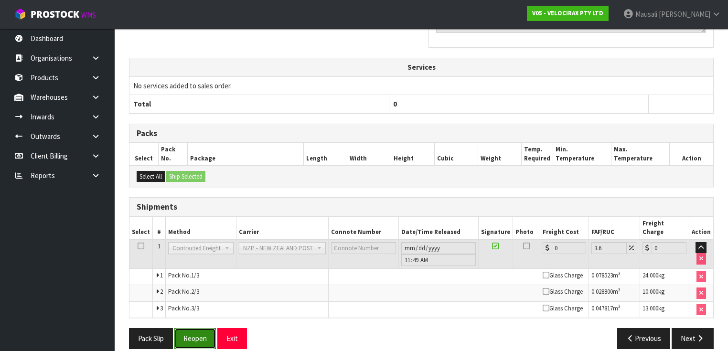
click at [201, 328] on button "Reopen" at bounding box center [195, 338] width 42 height 21
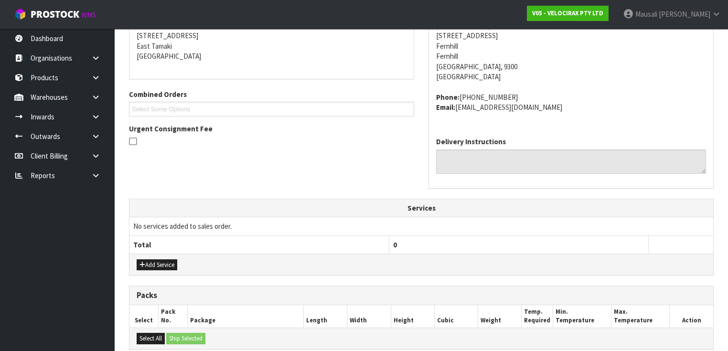
scroll to position [366, 0]
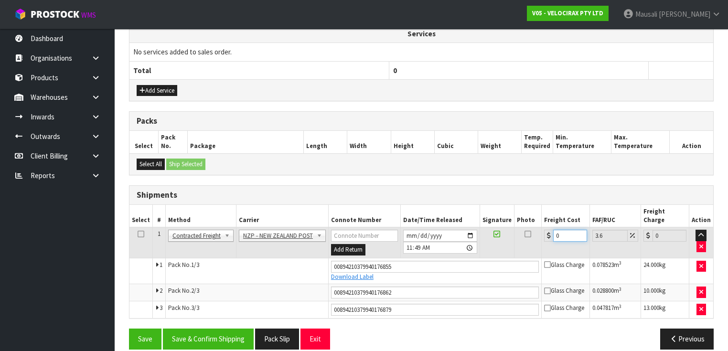
drag, startPoint x: 568, startPoint y: 223, endPoint x: 541, endPoint y: 232, distance: 28.4
click at [542, 232] on td "0" at bounding box center [566, 242] width 48 height 31
click at [201, 329] on button "Save & Confirm Shipping" at bounding box center [208, 339] width 91 height 21
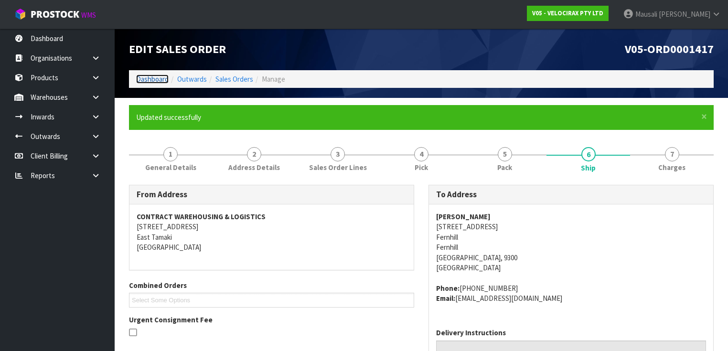
click at [145, 80] on link "Dashboard" at bounding box center [152, 79] width 32 height 9
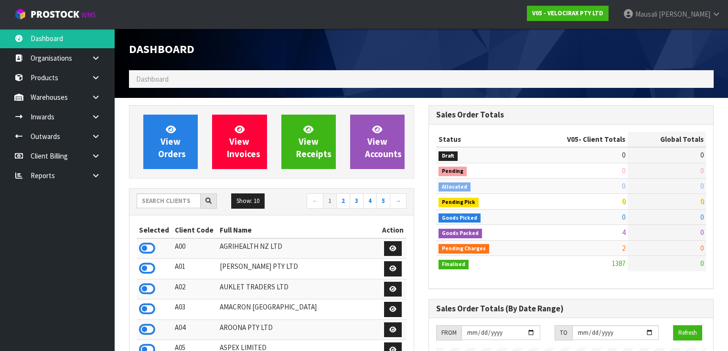
scroll to position [792, 300]
click at [148, 203] on input "text" at bounding box center [169, 201] width 64 height 15
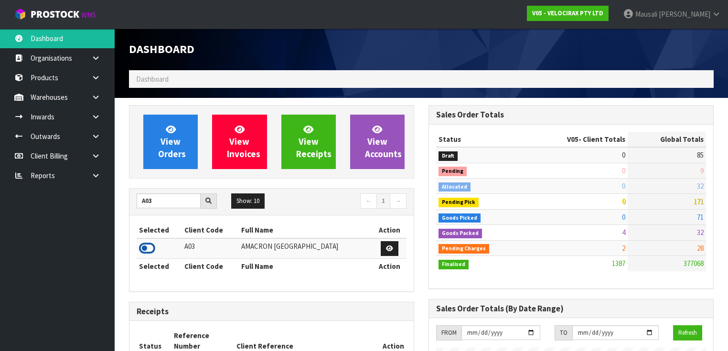
click at [145, 252] on icon at bounding box center [147, 248] width 16 height 14
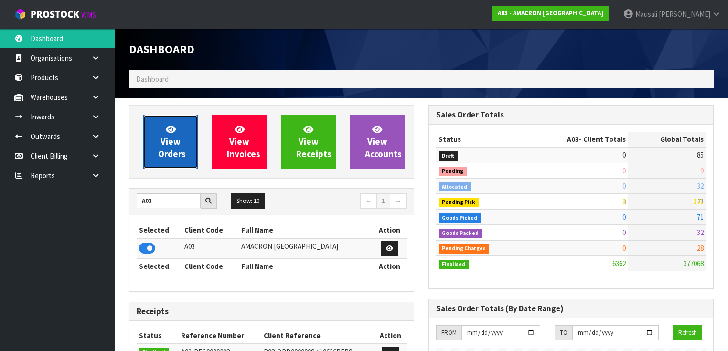
scroll to position [613, 300]
click at [174, 136] on span "View Orders" at bounding box center [172, 142] width 28 height 36
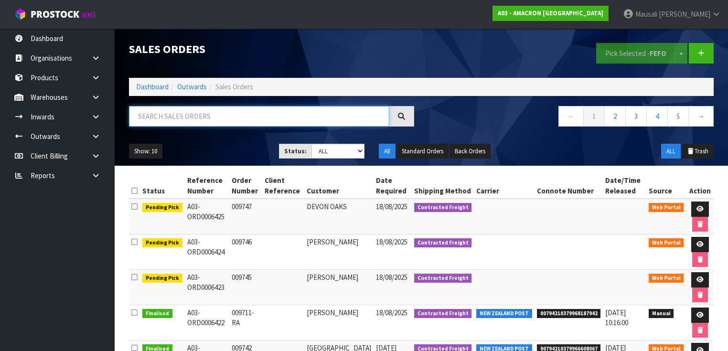
click at [162, 114] on input "text" at bounding box center [259, 116] width 260 height 21
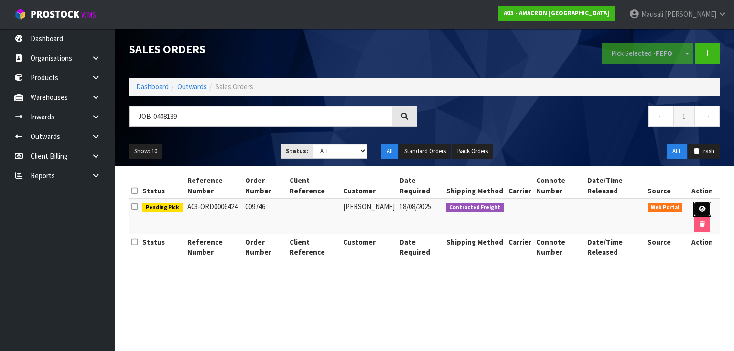
click at [700, 210] on icon at bounding box center [702, 209] width 7 height 6
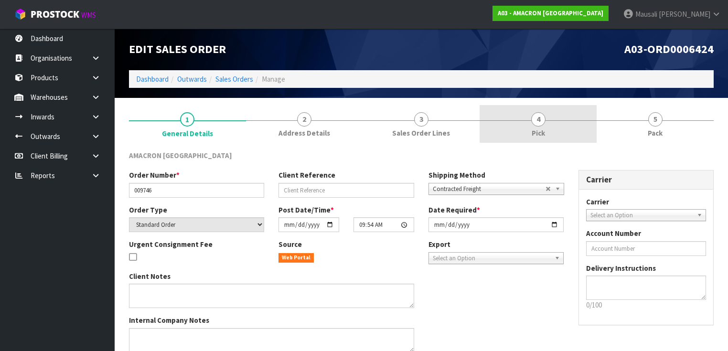
click at [529, 127] on link "4 Pick" at bounding box center [538, 124] width 117 height 38
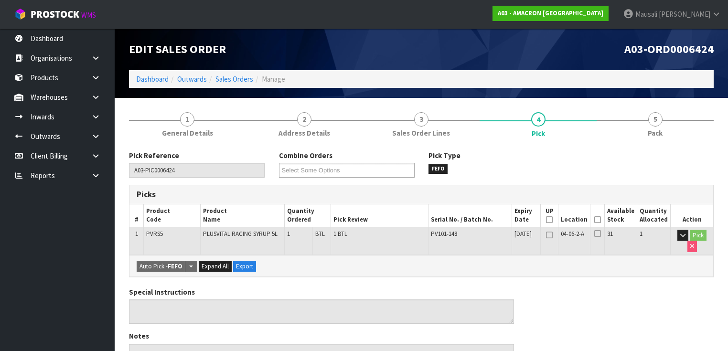
click at [601, 220] on icon at bounding box center [597, 220] width 7 height 0
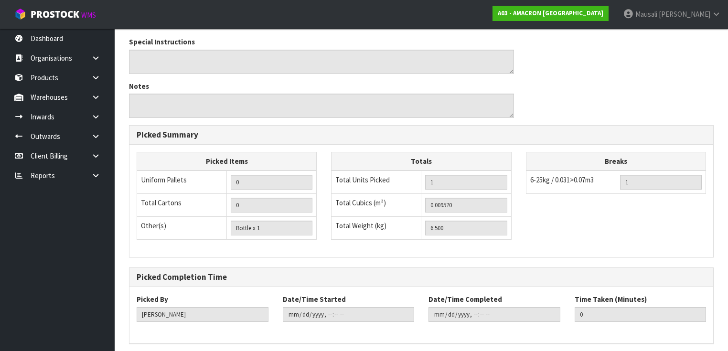
scroll to position [319, 0]
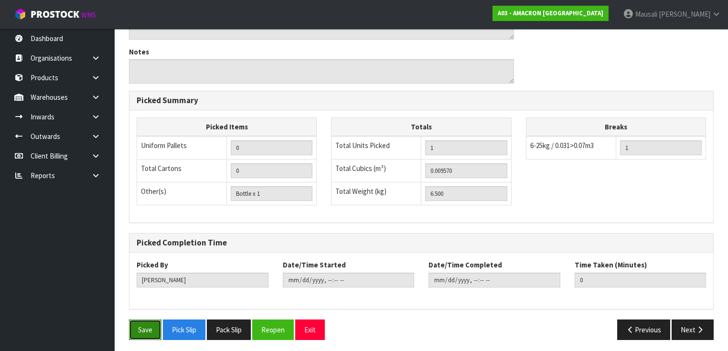
click at [140, 331] on button "Save" at bounding box center [145, 330] width 32 height 21
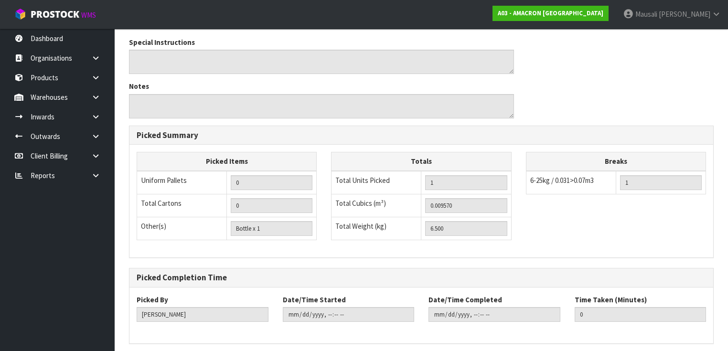
scroll to position [0, 0]
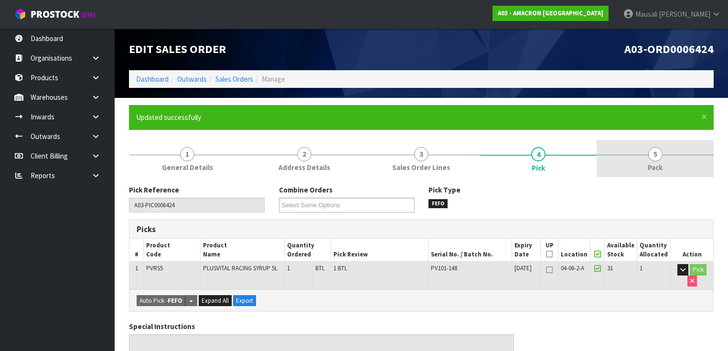
click at [657, 157] on span "5" at bounding box center [655, 154] width 14 height 14
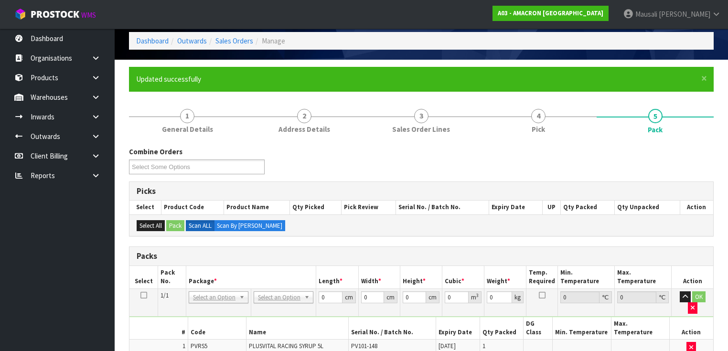
scroll to position [191, 0]
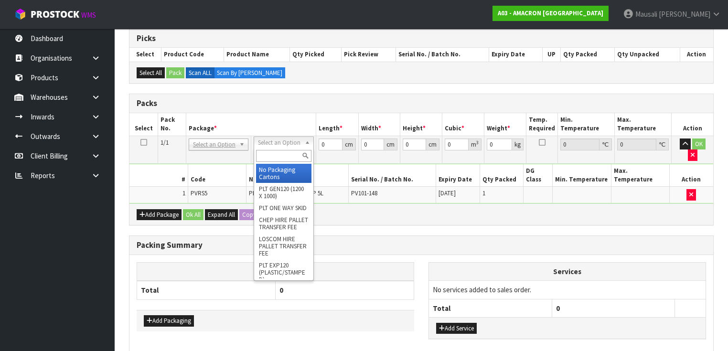
click at [271, 153] on input "text" at bounding box center [283, 156] width 55 height 12
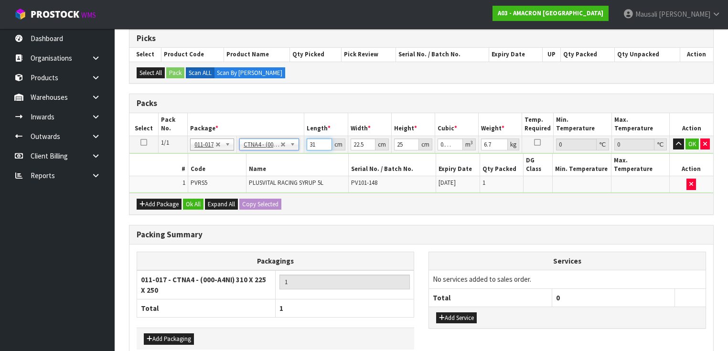
drag, startPoint x: 315, startPoint y: 145, endPoint x: 268, endPoint y: 155, distance: 48.7
click at [270, 155] on tbody "1/1 NONE 007-001 007-002 007-004 007-009 007-013 007-014 007-015 007-017 007-01…" at bounding box center [421, 164] width 584 height 57
click at [189, 199] on button "Ok All" at bounding box center [193, 204] width 21 height 11
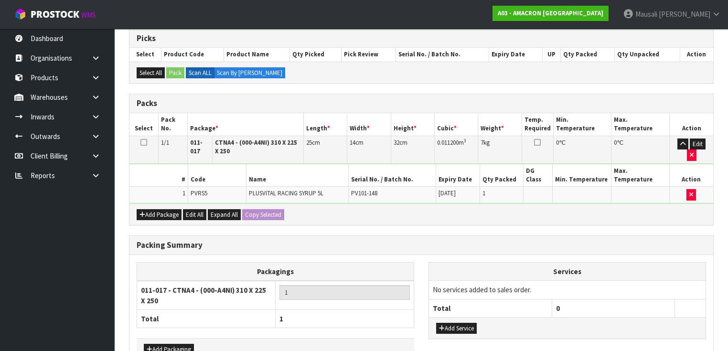
scroll to position [235, 0]
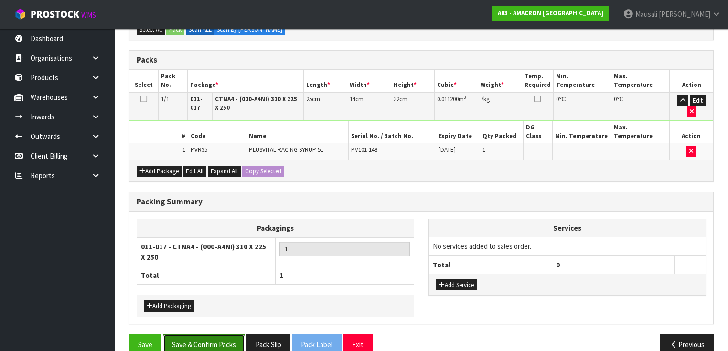
click at [197, 334] on button "Save & Confirm Packs" at bounding box center [204, 344] width 82 height 21
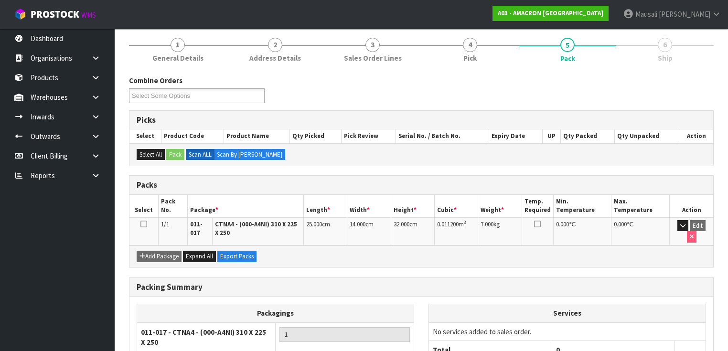
scroll to position [183, 0]
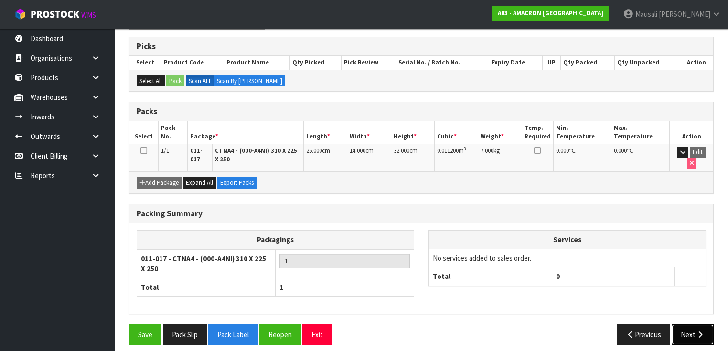
click at [694, 324] on button "Next" at bounding box center [693, 334] width 42 height 21
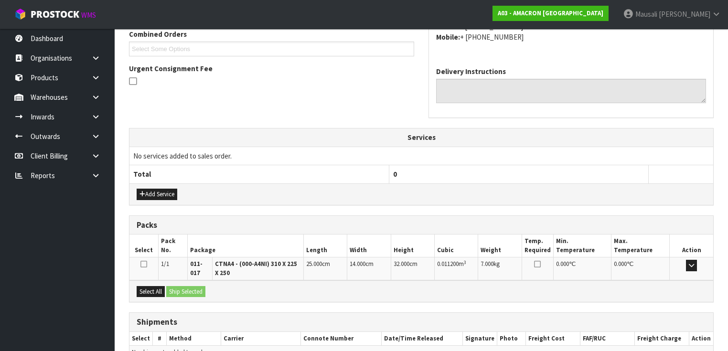
scroll to position [302, 0]
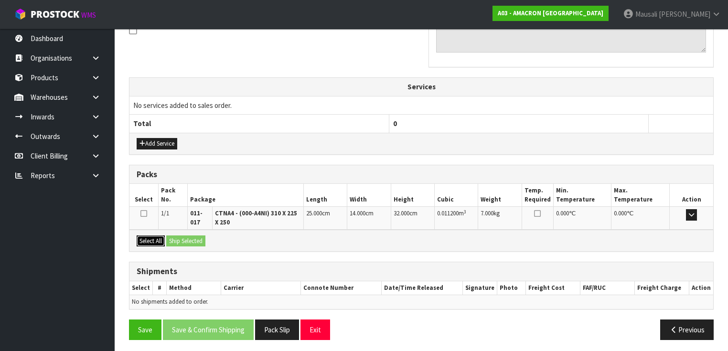
drag, startPoint x: 150, startPoint y: 233, endPoint x: 157, endPoint y: 233, distance: 7.2
click at [151, 236] on button "Select All" at bounding box center [151, 241] width 28 height 11
drag, startPoint x: 180, startPoint y: 233, endPoint x: 194, endPoint y: 248, distance: 21.0
click at [180, 236] on button "Ship Selected" at bounding box center [185, 241] width 39 height 11
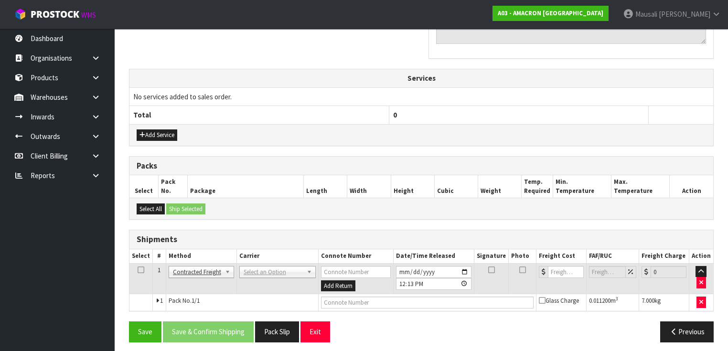
scroll to position [312, 0]
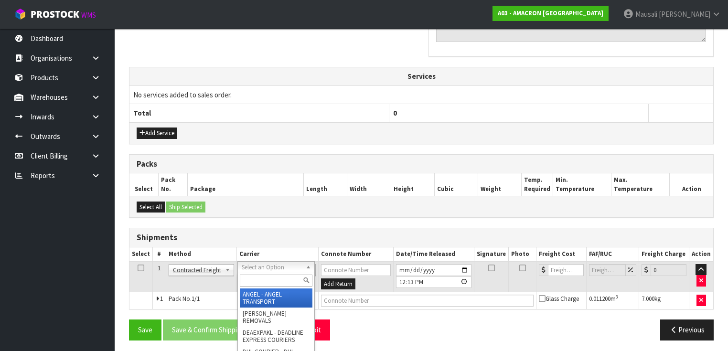
click at [259, 279] on input "text" at bounding box center [276, 281] width 73 height 12
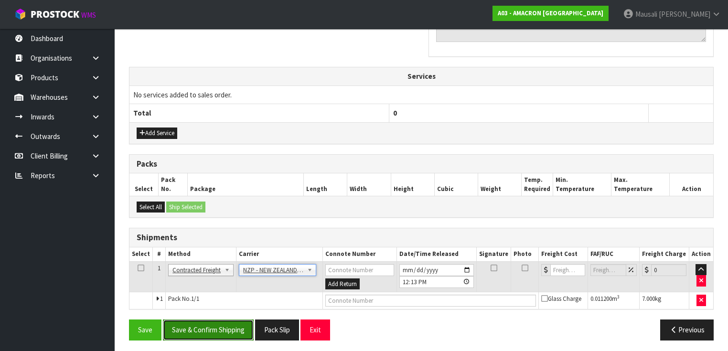
click at [209, 322] on button "Save & Confirm Shipping" at bounding box center [208, 330] width 91 height 21
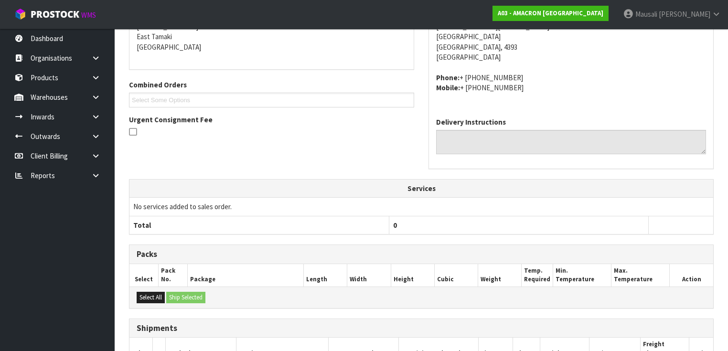
scroll to position [300, 0]
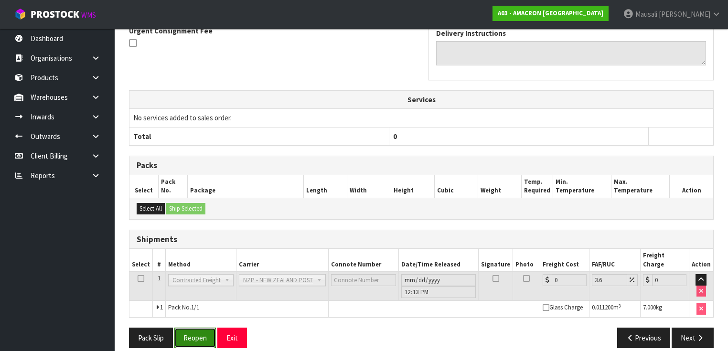
drag, startPoint x: 195, startPoint y: 330, endPoint x: 205, endPoint y: 324, distance: 11.4
click at [195, 330] on button "Reopen" at bounding box center [195, 338] width 42 height 21
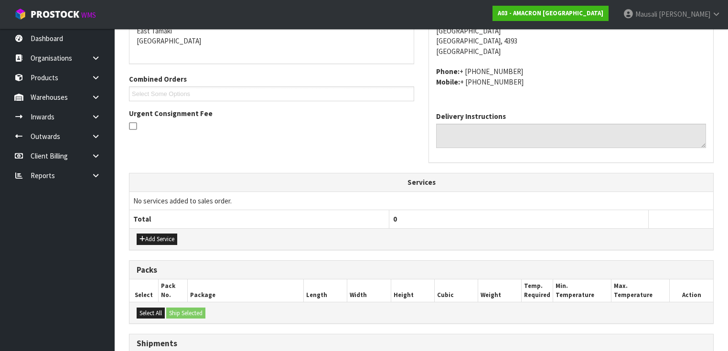
scroll to position [321, 0]
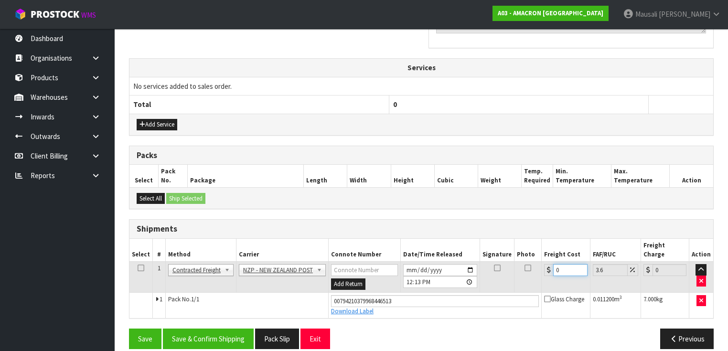
drag, startPoint x: 562, startPoint y: 262, endPoint x: 544, endPoint y: 266, distance: 18.6
click at [544, 266] on td "0" at bounding box center [566, 277] width 48 height 31
click at [225, 329] on button "Save & Confirm Shipping" at bounding box center [208, 339] width 91 height 21
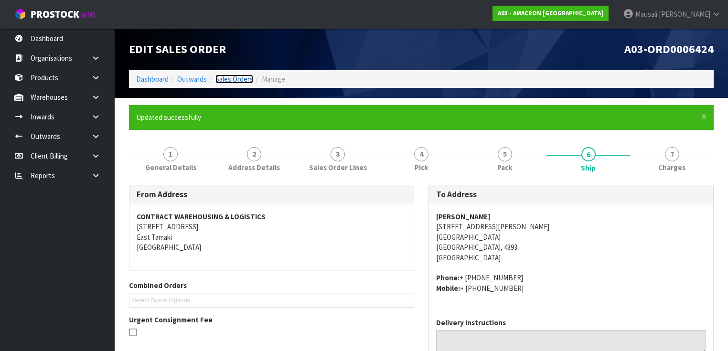
click at [232, 78] on link "Sales Orders" at bounding box center [235, 79] width 38 height 9
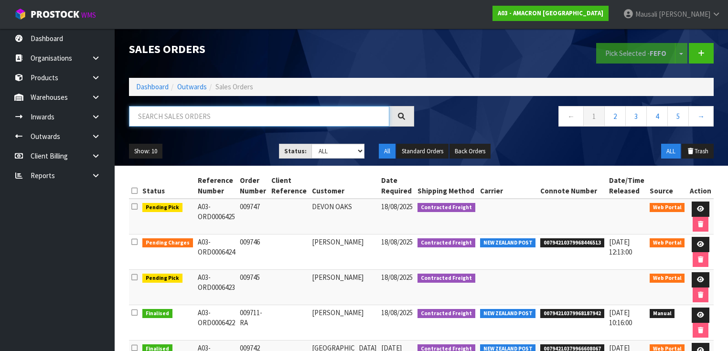
click at [156, 114] on input "text" at bounding box center [259, 116] width 260 height 21
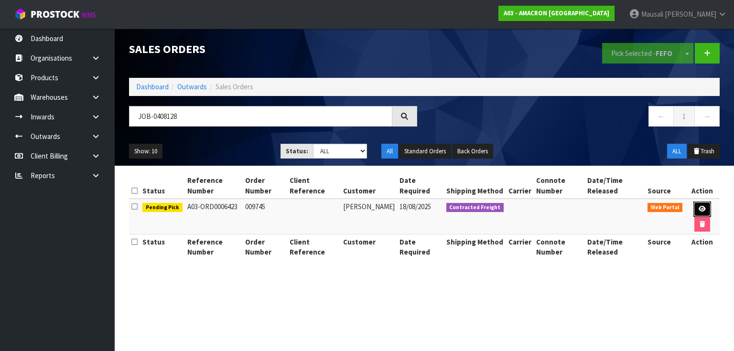
click at [706, 209] on link at bounding box center [702, 209] width 18 height 15
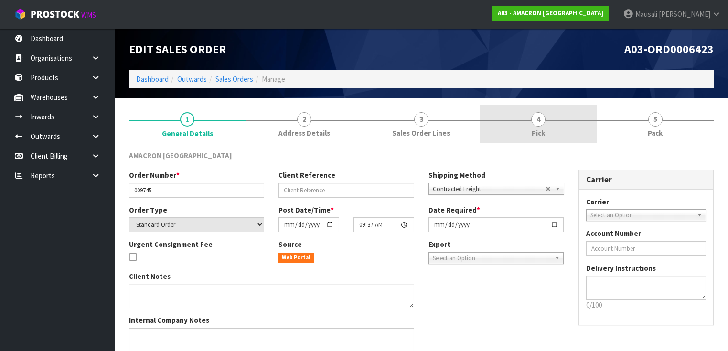
click at [552, 126] on link "4 Pick" at bounding box center [538, 124] width 117 height 38
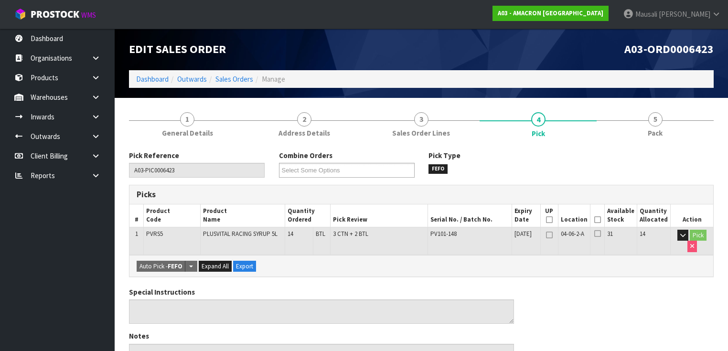
click at [601, 220] on icon at bounding box center [597, 220] width 7 height 0
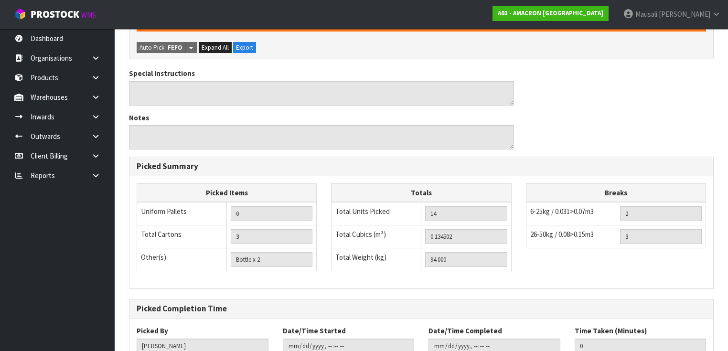
scroll to position [319, 0]
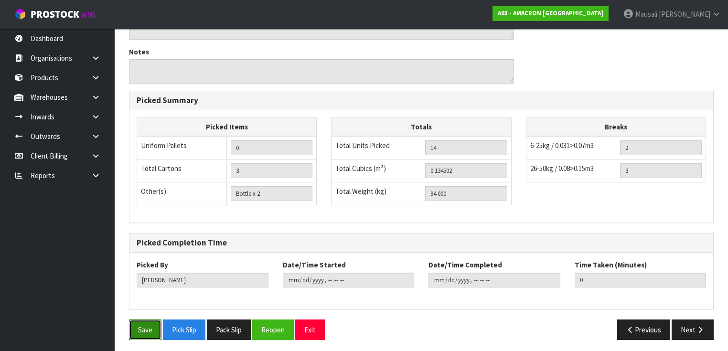
click at [141, 323] on button "Save" at bounding box center [145, 330] width 32 height 21
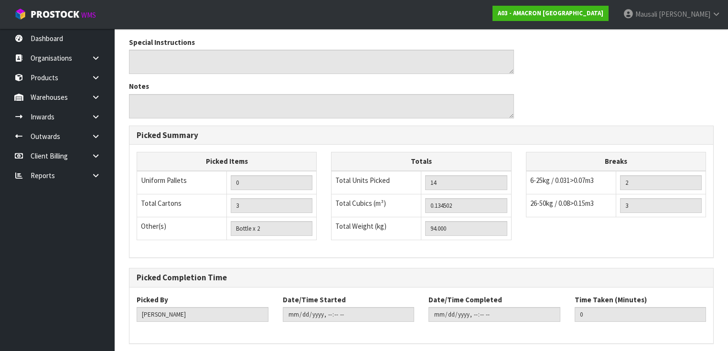
scroll to position [0, 0]
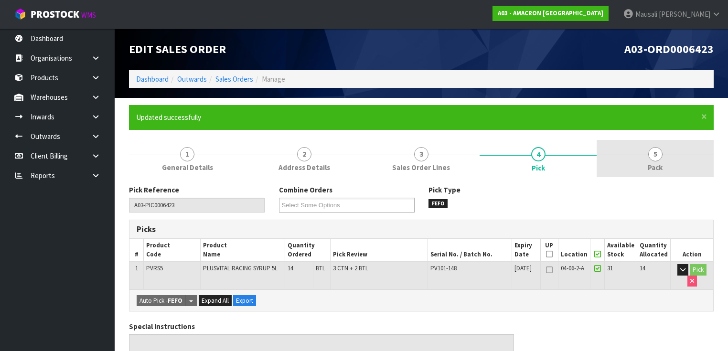
click at [652, 159] on span "5" at bounding box center [655, 154] width 14 height 14
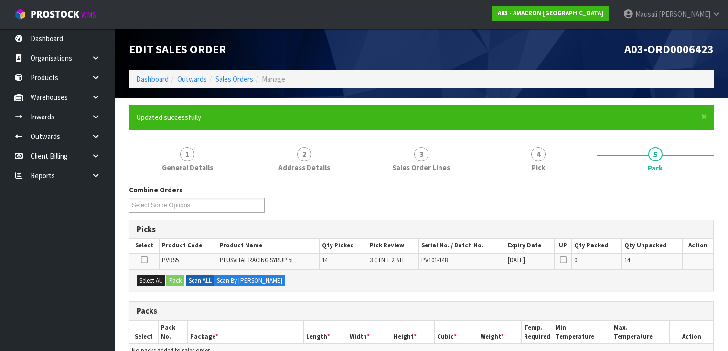
scroll to position [191, 0]
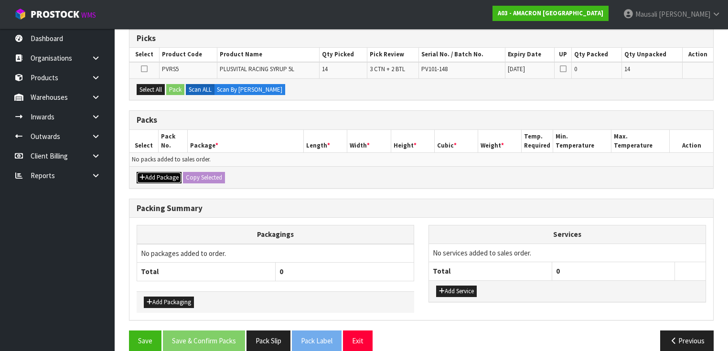
drag, startPoint x: 159, startPoint y: 176, endPoint x: 154, endPoint y: 176, distance: 4.8
click at [157, 176] on button "Add Package" at bounding box center [159, 177] width 45 height 11
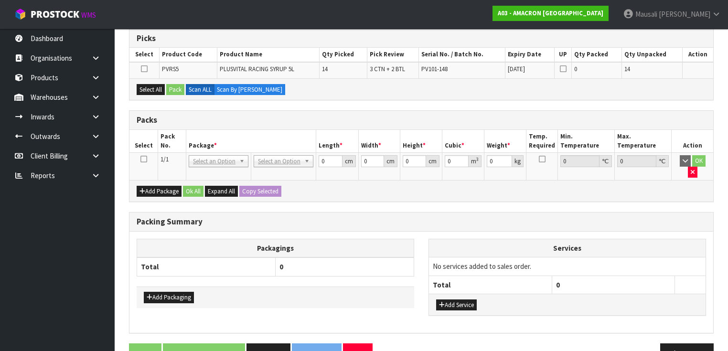
click at [143, 159] on icon at bounding box center [143, 159] width 7 height 0
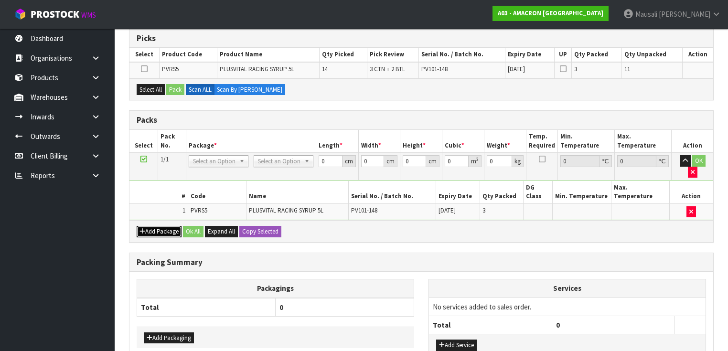
click at [151, 226] on button "Add Package" at bounding box center [159, 231] width 45 height 11
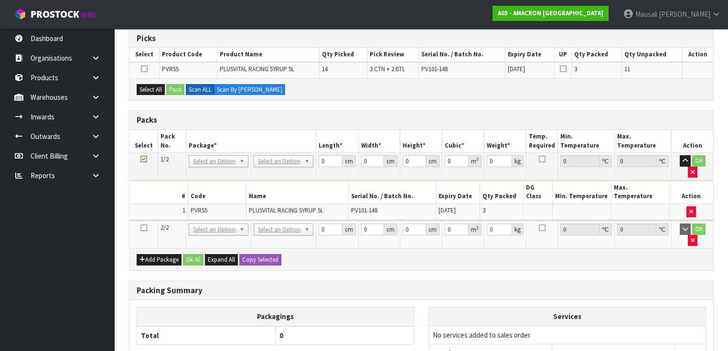
click at [141, 228] on icon at bounding box center [143, 228] width 7 height 0
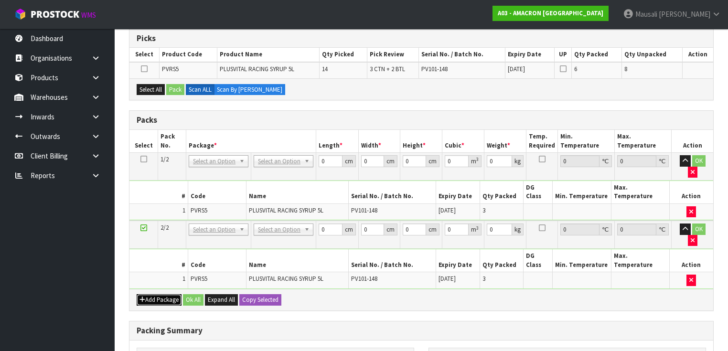
click at [161, 294] on button "Add Package" at bounding box center [159, 299] width 45 height 11
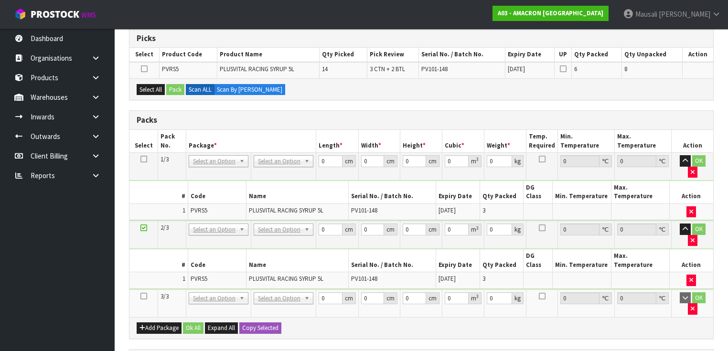
click at [142, 296] on icon at bounding box center [143, 296] width 7 height 0
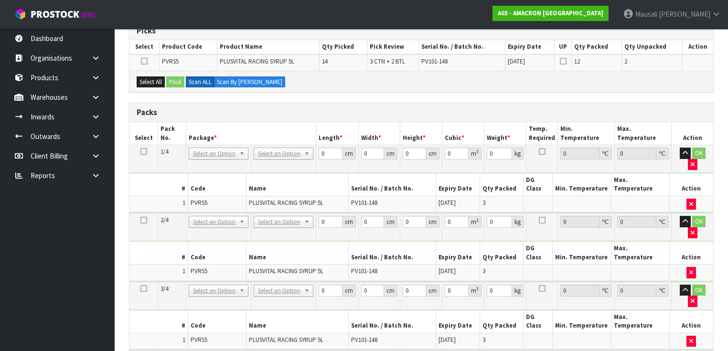
scroll to position [344, 0]
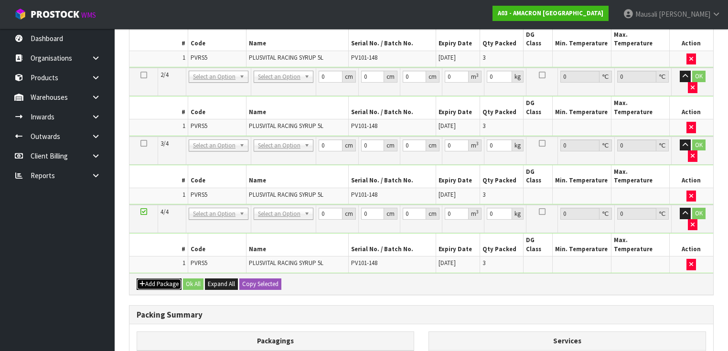
click at [154, 279] on button "Add Package" at bounding box center [159, 284] width 45 height 11
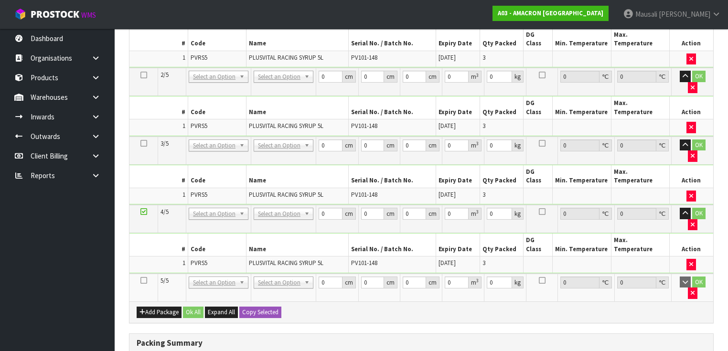
click at [145, 280] on icon at bounding box center [143, 280] width 7 height 0
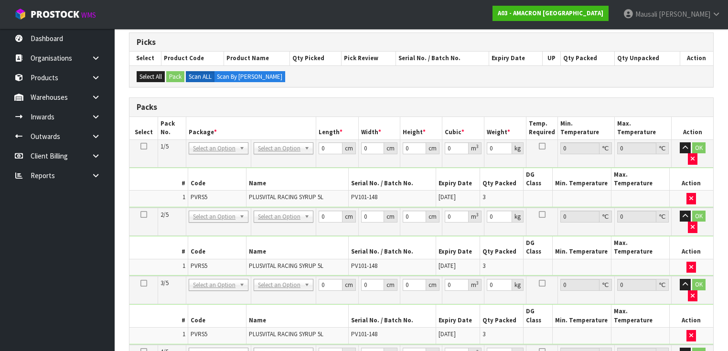
scroll to position [174, 0]
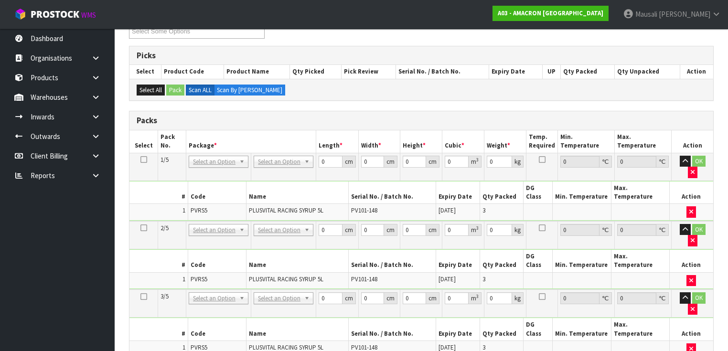
click at [142, 160] on icon at bounding box center [143, 160] width 7 height 0
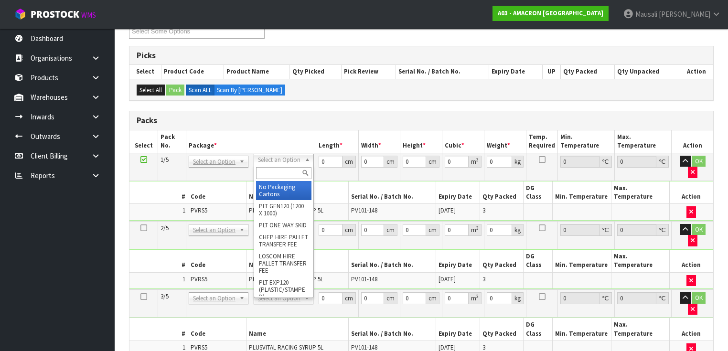
click at [269, 168] on input "text" at bounding box center [283, 173] width 55 height 12
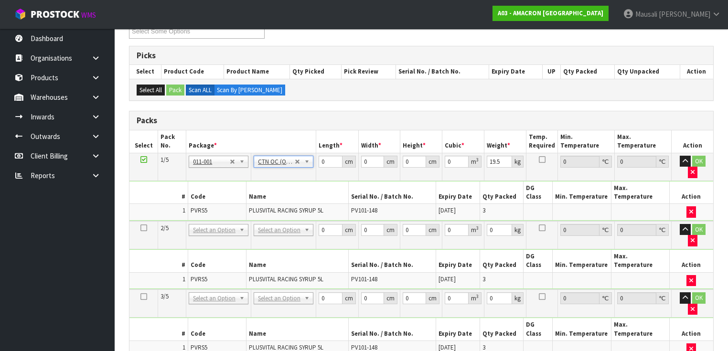
scroll to position [327, 0]
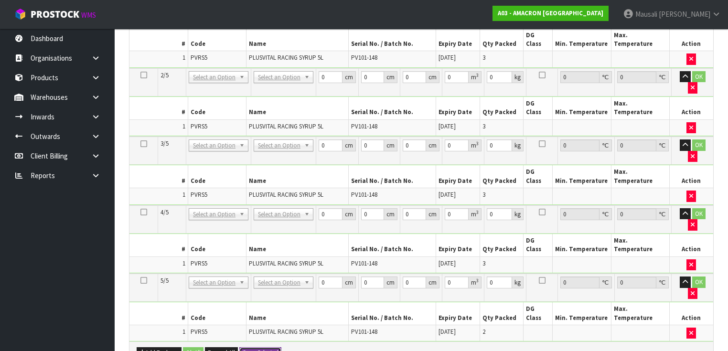
click at [259, 347] on button "Copy Selected" at bounding box center [260, 352] width 42 height 11
click at [259, 349] on span "Confirm" at bounding box center [252, 353] width 21 height 8
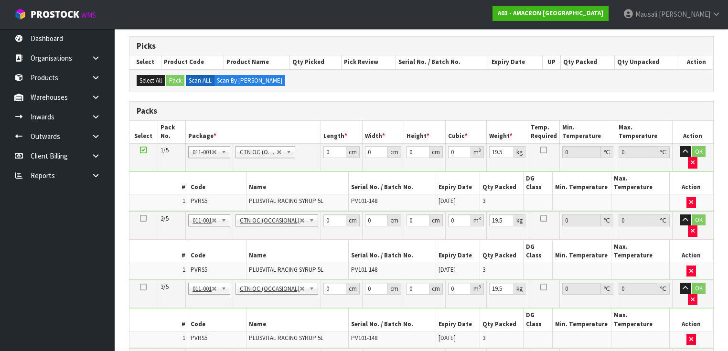
scroll to position [174, 0]
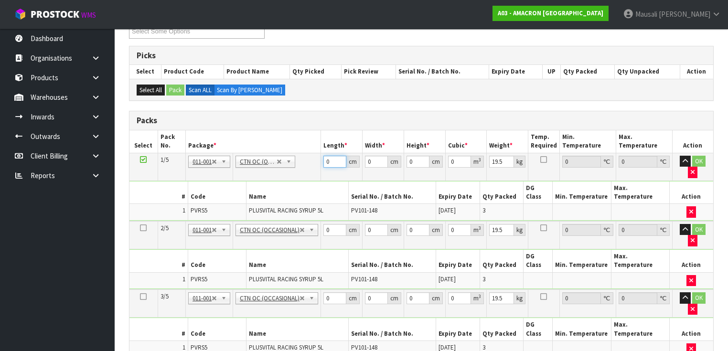
drag, startPoint x: 329, startPoint y: 162, endPoint x: 296, endPoint y: 174, distance: 34.5
click at [304, 172] on tbody "1/5 NONE 007-001 007-002 007-004 007-009 007-013 007-014 007-015 007-017 007-01…" at bounding box center [421, 187] width 584 height 68
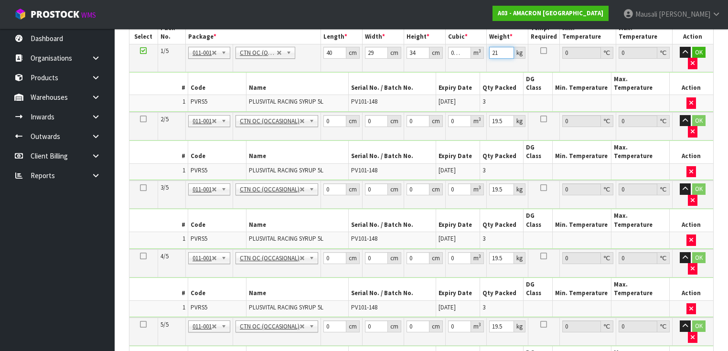
scroll to position [327, 0]
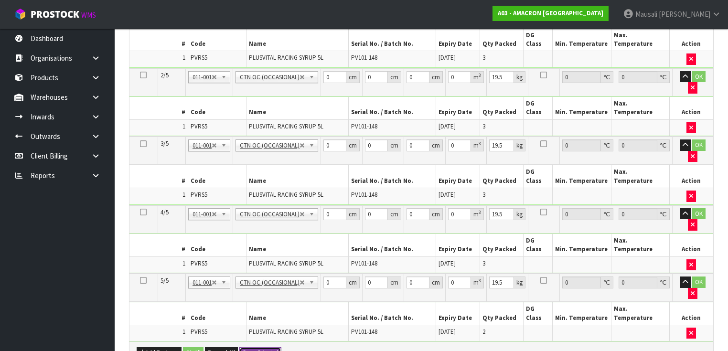
click at [245, 347] on button "Copy Selected" at bounding box center [260, 352] width 42 height 11
click at [245, 349] on span "Confirm" at bounding box center [252, 353] width 21 height 8
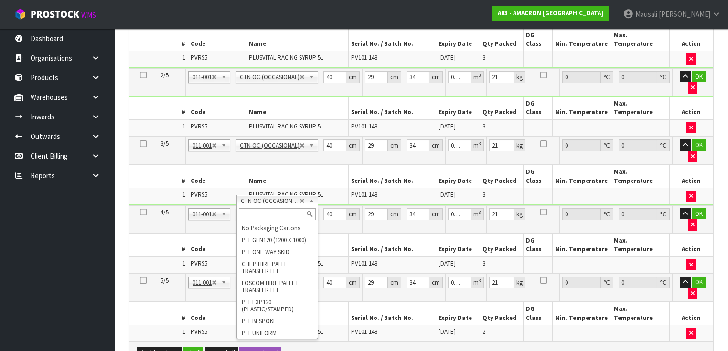
click at [249, 213] on input "text" at bounding box center [277, 214] width 76 height 12
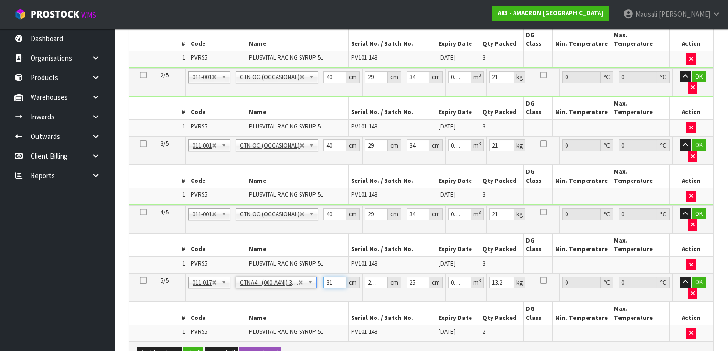
drag, startPoint x: 334, startPoint y: 200, endPoint x: 291, endPoint y: 212, distance: 44.8
click at [293, 274] on tbody "5/5 NONE 007-001 007-002 007-004 007-009 007-013 007-014 007-015 007-017 007-01…" at bounding box center [421, 308] width 584 height 68
click at [197, 347] on button "Ok All" at bounding box center [193, 352] width 21 height 11
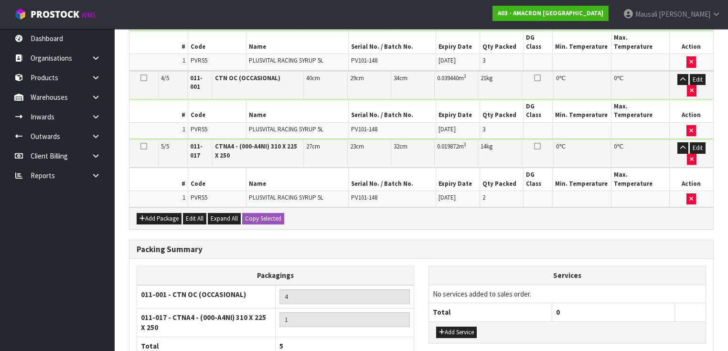
scroll to position [474, 0]
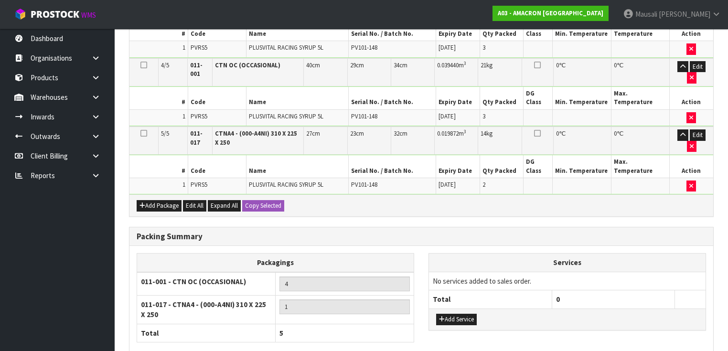
drag, startPoint x: 214, startPoint y: 321, endPoint x: 280, endPoint y: 315, distance: 66.2
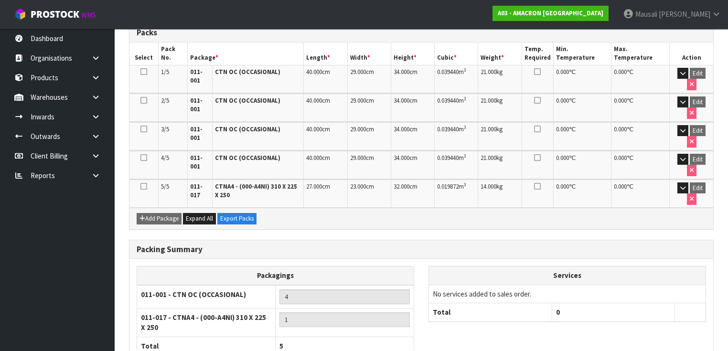
scroll to position [300, 0]
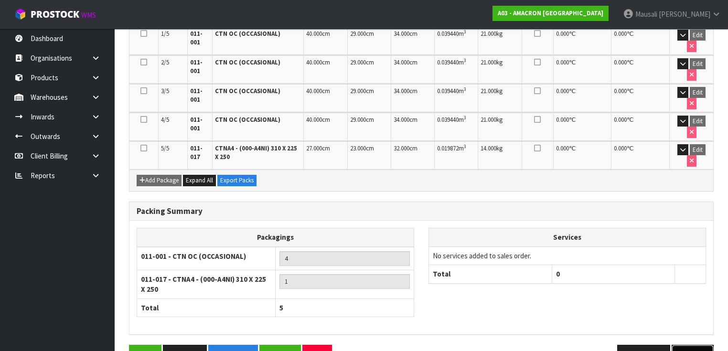
click at [681, 345] on button "Next" at bounding box center [693, 355] width 42 height 21
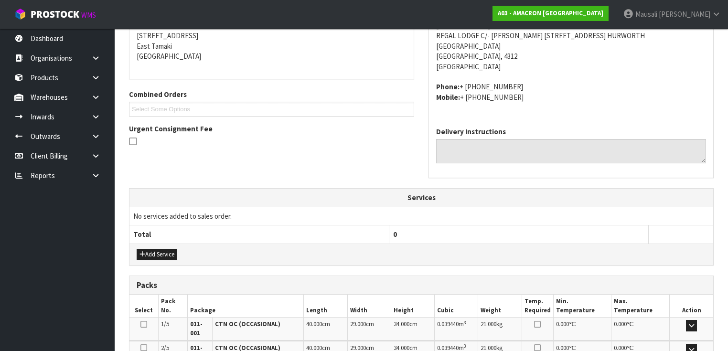
scroll to position [382, 0]
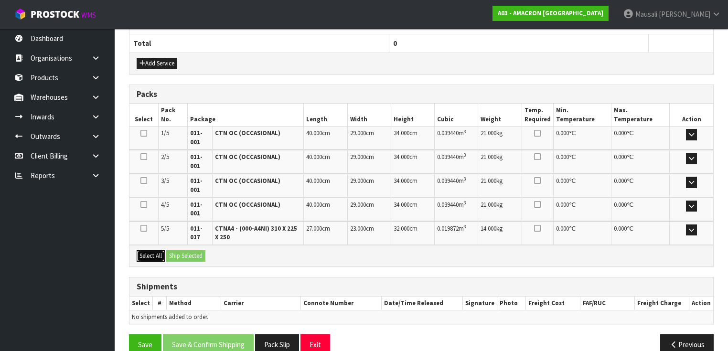
drag, startPoint x: 148, startPoint y: 251, endPoint x: 179, endPoint y: 254, distance: 30.7
click at [151, 251] on button "Select All" at bounding box center [151, 255] width 28 height 11
click at [179, 254] on button "Ship Selected" at bounding box center [185, 255] width 39 height 11
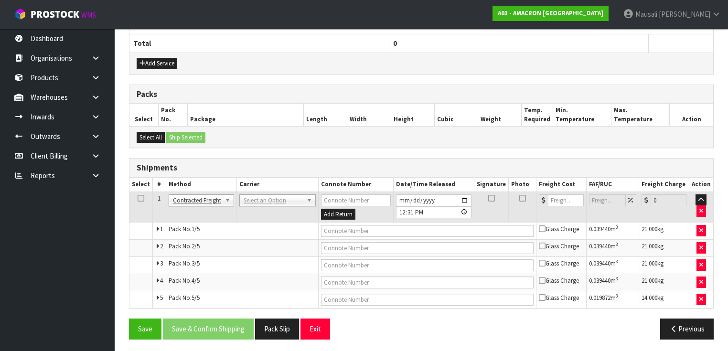
scroll to position [381, 0]
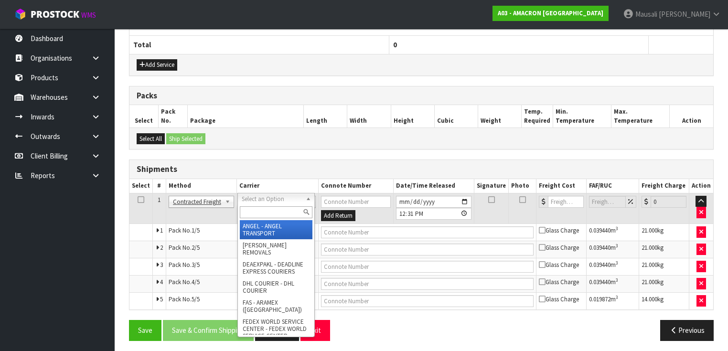
click at [248, 214] on input "text" at bounding box center [276, 212] width 73 height 12
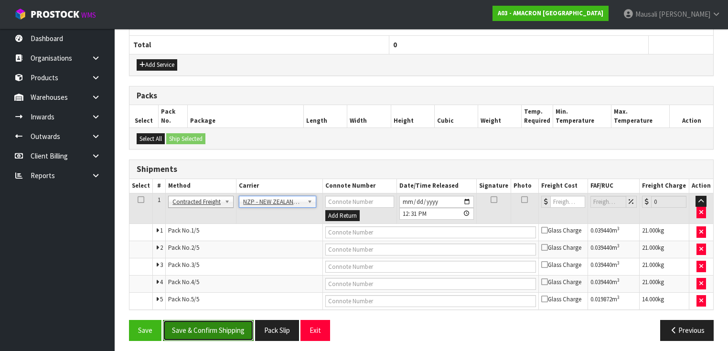
drag, startPoint x: 203, startPoint y: 330, endPoint x: 348, endPoint y: 308, distance: 146.9
click at [204, 330] on button "Save & Confirm Shipping" at bounding box center [208, 330] width 91 height 21
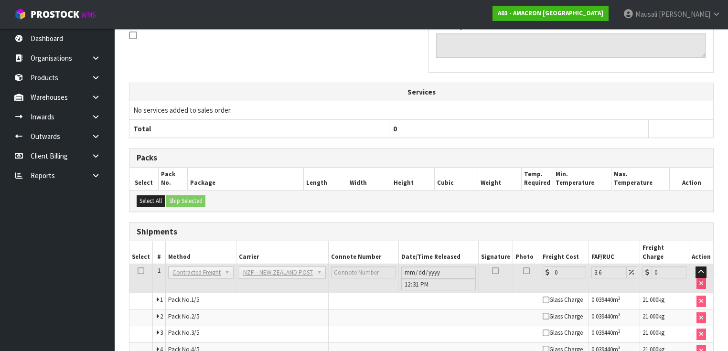
scroll to position [364, 0]
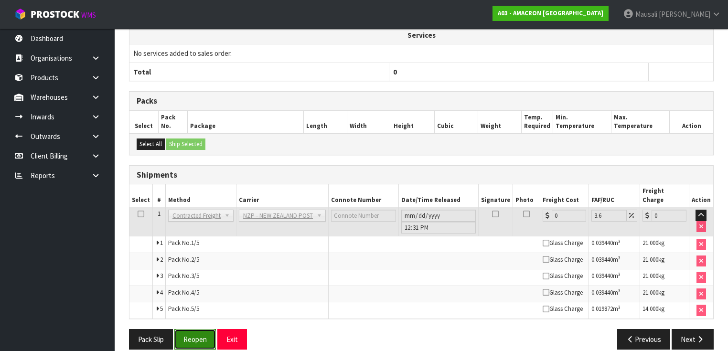
drag, startPoint x: 195, startPoint y: 331, endPoint x: 204, endPoint y: 328, distance: 9.5
click at [195, 331] on button "Reopen" at bounding box center [195, 339] width 42 height 21
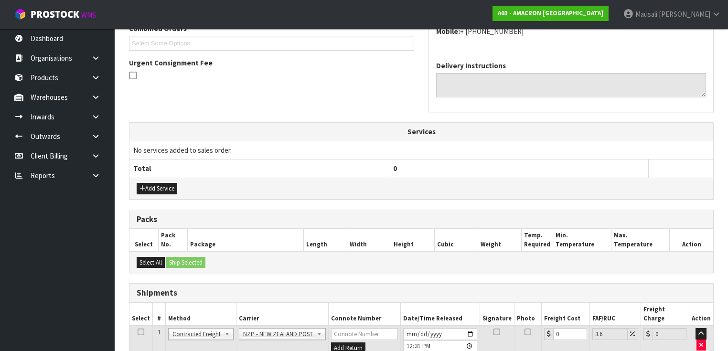
scroll to position [344, 0]
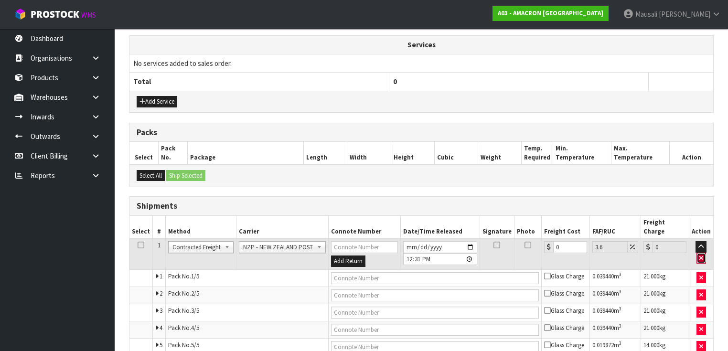
click at [701, 255] on icon "button" at bounding box center [702, 258] width 4 height 6
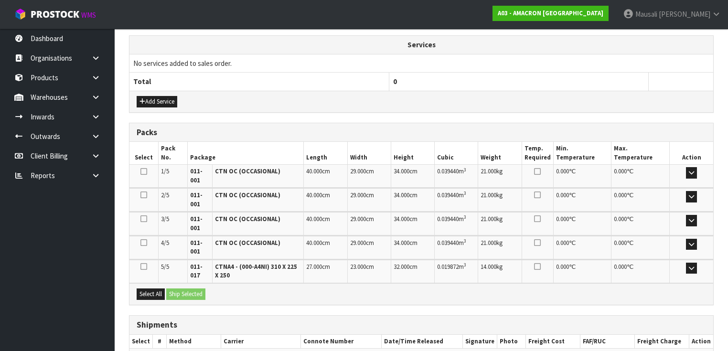
scroll to position [396, 0]
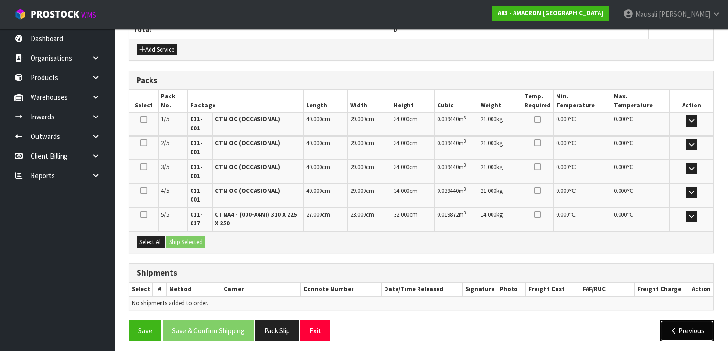
click at [692, 327] on button "Previous" at bounding box center [687, 331] width 54 height 21
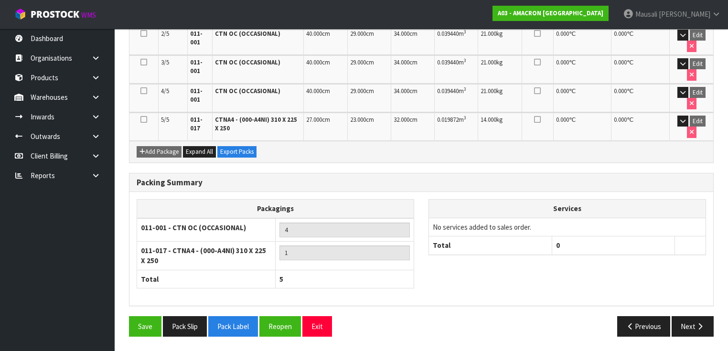
scroll to position [300, 0]
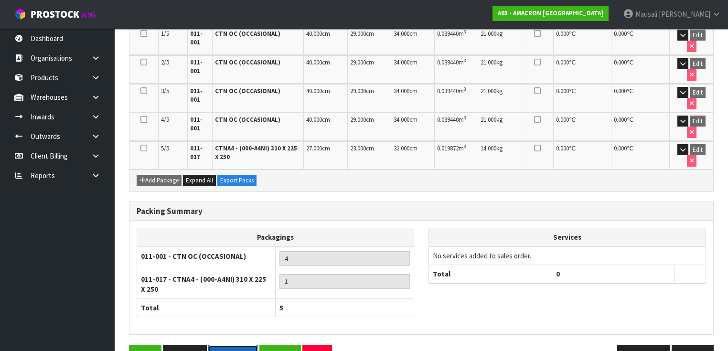
drag, startPoint x: 241, startPoint y: 325, endPoint x: 245, endPoint y: 322, distance: 5.4
click at [241, 345] on button "Pack Label" at bounding box center [233, 355] width 50 height 21
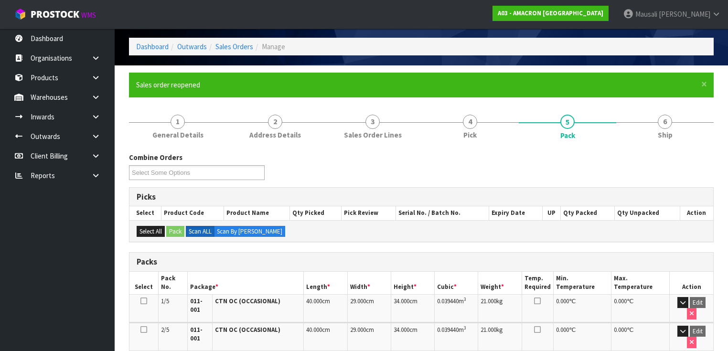
scroll to position [0, 0]
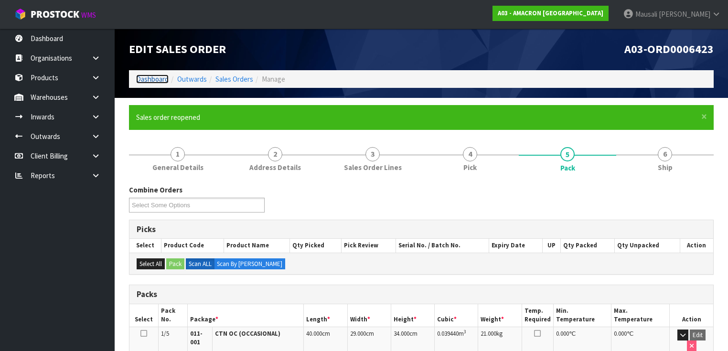
click at [151, 75] on link "Dashboard" at bounding box center [152, 79] width 32 height 9
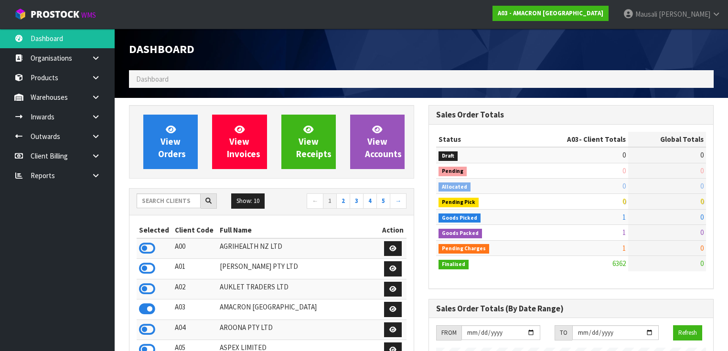
scroll to position [613, 300]
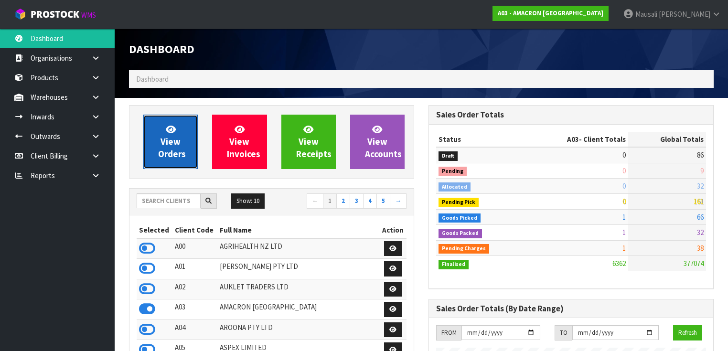
click at [166, 134] on icon at bounding box center [171, 129] width 10 height 9
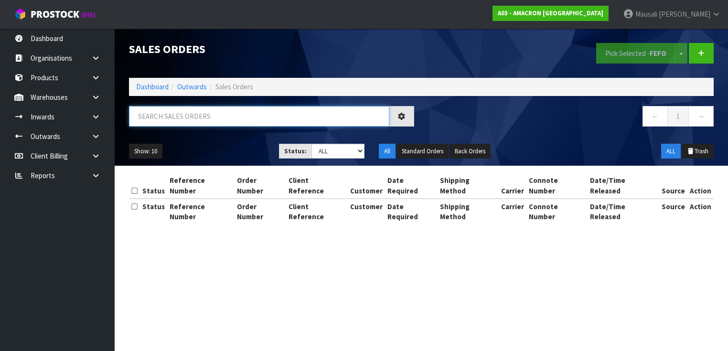
click at [162, 119] on input "text" at bounding box center [259, 116] width 260 height 21
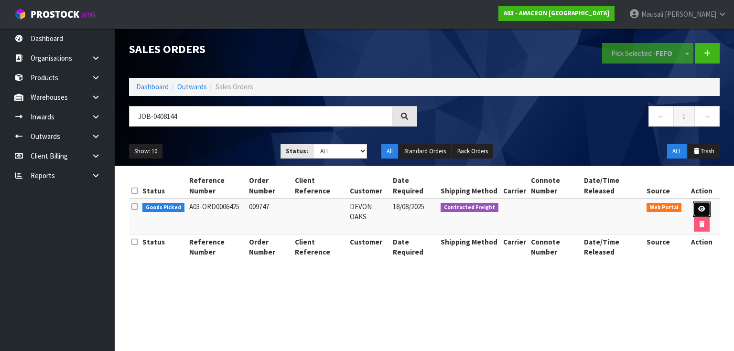
click at [696, 208] on link at bounding box center [702, 209] width 18 height 15
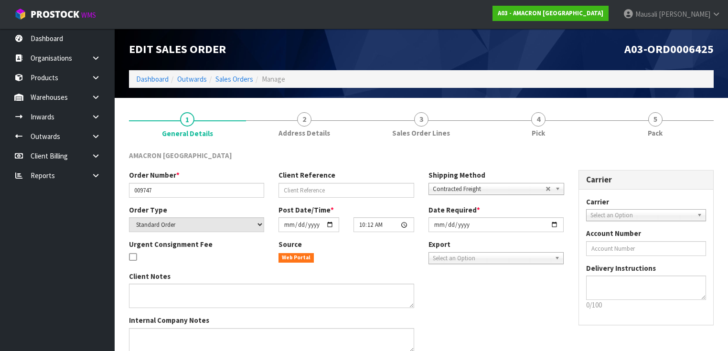
click at [561, 130] on link "4 Pick" at bounding box center [538, 124] width 117 height 38
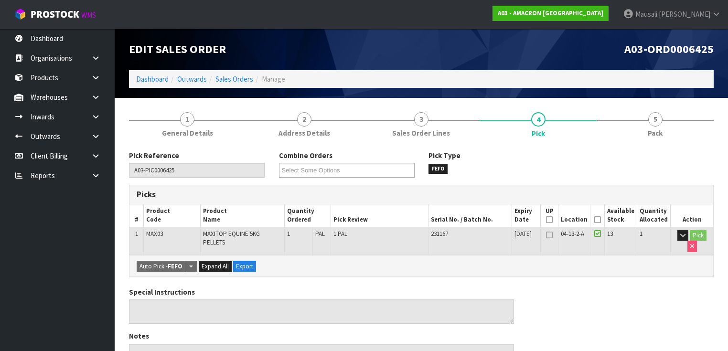
click at [601, 220] on icon at bounding box center [597, 220] width 7 height 0
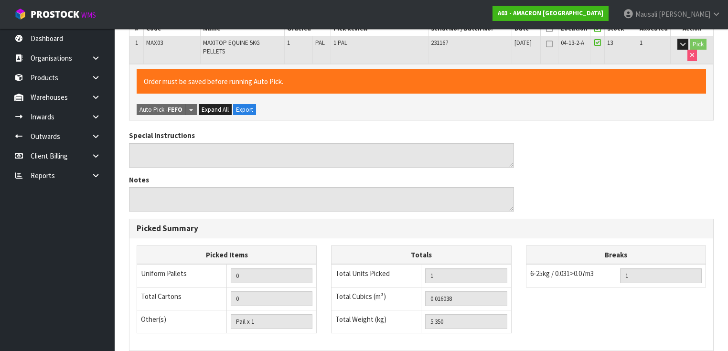
scroll to position [319, 0]
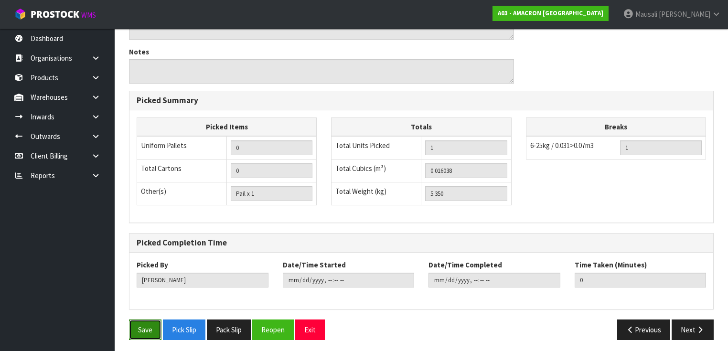
click at [141, 325] on button "Save" at bounding box center [145, 330] width 32 height 21
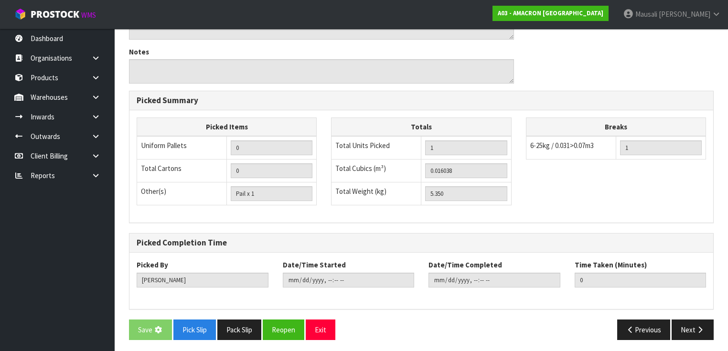
scroll to position [0, 0]
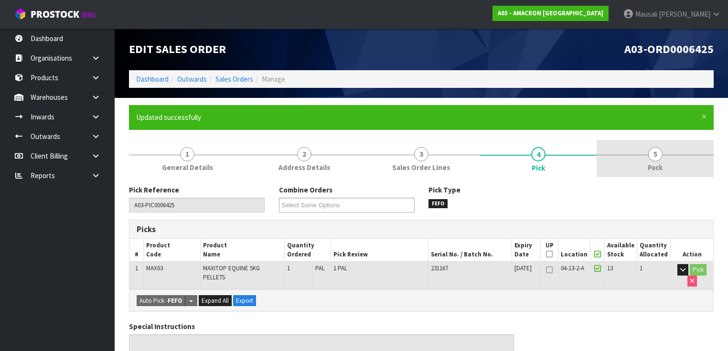
click at [653, 167] on span "Pack" at bounding box center [655, 167] width 15 height 10
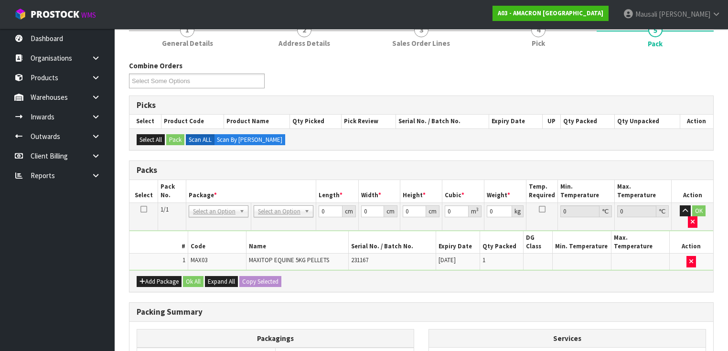
scroll to position [191, 0]
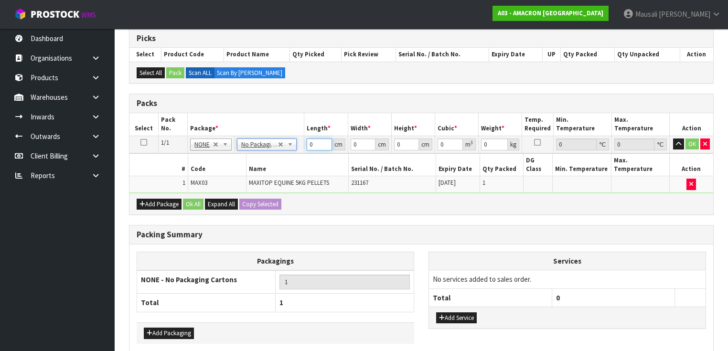
drag, startPoint x: 318, startPoint y: 142, endPoint x: 284, endPoint y: 154, distance: 35.8
click at [289, 153] on tbody "1/1 NONE 007-001 007-002 007-004 007-009 007-013 007-014 007-015 007-017 007-01…" at bounding box center [421, 164] width 584 height 57
drag, startPoint x: 362, startPoint y: 146, endPoint x: 350, endPoint y: 151, distance: 12.9
click at [350, 151] on tbody "1/1 NONE 007-001 007-002 007-004 007-009 007-013 007-014 007-015 007-017 007-01…" at bounding box center [421, 164] width 584 height 57
click at [187, 199] on button "Ok All" at bounding box center [193, 204] width 21 height 11
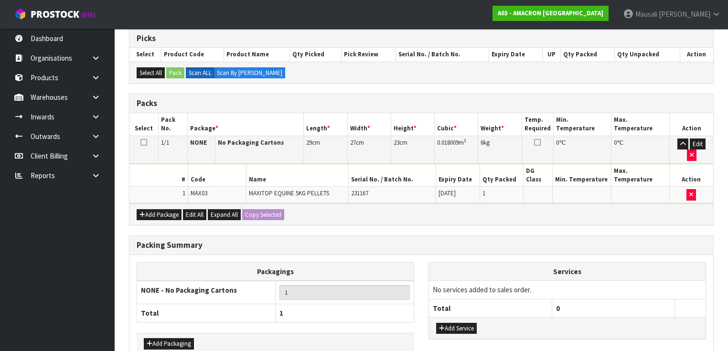
scroll to position [222, 0]
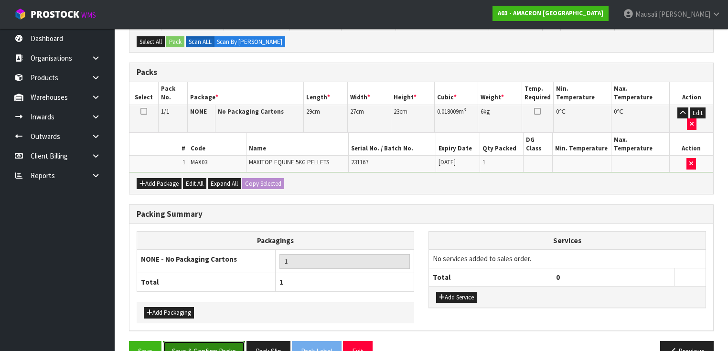
drag, startPoint x: 209, startPoint y: 321, endPoint x: 301, endPoint y: 313, distance: 92.1
click at [210, 341] on button "Save & Confirm Packs" at bounding box center [204, 351] width 82 height 21
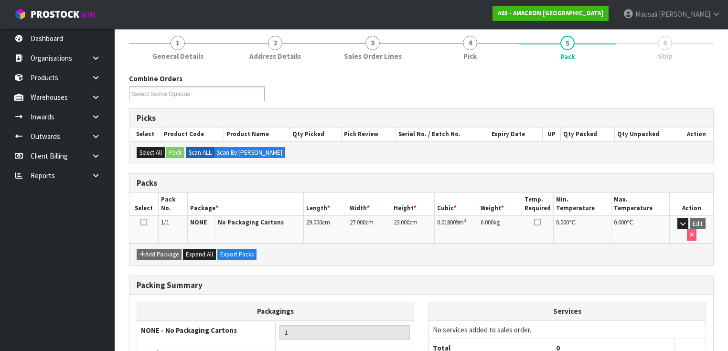
scroll to position [171, 0]
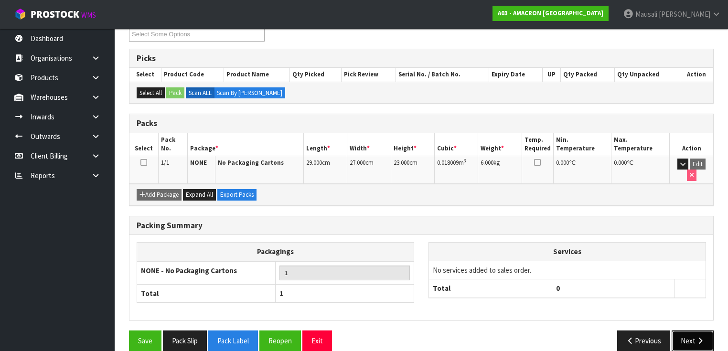
click at [700, 337] on icon "button" at bounding box center [700, 340] width 9 height 7
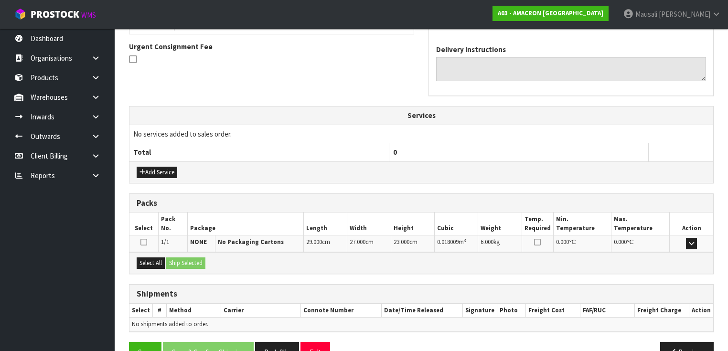
scroll to position [296, 0]
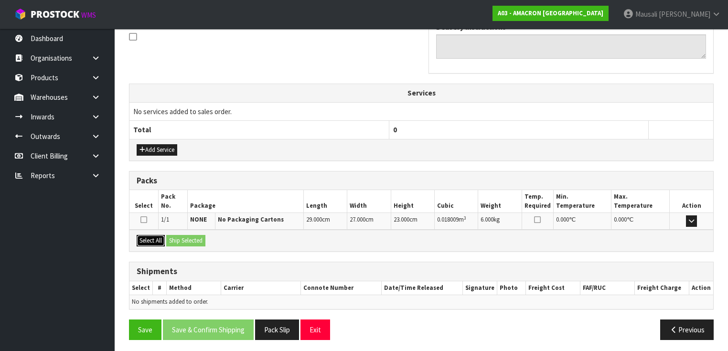
click at [146, 235] on button "Select All" at bounding box center [151, 240] width 28 height 11
click at [170, 235] on button "Ship Selected" at bounding box center [185, 240] width 39 height 11
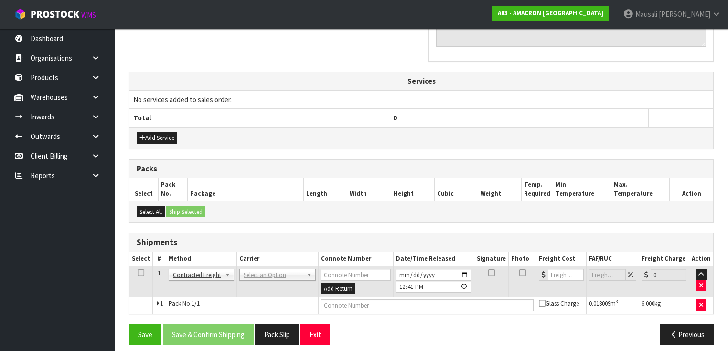
scroll to position [312, 0]
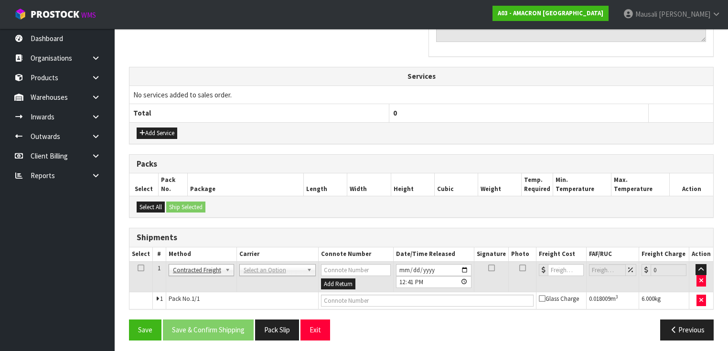
drag, startPoint x: 268, startPoint y: 260, endPoint x: 263, endPoint y: 270, distance: 11.1
click at [268, 261] on td "ANGEL - ANGEL TRANSPORT CONROY - CONROY REMOVALS DEAEXPAKL - DEADLINE EXPRESS C…" at bounding box center [278, 276] width 82 height 31
drag, startPoint x: 259, startPoint y: 269, endPoint x: 258, endPoint y: 276, distance: 6.3
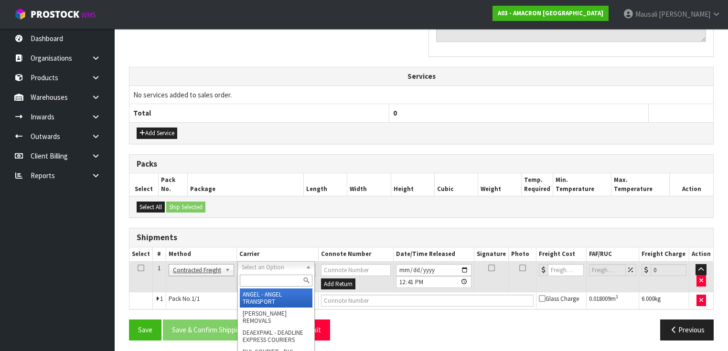
click at [252, 281] on input "text" at bounding box center [276, 281] width 73 height 12
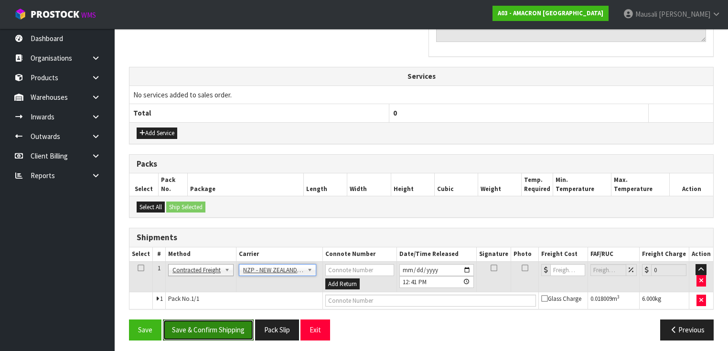
drag, startPoint x: 207, startPoint y: 327, endPoint x: 256, endPoint y: 303, distance: 54.3
click at [208, 327] on button "Save & Confirm Shipping" at bounding box center [208, 330] width 91 height 21
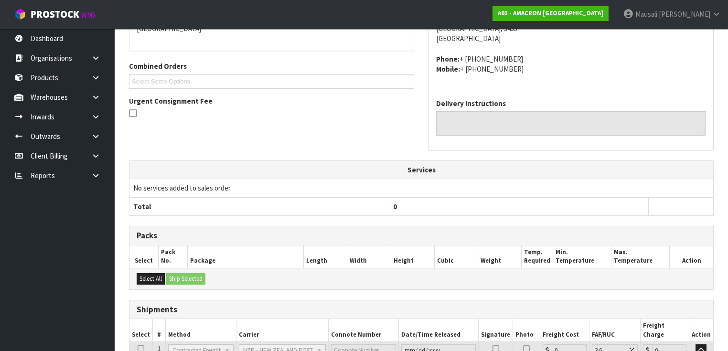
scroll to position [300, 0]
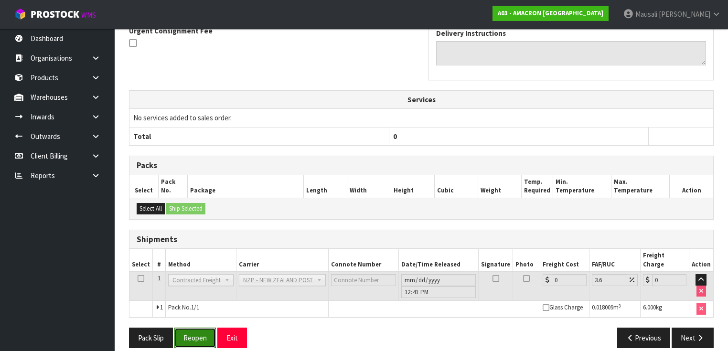
click at [199, 328] on button "Reopen" at bounding box center [195, 338] width 42 height 21
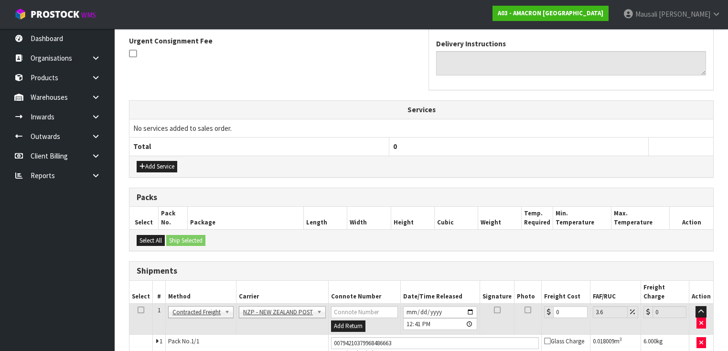
scroll to position [321, 0]
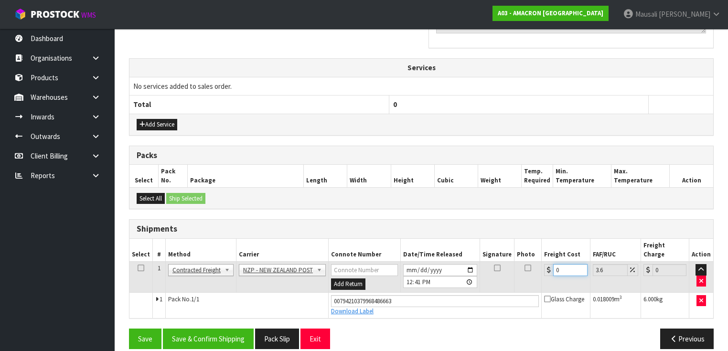
drag, startPoint x: 563, startPoint y: 261, endPoint x: 538, endPoint y: 272, distance: 27.4
click at [538, 272] on tr "1 Client Local Pickup Customer Local Pickup Company Freight Contracted Freight …" at bounding box center [421, 277] width 584 height 31
click at [224, 329] on button "Save & Confirm Shipping" at bounding box center [208, 339] width 91 height 21
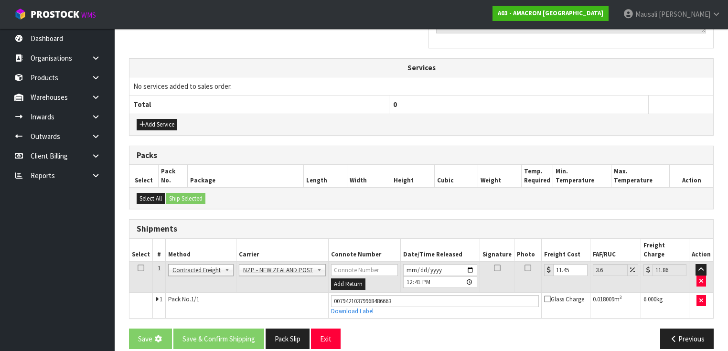
scroll to position [0, 0]
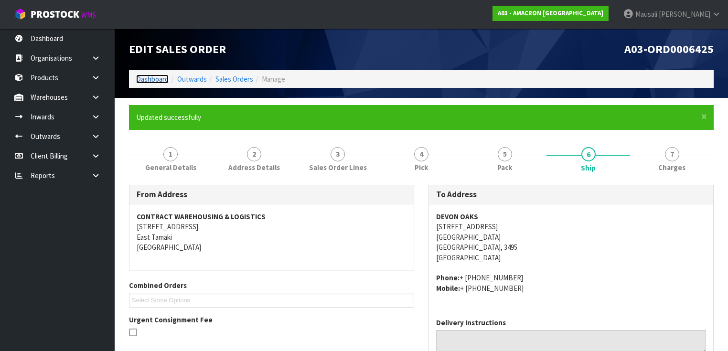
click at [141, 76] on link "Dashboard" at bounding box center [152, 79] width 32 height 9
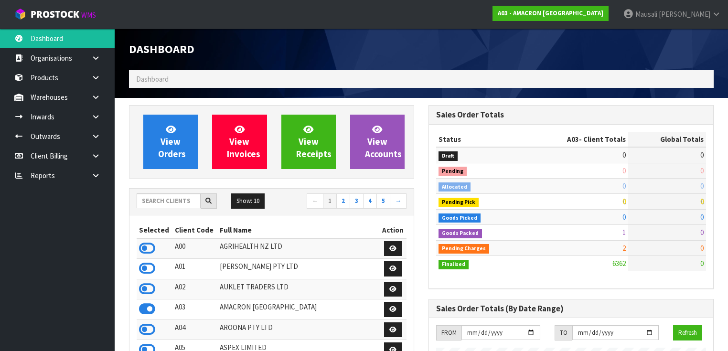
scroll to position [613, 300]
click at [154, 200] on input "text" at bounding box center [169, 201] width 64 height 15
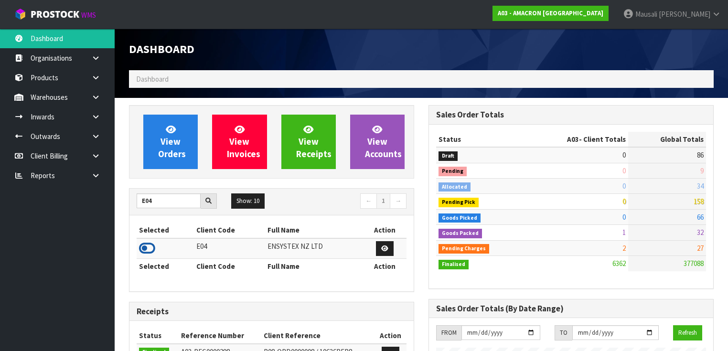
click at [151, 245] on icon at bounding box center [147, 248] width 16 height 14
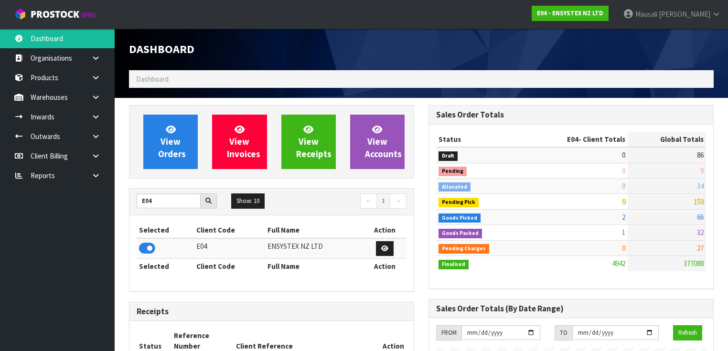
scroll to position [772, 300]
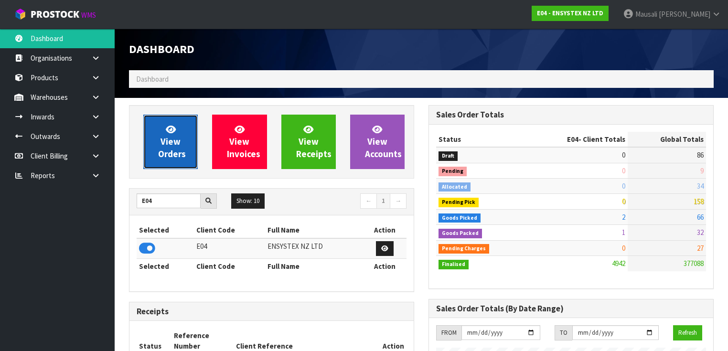
click at [168, 145] on span "View Orders" at bounding box center [172, 142] width 28 height 36
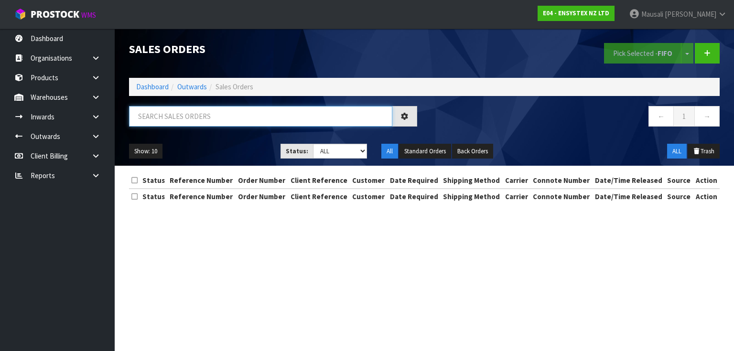
click at [139, 122] on input "text" at bounding box center [260, 116] width 263 height 21
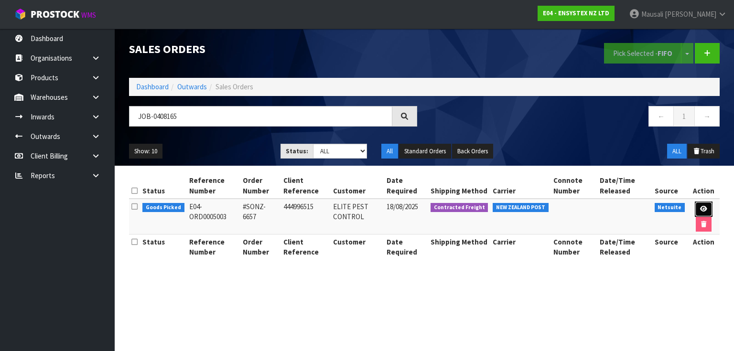
click at [703, 208] on icon at bounding box center [703, 209] width 7 height 6
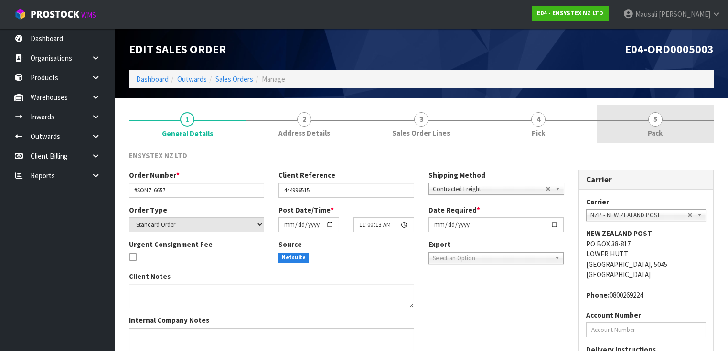
click at [619, 129] on link "5 Pack" at bounding box center [655, 124] width 117 height 38
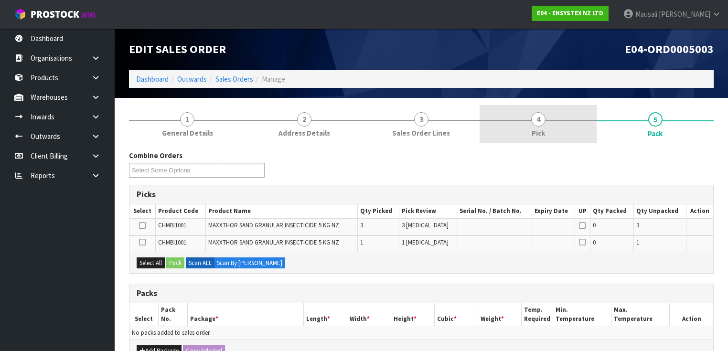
click at [530, 124] on link "4 Pick" at bounding box center [538, 124] width 117 height 38
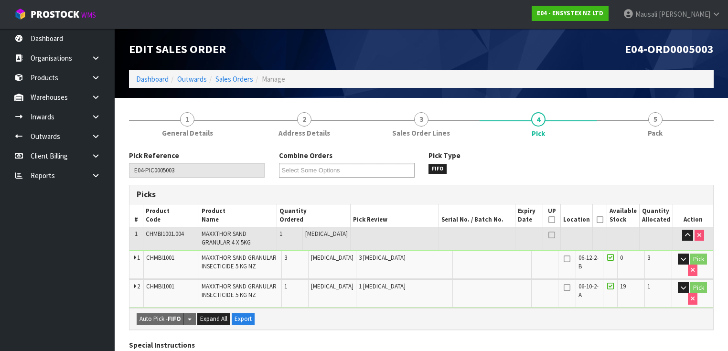
click at [601, 220] on icon at bounding box center [600, 220] width 7 height 0
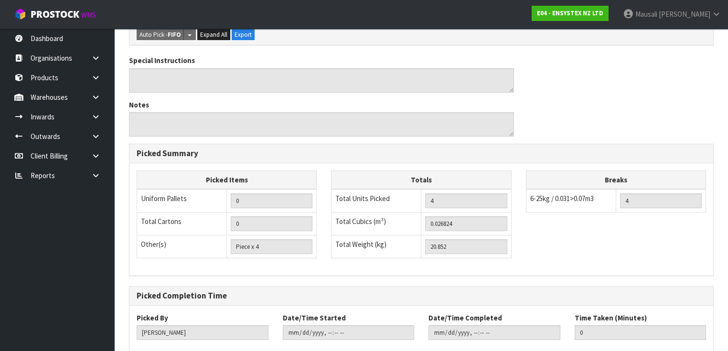
scroll to position [371, 0]
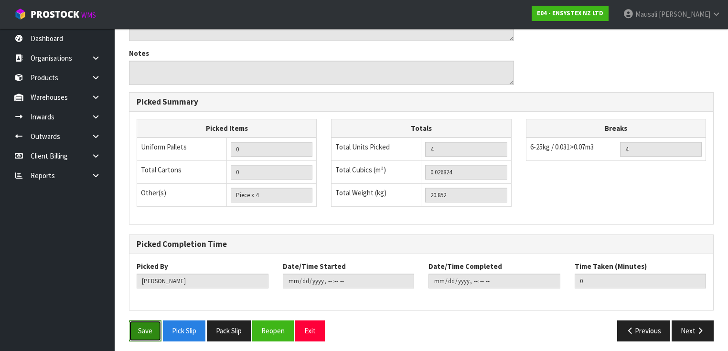
click at [142, 321] on button "Save" at bounding box center [145, 331] width 32 height 21
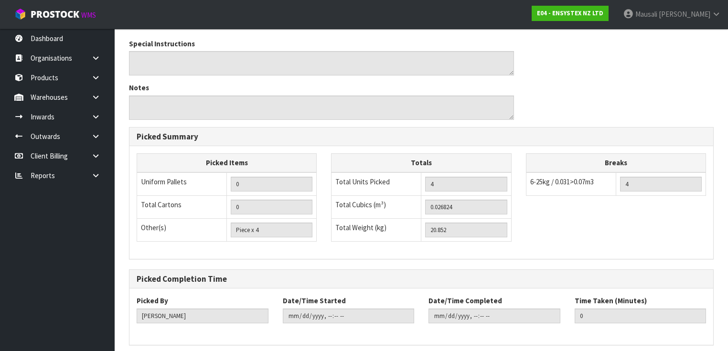
scroll to position [0, 0]
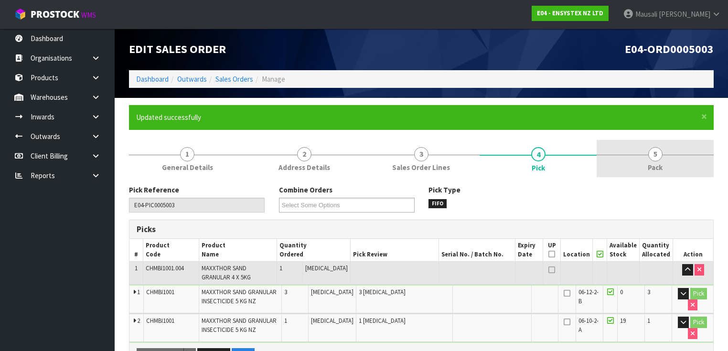
drag, startPoint x: 646, startPoint y: 162, endPoint x: 602, endPoint y: 166, distance: 44.1
click at [643, 162] on link "5 Pack" at bounding box center [655, 159] width 117 height 38
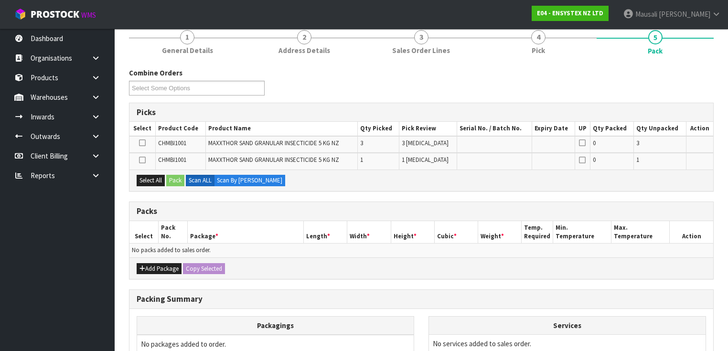
scroll to position [191, 0]
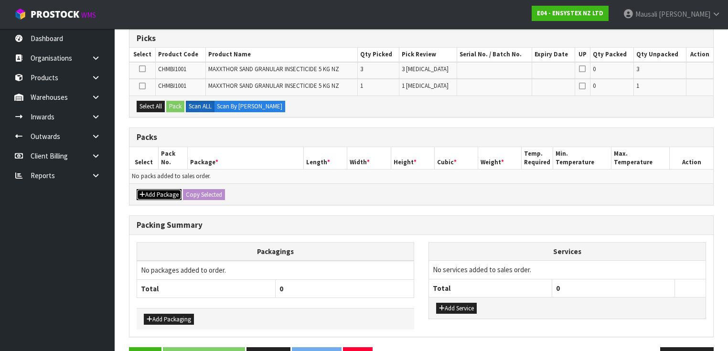
click at [155, 191] on button "Add Package" at bounding box center [159, 194] width 45 height 11
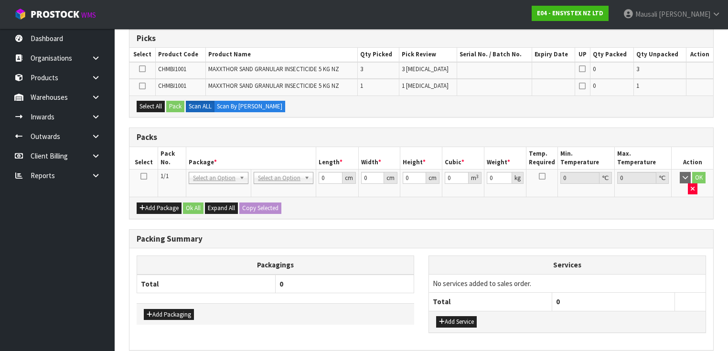
click at [141, 176] on icon at bounding box center [143, 176] width 7 height 0
click at [148, 107] on button "Select All" at bounding box center [151, 106] width 28 height 11
click at [173, 107] on button "Pack" at bounding box center [175, 106] width 18 height 11
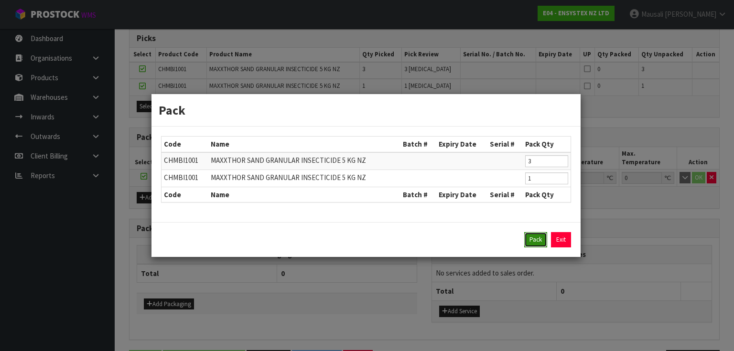
click at [531, 235] on button "Pack" at bounding box center [535, 239] width 23 height 15
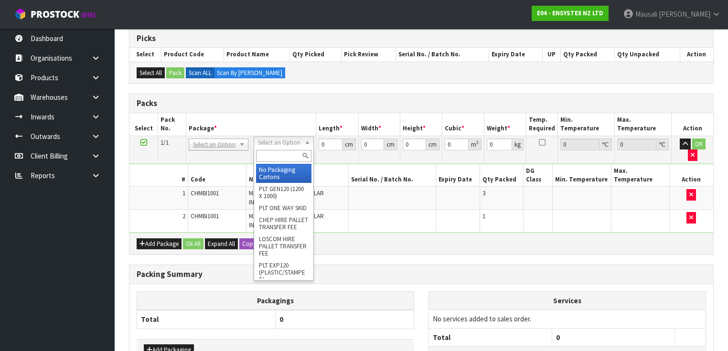
click at [275, 157] on input "text" at bounding box center [283, 156] width 55 height 12
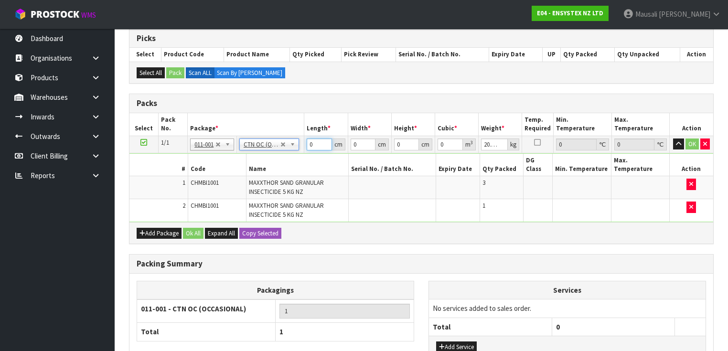
drag, startPoint x: 315, startPoint y: 145, endPoint x: 282, endPoint y: 155, distance: 34.5
click at [288, 153] on tbody "1/1 NONE 007-001 007-002 007-004 007-009 007-013 007-014 007-015 007-017 007-01…" at bounding box center [421, 179] width 584 height 86
click at [197, 228] on button "Ok All" at bounding box center [193, 233] width 21 height 11
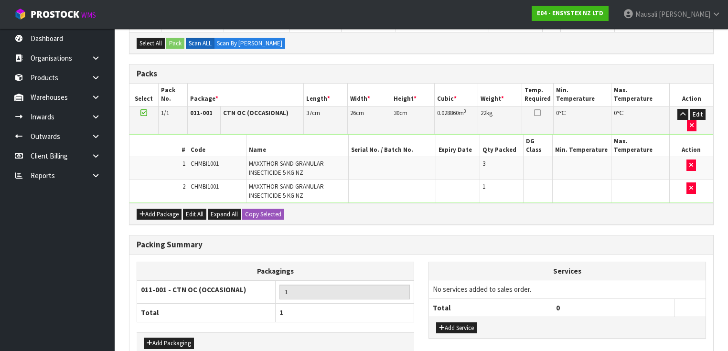
scroll to position [252, 0]
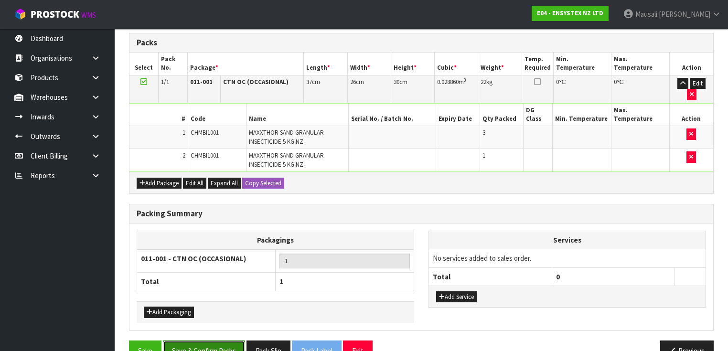
click at [208, 341] on button "Save & Confirm Packs" at bounding box center [204, 351] width 82 height 21
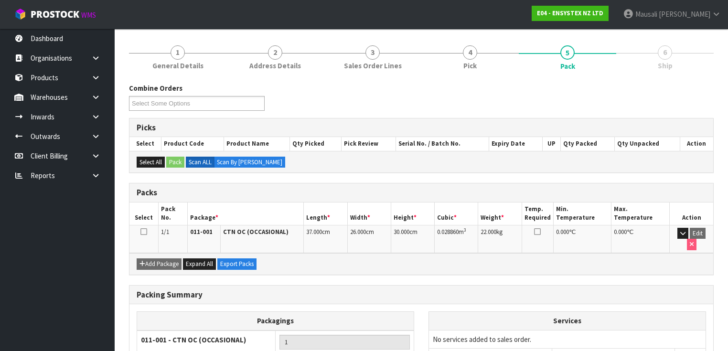
scroll to position [171, 0]
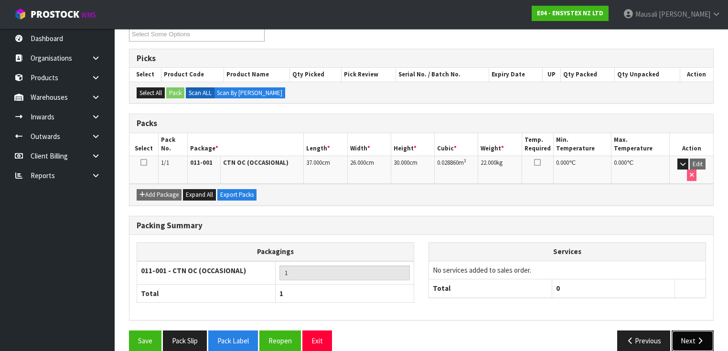
click at [682, 331] on button "Next" at bounding box center [693, 341] width 42 height 21
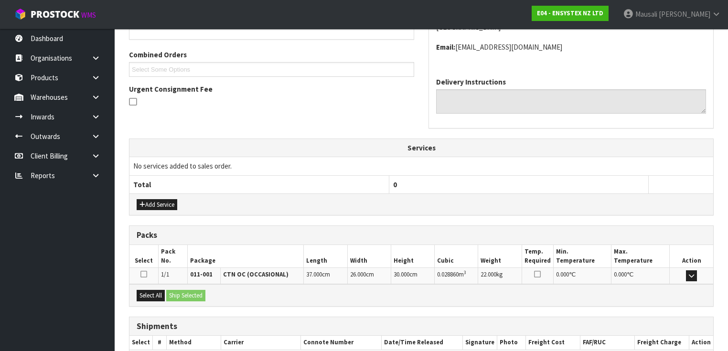
scroll to position [285, 0]
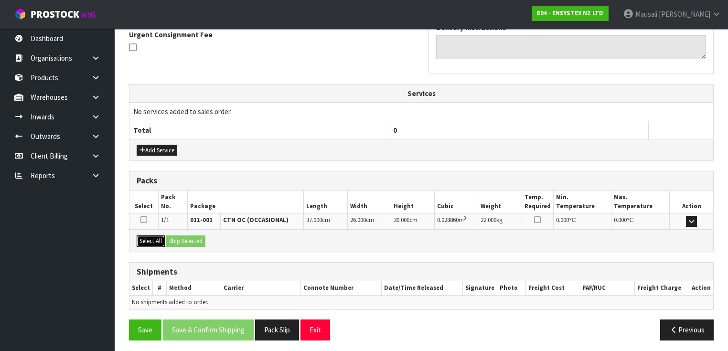
drag, startPoint x: 145, startPoint y: 237, endPoint x: 160, endPoint y: 238, distance: 15.4
click at [147, 238] on button "Select All" at bounding box center [151, 241] width 28 height 11
drag, startPoint x: 176, startPoint y: 239, endPoint x: 202, endPoint y: 254, distance: 30.4
click at [187, 247] on div "Select All Ship Selected" at bounding box center [421, 241] width 584 height 22
click at [193, 236] on button "Ship Selected" at bounding box center [185, 241] width 39 height 11
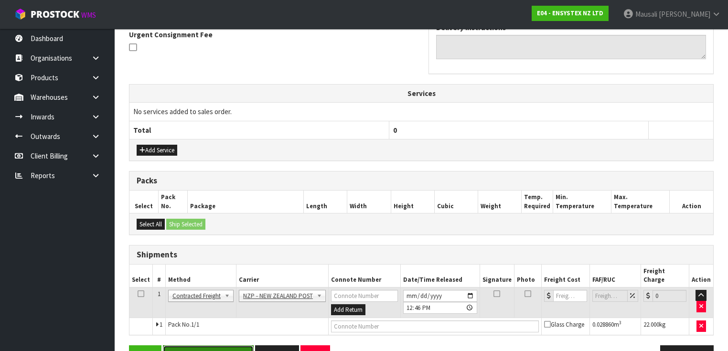
click at [230, 345] on button "Save & Confirm Shipping" at bounding box center [208, 355] width 91 height 21
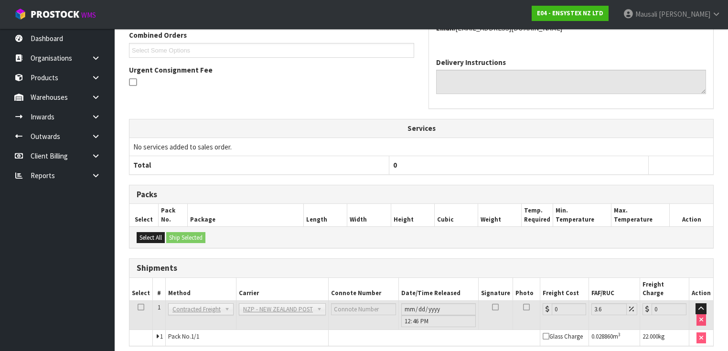
scroll to position [289, 0]
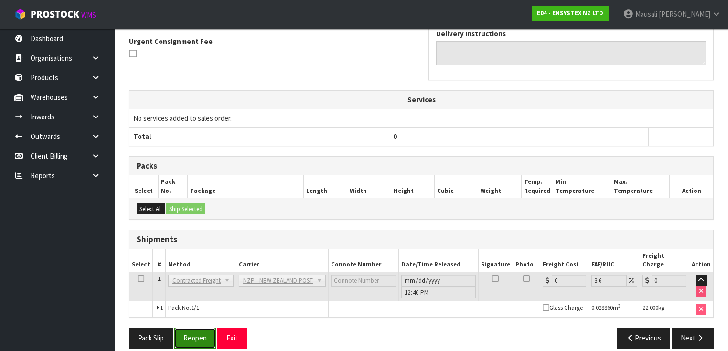
click at [188, 328] on button "Reopen" at bounding box center [195, 338] width 42 height 21
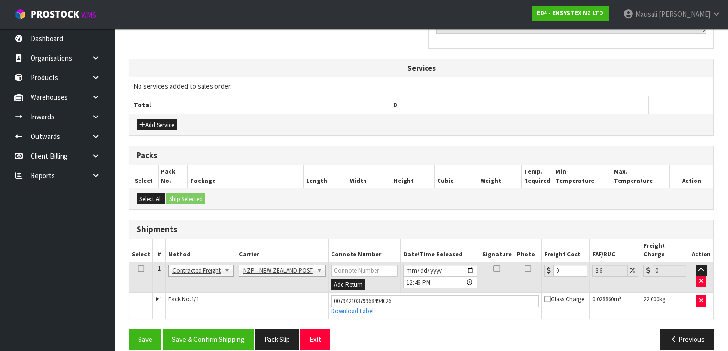
scroll to position [311, 0]
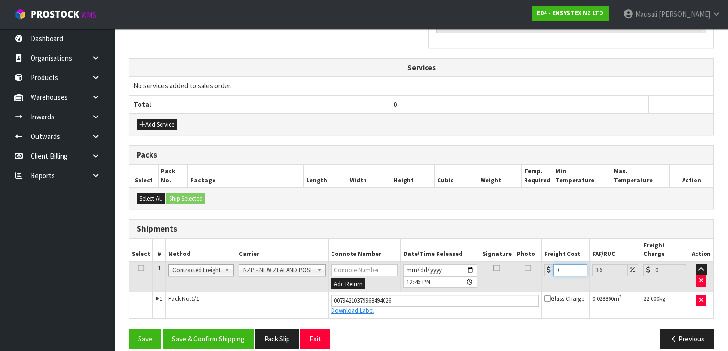
drag, startPoint x: 565, startPoint y: 256, endPoint x: 537, endPoint y: 267, distance: 30.7
click at [537, 267] on tr "1 Client Local Pickup Customer Local Pickup Company Freight Contracted Freight …" at bounding box center [421, 276] width 584 height 31
click at [218, 329] on button "Save & Confirm Shipping" at bounding box center [208, 339] width 91 height 21
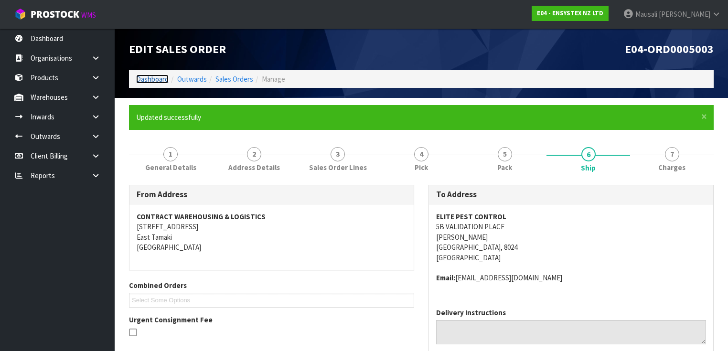
click at [146, 76] on link "Dashboard" at bounding box center [152, 79] width 32 height 9
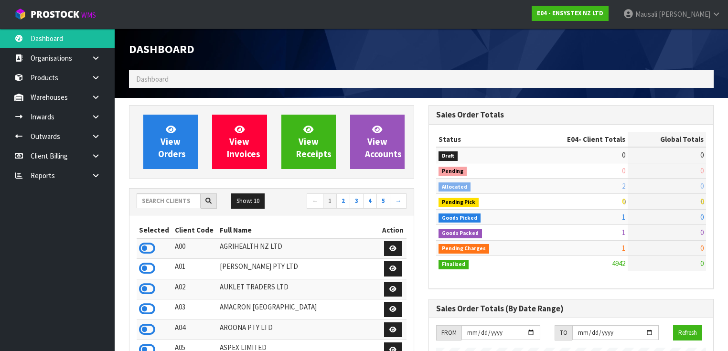
scroll to position [782, 300]
click at [151, 203] on input "text" at bounding box center [169, 201] width 64 height 15
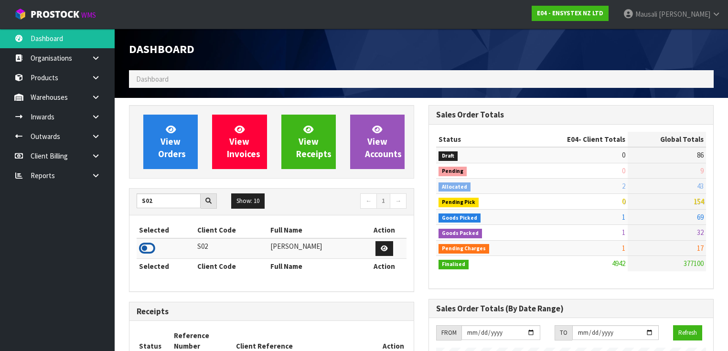
click at [148, 245] on icon at bounding box center [147, 248] width 16 height 14
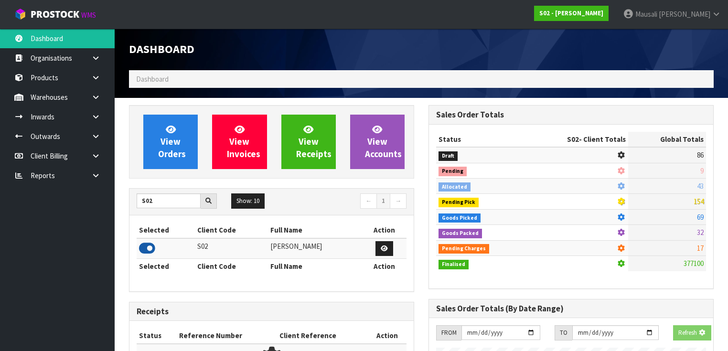
scroll to position [721, 300]
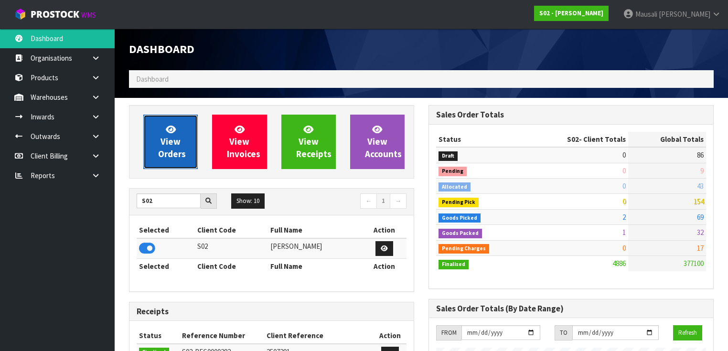
click at [164, 145] on span "View Orders" at bounding box center [172, 142] width 28 height 36
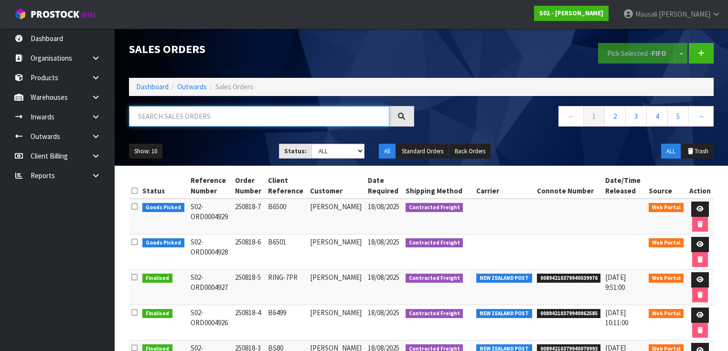
click at [157, 121] on input "text" at bounding box center [259, 116] width 260 height 21
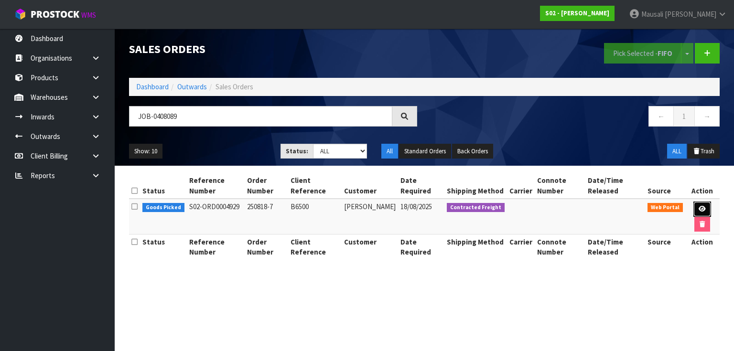
click at [699, 210] on icon at bounding box center [702, 209] width 7 height 6
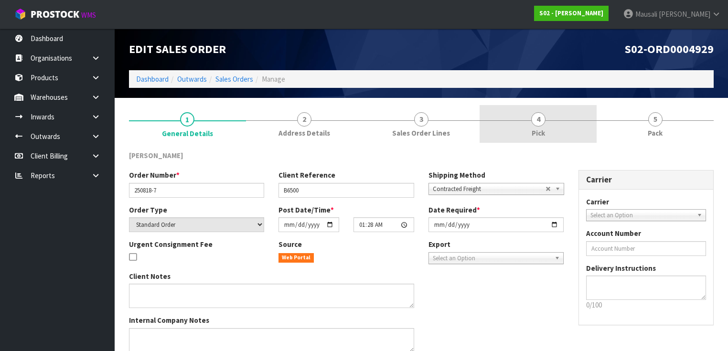
click at [545, 126] on link "4 Pick" at bounding box center [538, 124] width 117 height 38
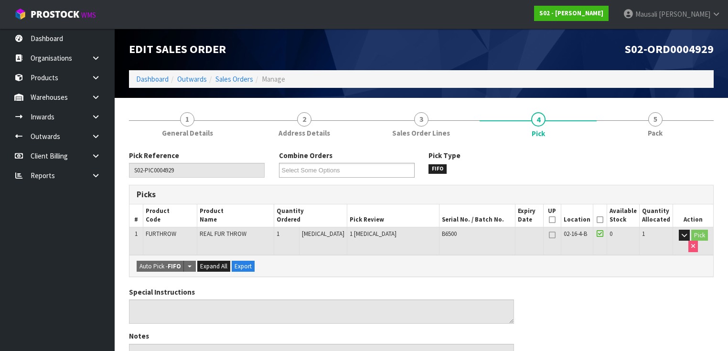
click at [602, 220] on icon at bounding box center [600, 220] width 7 height 0
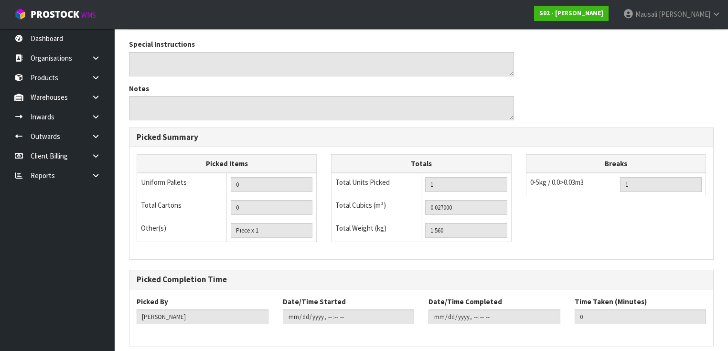
scroll to position [319, 0]
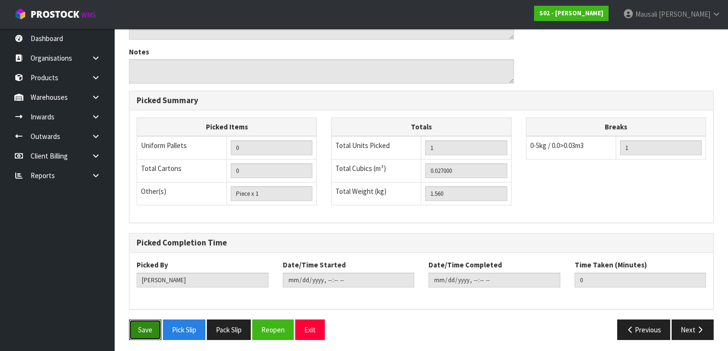
drag, startPoint x: 140, startPoint y: 325, endPoint x: 260, endPoint y: 280, distance: 128.4
click at [141, 325] on button "Save" at bounding box center [145, 330] width 32 height 21
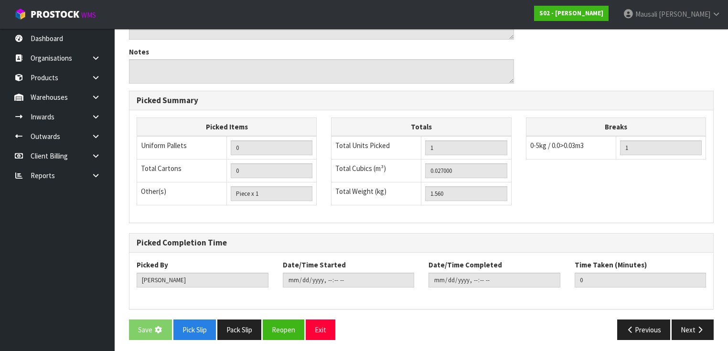
scroll to position [0, 0]
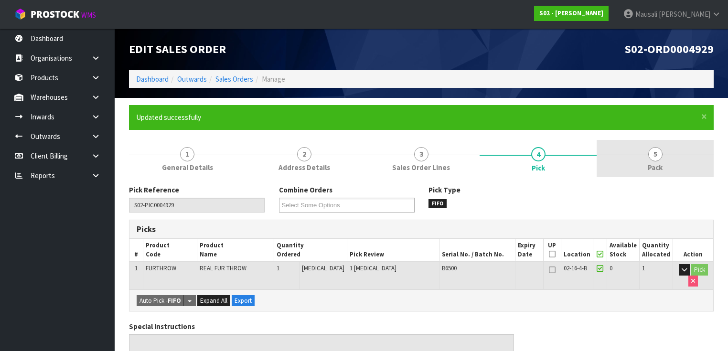
click at [640, 159] on link "5 Pack" at bounding box center [655, 159] width 117 height 38
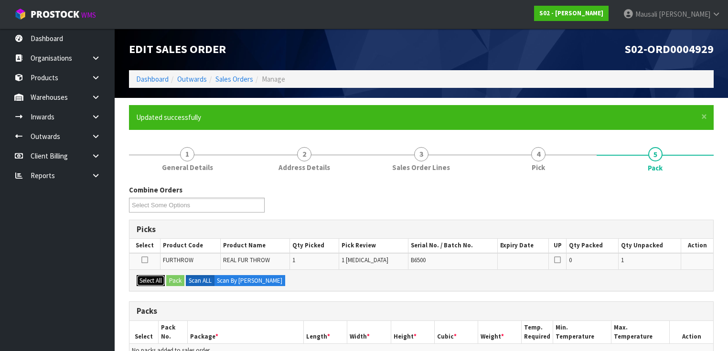
click at [143, 280] on button "Select All" at bounding box center [151, 280] width 28 height 11
click at [172, 277] on button "Pack" at bounding box center [175, 280] width 18 height 11
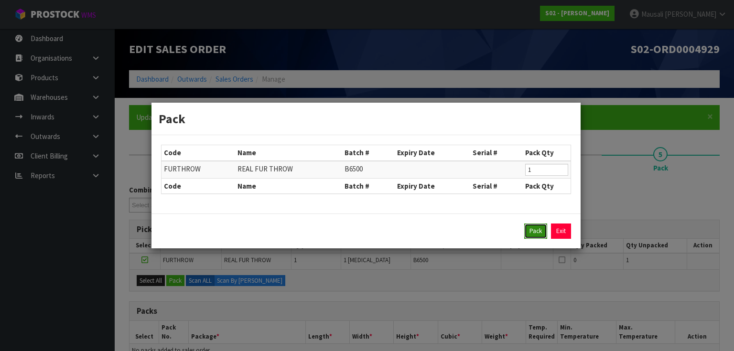
click at [535, 229] on button "Pack" at bounding box center [535, 231] width 23 height 15
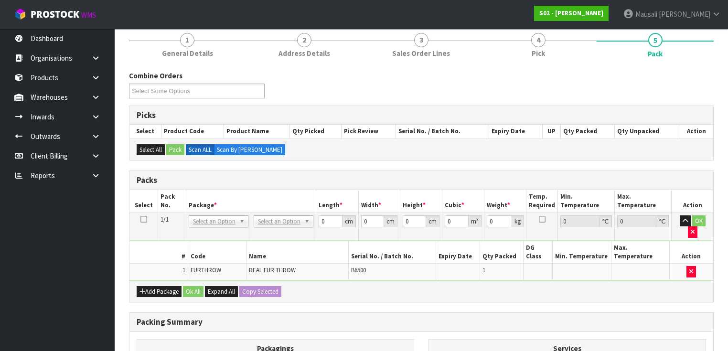
scroll to position [115, 0]
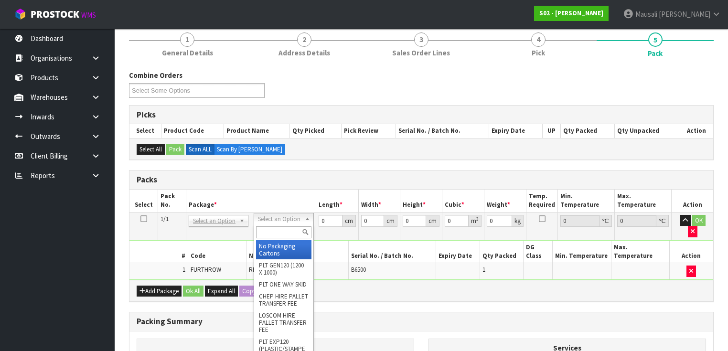
click at [272, 231] on input "text" at bounding box center [283, 232] width 55 height 12
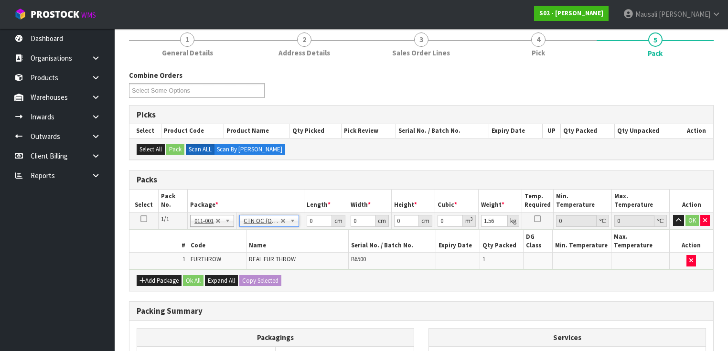
drag, startPoint x: 374, startPoint y: 269, endPoint x: 407, endPoint y: 284, distance: 36.1
click at [378, 282] on div "Combine Orders S02-ORD0004924 S02-ORD0004928 S02-ORD0004929 Select Some Options…" at bounding box center [421, 268] width 585 height 396
drag, startPoint x: 308, startPoint y: 228, endPoint x: 294, endPoint y: 233, distance: 14.4
click at [294, 233] on tbody "1/1 NONE 007-001 007-002 007-004 007-009 007-013 007-014 007-015 007-017 007-01…" at bounding box center [421, 240] width 584 height 57
click at [306, 149] on div "Select All Pack Scan ALL Scan By Quantity" at bounding box center [421, 149] width 584 height 22
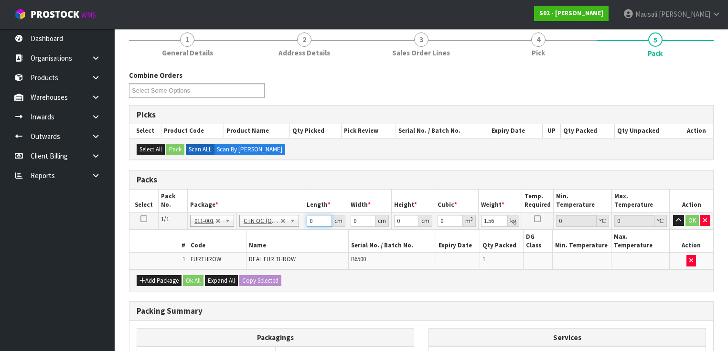
drag, startPoint x: 315, startPoint y: 219, endPoint x: 306, endPoint y: 218, distance: 9.7
click at [306, 222] on td "0 cm" at bounding box center [325, 220] width 43 height 17
click at [188, 275] on button "Ok All" at bounding box center [193, 280] width 21 height 11
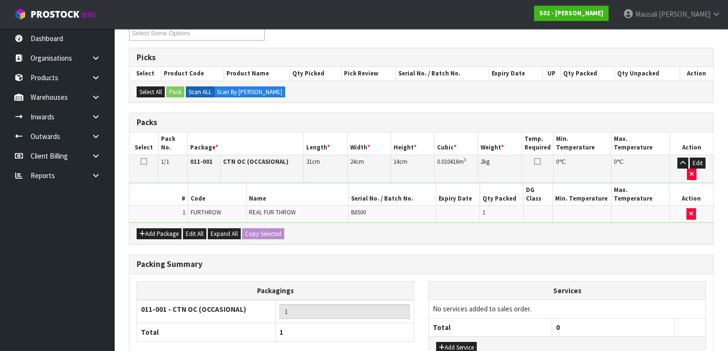
scroll to position [222, 0]
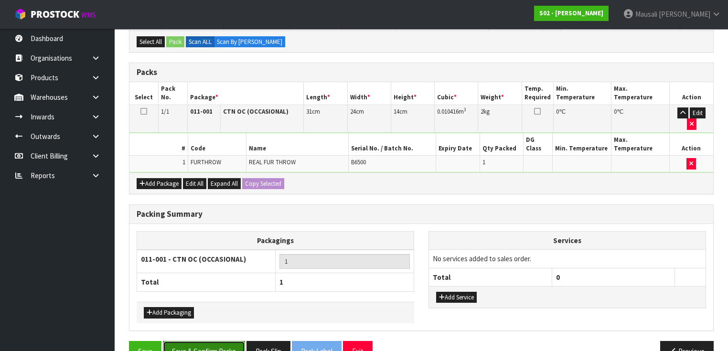
click at [216, 341] on button "Save & Confirm Packs" at bounding box center [204, 351] width 82 height 21
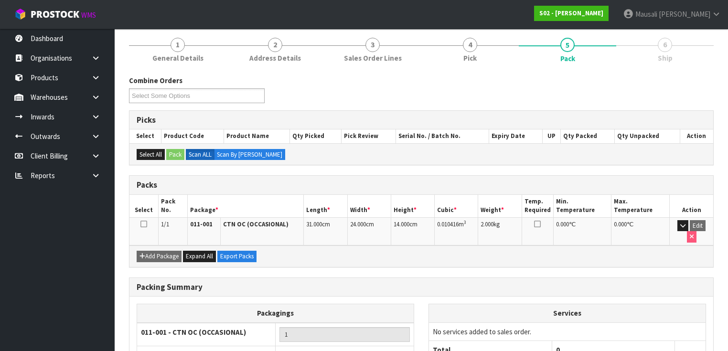
scroll to position [171, 0]
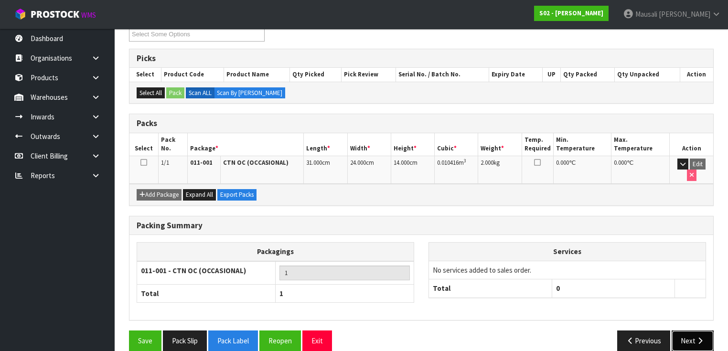
click at [684, 331] on button "Next" at bounding box center [693, 341] width 42 height 21
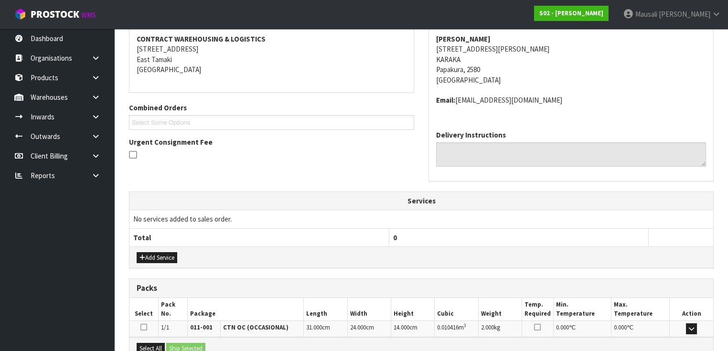
scroll to position [285, 0]
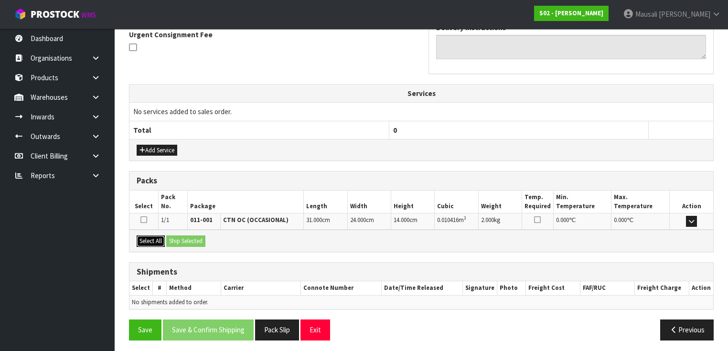
drag, startPoint x: 151, startPoint y: 234, endPoint x: 174, endPoint y: 241, distance: 23.9
click at [152, 236] on button "Select All" at bounding box center [151, 241] width 28 height 11
click at [174, 241] on button "Ship Selected" at bounding box center [185, 241] width 39 height 11
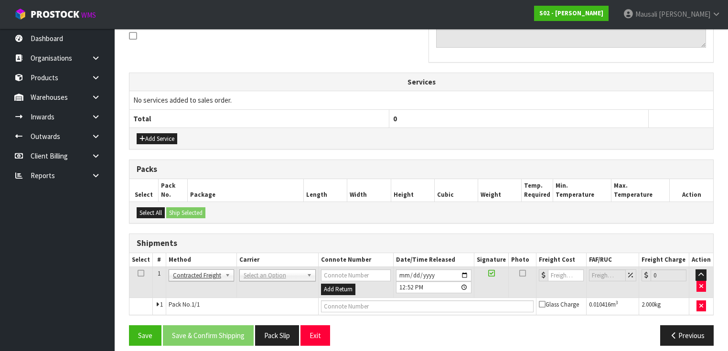
scroll to position [302, 0]
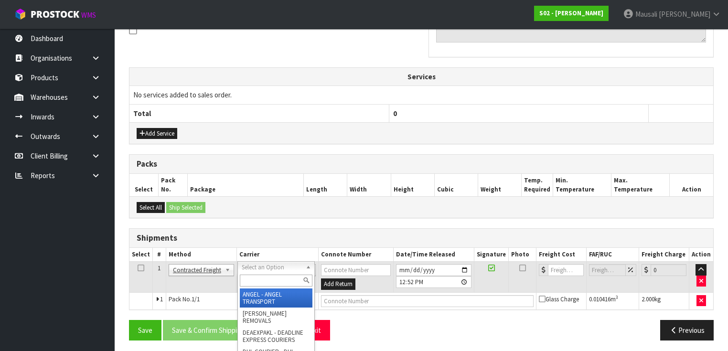
click at [253, 280] on input "text" at bounding box center [276, 281] width 73 height 12
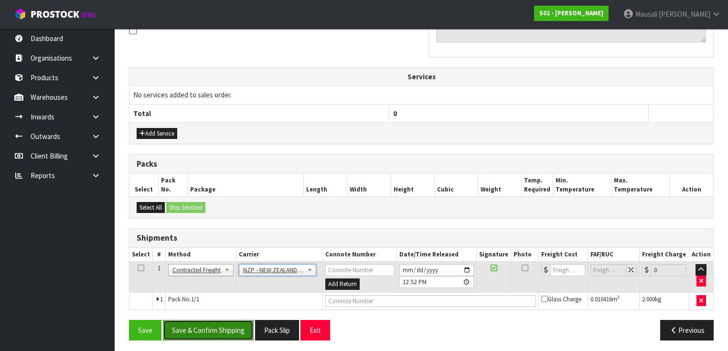
click at [216, 329] on button "Save & Confirm Shipping" at bounding box center [208, 330] width 91 height 21
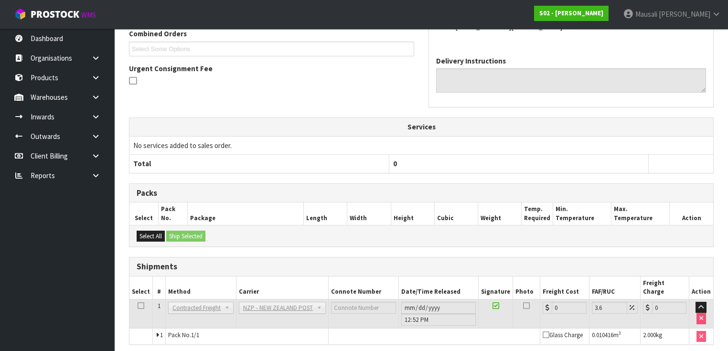
scroll to position [289, 0]
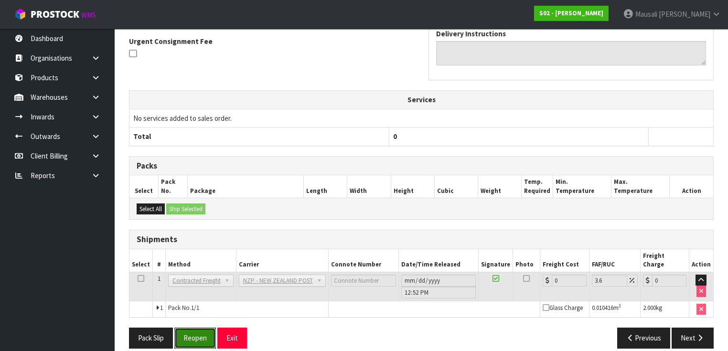
drag, startPoint x: 197, startPoint y: 324, endPoint x: 234, endPoint y: 315, distance: 38.4
click at [198, 328] on button "Reopen" at bounding box center [195, 338] width 42 height 21
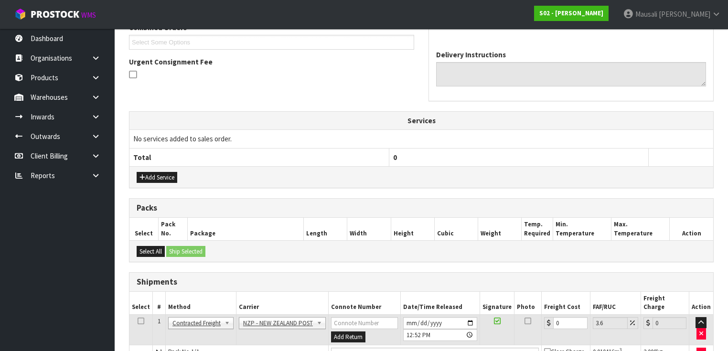
scroll to position [311, 0]
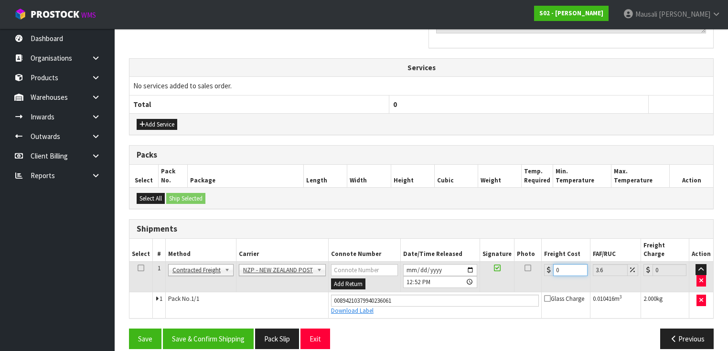
drag, startPoint x: 556, startPoint y: 266, endPoint x: 542, endPoint y: 271, distance: 14.4
click at [542, 271] on td "0" at bounding box center [566, 276] width 48 height 31
click at [221, 329] on button "Save & Confirm Shipping" at bounding box center [208, 339] width 91 height 21
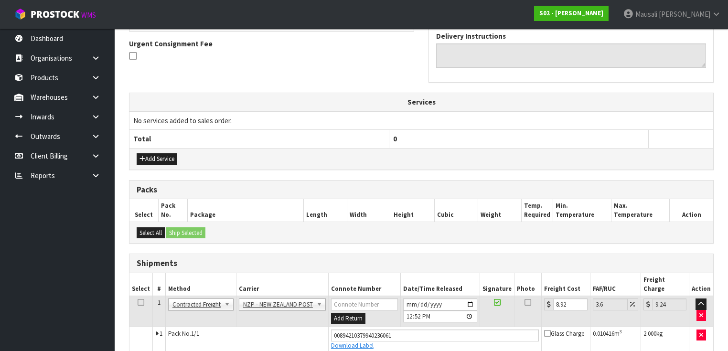
scroll to position [0, 0]
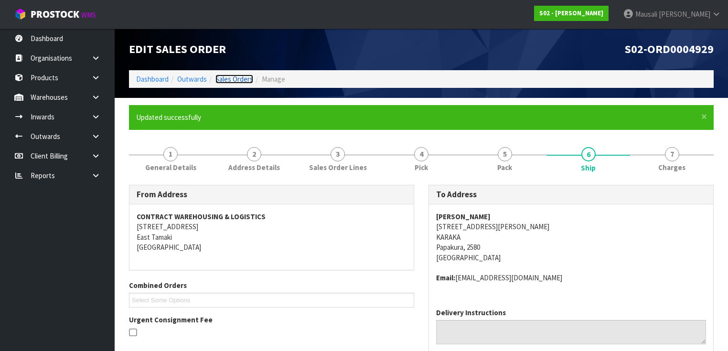
click at [226, 79] on link "Sales Orders" at bounding box center [235, 79] width 38 height 9
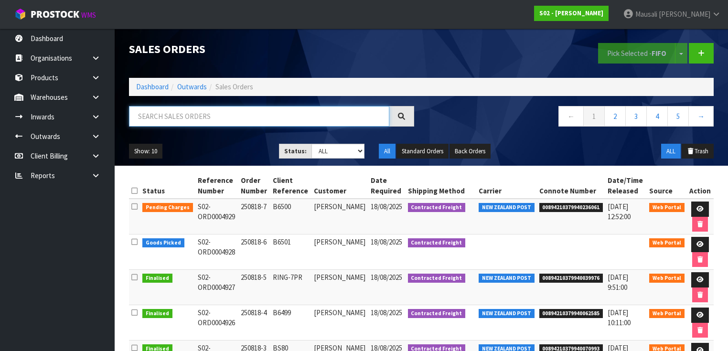
click at [164, 117] on input "text" at bounding box center [259, 116] width 260 height 21
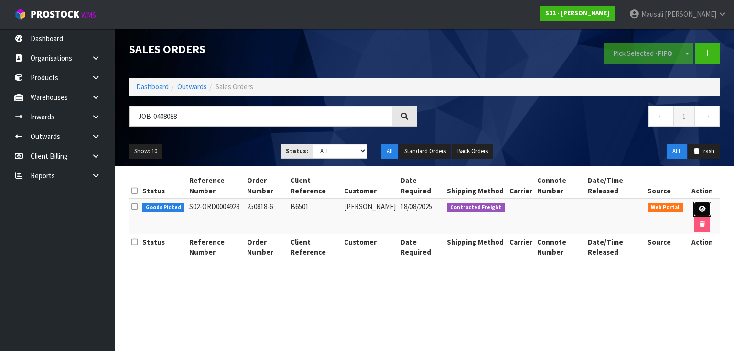
click at [704, 210] on icon at bounding box center [702, 209] width 7 height 6
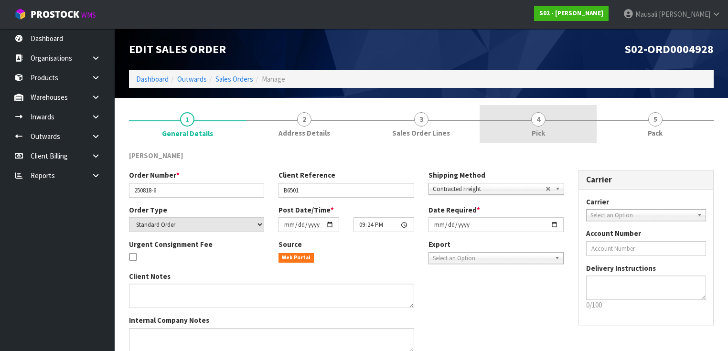
click at [546, 130] on link "4 Pick" at bounding box center [538, 124] width 117 height 38
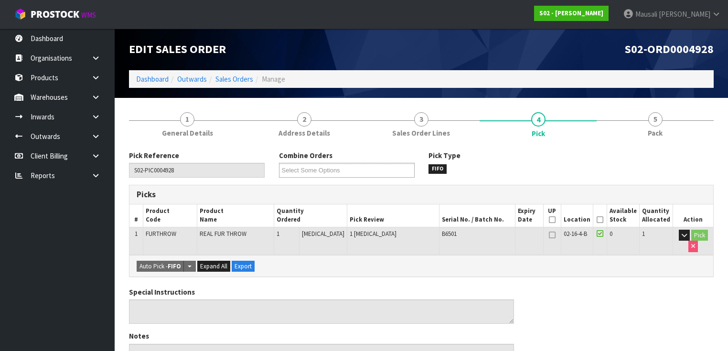
click at [602, 220] on icon at bounding box center [600, 220] width 7 height 0
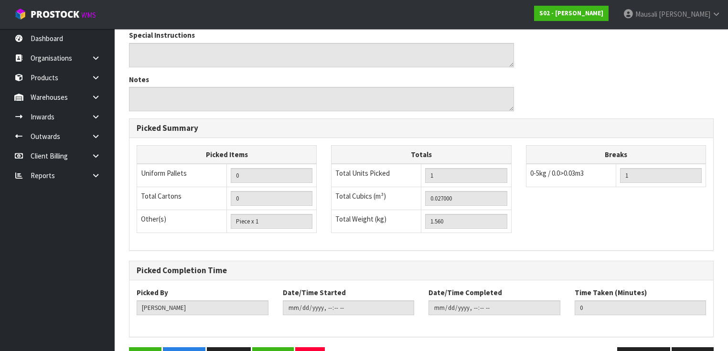
scroll to position [319, 0]
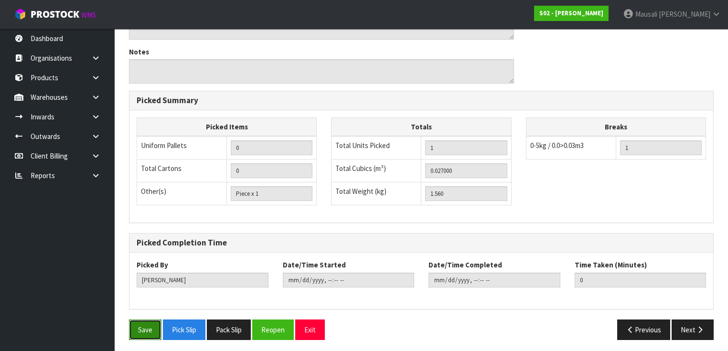
click at [139, 327] on button "Save" at bounding box center [145, 330] width 32 height 21
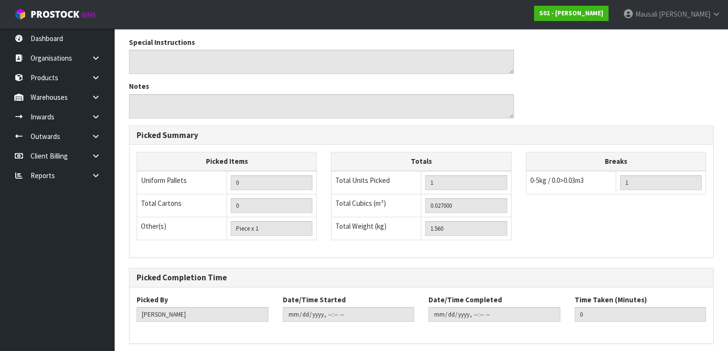
scroll to position [0, 0]
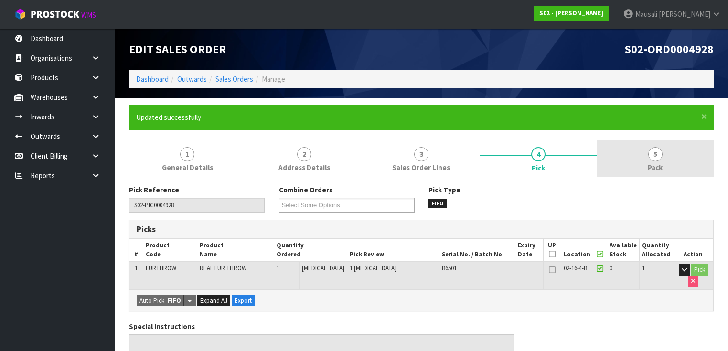
click at [659, 155] on span "5" at bounding box center [655, 154] width 14 height 14
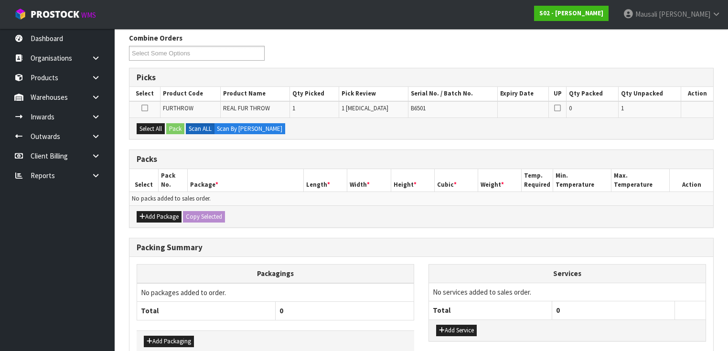
scroll to position [191, 0]
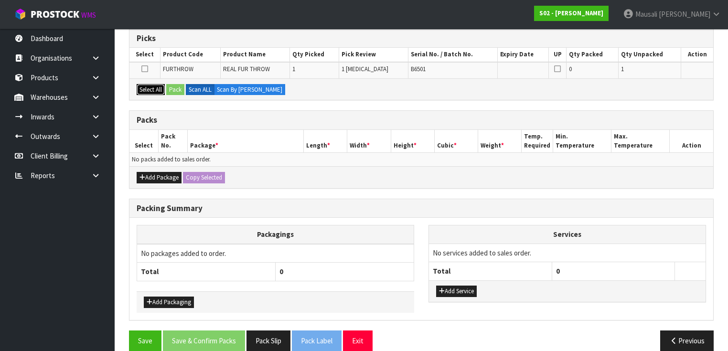
drag, startPoint x: 144, startPoint y: 89, endPoint x: 156, endPoint y: 88, distance: 11.5
click at [145, 88] on button "Select All" at bounding box center [151, 89] width 28 height 11
click at [170, 89] on button "Pack" at bounding box center [175, 89] width 18 height 11
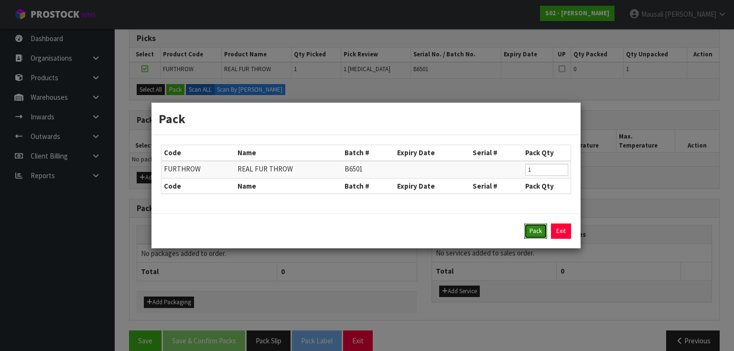
click at [529, 229] on button "Pack" at bounding box center [535, 231] width 23 height 15
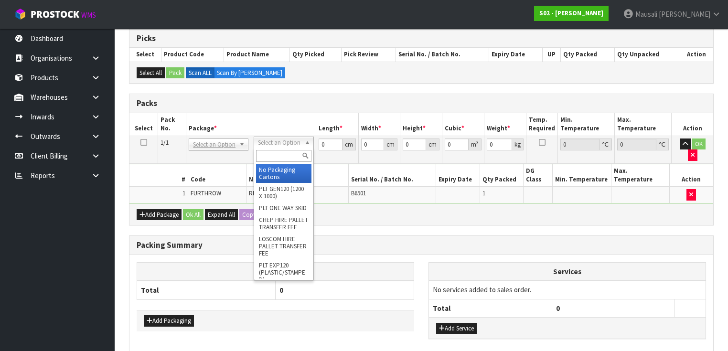
click at [282, 158] on input "text" at bounding box center [283, 156] width 55 height 12
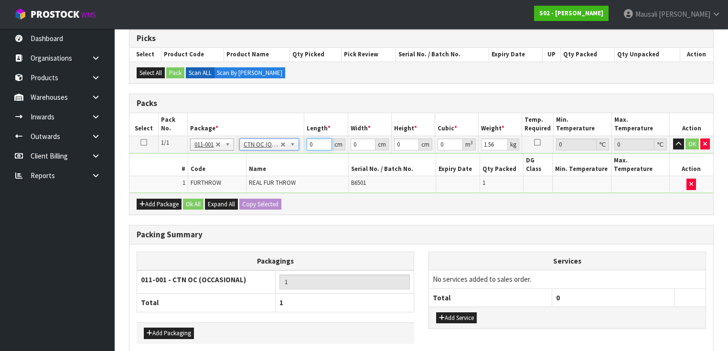
drag, startPoint x: 318, startPoint y: 143, endPoint x: 284, endPoint y: 159, distance: 37.4
click at [285, 159] on tbody "1/1 NONE 007-001 007-002 007-004 007-009 007-013 007-014 007-015 007-017 007-01…" at bounding box center [421, 164] width 584 height 57
click at [193, 199] on button "Ok All" at bounding box center [193, 204] width 21 height 11
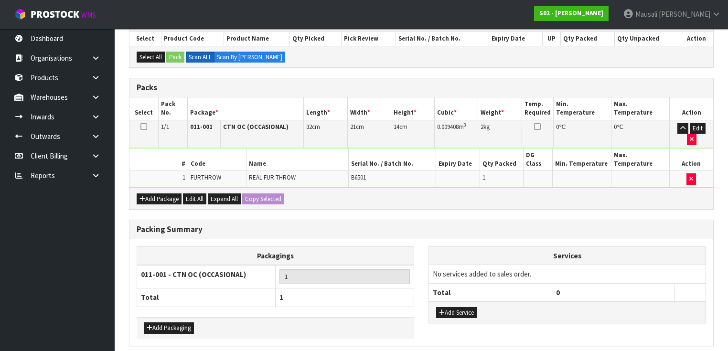
scroll to position [222, 0]
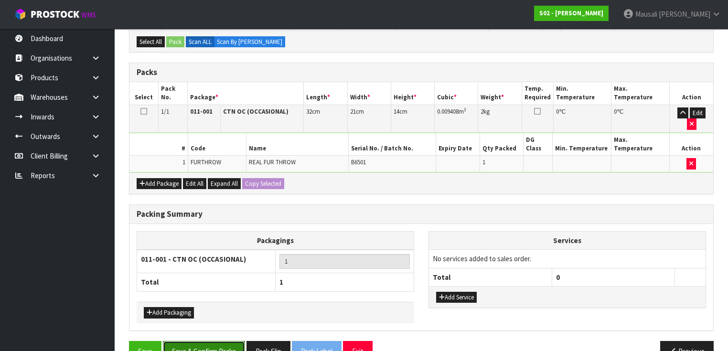
click at [223, 341] on button "Save & Confirm Packs" at bounding box center [204, 351] width 82 height 21
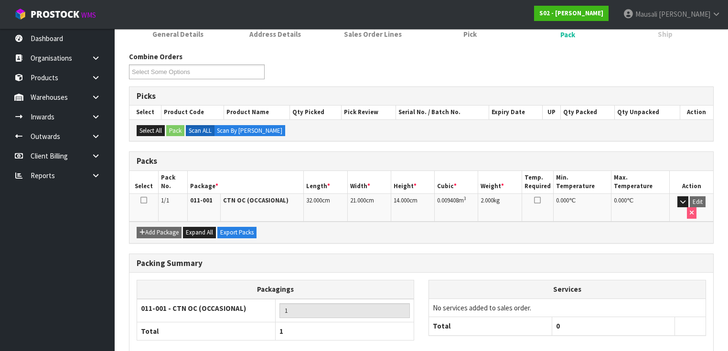
scroll to position [171, 0]
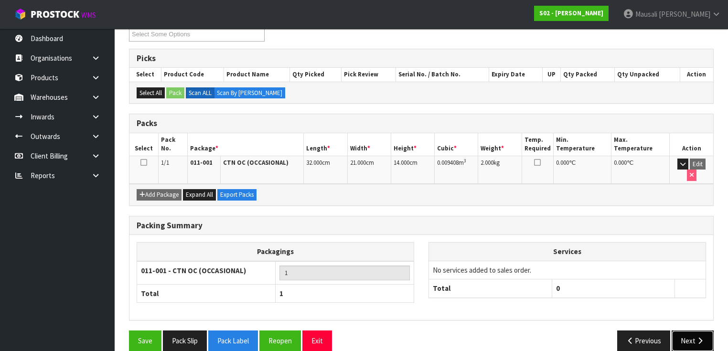
click at [697, 337] on icon "button" at bounding box center [700, 340] width 9 height 7
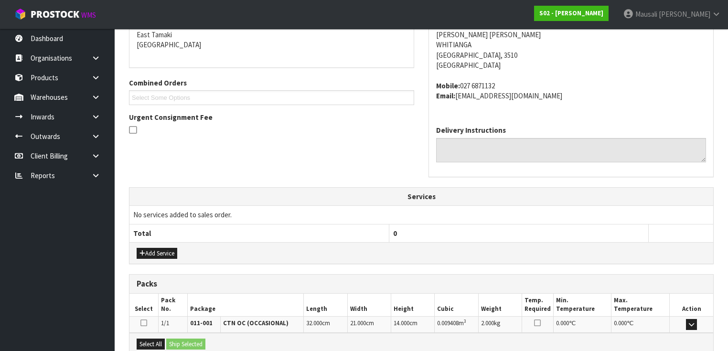
scroll to position [306, 0]
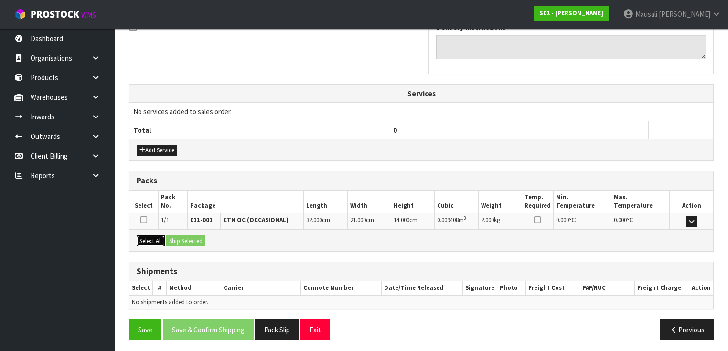
click at [159, 236] on button "Select All" at bounding box center [151, 241] width 28 height 11
drag, startPoint x: 172, startPoint y: 236, endPoint x: 176, endPoint y: 239, distance: 5.4
click at [173, 237] on button "Ship Selected" at bounding box center [185, 241] width 39 height 11
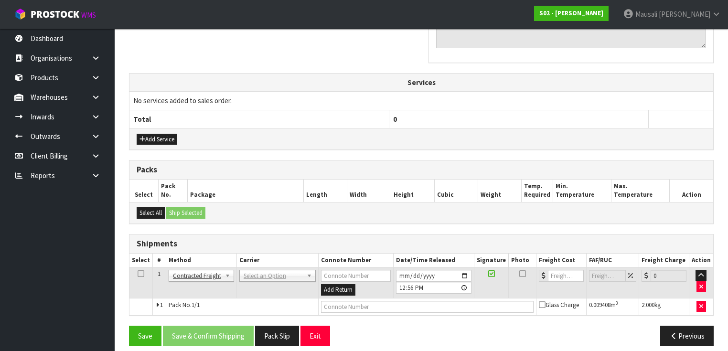
scroll to position [323, 0]
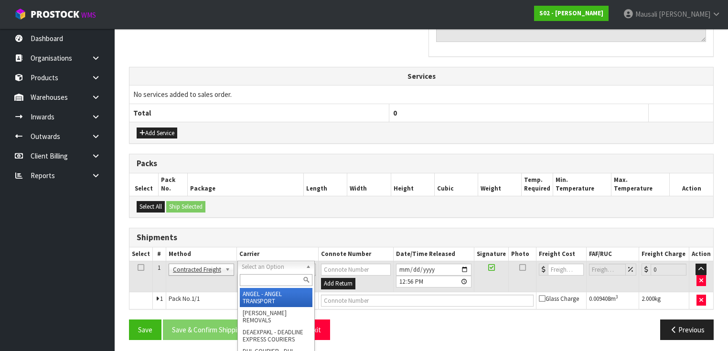
drag, startPoint x: 255, startPoint y: 268, endPoint x: 254, endPoint y: 281, distance: 13.4
click at [251, 282] on input "text" at bounding box center [276, 280] width 73 height 12
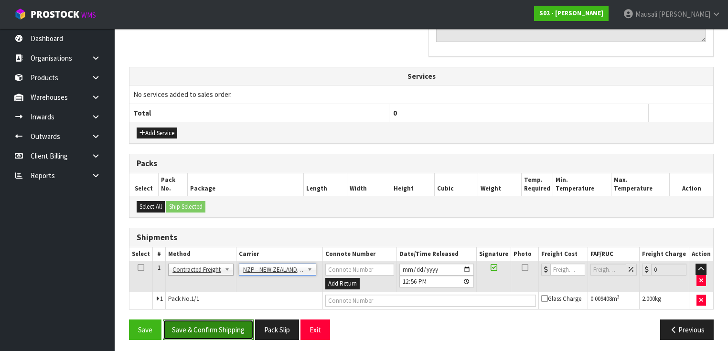
click at [216, 324] on button "Save & Confirm Shipping" at bounding box center [208, 330] width 91 height 21
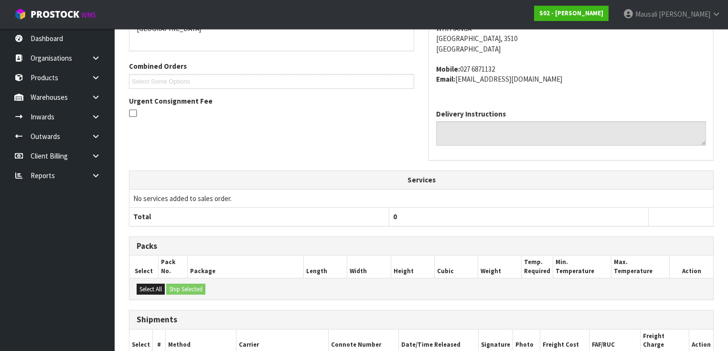
scroll to position [310, 0]
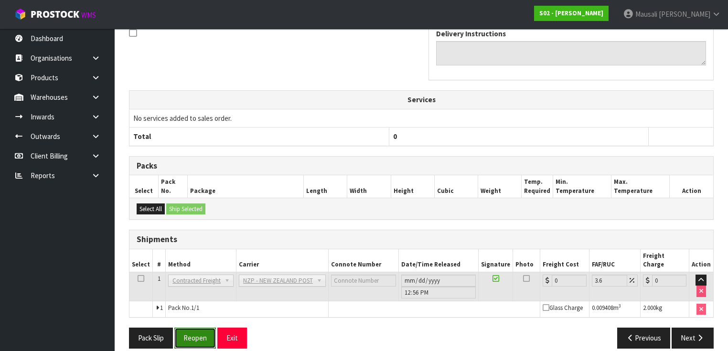
click at [194, 328] on button "Reopen" at bounding box center [195, 338] width 42 height 21
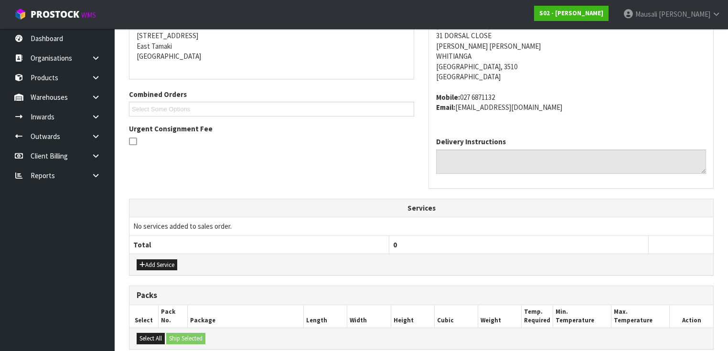
scroll to position [332, 0]
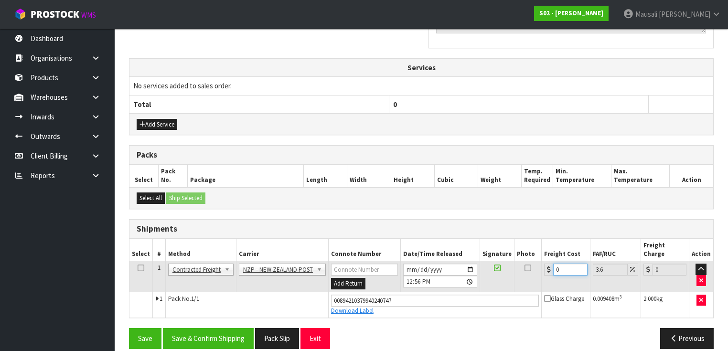
drag, startPoint x: 566, startPoint y: 261, endPoint x: 551, endPoint y: 267, distance: 15.7
click at [551, 267] on td "0" at bounding box center [566, 276] width 48 height 31
click at [185, 328] on button "Save & Confirm Shipping" at bounding box center [208, 338] width 91 height 21
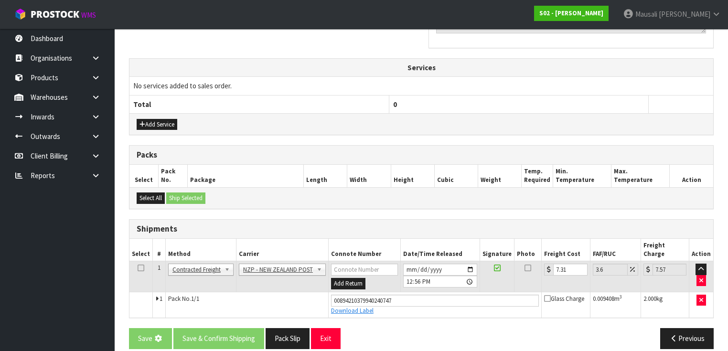
scroll to position [0, 0]
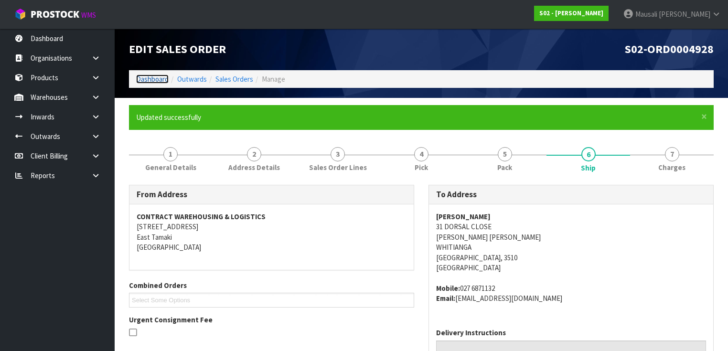
click at [143, 78] on link "Dashboard" at bounding box center [152, 79] width 32 height 9
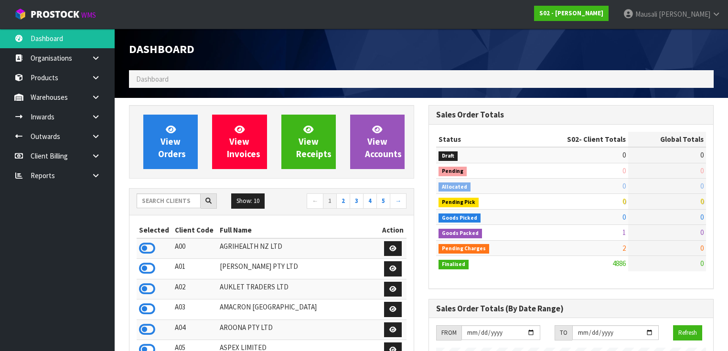
scroll to position [721, 300]
click at [152, 202] on input "text" at bounding box center [169, 201] width 64 height 15
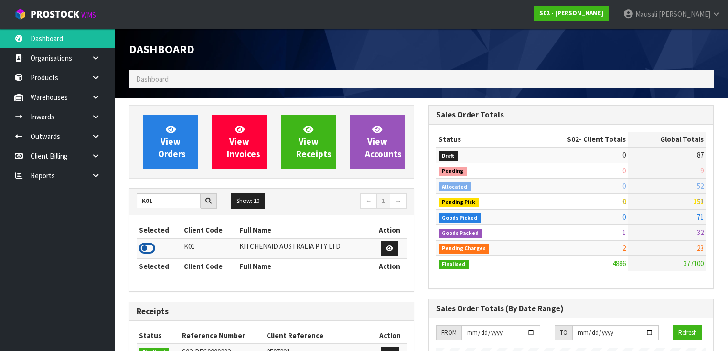
click at [148, 247] on icon at bounding box center [147, 248] width 16 height 14
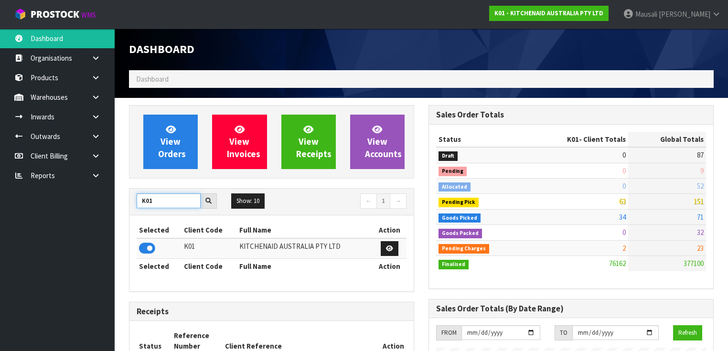
drag, startPoint x: 143, startPoint y: 203, endPoint x: 124, endPoint y: 207, distance: 19.5
click at [150, 247] on icon at bounding box center [147, 248] width 16 height 14
drag, startPoint x: 163, startPoint y: 194, endPoint x: 81, endPoint y: 206, distance: 83.1
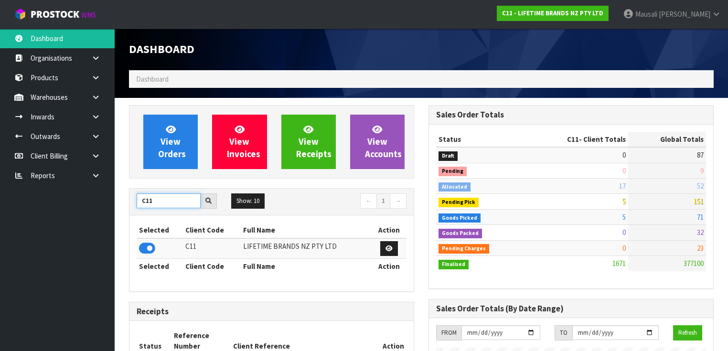
click at [96, 206] on body "Toggle navigation ProStock WMS C11 - LIFETIME BRANDS NZ PTY LTD Mausali Tito Lo…" at bounding box center [364, 175] width 728 height 351
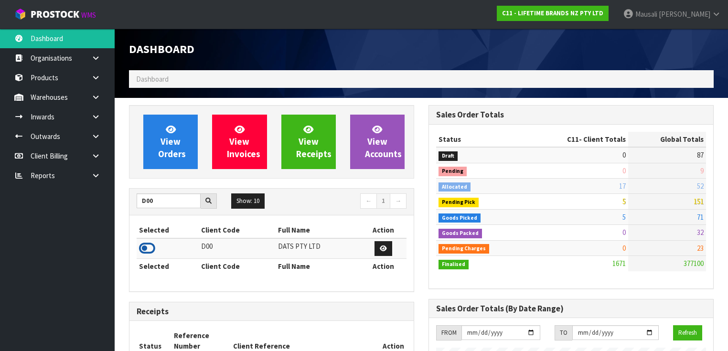
click at [149, 246] on icon at bounding box center [147, 248] width 16 height 14
drag, startPoint x: 161, startPoint y: 197, endPoint x: 110, endPoint y: 214, distance: 53.5
click at [110, 214] on body "Toggle navigation ProStock WMS D00 - DATS PTY LTD Mausali Tito Logout Dashboard…" at bounding box center [364, 175] width 728 height 351
click at [149, 247] on icon at bounding box center [147, 248] width 16 height 14
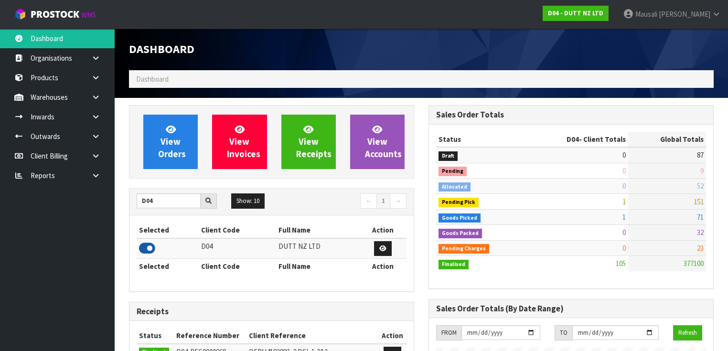
scroll to position [762, 300]
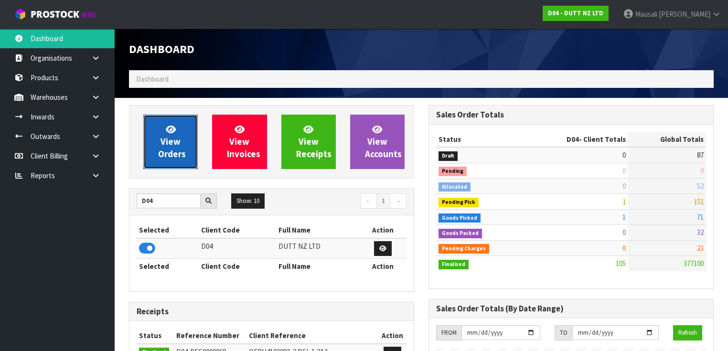
click at [177, 144] on span "View Orders" at bounding box center [172, 142] width 28 height 36
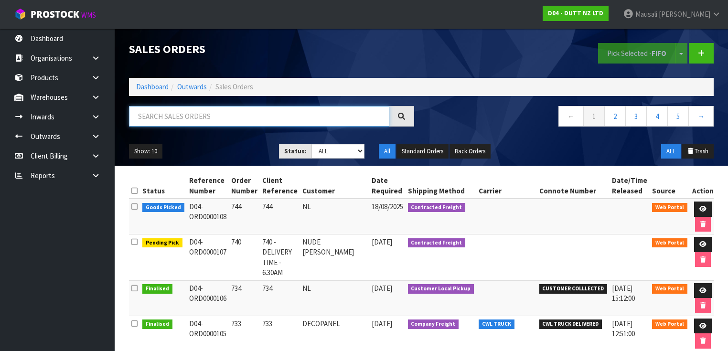
click at [149, 120] on input "text" at bounding box center [259, 116] width 260 height 21
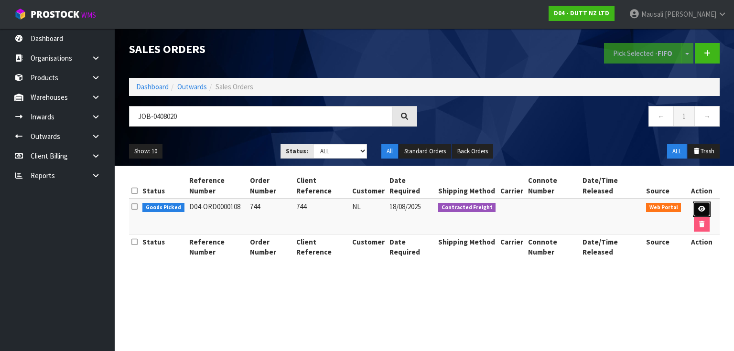
click at [701, 206] on icon at bounding box center [701, 209] width 7 height 6
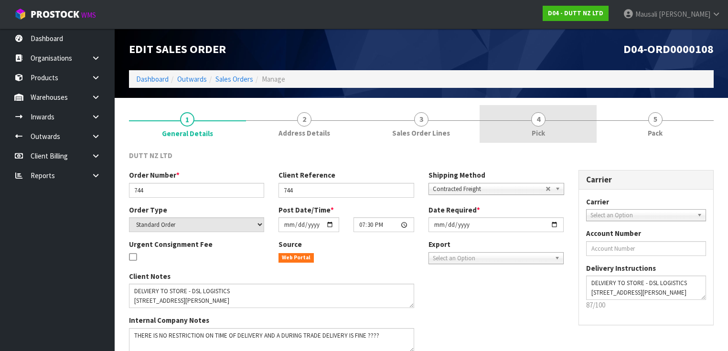
click at [549, 126] on link "4 Pick" at bounding box center [538, 124] width 117 height 38
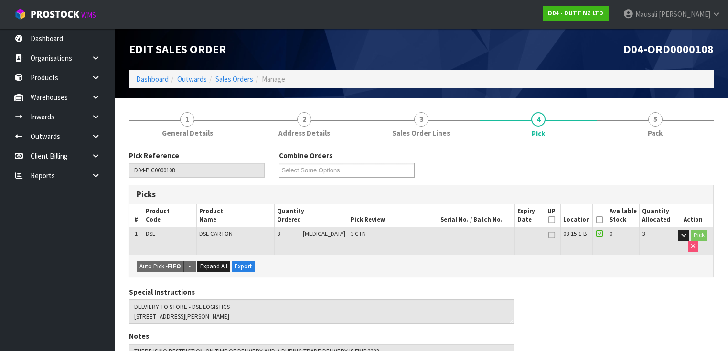
click at [602, 220] on icon at bounding box center [599, 220] width 7 height 0
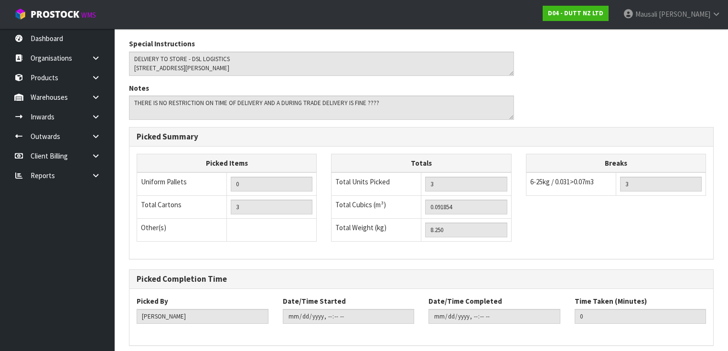
scroll to position [319, 0]
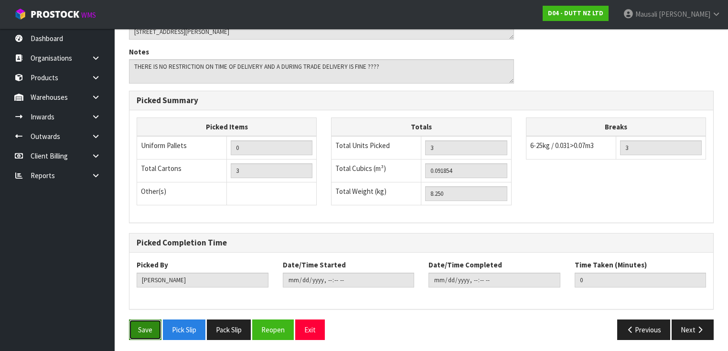
click at [134, 321] on button "Save" at bounding box center [145, 330] width 32 height 21
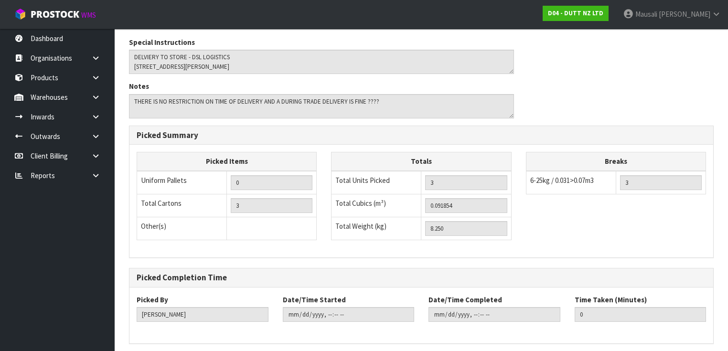
scroll to position [0, 0]
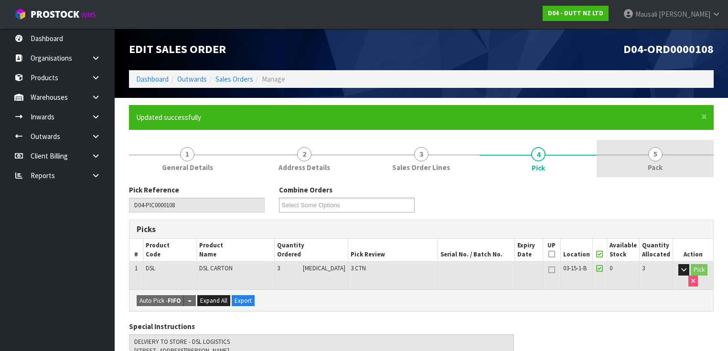
click at [654, 165] on span "Pack" at bounding box center [655, 167] width 15 height 10
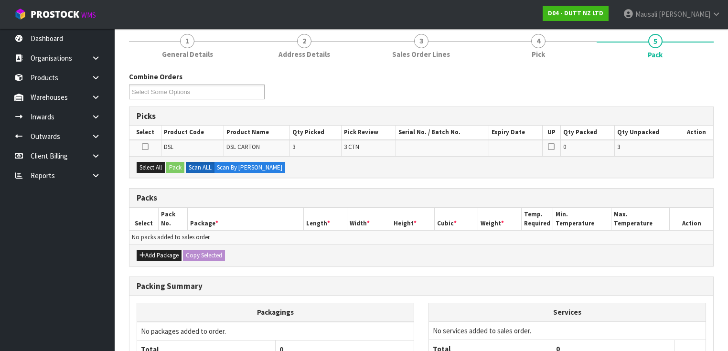
scroll to position [115, 0]
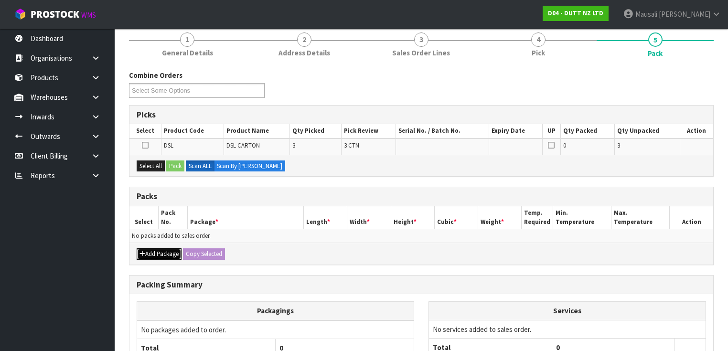
click at [155, 254] on button "Add Package" at bounding box center [159, 253] width 45 height 11
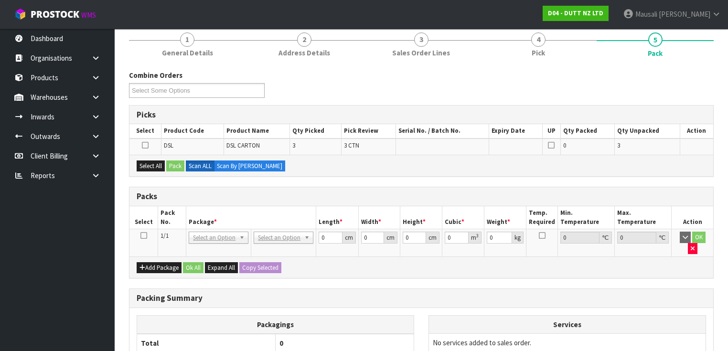
drag, startPoint x: 144, startPoint y: 235, endPoint x: 259, endPoint y: 204, distance: 119.9
click at [144, 236] on icon at bounding box center [143, 236] width 7 height 0
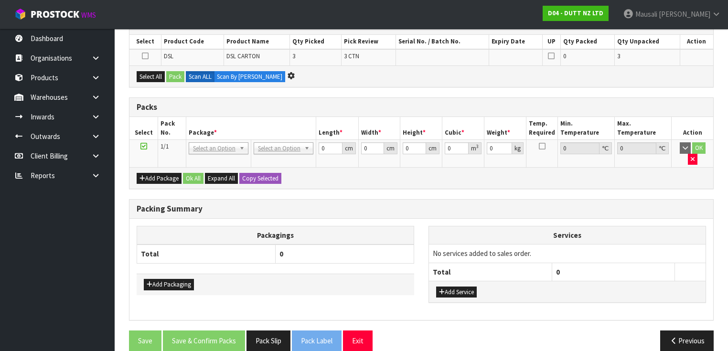
scroll to position [0, 0]
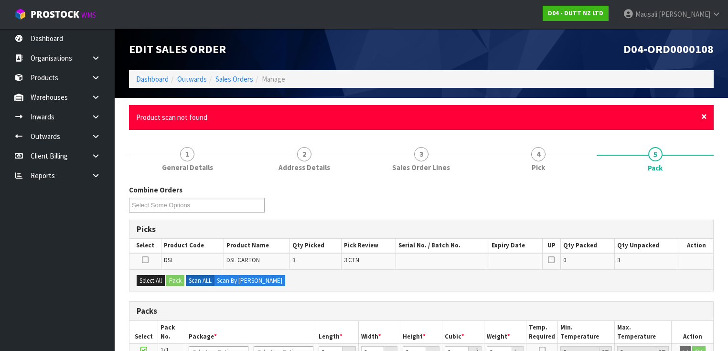
click at [702, 116] on span "×" at bounding box center [704, 116] width 6 height 13
click at [705, 119] on span "×" at bounding box center [704, 116] width 6 height 13
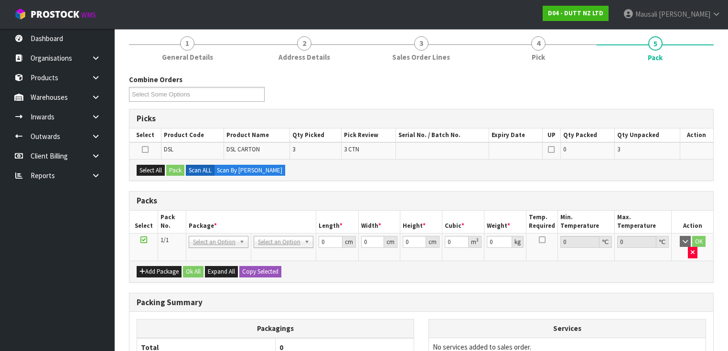
scroll to position [76, 0]
drag, startPoint x: 147, startPoint y: 165, endPoint x: 159, endPoint y: 163, distance: 12.2
click at [148, 165] on button "Select All" at bounding box center [151, 169] width 28 height 11
click at [172, 166] on button "Pack" at bounding box center [175, 169] width 18 height 11
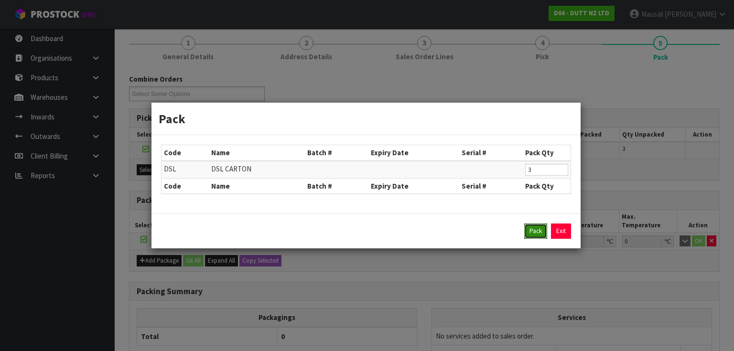
drag, startPoint x: 534, startPoint y: 231, endPoint x: 495, endPoint y: 226, distance: 39.5
click at [533, 232] on button "Pack" at bounding box center [535, 231] width 23 height 15
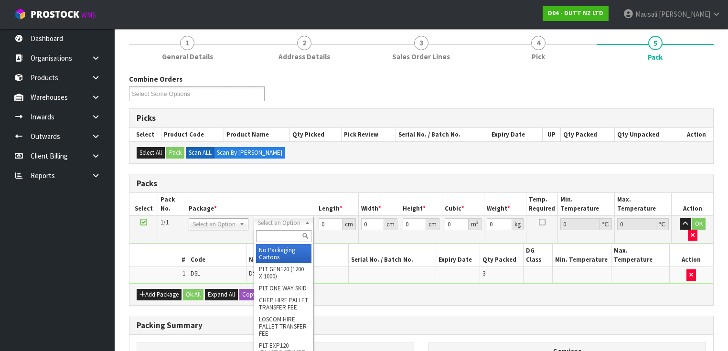
click at [269, 232] on input "text" at bounding box center [283, 236] width 55 height 12
click at [278, 237] on input "text" at bounding box center [283, 236] width 55 height 12
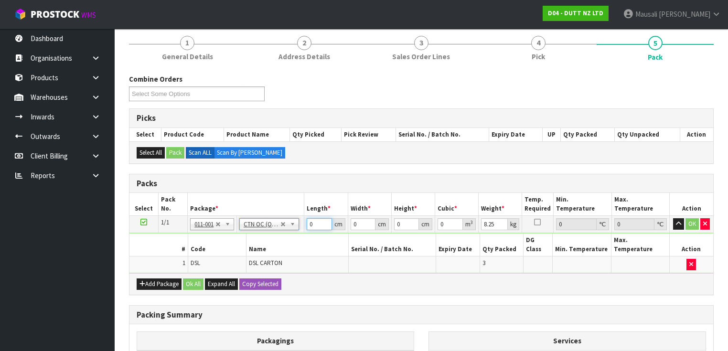
drag, startPoint x: 315, startPoint y: 222, endPoint x: 287, endPoint y: 239, distance: 32.8
click at [287, 239] on tbody "1/1 NONE 007-001 007-002 007-004 007-009 007-013 007-014 007-015 007-017 007-01…" at bounding box center [421, 244] width 584 height 57
click at [193, 279] on button "Ok All" at bounding box center [193, 284] width 21 height 11
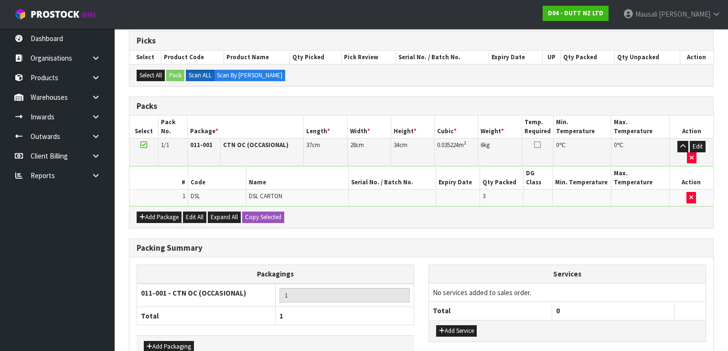
scroll to position [188, 0]
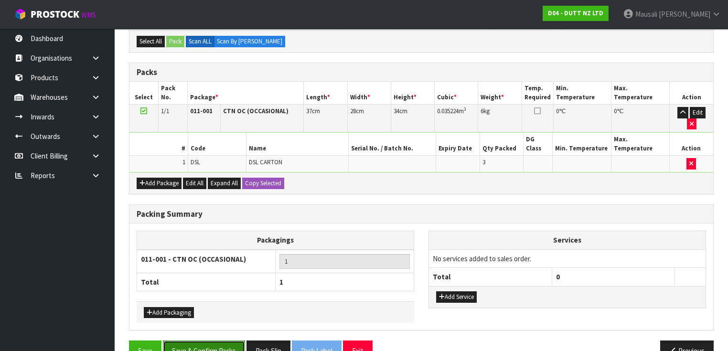
click at [220, 341] on button "Save & Confirm Packs" at bounding box center [204, 351] width 82 height 21
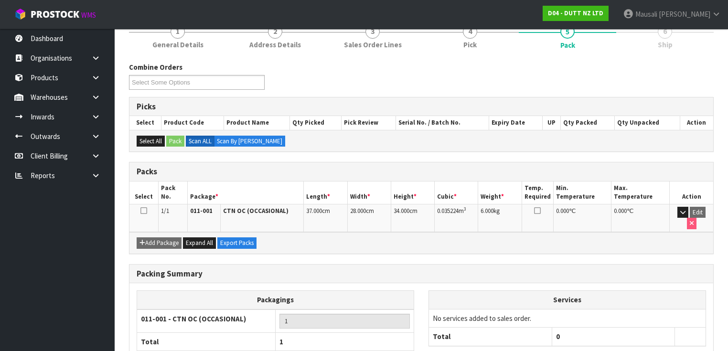
scroll to position [153, 0]
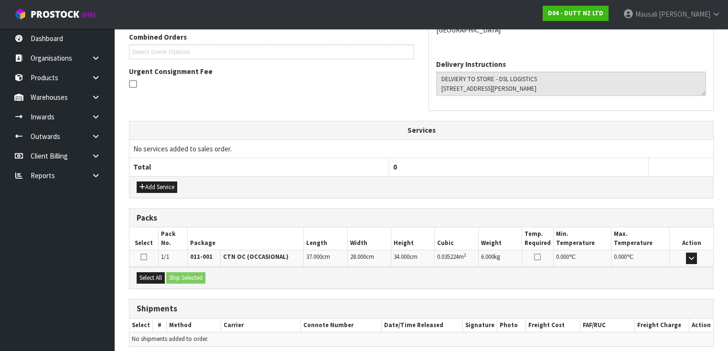
scroll to position [285, 0]
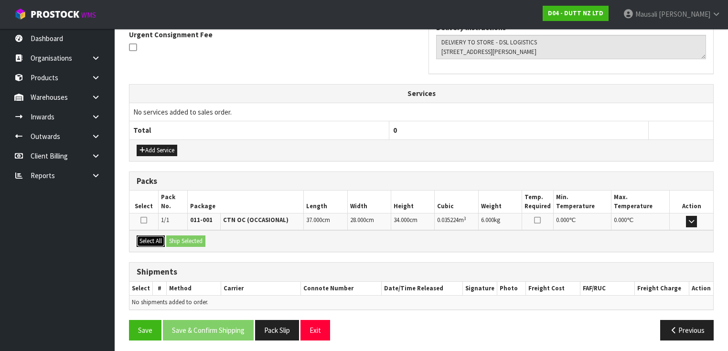
drag, startPoint x: 154, startPoint y: 241, endPoint x: 178, endPoint y: 237, distance: 24.3
click at [156, 239] on button "Select All" at bounding box center [151, 241] width 28 height 11
click at [179, 236] on button "Ship Selected" at bounding box center [185, 241] width 39 height 11
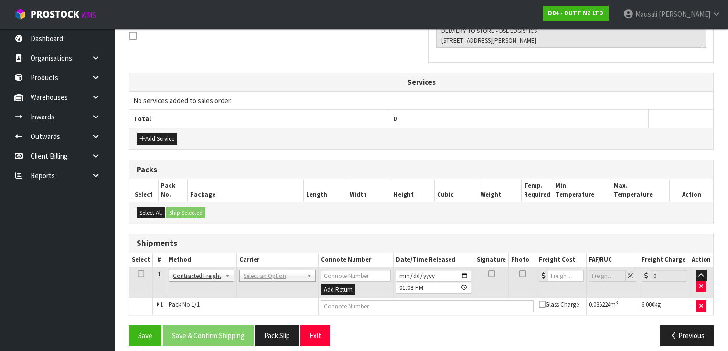
scroll to position [302, 0]
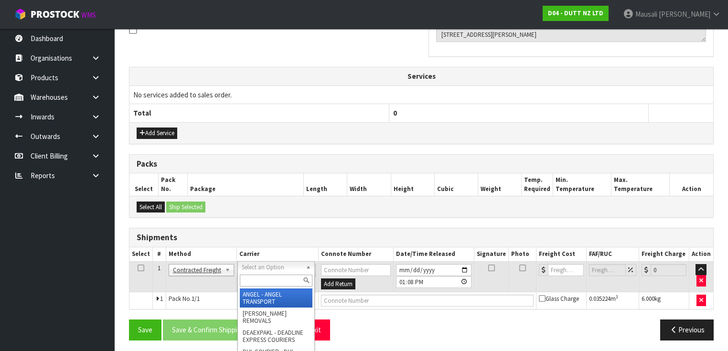
click at [255, 279] on input "text" at bounding box center [276, 281] width 73 height 12
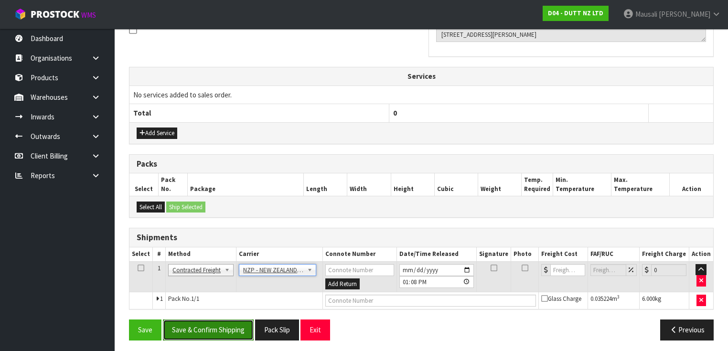
click at [226, 327] on button "Save & Confirm Shipping" at bounding box center [208, 330] width 91 height 21
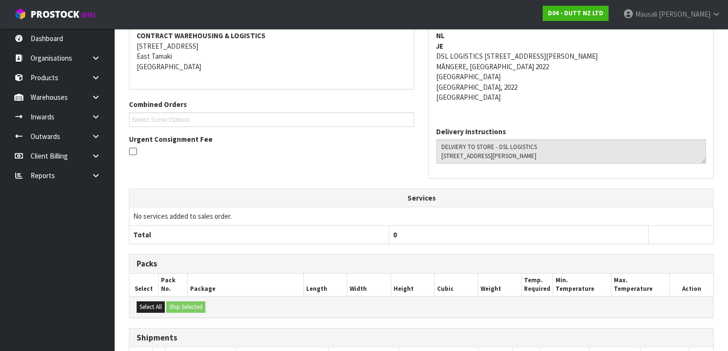
scroll to position [289, 0]
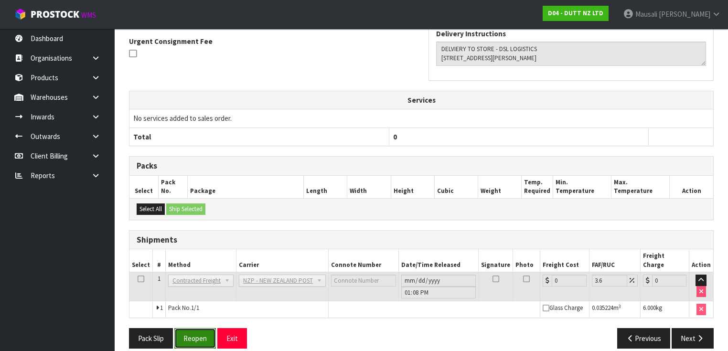
drag, startPoint x: 197, startPoint y: 323, endPoint x: 216, endPoint y: 317, distance: 20.3
click at [197, 328] on button "Reopen" at bounding box center [195, 338] width 42 height 21
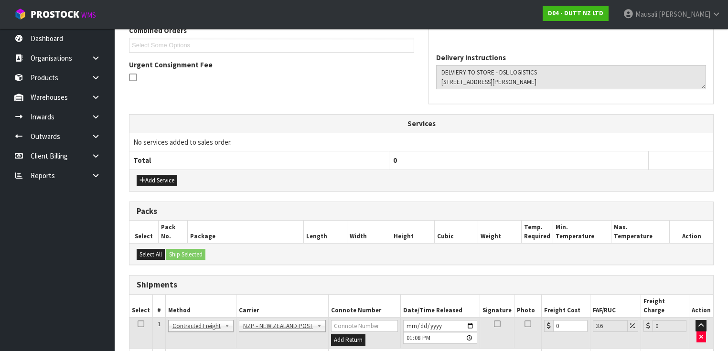
scroll to position [312, 0]
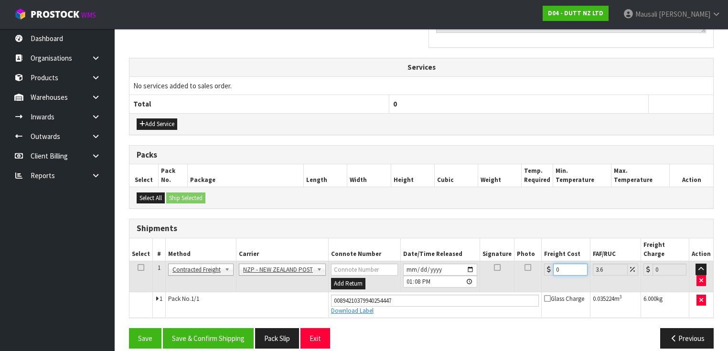
drag, startPoint x: 560, startPoint y: 257, endPoint x: 546, endPoint y: 263, distance: 15.4
click at [546, 264] on div "0" at bounding box center [565, 270] width 43 height 12
click at [226, 328] on button "Save & Confirm Shipping" at bounding box center [208, 338] width 91 height 21
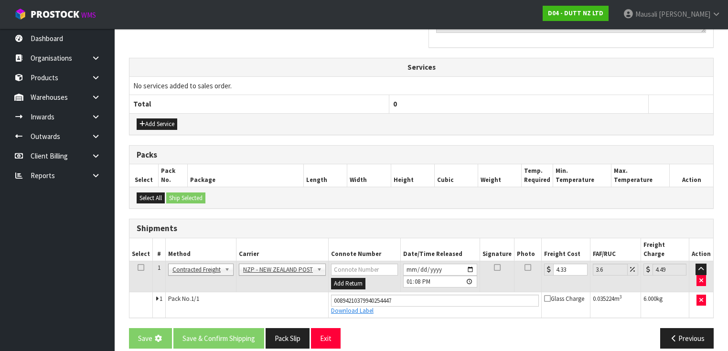
scroll to position [0, 0]
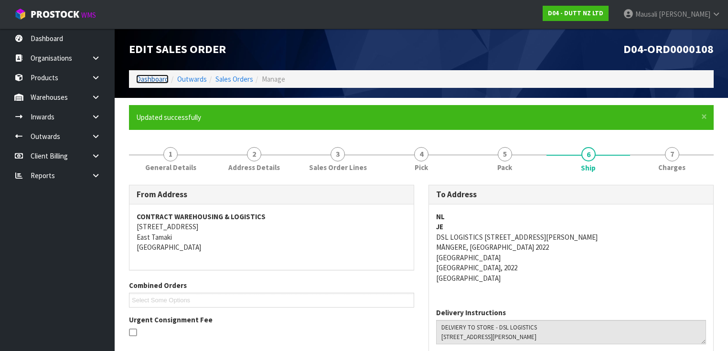
click at [155, 79] on link "Dashboard" at bounding box center [152, 79] width 32 height 9
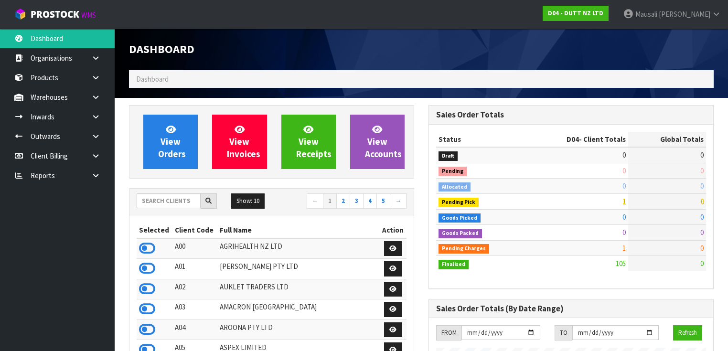
scroll to position [762, 300]
click at [153, 203] on input "text" at bounding box center [169, 201] width 64 height 15
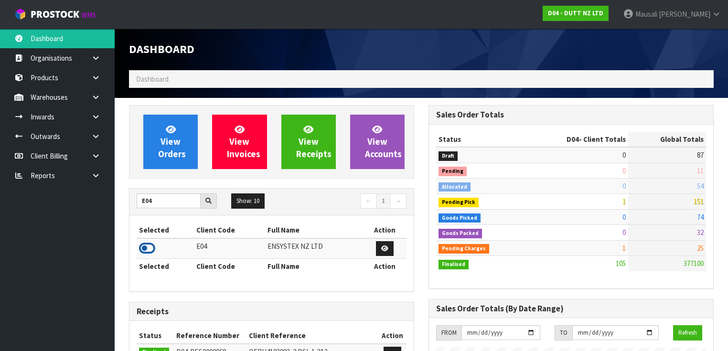
click at [146, 247] on icon at bounding box center [147, 248] width 16 height 14
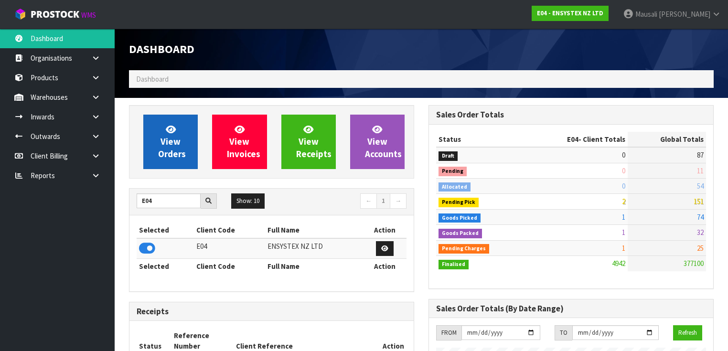
scroll to position [772, 300]
click at [183, 145] on link "View Orders" at bounding box center [170, 142] width 54 height 54
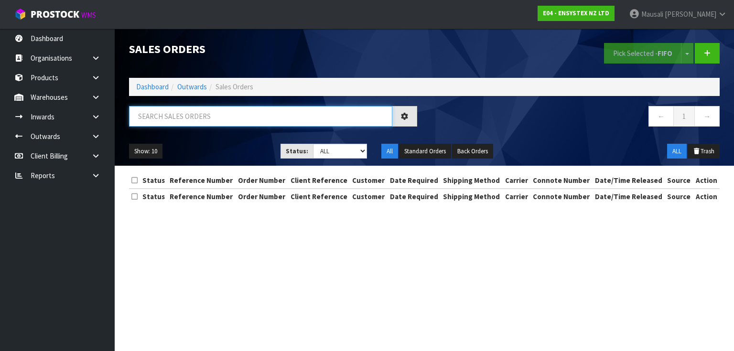
click at [145, 113] on input "text" at bounding box center [260, 116] width 263 height 21
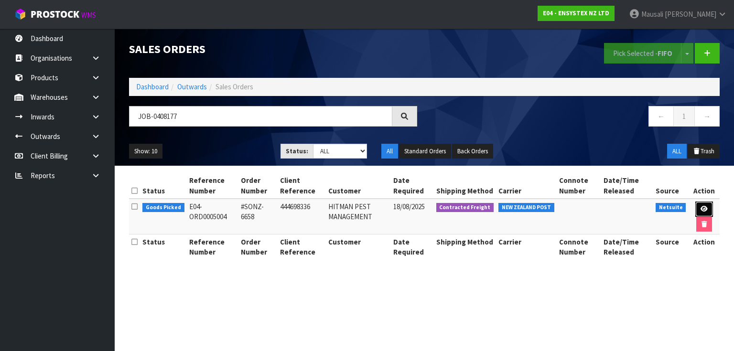
click at [700, 205] on link at bounding box center [704, 209] width 18 height 15
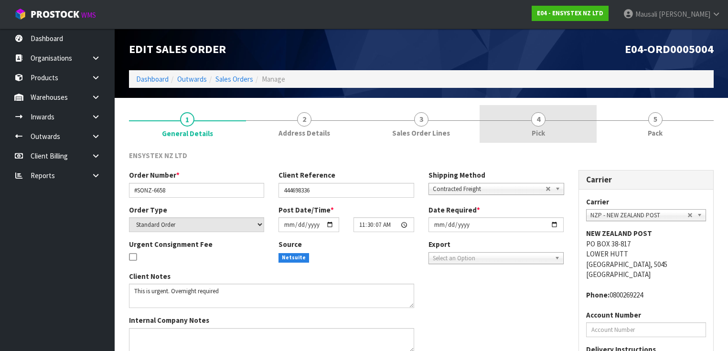
click at [555, 122] on link "4 Pick" at bounding box center [538, 124] width 117 height 38
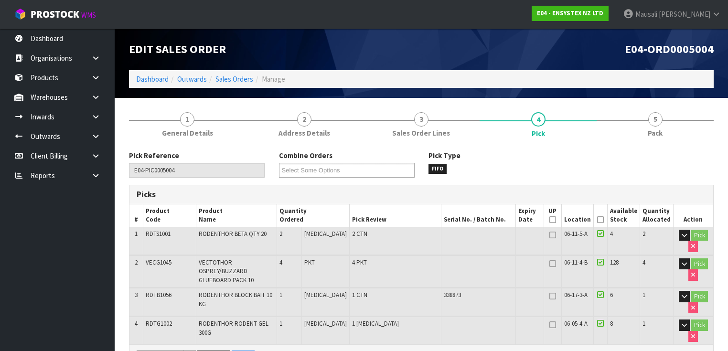
click at [600, 220] on icon at bounding box center [600, 220] width 7 height 0
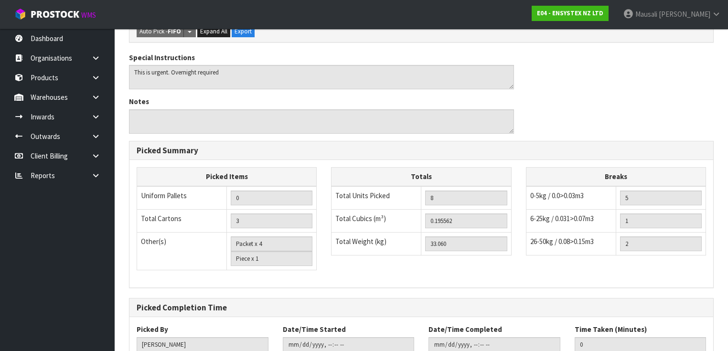
scroll to position [418, 0]
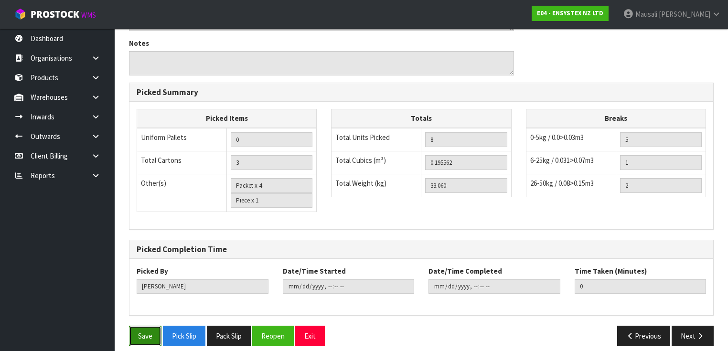
click at [134, 326] on button "Save" at bounding box center [145, 336] width 32 height 21
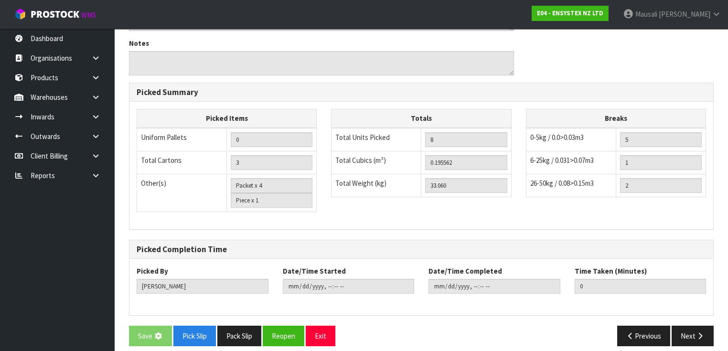
scroll to position [0, 0]
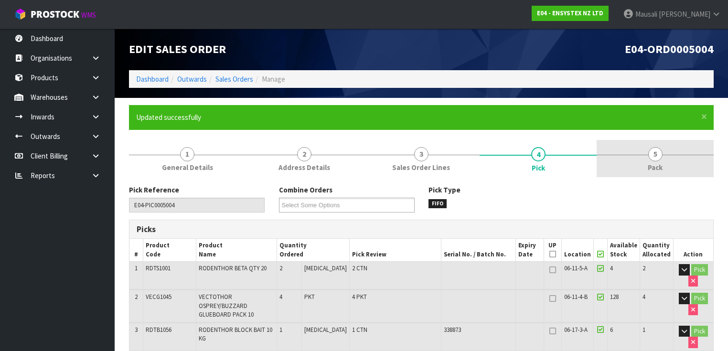
click at [655, 163] on span "Pack" at bounding box center [655, 167] width 15 height 10
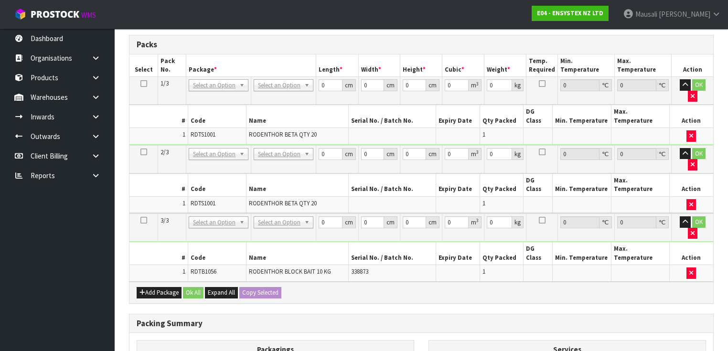
scroll to position [344, 0]
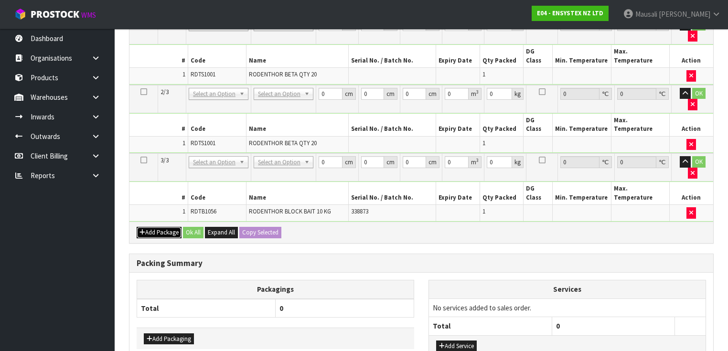
click at [159, 227] on button "Add Package" at bounding box center [159, 232] width 45 height 11
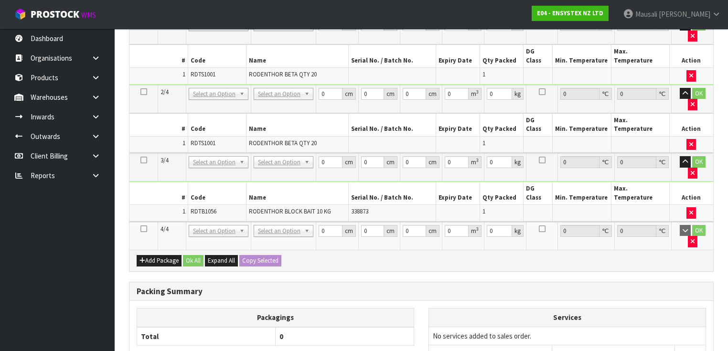
click at [144, 229] on icon at bounding box center [143, 229] width 7 height 0
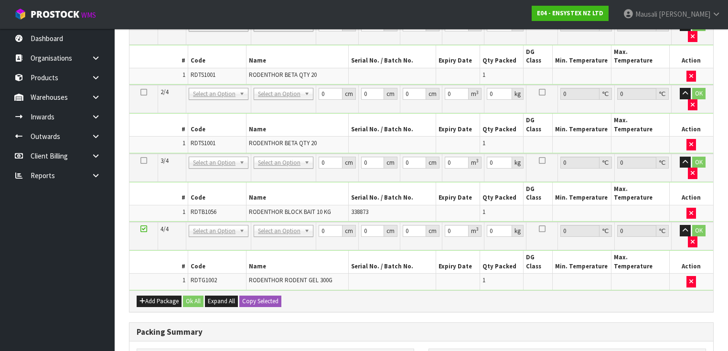
scroll to position [0, 0]
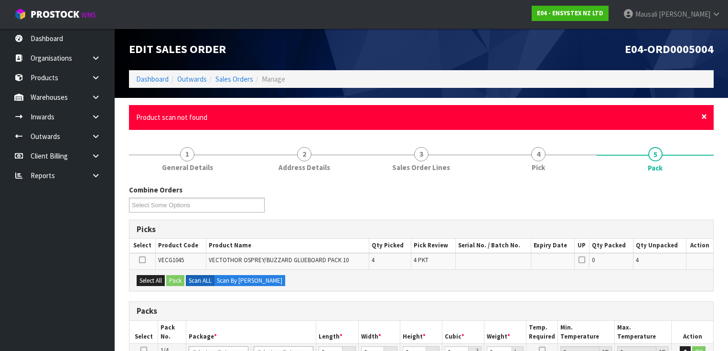
click at [704, 119] on span "×" at bounding box center [704, 116] width 6 height 13
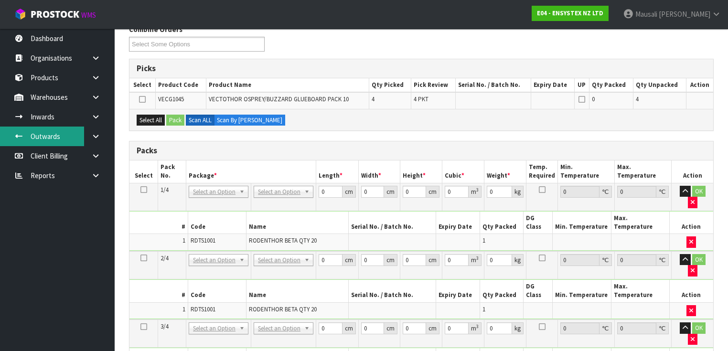
scroll to position [115, 0]
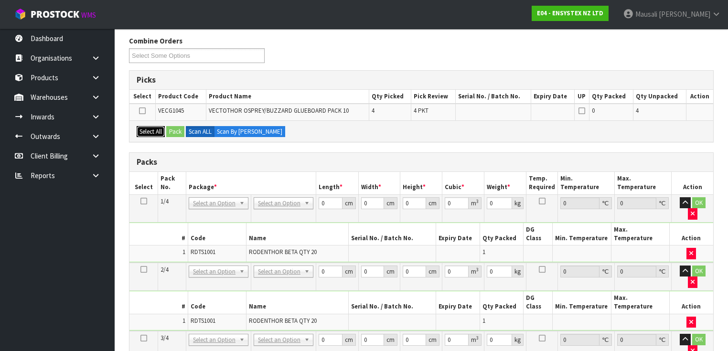
click at [142, 130] on button "Select All" at bounding box center [151, 131] width 28 height 11
click at [172, 128] on button "Pack" at bounding box center [175, 131] width 18 height 11
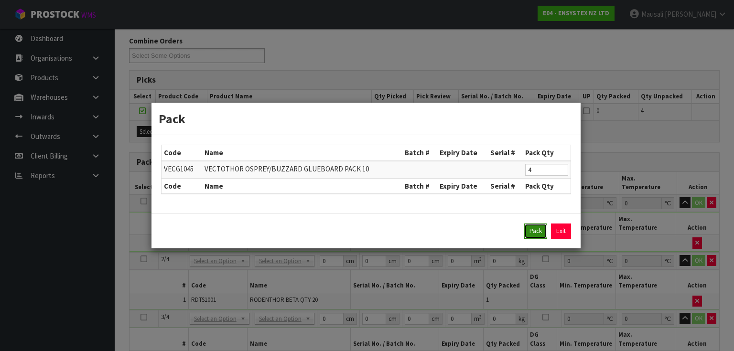
click at [535, 228] on button "Pack" at bounding box center [535, 231] width 23 height 15
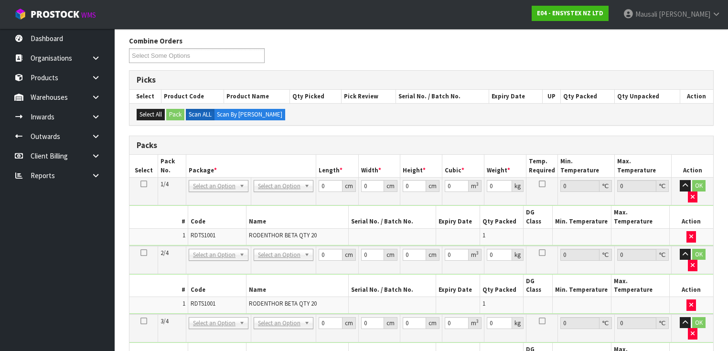
drag, startPoint x: 283, startPoint y: 186, endPoint x: 283, endPoint y: 199, distance: 12.9
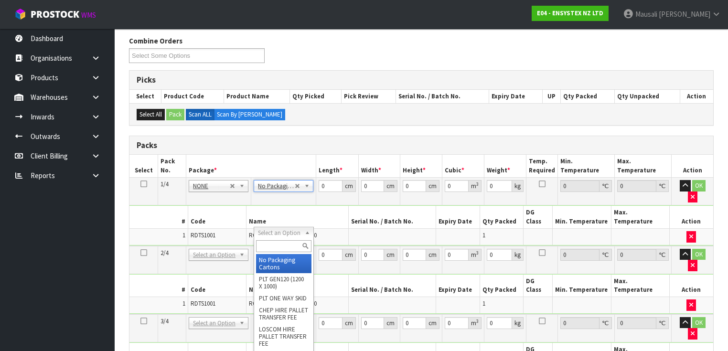
drag, startPoint x: 288, startPoint y: 235, endPoint x: 303, endPoint y: 273, distance: 41.2
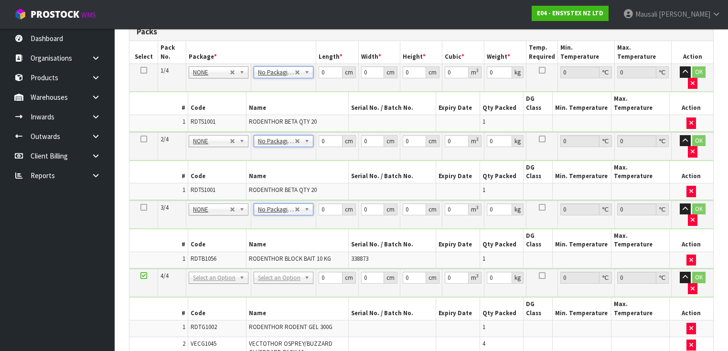
scroll to position [268, 0]
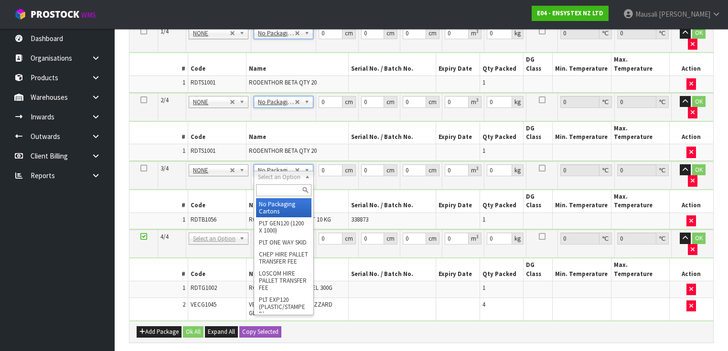
click at [268, 189] on input "text" at bounding box center [283, 190] width 55 height 12
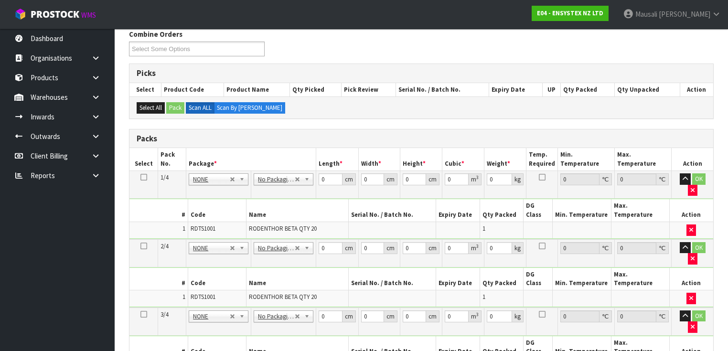
scroll to position [115, 0]
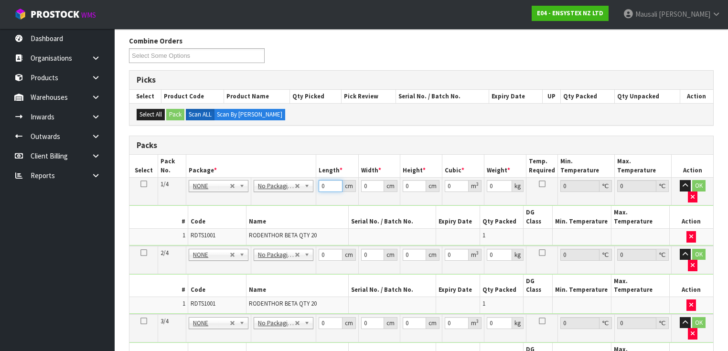
drag, startPoint x: 327, startPoint y: 188, endPoint x: 313, endPoint y: 195, distance: 15.4
click at [313, 195] on tbody "1/4 NONE 007-001 007-002 007-004 007-009 007-013 007-014 007-015 007-017 007-01…" at bounding box center [421, 212] width 584 height 68
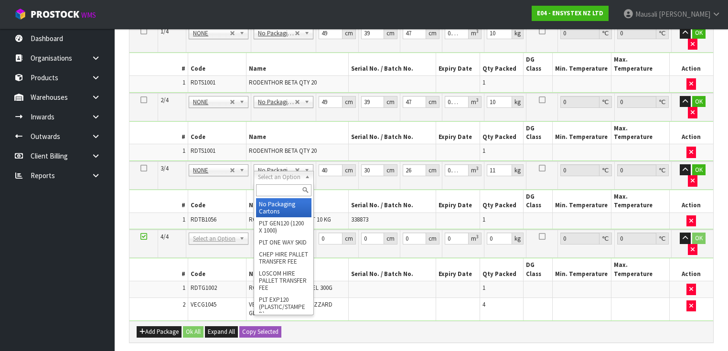
click at [275, 195] on input "text" at bounding box center [283, 190] width 55 height 12
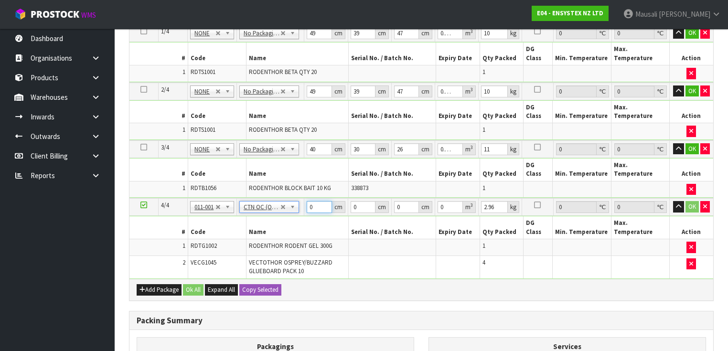
drag, startPoint x: 315, startPoint y: 178, endPoint x: 292, endPoint y: 187, distance: 24.2
click at [292, 198] on tbody "4/4 NONE 007-001 007-002 007-004 007-009 007-013 007-014 007-015 007-017 007-01…" at bounding box center [421, 238] width 584 height 80
click at [195, 284] on button "Ok All" at bounding box center [193, 289] width 21 height 11
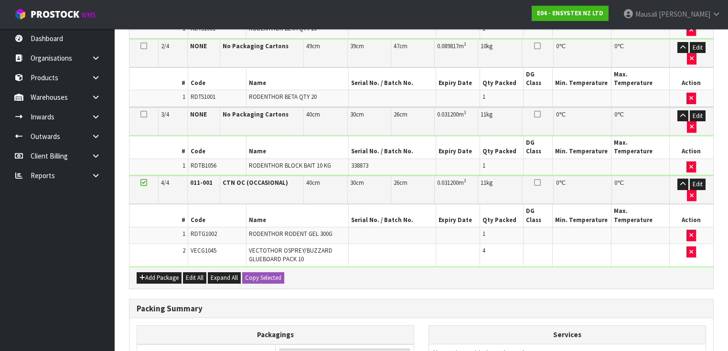
scroll to position [377, 0]
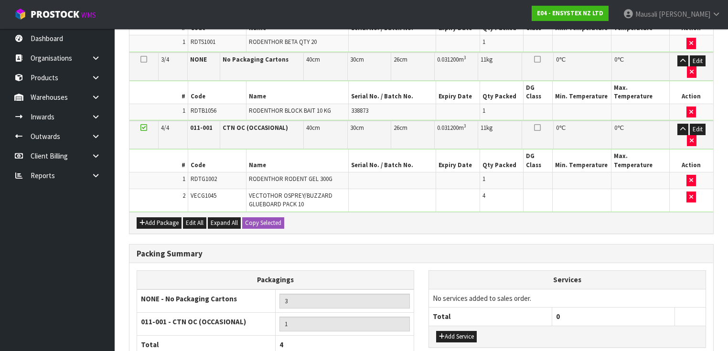
drag, startPoint x: 208, startPoint y: 328, endPoint x: 306, endPoint y: 312, distance: 99.8
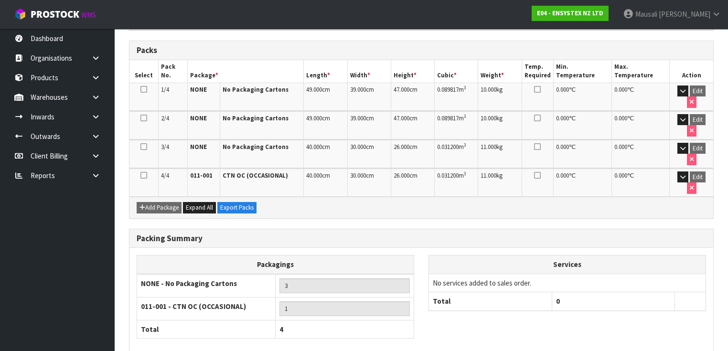
scroll to position [245, 0]
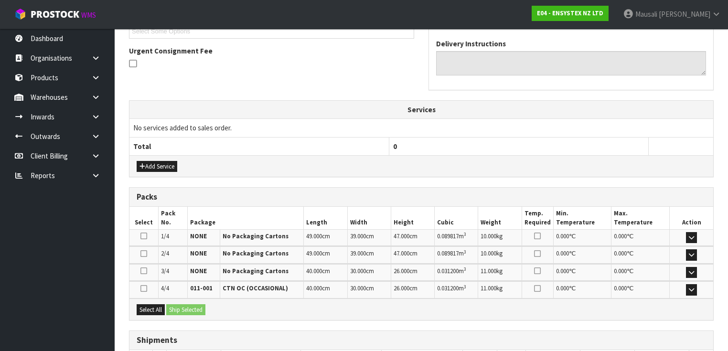
scroll to position [336, 0]
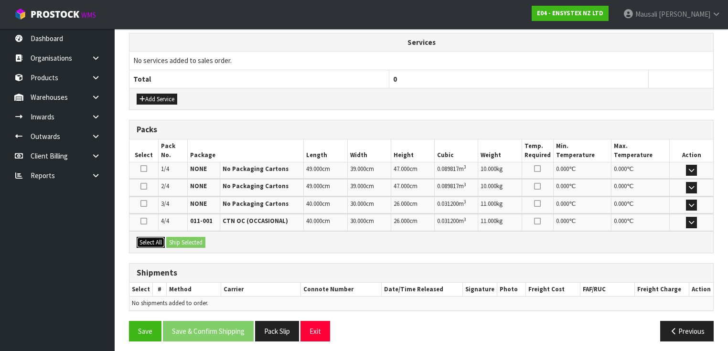
drag, startPoint x: 149, startPoint y: 241, endPoint x: 178, endPoint y: 243, distance: 28.7
click at [151, 241] on button "Select All" at bounding box center [151, 242] width 28 height 11
click at [180, 243] on button "Ship Selected" at bounding box center [185, 242] width 39 height 11
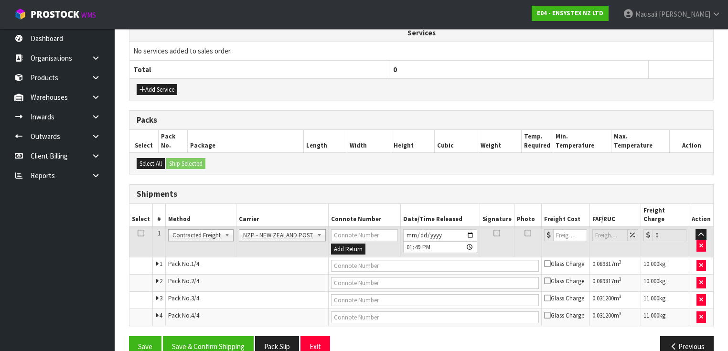
scroll to position [354, 0]
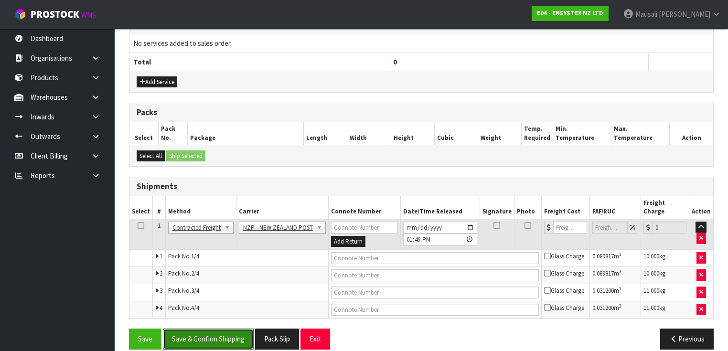
drag, startPoint x: 218, startPoint y: 324, endPoint x: 261, endPoint y: 315, distance: 43.6
click at [219, 329] on button "Save & Confirm Shipping" at bounding box center [208, 339] width 91 height 21
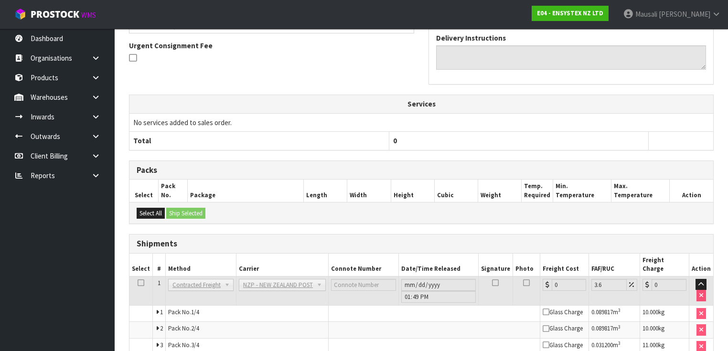
scroll to position [338, 0]
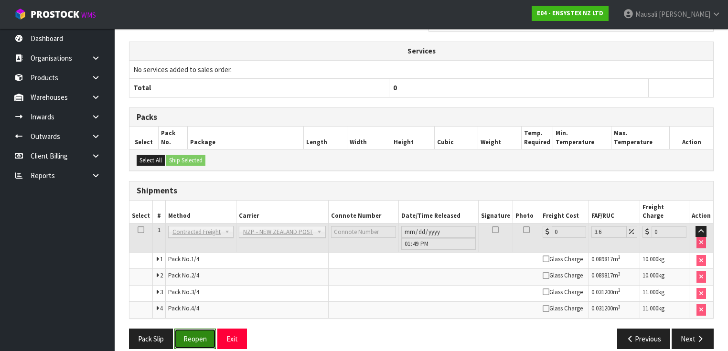
click at [191, 329] on button "Reopen" at bounding box center [195, 339] width 42 height 21
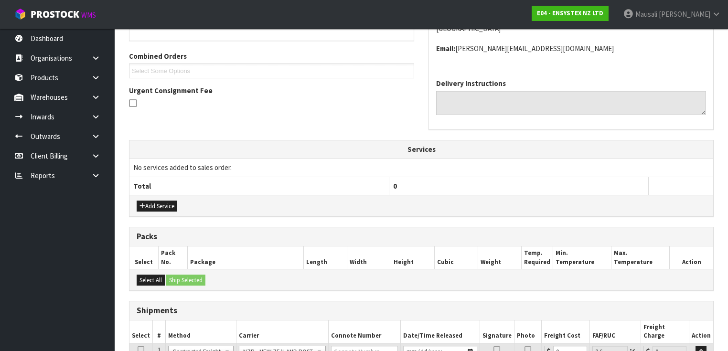
scroll to position [354, 0]
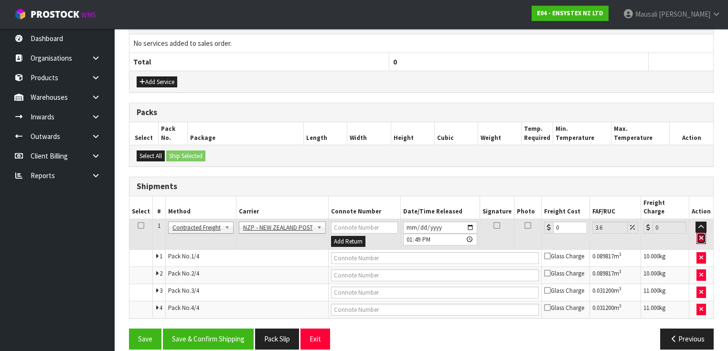
click at [702, 235] on icon "button" at bounding box center [702, 238] width 4 height 6
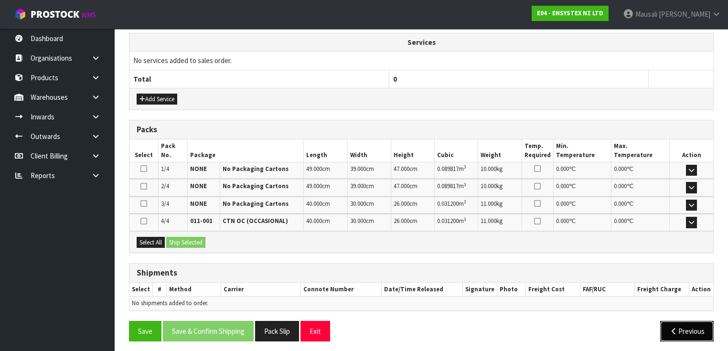
click at [679, 327] on button "Previous" at bounding box center [687, 331] width 54 height 21
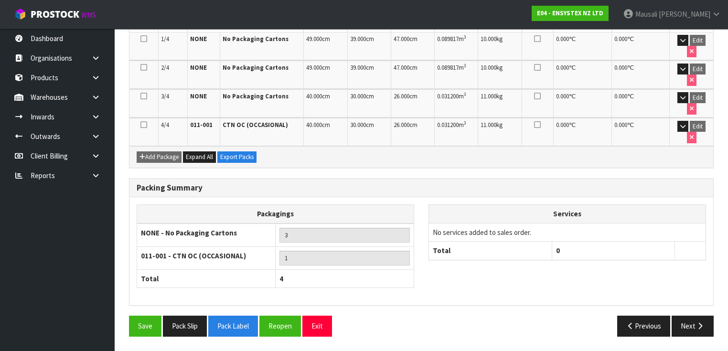
scroll to position [245, 0]
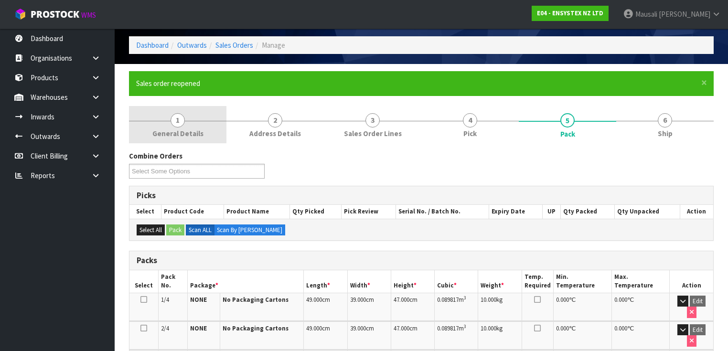
scroll to position [0, 0]
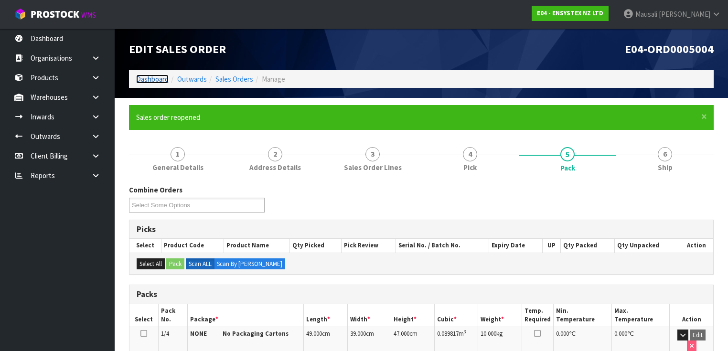
click at [154, 77] on link "Dashboard" at bounding box center [152, 79] width 32 height 9
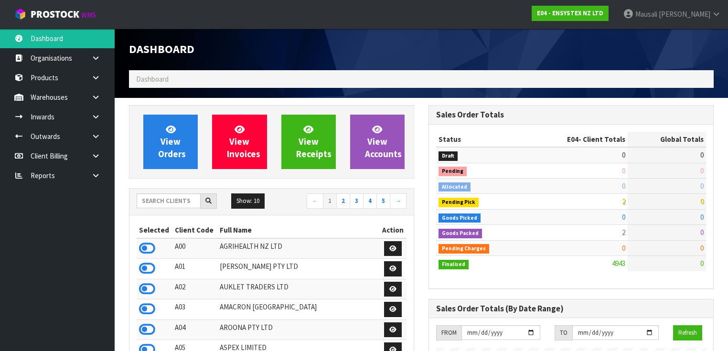
scroll to position [772, 300]
click at [157, 201] on input "text" at bounding box center [169, 201] width 64 height 15
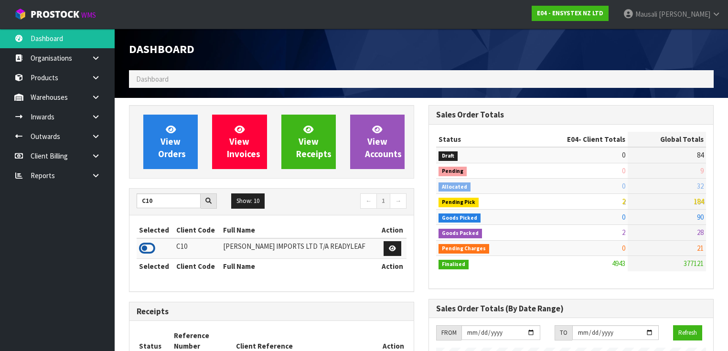
click at [149, 245] on icon at bounding box center [147, 248] width 16 height 14
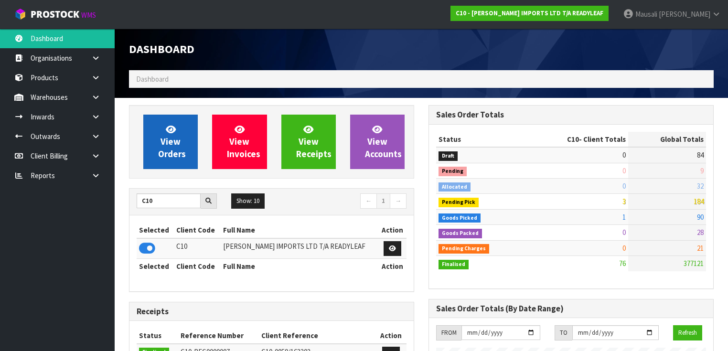
scroll to position [705, 300]
click at [173, 140] on span "View Orders" at bounding box center [172, 142] width 28 height 36
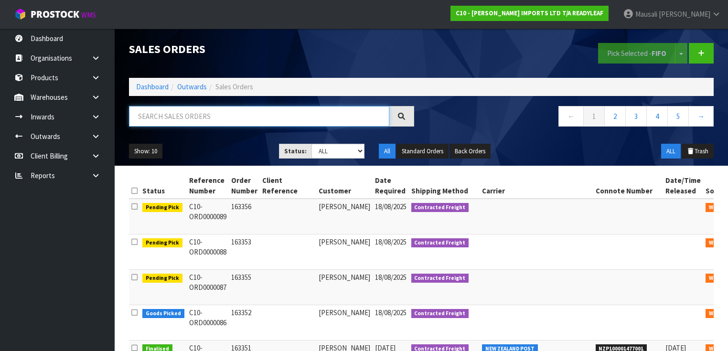
click at [140, 121] on input "text" at bounding box center [259, 116] width 260 height 21
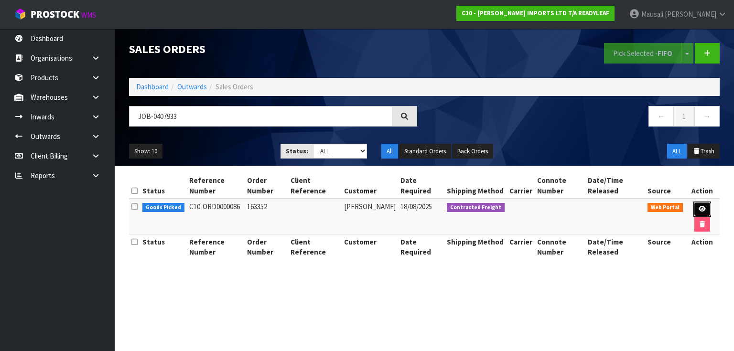
click at [699, 208] on icon at bounding box center [702, 209] width 7 height 6
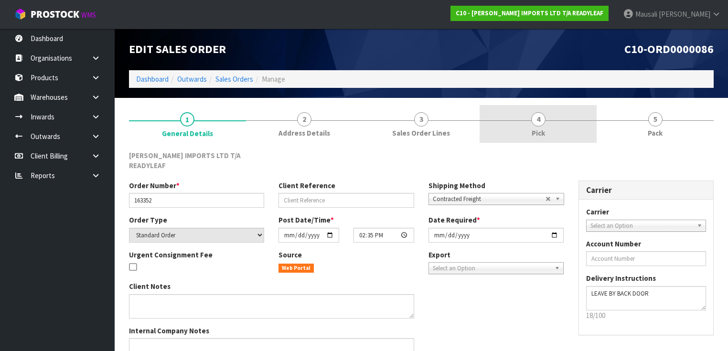
click at [554, 127] on link "4 Pick" at bounding box center [538, 124] width 117 height 38
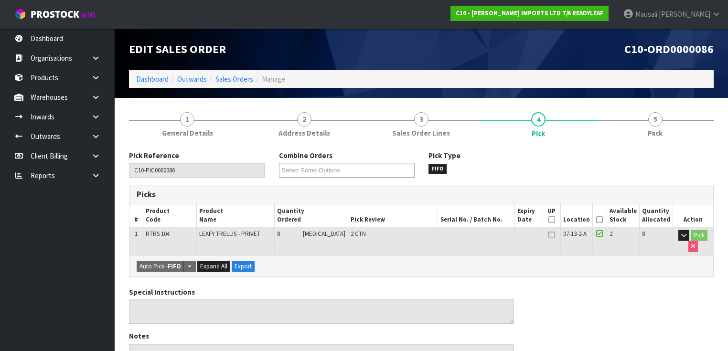
click at [601, 220] on icon at bounding box center [599, 220] width 7 height 0
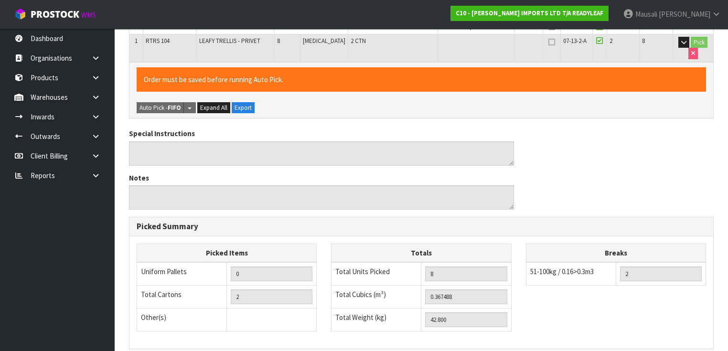
scroll to position [319, 0]
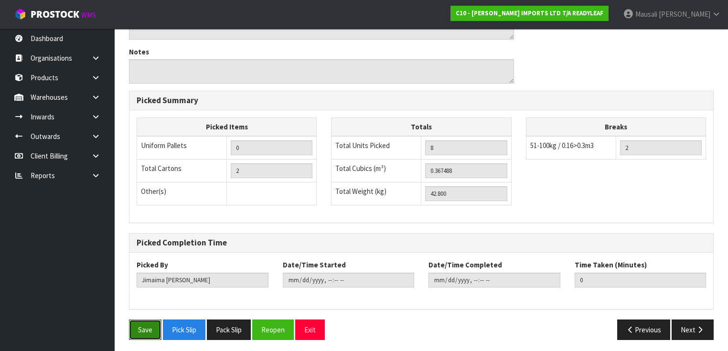
drag, startPoint x: 146, startPoint y: 319, endPoint x: 236, endPoint y: 269, distance: 102.8
click at [145, 320] on button "Save" at bounding box center [145, 330] width 32 height 21
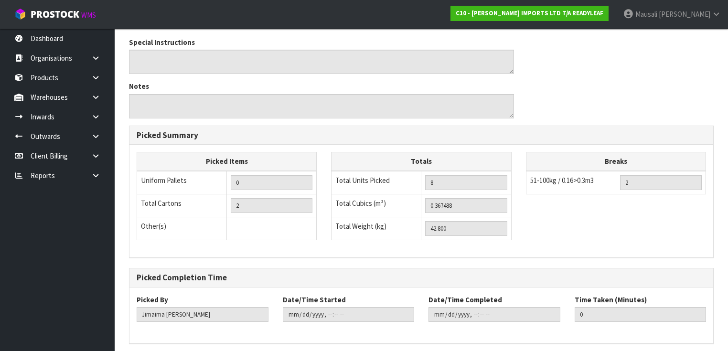
scroll to position [0, 0]
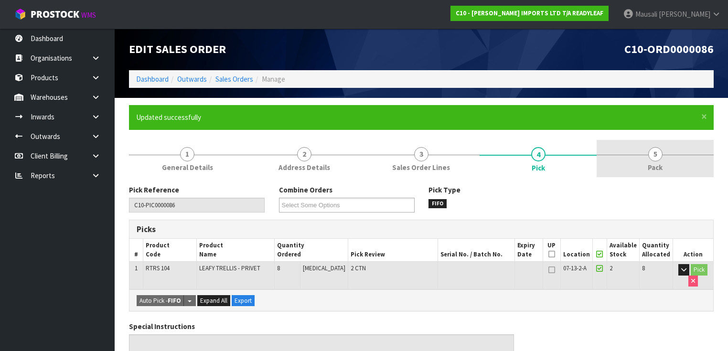
click at [667, 166] on link "5 Pack" at bounding box center [655, 159] width 117 height 38
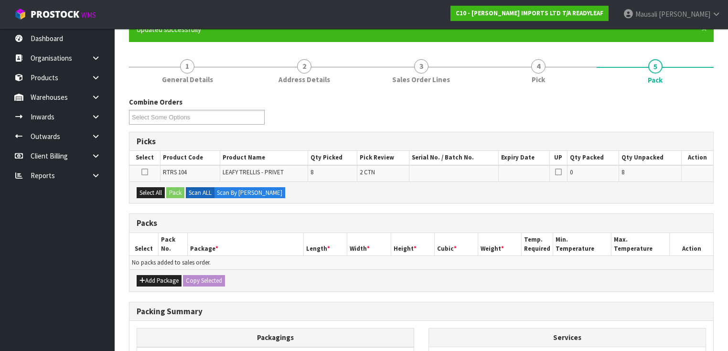
scroll to position [153, 0]
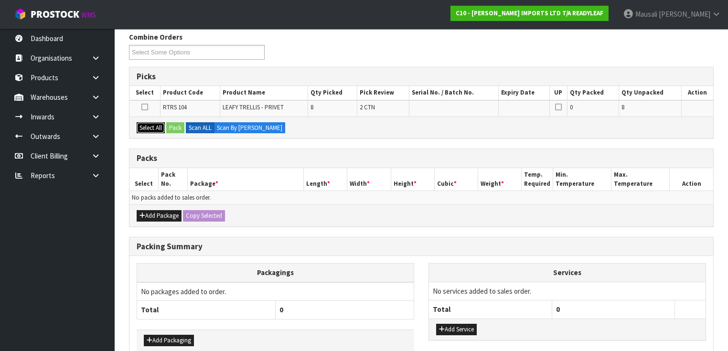
click at [147, 125] on button "Select All" at bounding box center [151, 127] width 28 height 11
click at [174, 126] on button "Pack" at bounding box center [175, 127] width 18 height 11
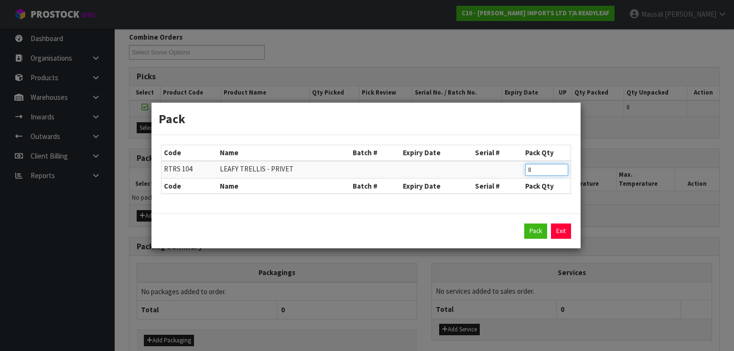
drag, startPoint x: 535, startPoint y: 174, endPoint x: 515, endPoint y: 178, distance: 21.0
click at [515, 178] on table "Code Name Batch # Expiry Date Serial # Pack Qty RTRS 104 LEAFY TRELLIS - PRIVET…" at bounding box center [366, 169] width 409 height 48
click button "Pack" at bounding box center [535, 231] width 23 height 15
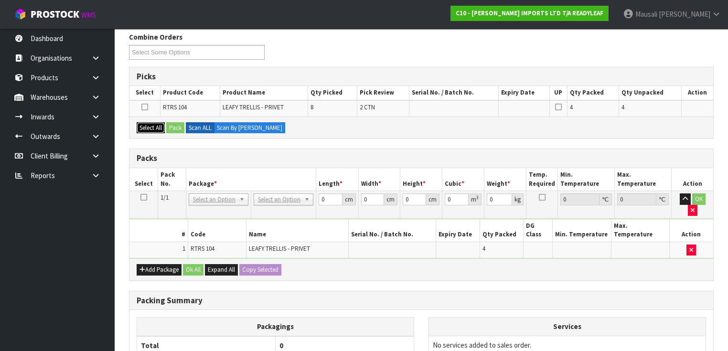
click at [153, 124] on button "Select All" at bounding box center [151, 127] width 28 height 11
click at [171, 122] on button "Pack" at bounding box center [175, 127] width 18 height 11
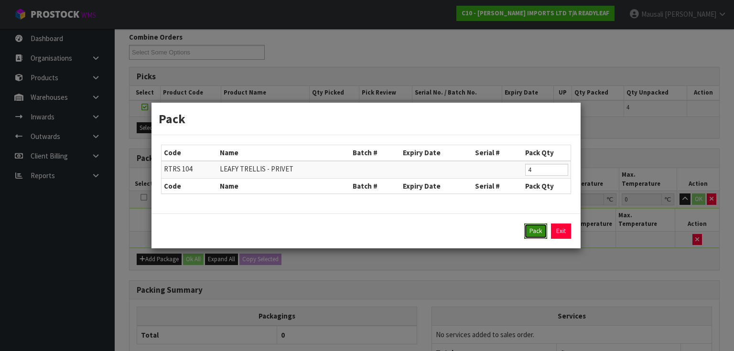
drag, startPoint x: 531, startPoint y: 229, endPoint x: 392, endPoint y: 187, distance: 145.3
click at [531, 229] on button "Pack" at bounding box center [535, 231] width 23 height 15
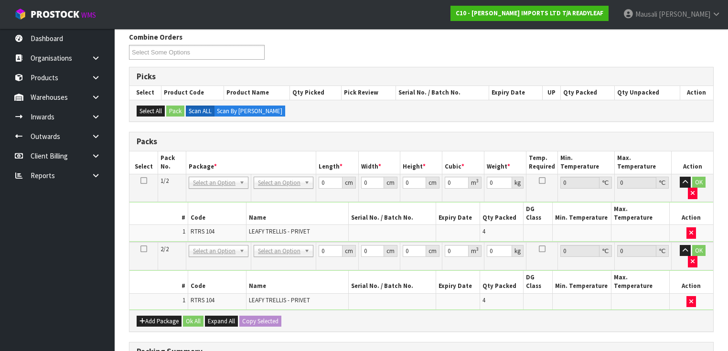
drag, startPoint x: 142, startPoint y: 180, endPoint x: 166, endPoint y: 178, distance: 24.0
click at [146, 181] on icon at bounding box center [143, 181] width 7 height 0
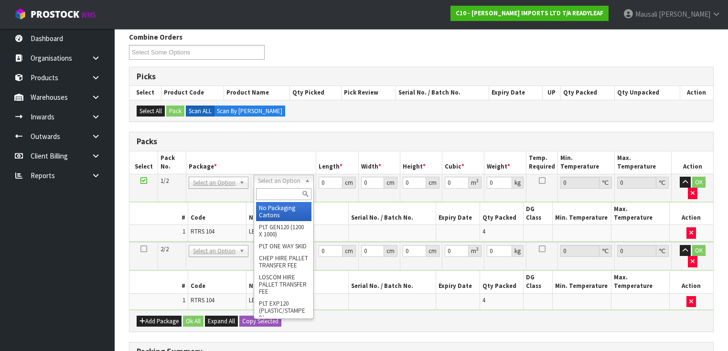
drag, startPoint x: 279, startPoint y: 210, endPoint x: 292, endPoint y: 199, distance: 16.9
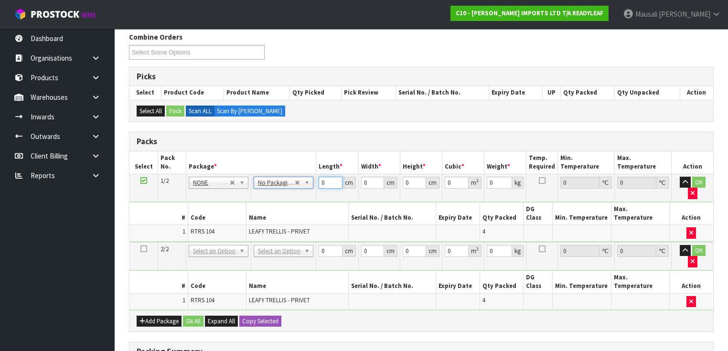
drag, startPoint x: 327, startPoint y: 181, endPoint x: 308, endPoint y: 190, distance: 20.9
click at [308, 190] on tbody "1/2 NONE 007-001 007-002 007-004 007-009 007-013 007-014 007-015 007-017 007-01…" at bounding box center [421, 208] width 584 height 68
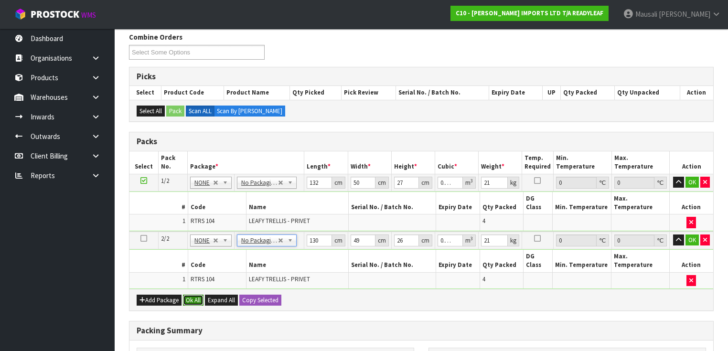
click at [199, 295] on button "Ok All" at bounding box center [193, 300] width 21 height 11
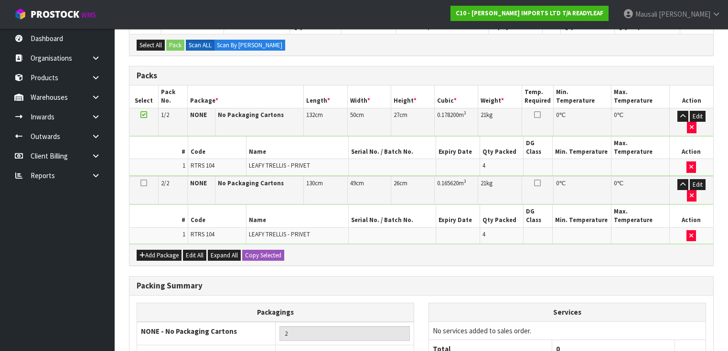
scroll to position [270, 0]
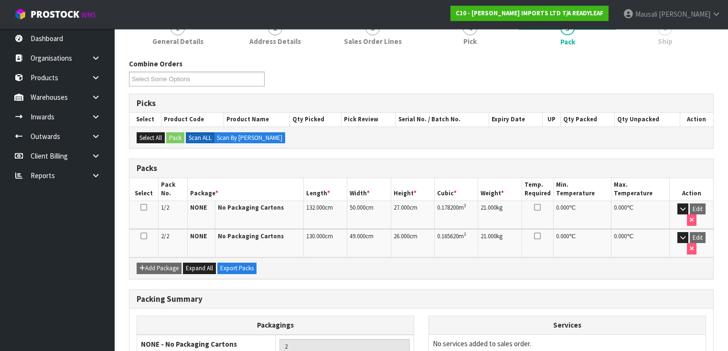
scroll to position [188, 0]
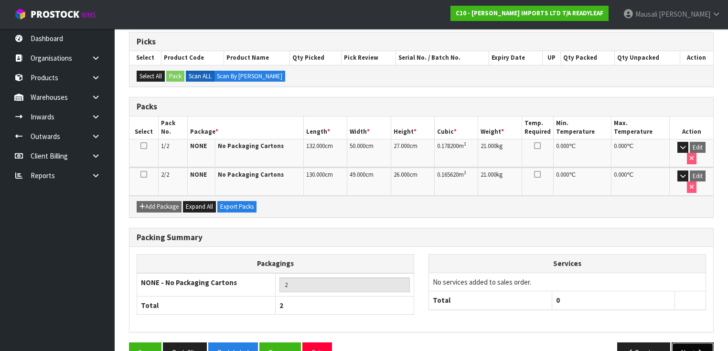
click at [693, 343] on button "Next" at bounding box center [693, 353] width 42 height 21
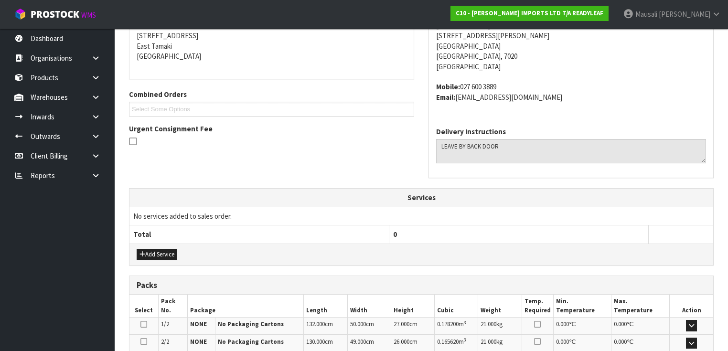
scroll to position [312, 0]
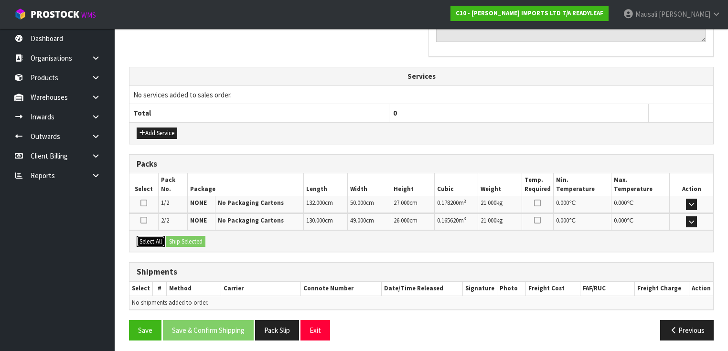
drag, startPoint x: 149, startPoint y: 237, endPoint x: 164, endPoint y: 237, distance: 15.3
click at [154, 237] on button "Select All" at bounding box center [151, 241] width 28 height 11
click at [175, 238] on button "Ship Selected" at bounding box center [185, 241] width 39 height 11
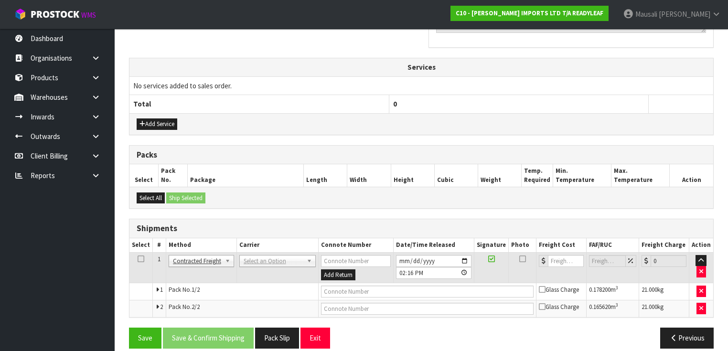
scroll to position [330, 0]
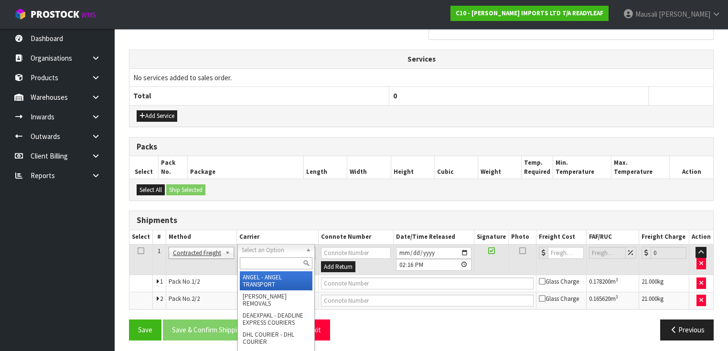
click at [250, 258] on input "text" at bounding box center [276, 264] width 73 height 12
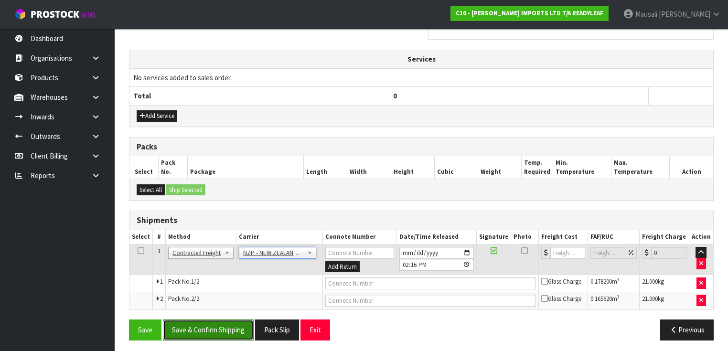
click at [193, 320] on button "Save & Confirm Shipping" at bounding box center [208, 330] width 91 height 21
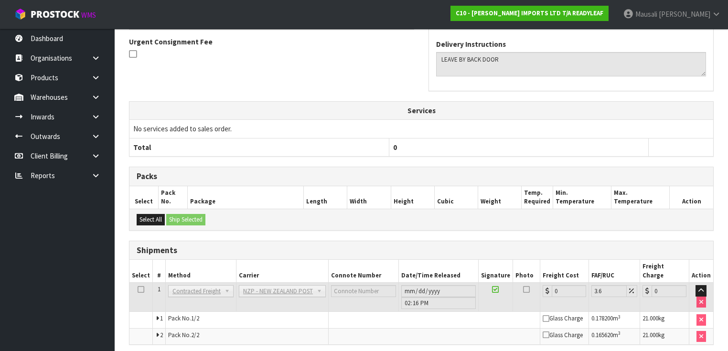
scroll to position [315, 0]
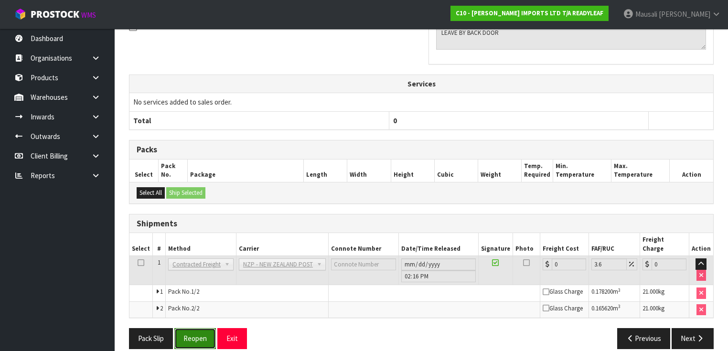
click at [193, 328] on button "Reopen" at bounding box center [195, 338] width 42 height 21
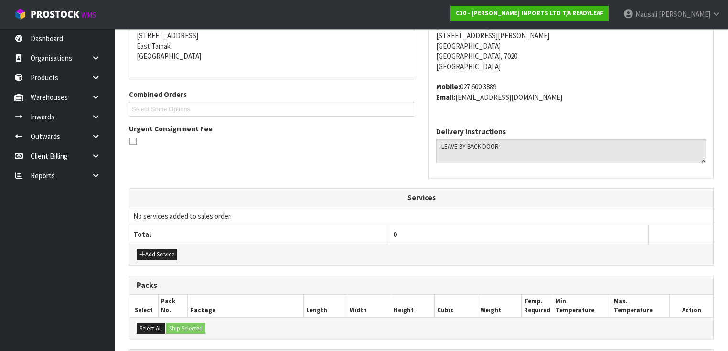
scroll to position [330, 0]
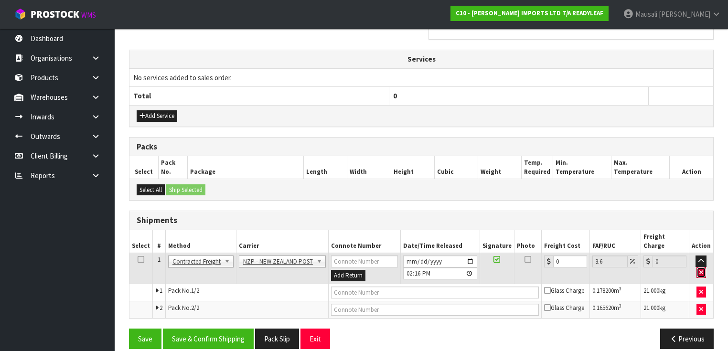
click at [705, 267] on button "button" at bounding box center [702, 272] width 10 height 11
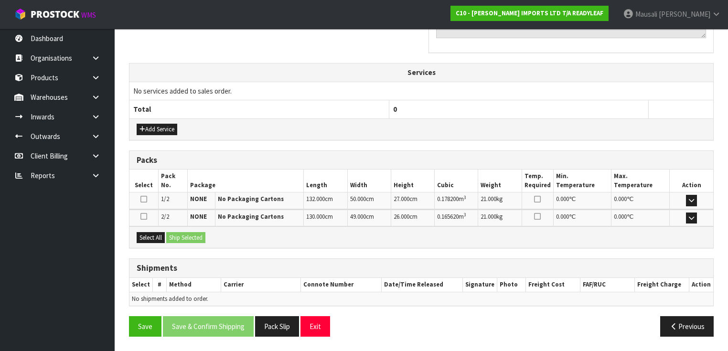
scroll to position [312, 0]
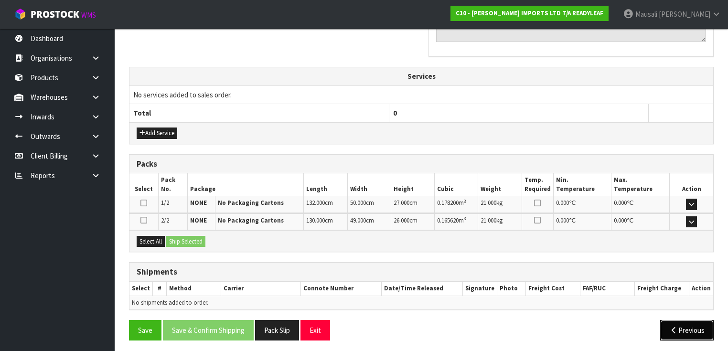
click at [679, 322] on button "Previous" at bounding box center [687, 330] width 54 height 21
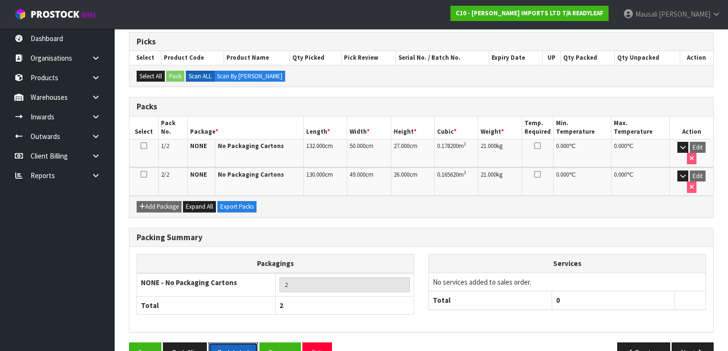
drag, startPoint x: 225, startPoint y: 322, endPoint x: 235, endPoint y: 310, distance: 15.9
click at [225, 343] on button "Pack Label" at bounding box center [233, 353] width 50 height 21
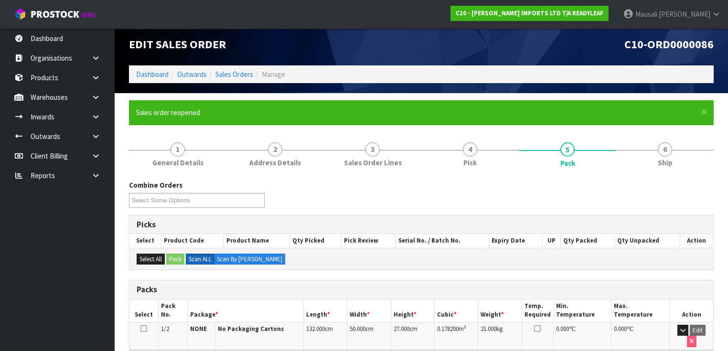
scroll to position [0, 0]
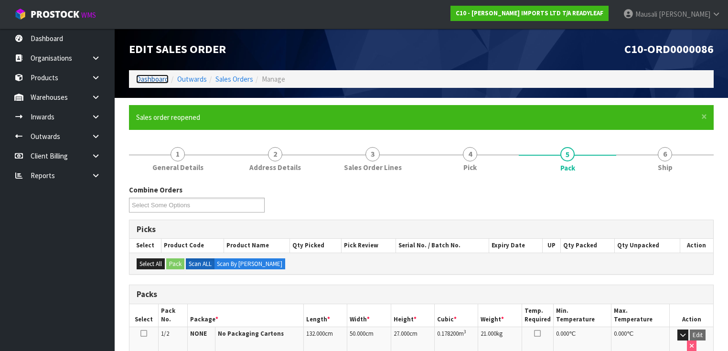
click at [141, 78] on link "Dashboard" at bounding box center [152, 79] width 32 height 9
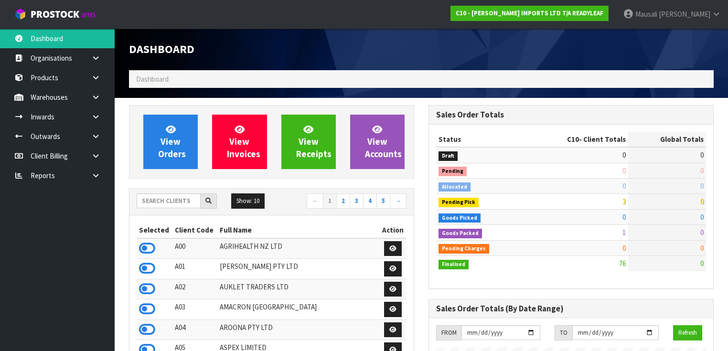
scroll to position [705, 300]
click at [145, 201] on input "text" at bounding box center [169, 201] width 64 height 15
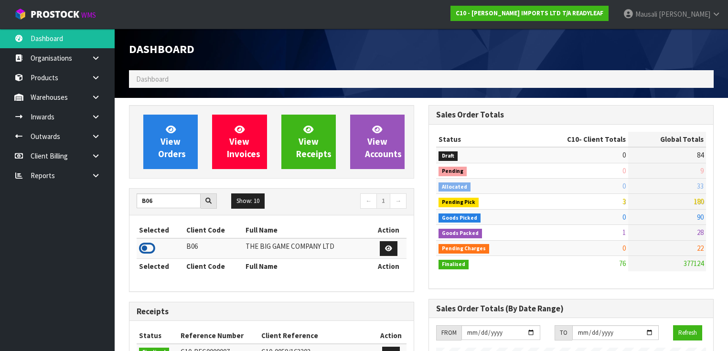
click at [147, 248] on icon at bounding box center [147, 248] width 16 height 14
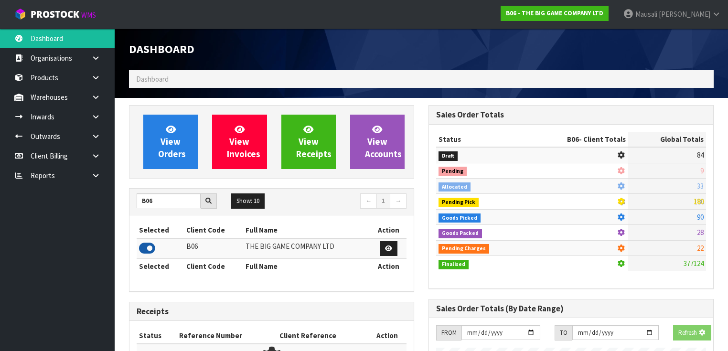
scroll to position [762, 300]
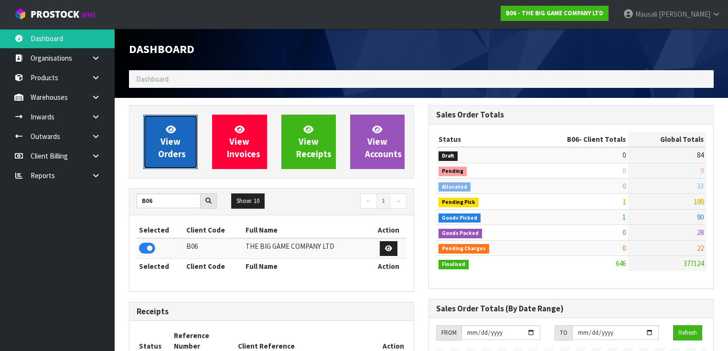
click at [162, 145] on span "View Orders" at bounding box center [172, 142] width 28 height 36
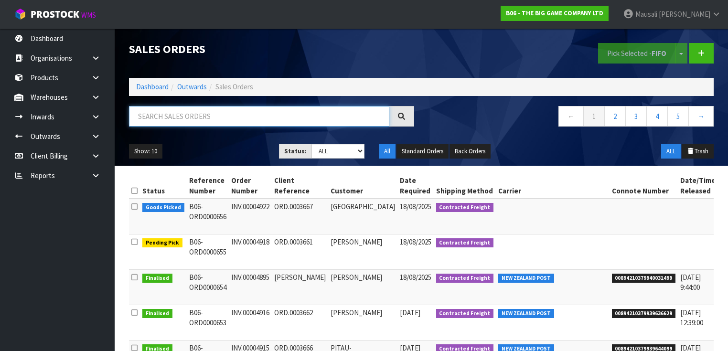
click at [134, 117] on input "text" at bounding box center [259, 116] width 260 height 21
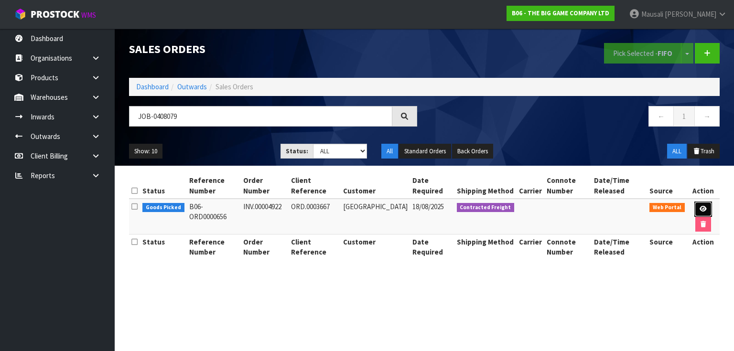
click at [700, 209] on icon at bounding box center [703, 209] width 7 height 6
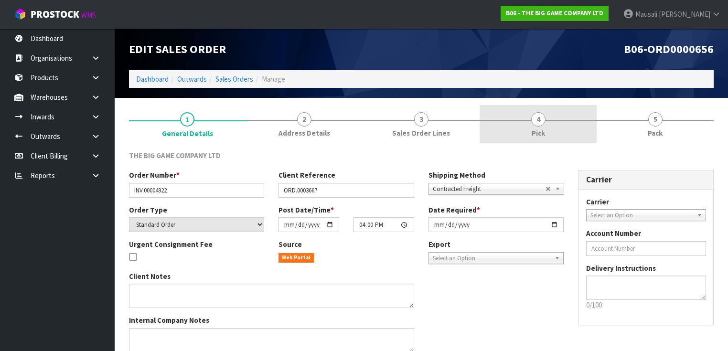
click at [560, 128] on link "4 Pick" at bounding box center [538, 124] width 117 height 38
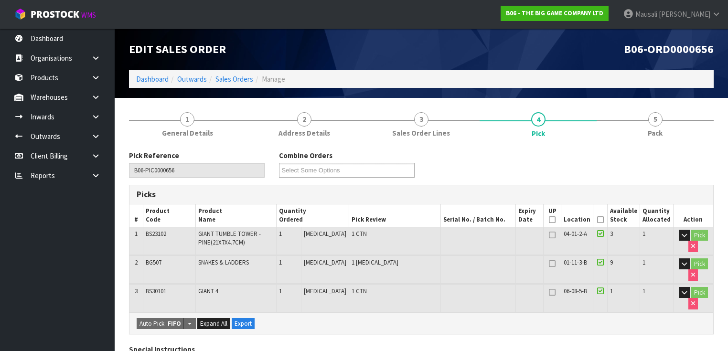
click at [600, 220] on icon at bounding box center [600, 220] width 7 height 0
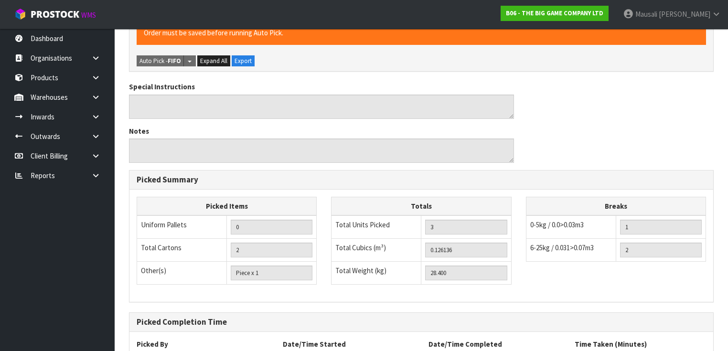
scroll to position [375, 0]
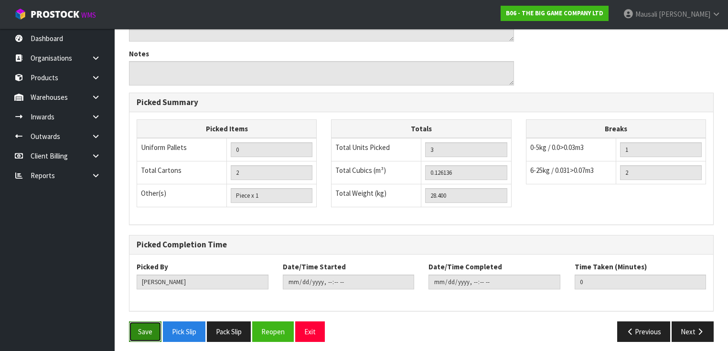
click at [140, 322] on button "Save" at bounding box center [145, 332] width 32 height 21
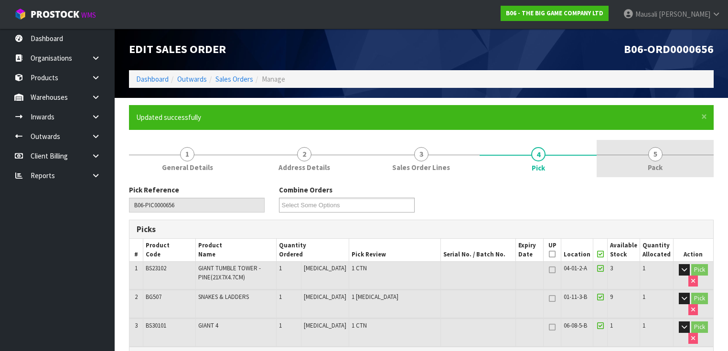
click at [641, 166] on link "5 Pack" at bounding box center [655, 159] width 117 height 38
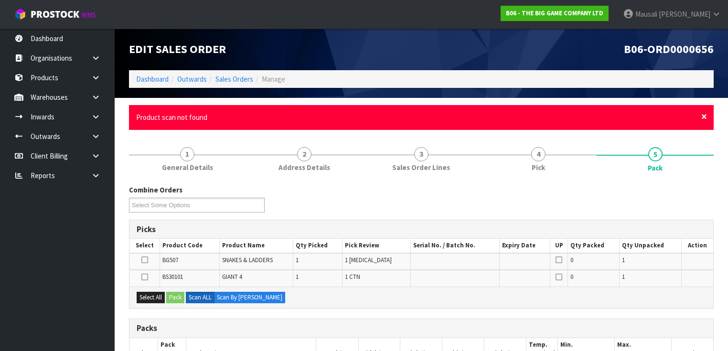
click at [704, 116] on span "×" at bounding box center [704, 116] width 6 height 13
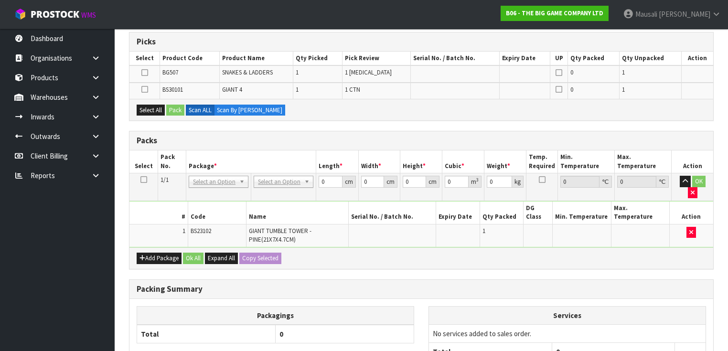
scroll to position [115, 0]
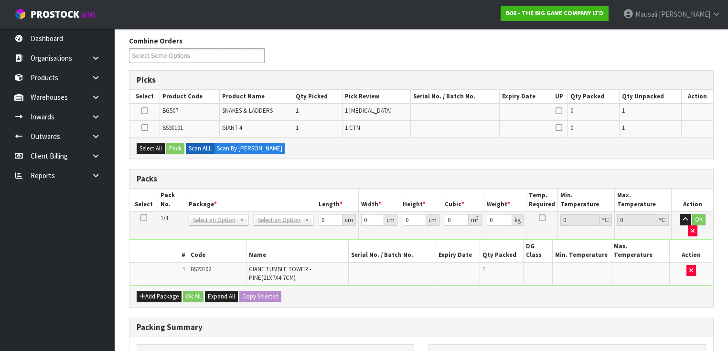
click at [145, 128] on icon at bounding box center [144, 128] width 7 height 0
click at [0, 0] on input "checkbox" at bounding box center [0, 0] width 0 height 0
click at [176, 146] on button "Pack" at bounding box center [175, 148] width 18 height 11
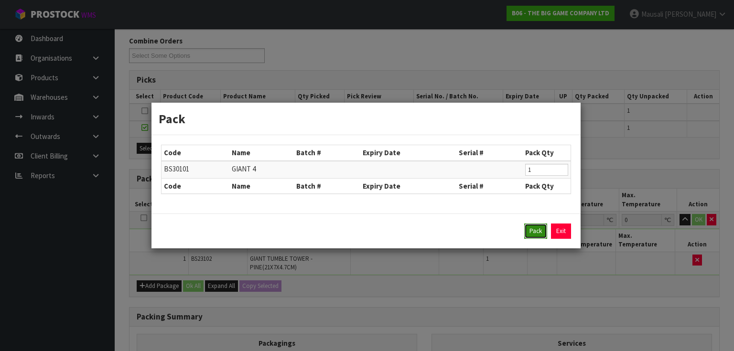
click at [526, 227] on button "Pack" at bounding box center [535, 231] width 23 height 15
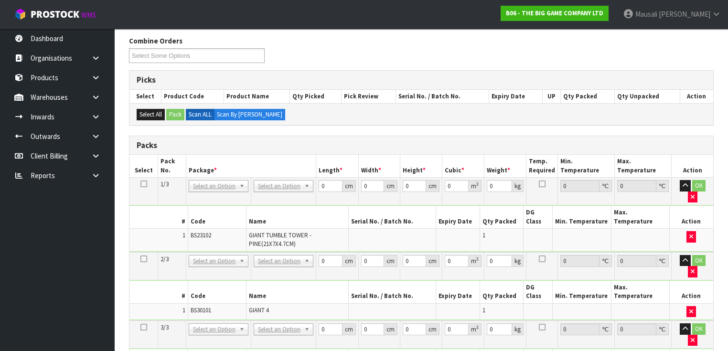
click at [143, 184] on icon at bounding box center [143, 184] width 7 height 0
drag, startPoint x: 328, startPoint y: 186, endPoint x: 286, endPoint y: 201, distance: 44.3
click at [288, 201] on tbody "1/3 NONE 007-001 007-002 007-004 007-009 007-013 007-014 007-015 007-017 007-01…" at bounding box center [421, 215] width 584 height 75
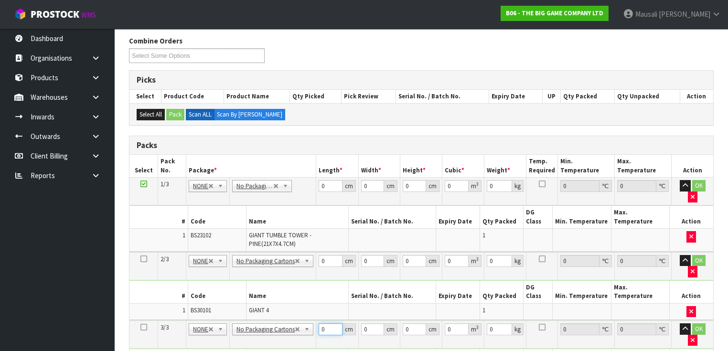
drag, startPoint x: 323, startPoint y: 289, endPoint x: 303, endPoint y: 296, distance: 21.0
click at [303, 321] on tbody "3/3 NONE 007-001 007-002 007-004 007-009 007-013 007-014 007-015 007-017 007-01…" at bounding box center [421, 355] width 584 height 68
drag, startPoint x: 325, startPoint y: 243, endPoint x: 302, endPoint y: 255, distance: 26.3
click at [304, 254] on tbody "2/3 NONE 007-001 007-002 007-004 007-009 007-013 007-014 007-015 007-017 007-01…" at bounding box center [421, 286] width 584 height 68
drag, startPoint x: 323, startPoint y: 187, endPoint x: 312, endPoint y: 191, distance: 12.1
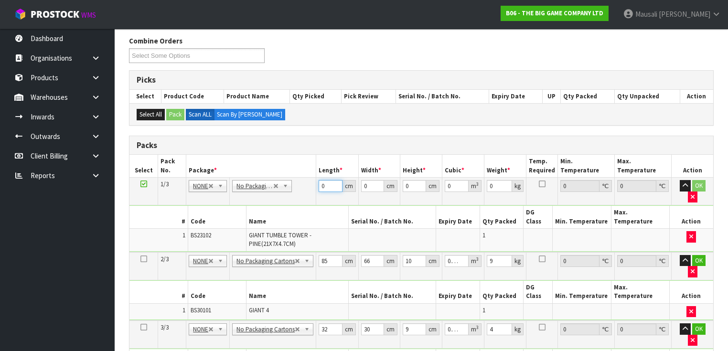
click at [312, 191] on tr "1/3 NONE 007-001 007-002 007-004 007-009 007-013 007-014 007-015 007-017 007-01…" at bounding box center [421, 192] width 584 height 28
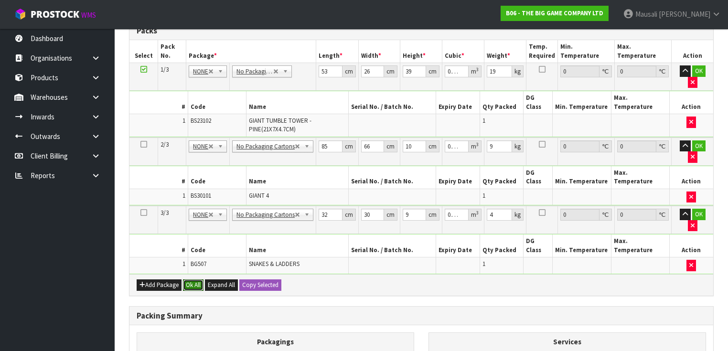
drag, startPoint x: 191, startPoint y: 222, endPoint x: 207, endPoint y: 233, distance: 19.9
click at [193, 280] on button "Ok All" at bounding box center [193, 285] width 21 height 11
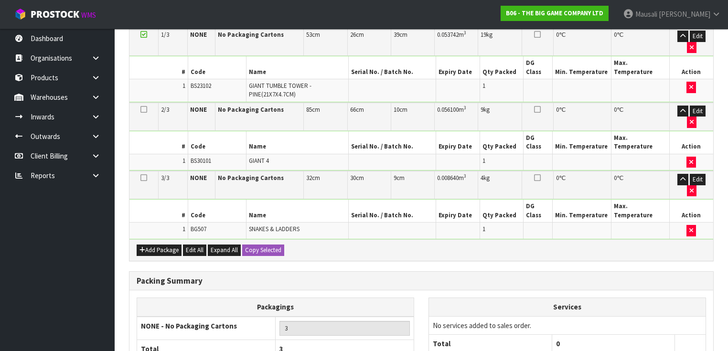
scroll to position [290, 0]
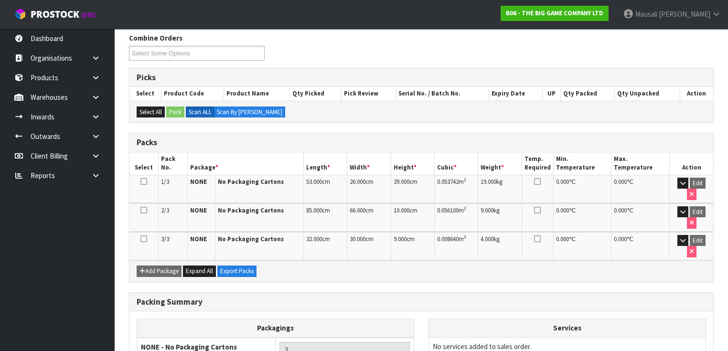
scroll to position [191, 0]
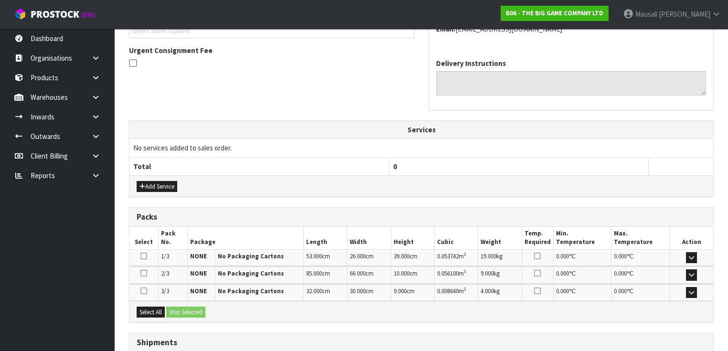
scroll to position [340, 0]
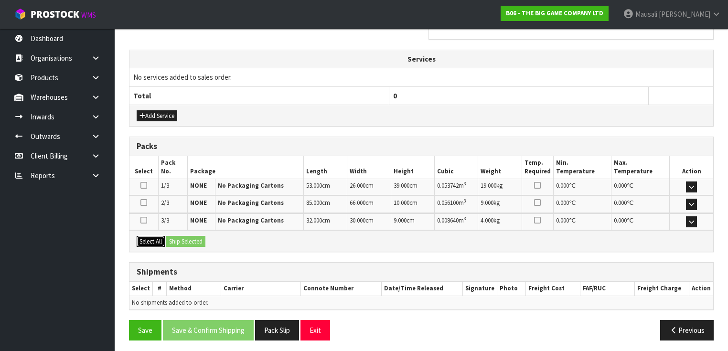
drag, startPoint x: 140, startPoint y: 235, endPoint x: 162, endPoint y: 232, distance: 22.2
click at [140, 236] on button "Select All" at bounding box center [151, 241] width 28 height 11
drag, startPoint x: 163, startPoint y: 231, endPoint x: 169, endPoint y: 235, distance: 6.2
click at [166, 232] on div "Select All Ship Selected" at bounding box center [421, 241] width 584 height 22
click at [178, 237] on button "Ship Selected" at bounding box center [185, 241] width 39 height 11
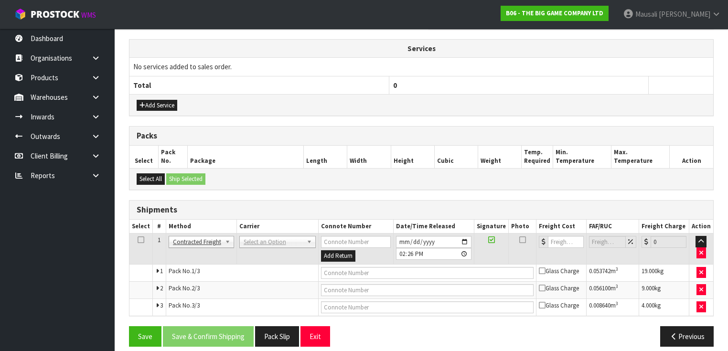
scroll to position [357, 0]
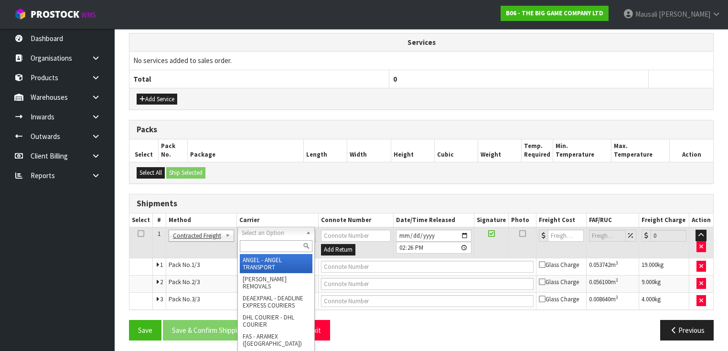
click at [259, 245] on input "text" at bounding box center [276, 246] width 73 height 12
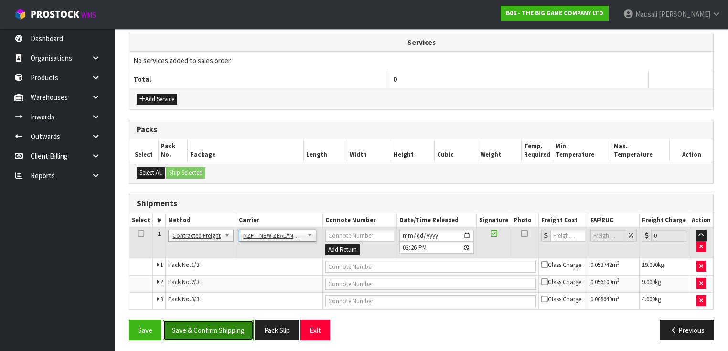
click at [196, 332] on button "Save & Confirm Shipping" at bounding box center [208, 330] width 91 height 21
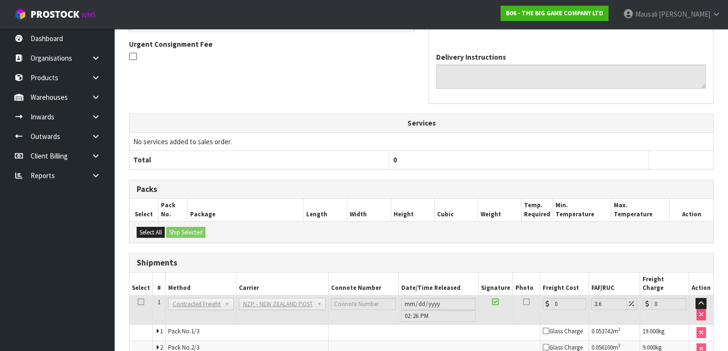
scroll to position [342, 0]
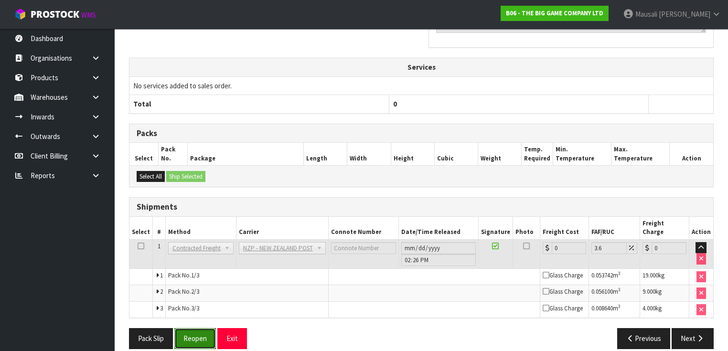
click at [196, 328] on button "Reopen" at bounding box center [195, 338] width 42 height 21
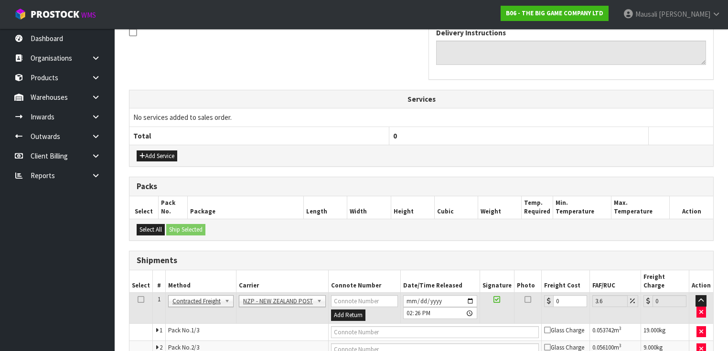
scroll to position [357, 0]
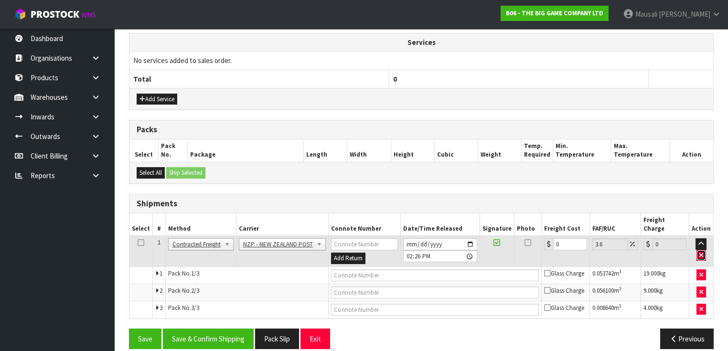
click at [700, 250] on button "button" at bounding box center [702, 255] width 10 height 11
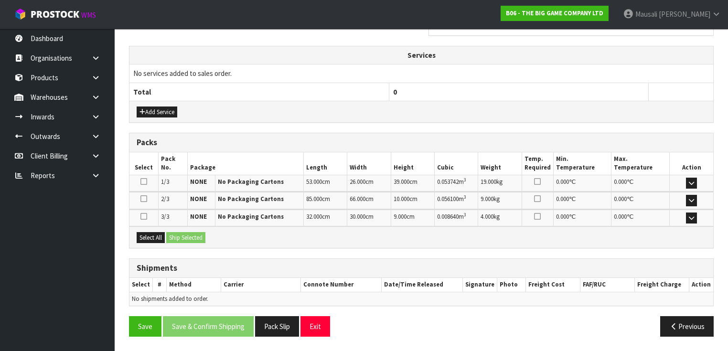
scroll to position [340, 0]
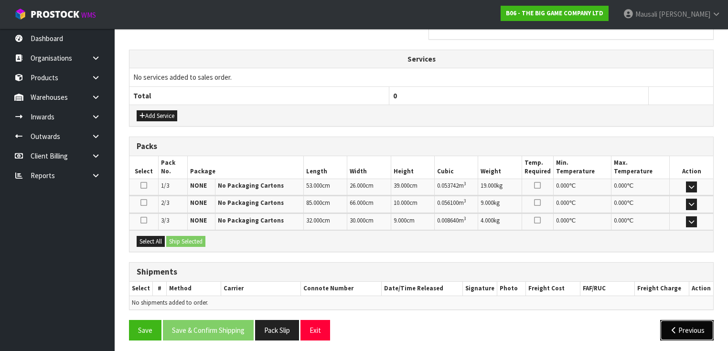
click at [660, 328] on button "Previous" at bounding box center [687, 330] width 54 height 21
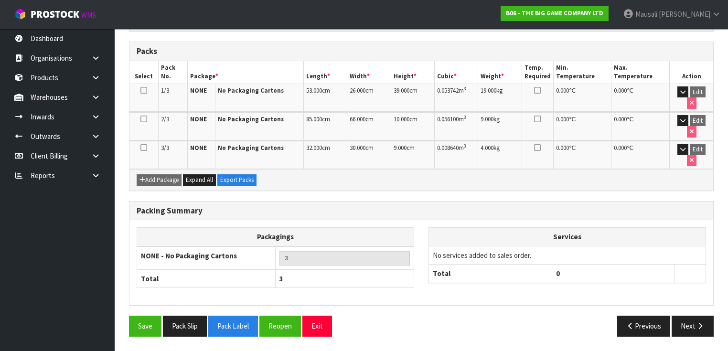
scroll to position [205, 0]
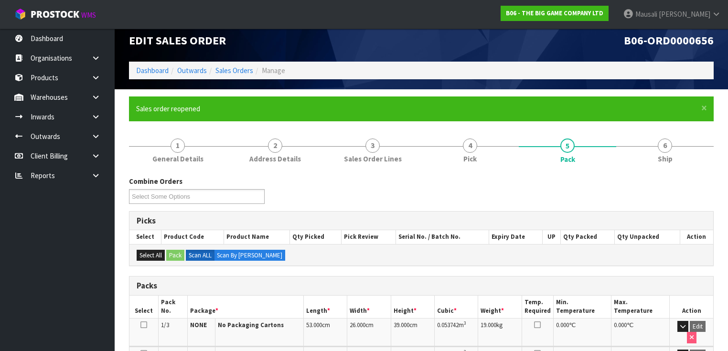
scroll to position [0, 0]
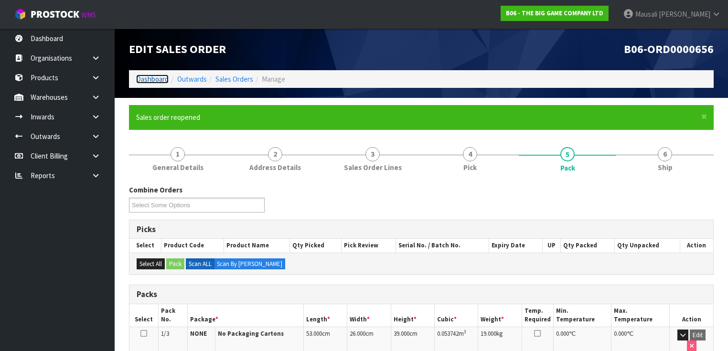
click at [151, 75] on link "Dashboard" at bounding box center [152, 79] width 32 height 9
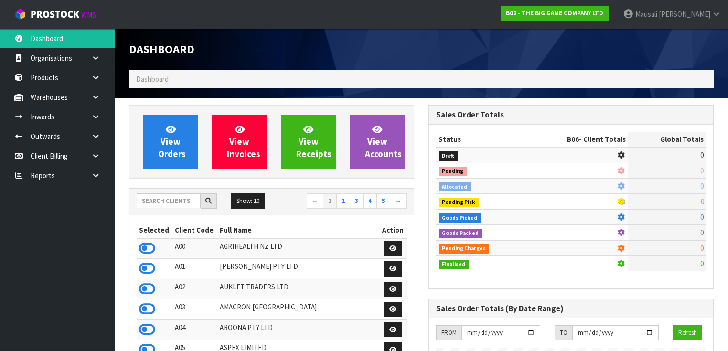
scroll to position [762, 300]
click at [172, 197] on input "text" at bounding box center [169, 201] width 64 height 15
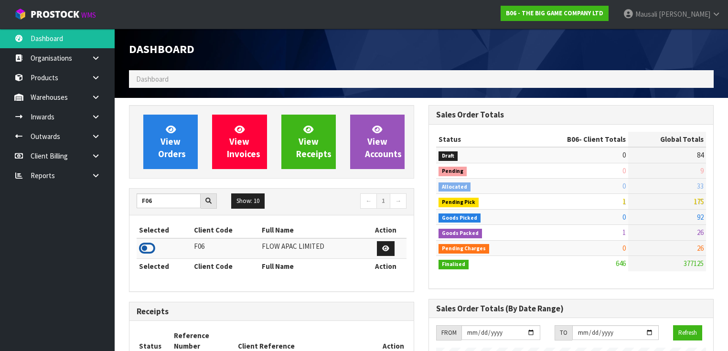
click at [148, 248] on icon at bounding box center [147, 248] width 16 height 14
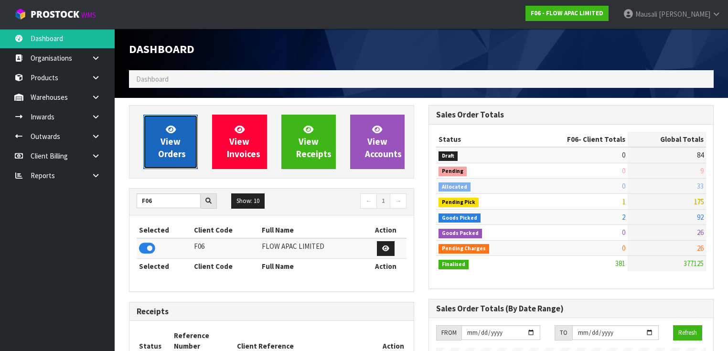
click at [176, 134] on link "View Orders" at bounding box center [170, 142] width 54 height 54
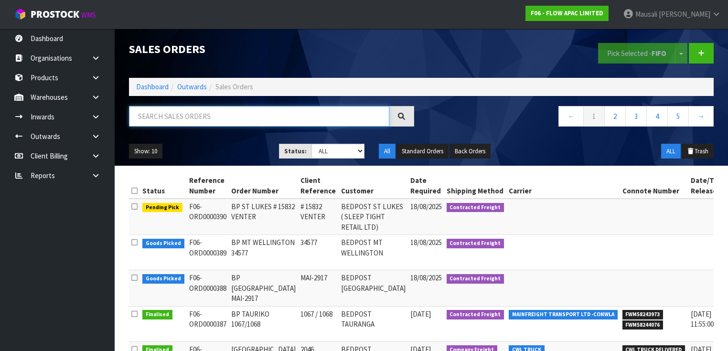
click at [160, 118] on input "text" at bounding box center [259, 116] width 260 height 21
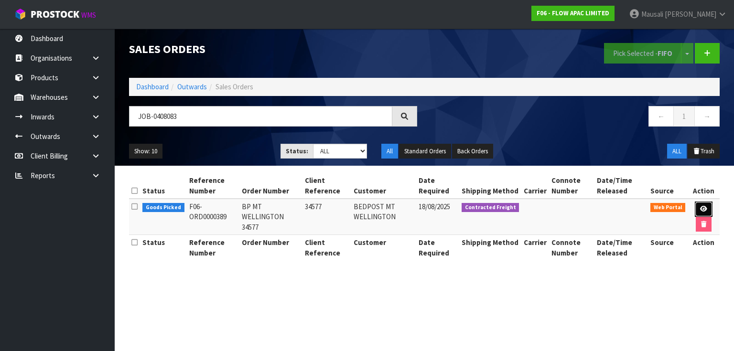
click at [698, 208] on link at bounding box center [704, 209] width 18 height 15
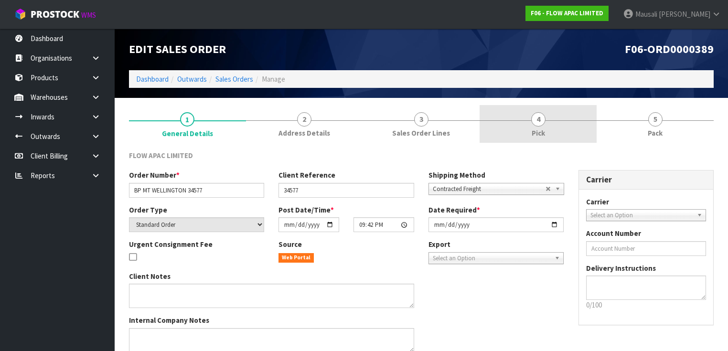
click at [512, 126] on link "4 Pick" at bounding box center [538, 124] width 117 height 38
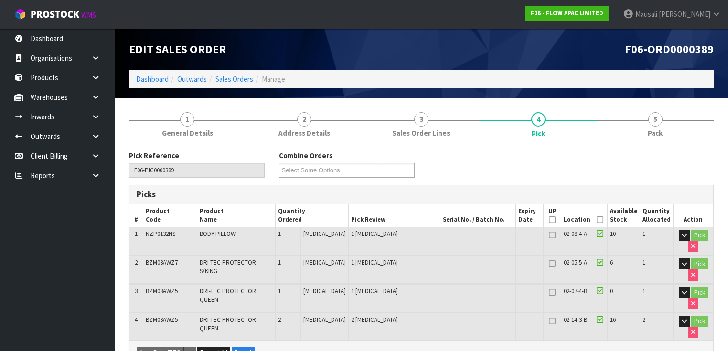
click at [600, 220] on icon at bounding box center [600, 220] width 7 height 0
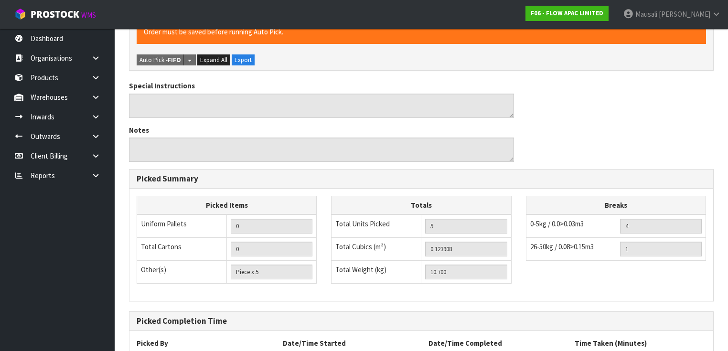
scroll to position [403, 0]
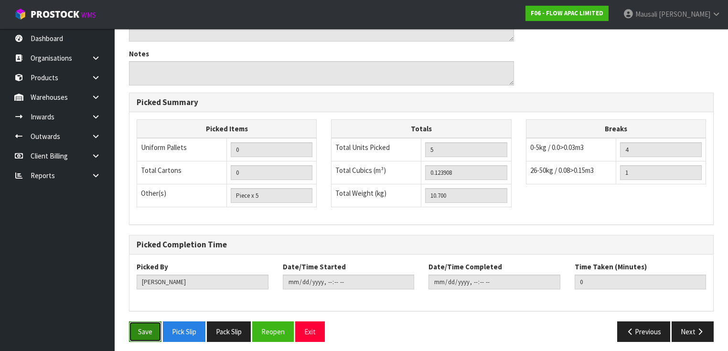
click at [151, 332] on button "Save" at bounding box center [145, 332] width 32 height 21
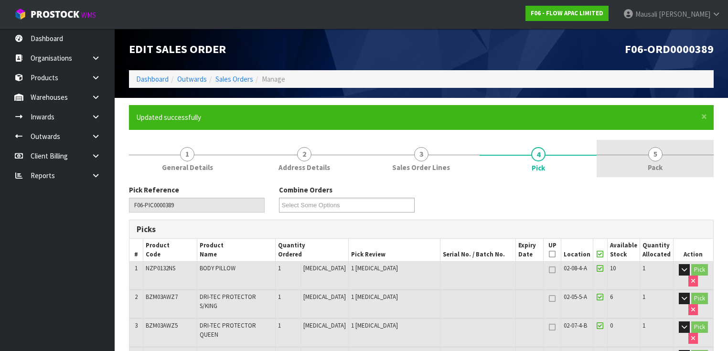
click at [656, 161] on link "5 Pack" at bounding box center [655, 159] width 117 height 38
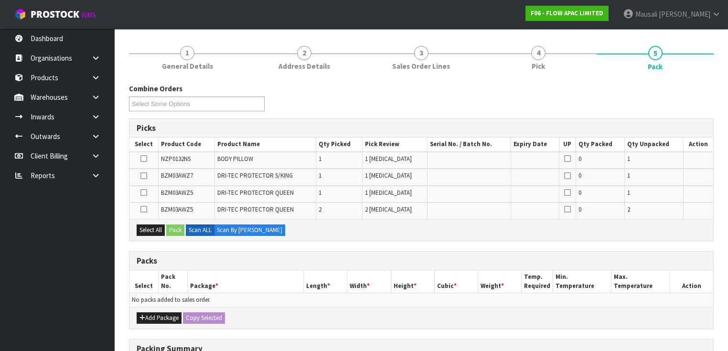
scroll to position [229, 0]
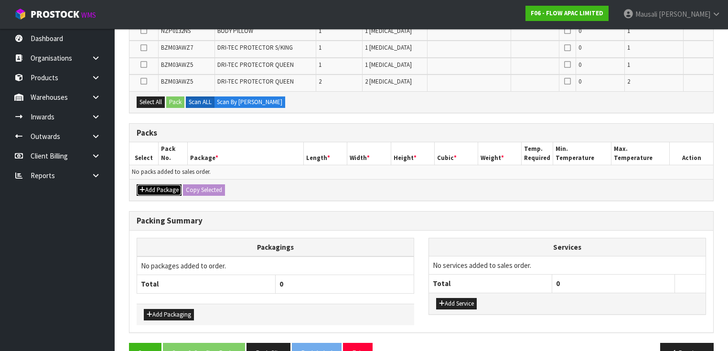
click at [157, 185] on button "Add Package" at bounding box center [159, 189] width 45 height 11
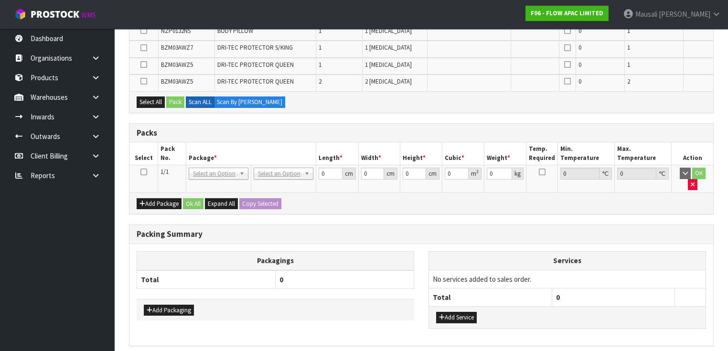
click at [143, 172] on icon at bounding box center [143, 172] width 7 height 0
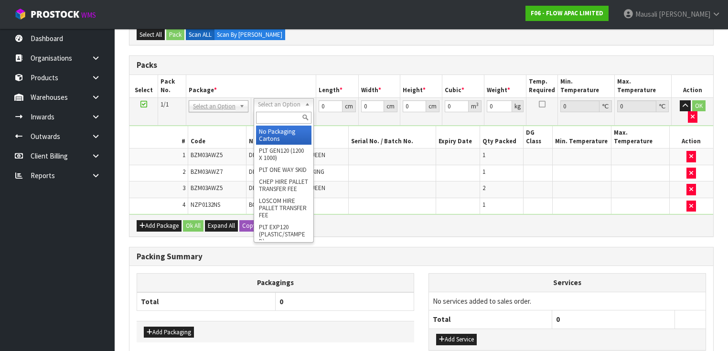
click at [270, 119] on input "text" at bounding box center [283, 118] width 55 height 12
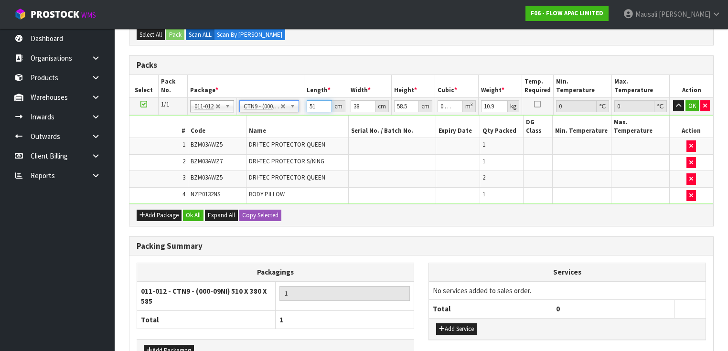
drag, startPoint x: 317, startPoint y: 106, endPoint x: 301, endPoint y: 112, distance: 17.4
click at [301, 112] on tr "1/1 NONE 007-001 007-002 007-004 007-009 007-013 007-014 007-015 007-017 007-01…" at bounding box center [421, 105] width 584 height 17
click at [189, 210] on button "Ok All" at bounding box center [193, 215] width 21 height 11
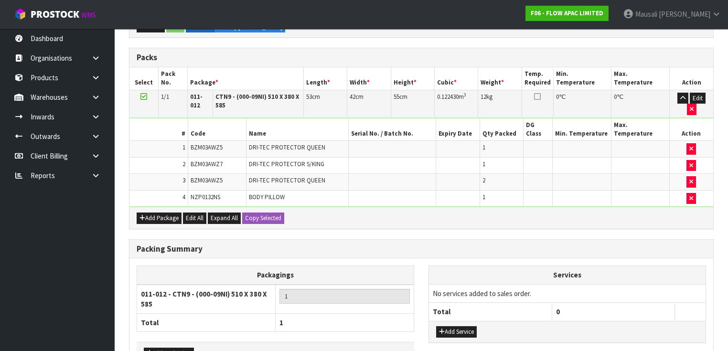
scroll to position [283, 0]
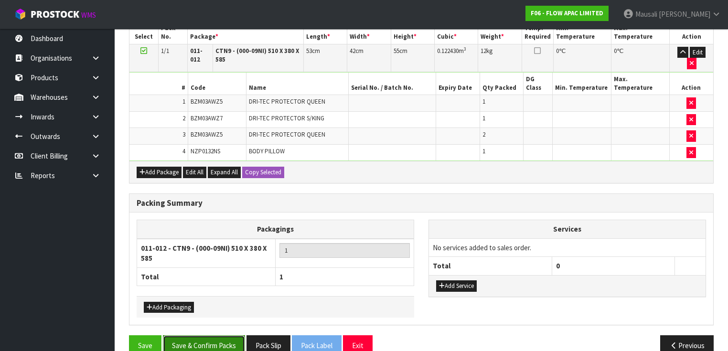
click at [203, 335] on button "Save & Confirm Packs" at bounding box center [204, 345] width 82 height 21
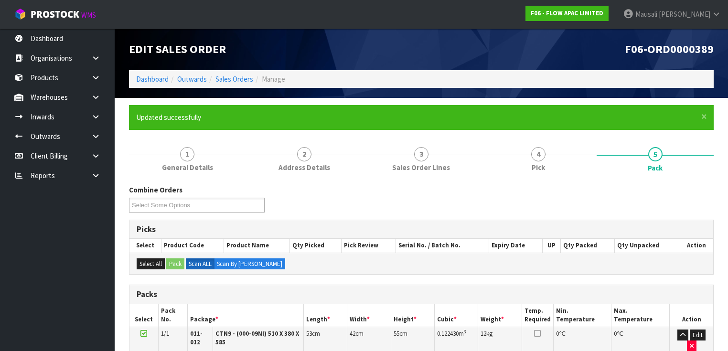
scroll to position [183, 0]
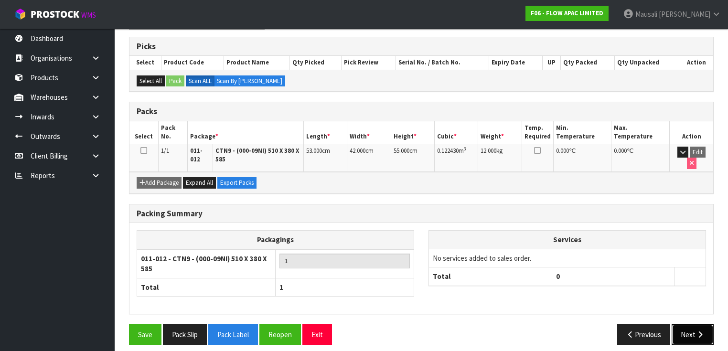
click at [684, 328] on button "Next" at bounding box center [693, 334] width 42 height 21
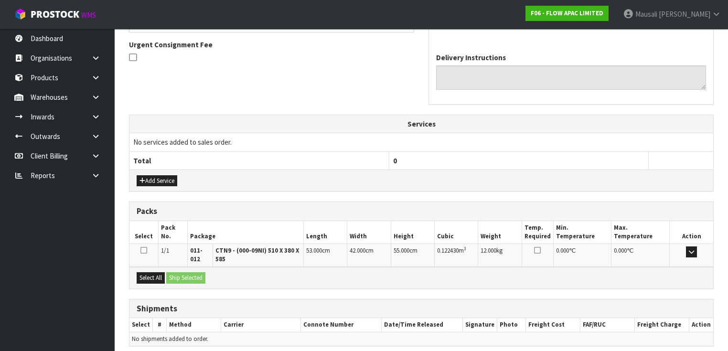
scroll to position [312, 0]
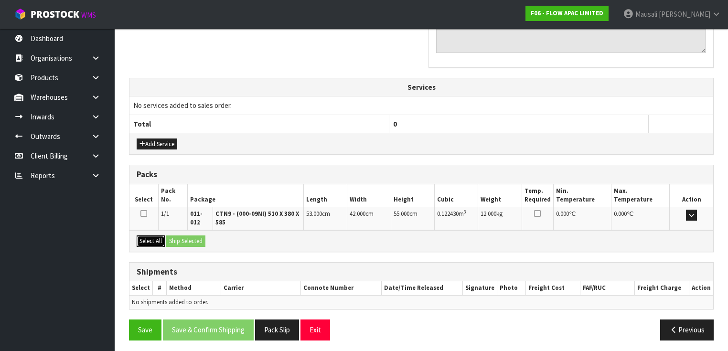
drag, startPoint x: 159, startPoint y: 237, endPoint x: 191, endPoint y: 241, distance: 31.7
click at [160, 237] on button "Select All" at bounding box center [151, 241] width 28 height 11
click at [191, 241] on button "Ship Selected" at bounding box center [185, 241] width 39 height 11
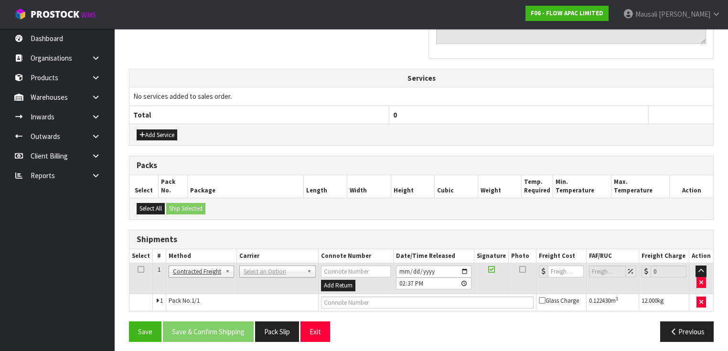
scroll to position [323, 0]
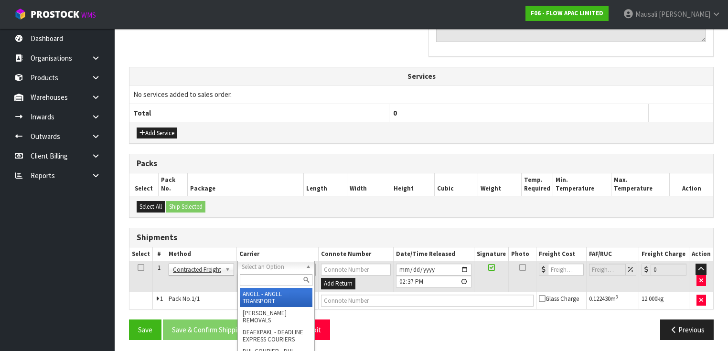
click at [250, 275] on input "text" at bounding box center [276, 280] width 73 height 12
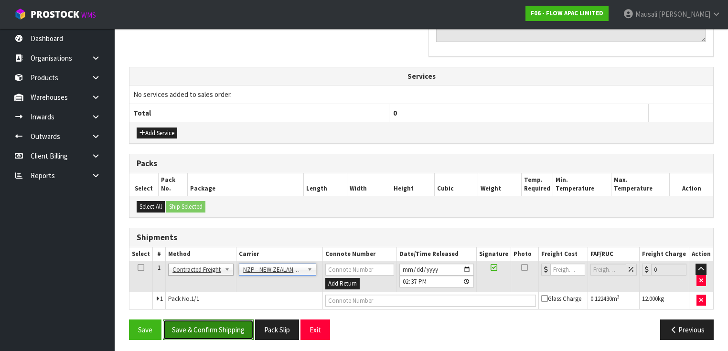
click at [222, 327] on button "Save & Confirm Shipping" at bounding box center [208, 330] width 91 height 21
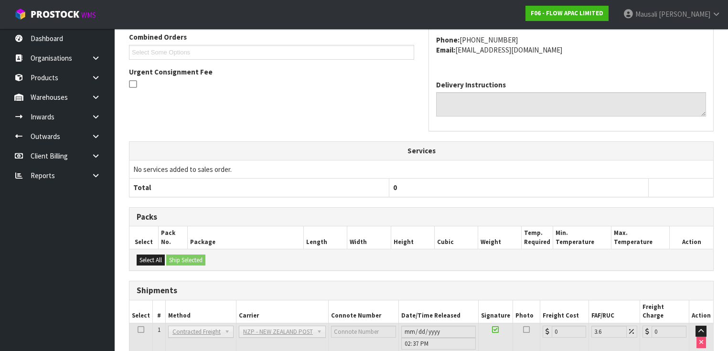
scroll to position [310, 0]
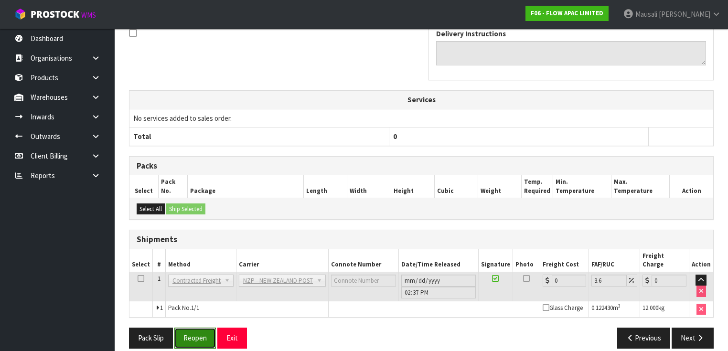
click at [191, 334] on button "Reopen" at bounding box center [195, 338] width 42 height 21
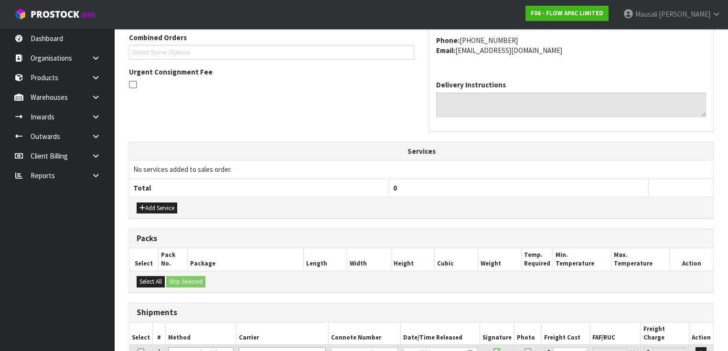
scroll to position [306, 0]
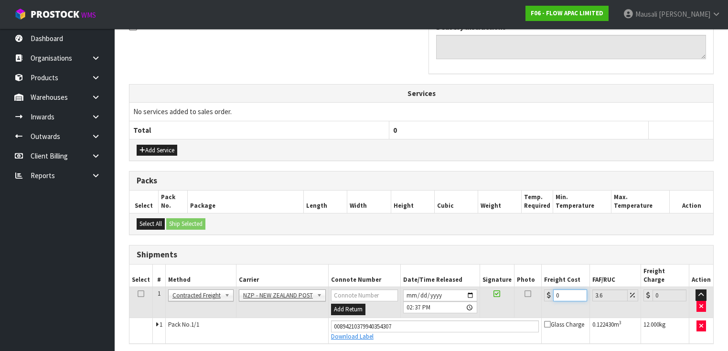
drag, startPoint x: 564, startPoint y: 287, endPoint x: 545, endPoint y: 294, distance: 20.4
click at [545, 294] on td "0" at bounding box center [566, 302] width 48 height 31
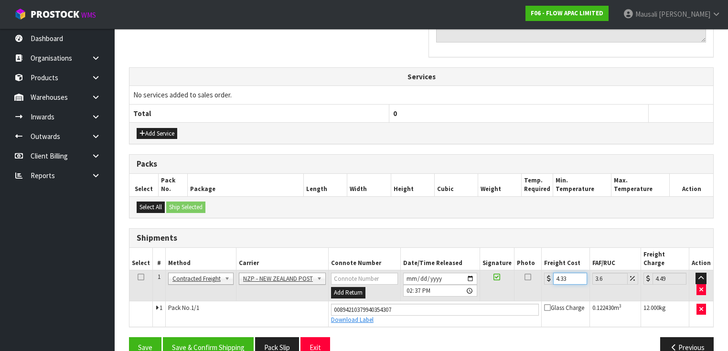
scroll to position [332, 0]
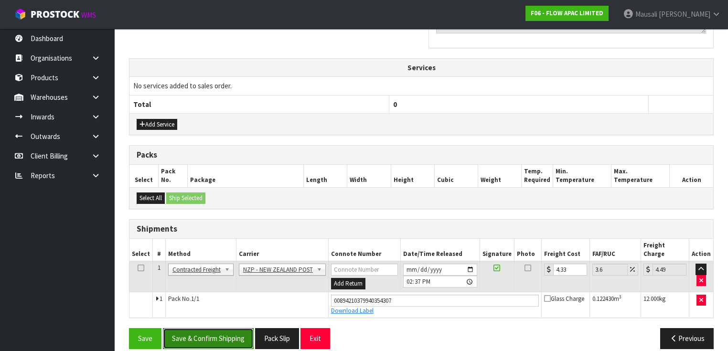
click at [216, 328] on button "Save & Confirm Shipping" at bounding box center [208, 338] width 91 height 21
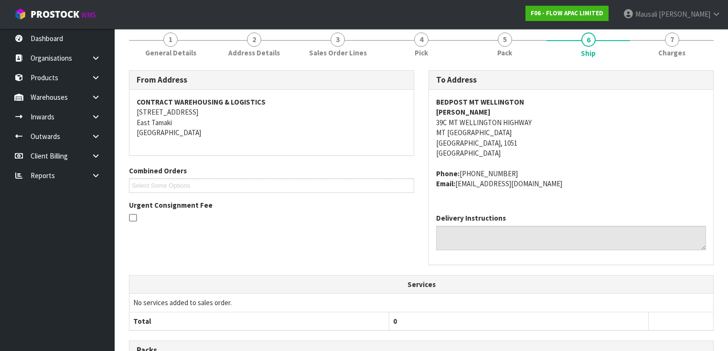
scroll to position [0, 0]
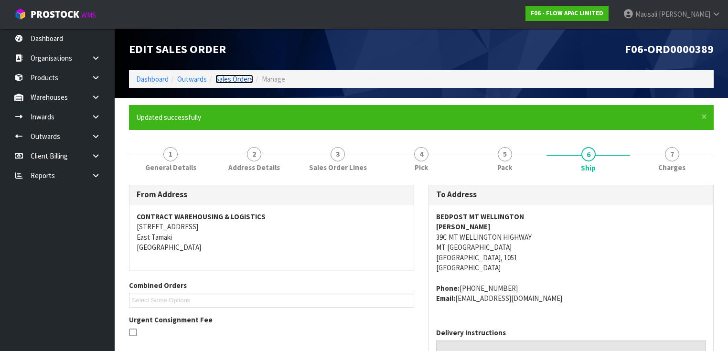
click at [222, 78] on link "Sales Orders" at bounding box center [235, 79] width 38 height 9
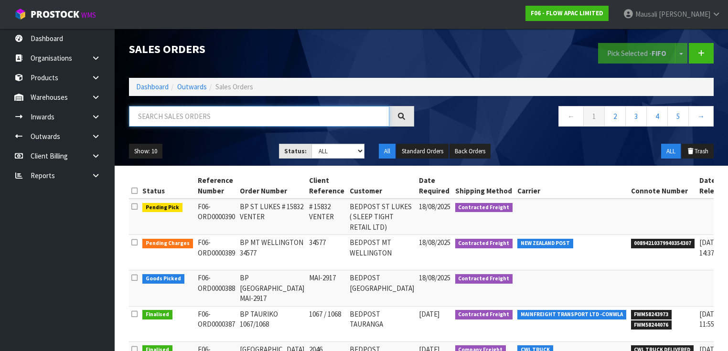
click at [139, 119] on input "text" at bounding box center [259, 116] width 260 height 21
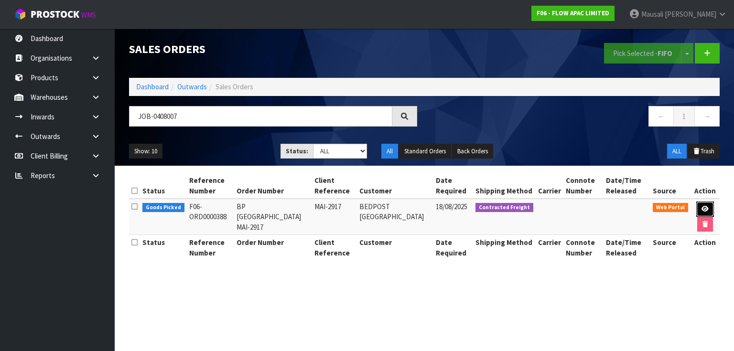
click at [697, 204] on link at bounding box center [705, 209] width 18 height 15
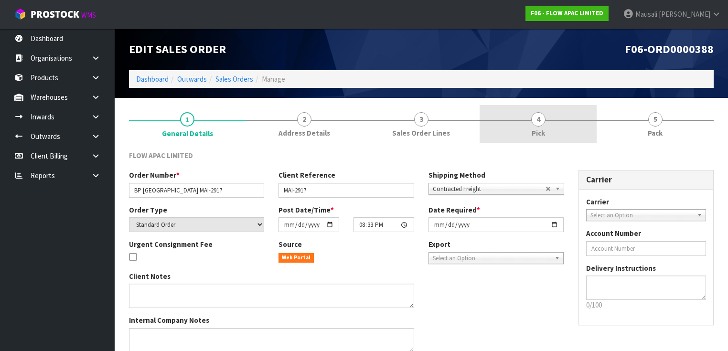
click at [538, 130] on span "Pick" at bounding box center [538, 133] width 13 height 10
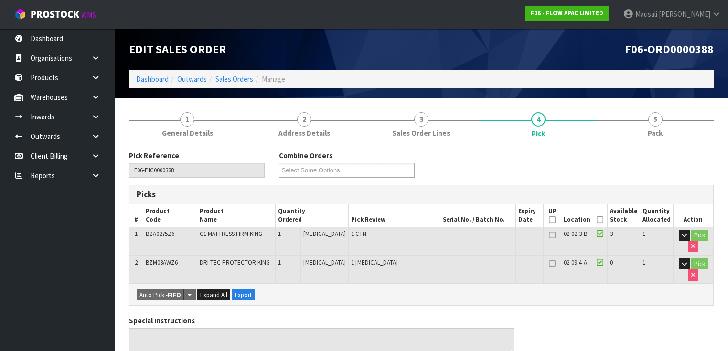
click at [602, 220] on icon at bounding box center [600, 220] width 7 height 0
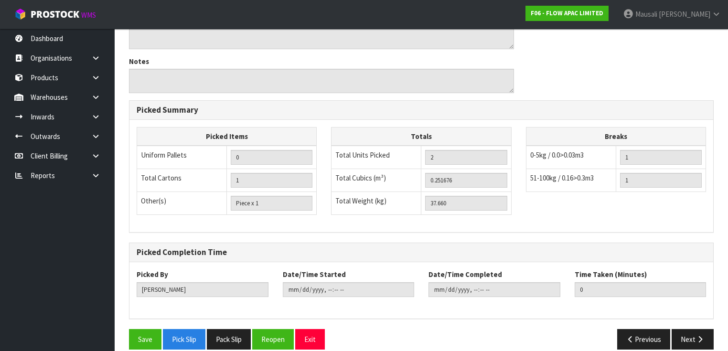
scroll to position [347, 0]
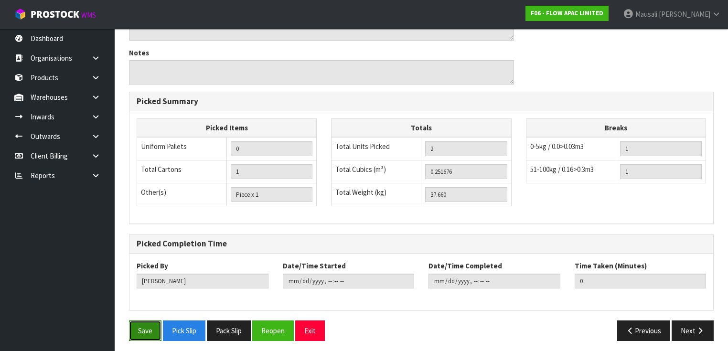
click at [151, 325] on button "Save" at bounding box center [145, 331] width 32 height 21
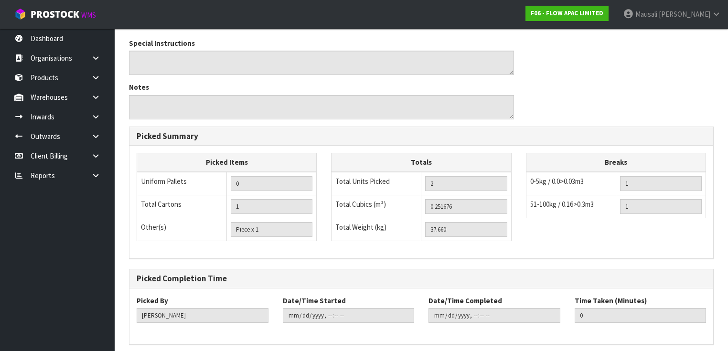
scroll to position [0, 0]
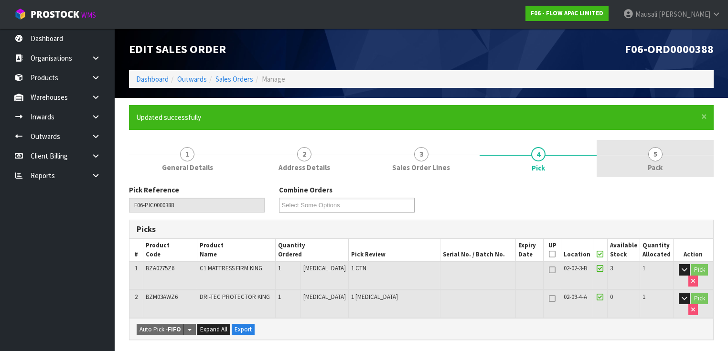
click at [655, 168] on span "Pack" at bounding box center [655, 167] width 15 height 10
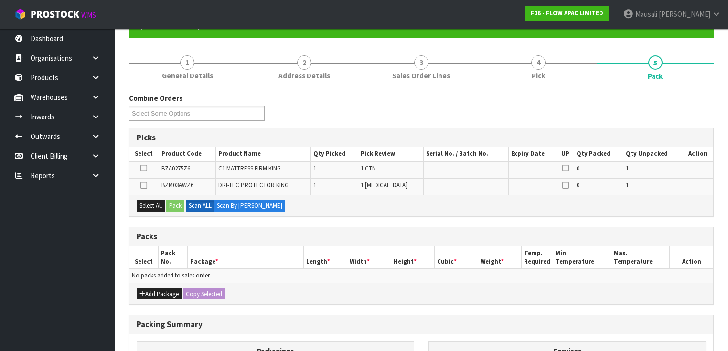
scroll to position [191, 0]
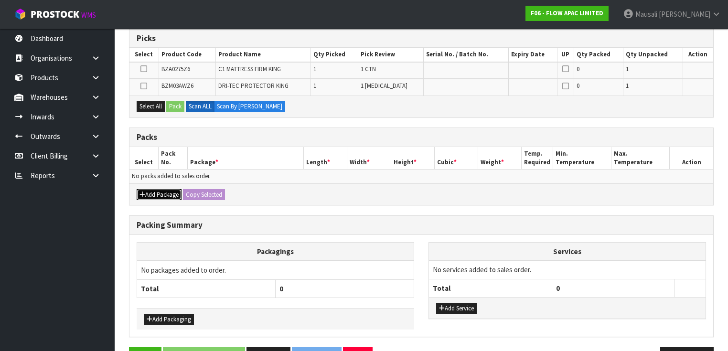
click at [161, 189] on button "Add Package" at bounding box center [159, 194] width 45 height 11
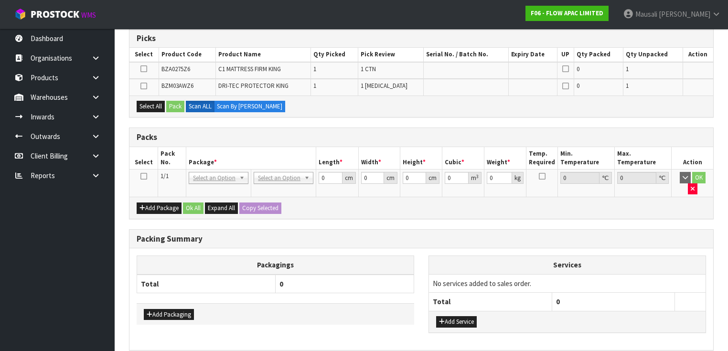
click at [142, 176] on icon at bounding box center [143, 176] width 7 height 0
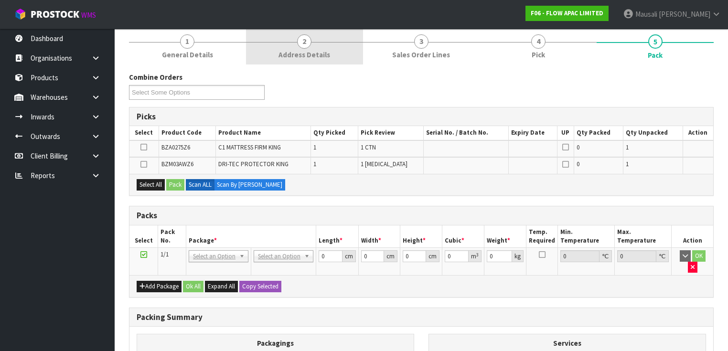
scroll to position [106, 0]
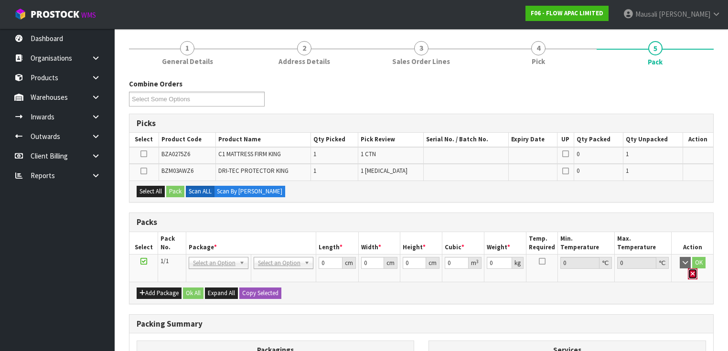
click at [695, 271] on icon "button" at bounding box center [693, 274] width 4 height 6
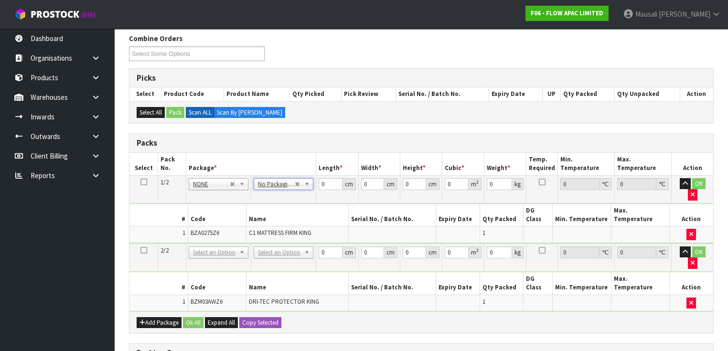
scroll to position [221, 0]
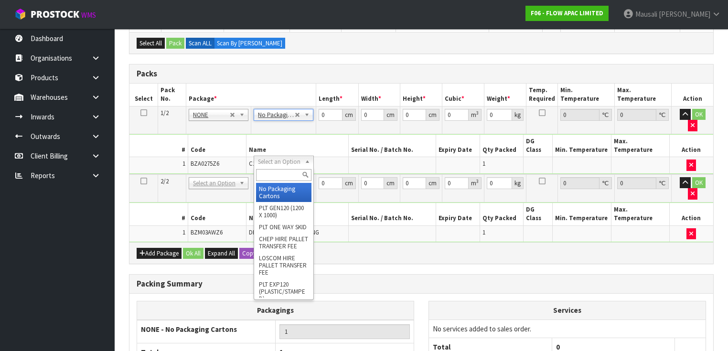
click at [266, 178] on input "text" at bounding box center [283, 175] width 55 height 12
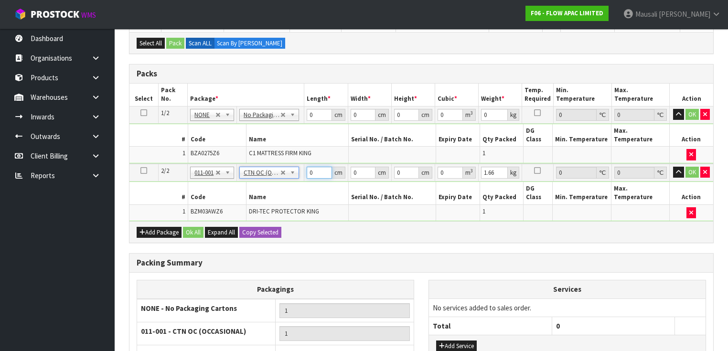
drag, startPoint x: 317, startPoint y: 161, endPoint x: 306, endPoint y: 176, distance: 18.8
click at [307, 178] on tbody "2/2 NONE 007-001 007-002 007-004 007-009 007-013 007-014 007-015 007-017 007-01…" at bounding box center [421, 192] width 584 height 57
drag, startPoint x: 315, startPoint y: 113, endPoint x: 300, endPoint y: 127, distance: 20.6
click at [302, 127] on tbody "1/2 NONE 007-001 007-002 007-004 007-009 007-013 007-014 007-015 007-017 007-01…" at bounding box center [421, 135] width 584 height 58
click at [187, 227] on button "Ok All" at bounding box center [193, 232] width 21 height 11
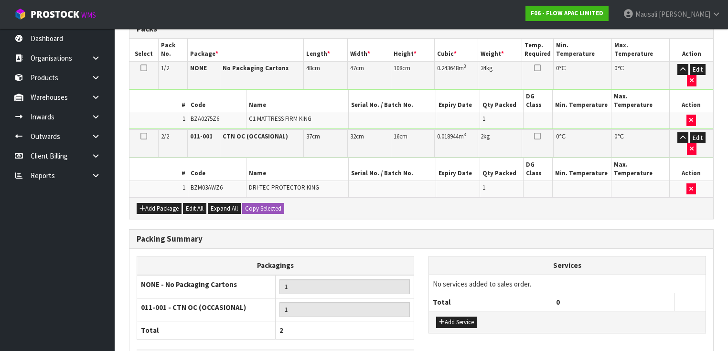
scroll to position [293, 0]
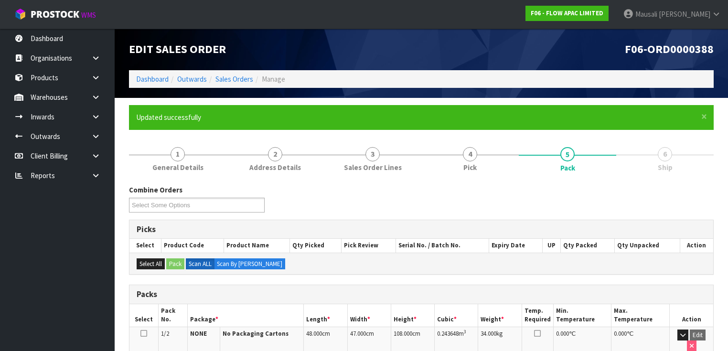
scroll to position [0, 0]
click at [155, 81] on link "Dashboard" at bounding box center [152, 79] width 32 height 9
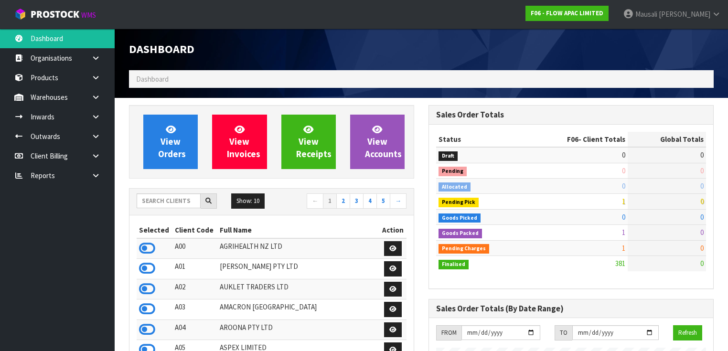
scroll to position [721, 300]
click at [153, 200] on input "text" at bounding box center [169, 201] width 64 height 15
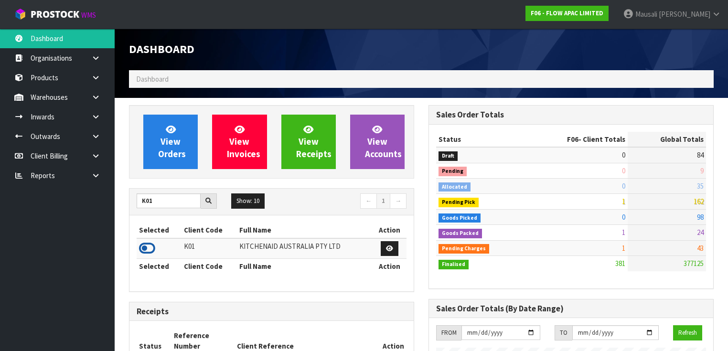
click at [145, 248] on icon at bounding box center [147, 248] width 16 height 14
drag, startPoint x: 155, startPoint y: 205, endPoint x: 103, endPoint y: 215, distance: 53.0
click at [103, 215] on body "Toggle navigation ProStock WMS K01 - KITCHENAID AUSTRALIA PTY LTD Mausali Tito …" at bounding box center [364, 175] width 728 height 351
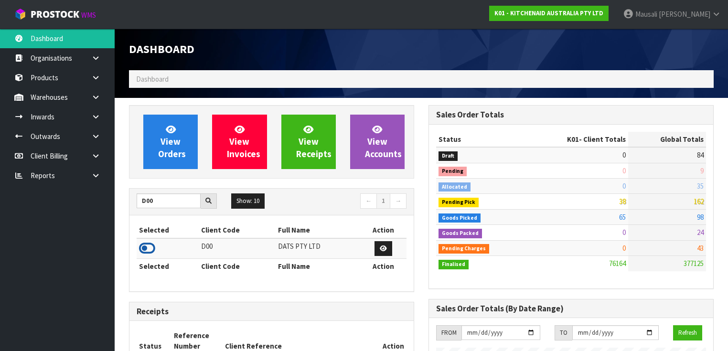
click at [151, 248] on icon at bounding box center [147, 248] width 16 height 14
drag, startPoint x: 157, startPoint y: 201, endPoint x: 119, endPoint y: 205, distance: 37.4
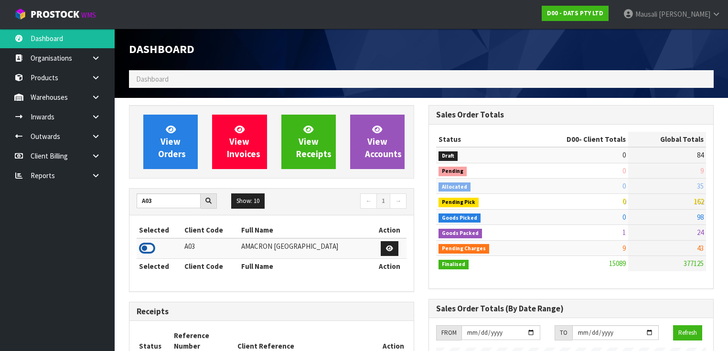
click at [149, 243] on icon at bounding box center [147, 248] width 16 height 14
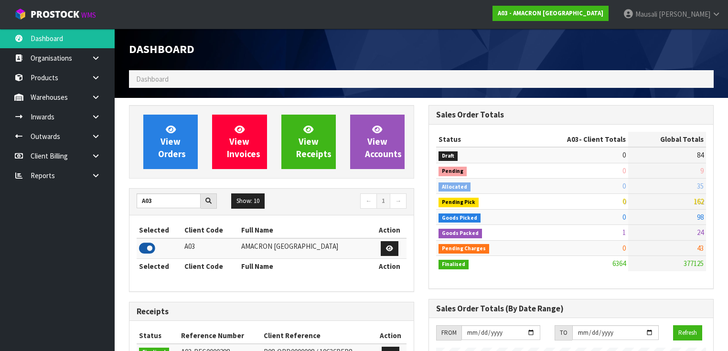
scroll to position [613, 300]
drag, startPoint x: 159, startPoint y: 198, endPoint x: 37, endPoint y: 211, distance: 122.5
click at [94, 208] on body "Toggle navigation ProStock WMS A03 - AMACRON NEW ZEALAND Mausali Tito Logout Da…" at bounding box center [364, 175] width 728 height 351
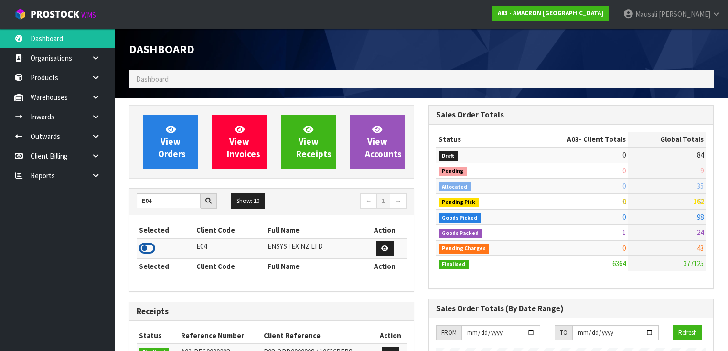
click at [151, 247] on icon at bounding box center [147, 248] width 16 height 14
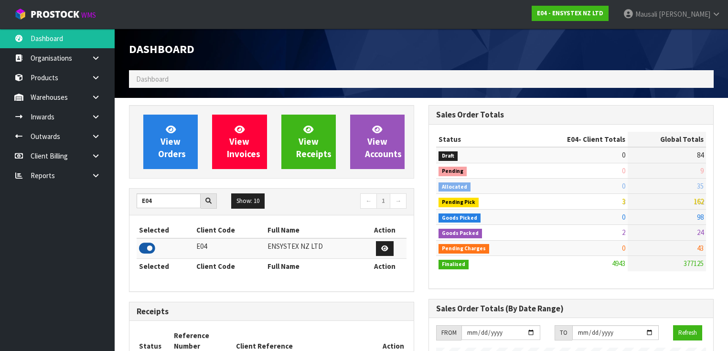
scroll to position [772, 300]
drag, startPoint x: 160, startPoint y: 198, endPoint x: 137, endPoint y: 212, distance: 27.0
click at [152, 245] on icon at bounding box center [147, 248] width 16 height 14
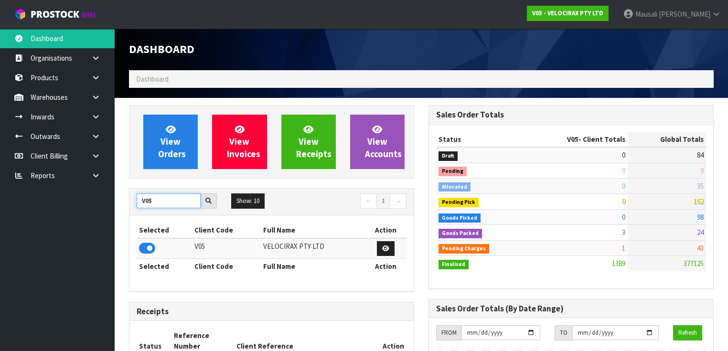
drag, startPoint x: 162, startPoint y: 200, endPoint x: 117, endPoint y: 219, distance: 48.8
click at [151, 247] on icon at bounding box center [147, 248] width 16 height 14
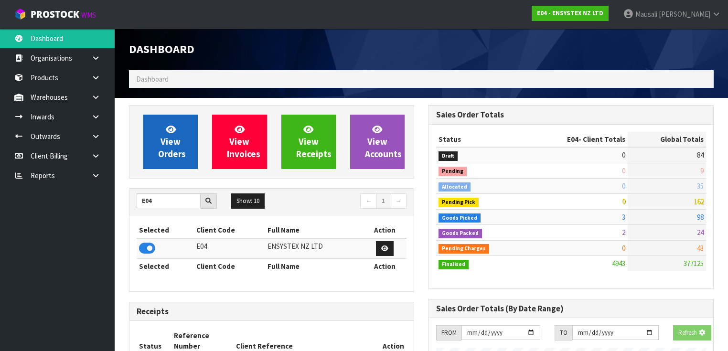
scroll to position [772, 300]
click at [172, 140] on span "View Orders" at bounding box center [172, 142] width 28 height 36
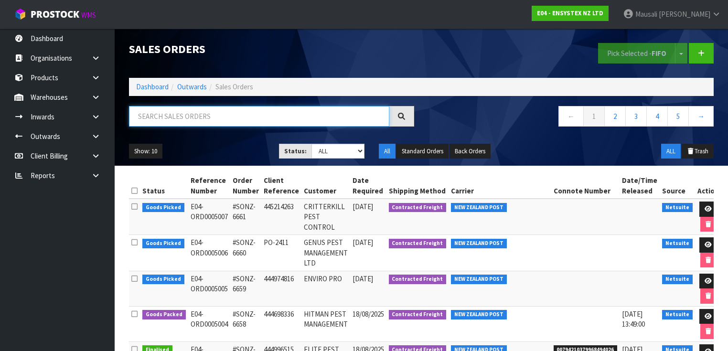
click at [172, 109] on input "text" at bounding box center [259, 116] width 260 height 21
click at [164, 117] on input "text" at bounding box center [259, 116] width 260 height 21
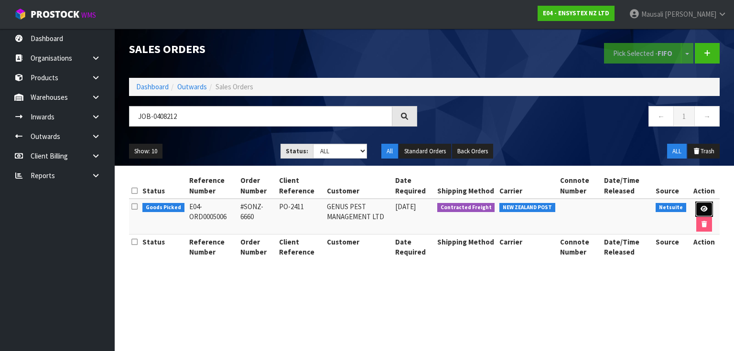
click at [701, 205] on link at bounding box center [704, 209] width 18 height 15
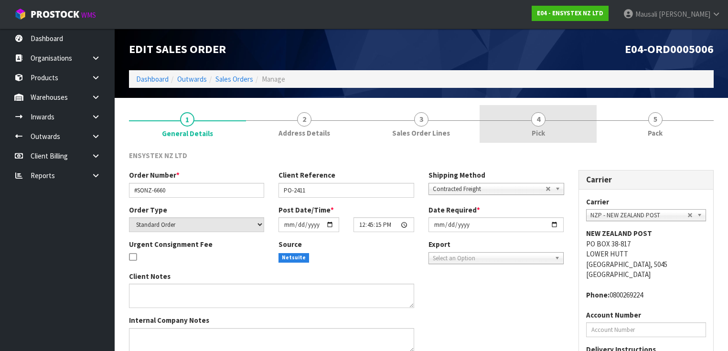
click at [551, 127] on link "4 Pick" at bounding box center [538, 124] width 117 height 38
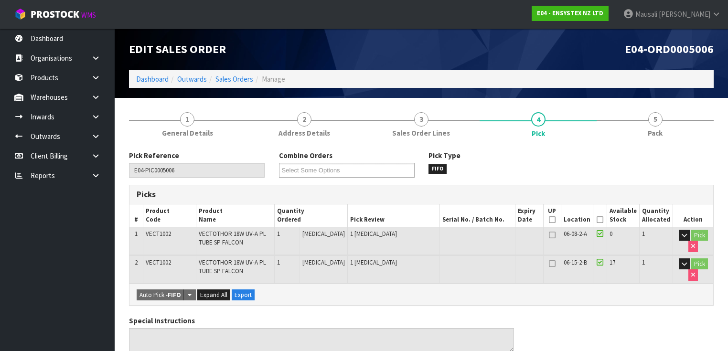
click at [603, 220] on icon at bounding box center [600, 220] width 7 height 0
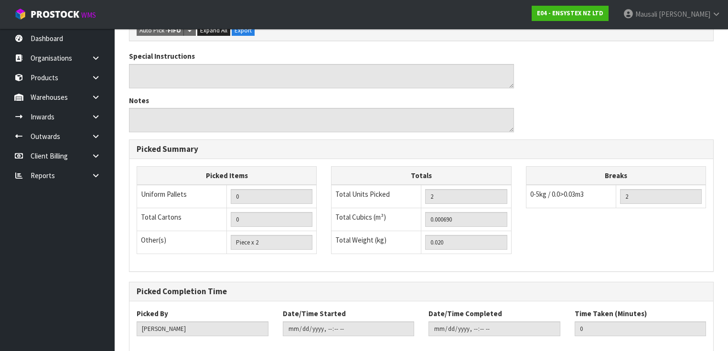
scroll to position [347, 0]
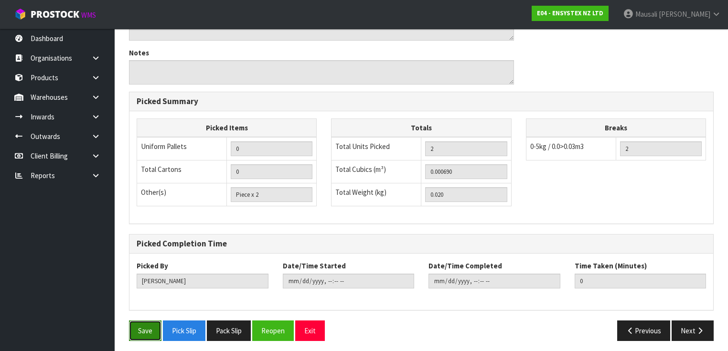
click at [148, 321] on button "Save" at bounding box center [145, 331] width 32 height 21
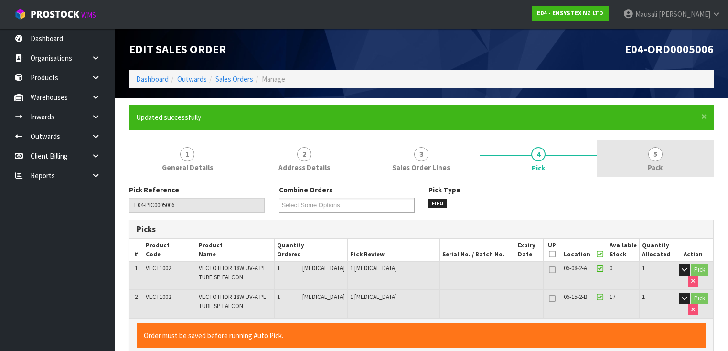
click at [661, 158] on link "5 Pack" at bounding box center [655, 159] width 117 height 38
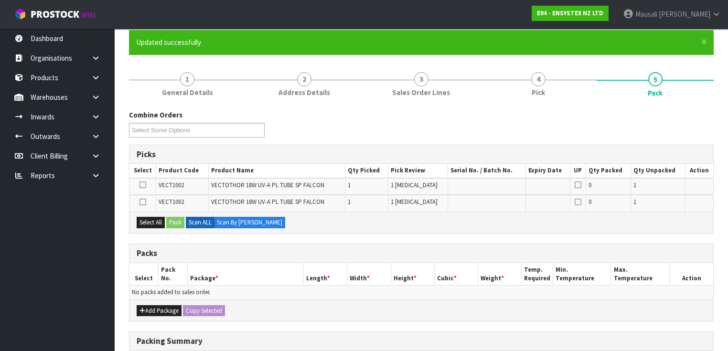
scroll to position [115, 0]
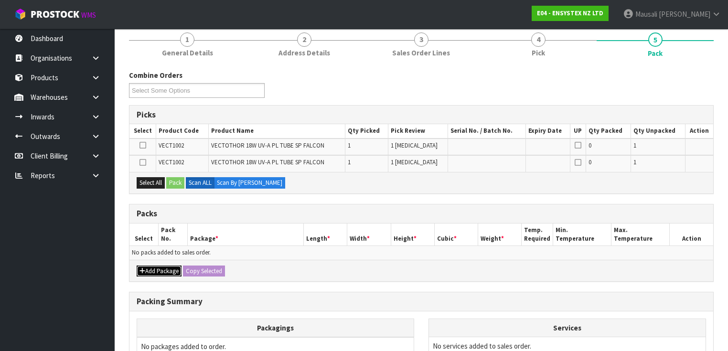
click at [157, 269] on button "Add Package" at bounding box center [159, 271] width 45 height 11
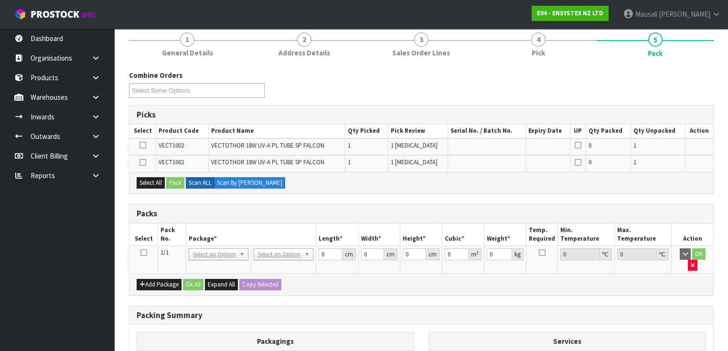
click at [140, 253] on icon at bounding box center [143, 253] width 7 height 0
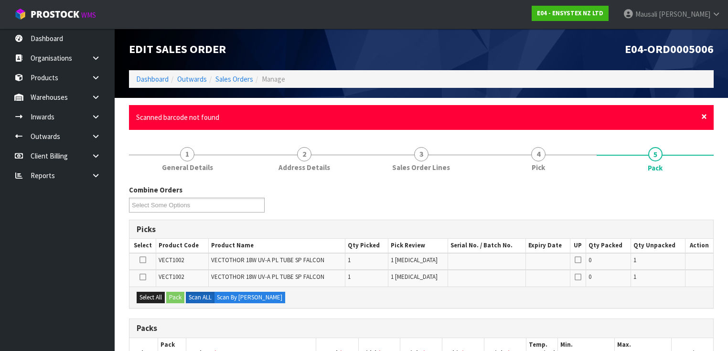
click at [704, 117] on span "×" at bounding box center [704, 116] width 6 height 13
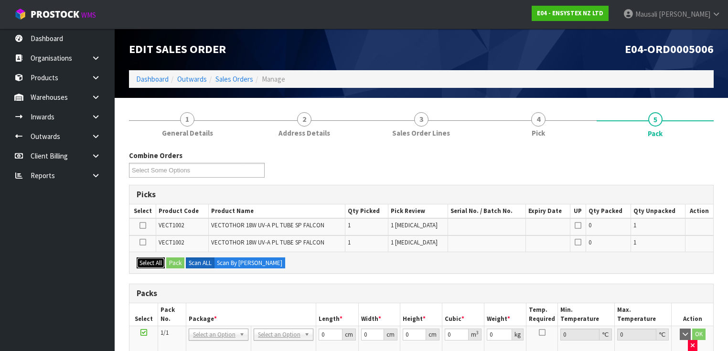
click at [145, 258] on button "Select All" at bounding box center [151, 263] width 28 height 11
click at [179, 259] on button "Pack" at bounding box center [175, 263] width 18 height 11
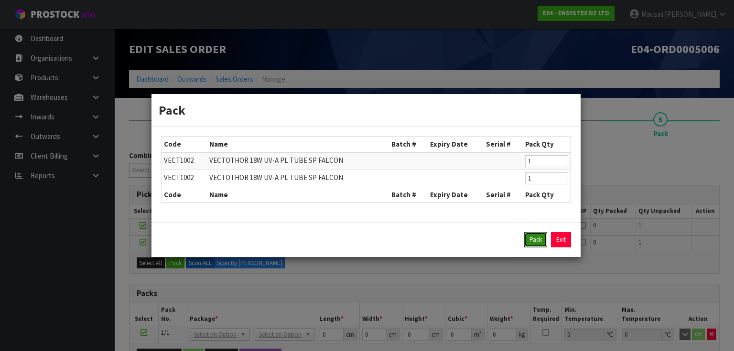
drag, startPoint x: 531, startPoint y: 238, endPoint x: 376, endPoint y: 229, distance: 155.6
click at [530, 238] on button "Pack" at bounding box center [535, 239] width 23 height 15
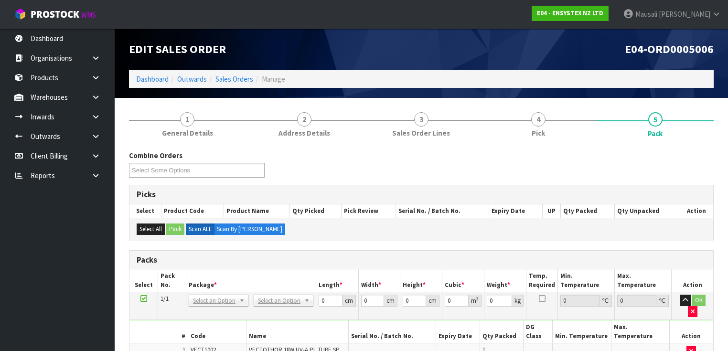
scroll to position [115, 0]
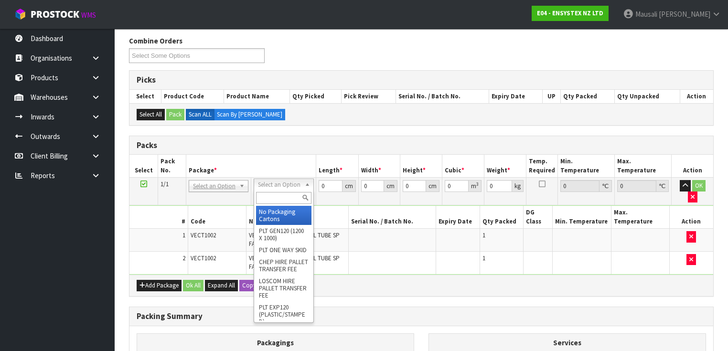
click at [276, 195] on input "text" at bounding box center [283, 198] width 55 height 12
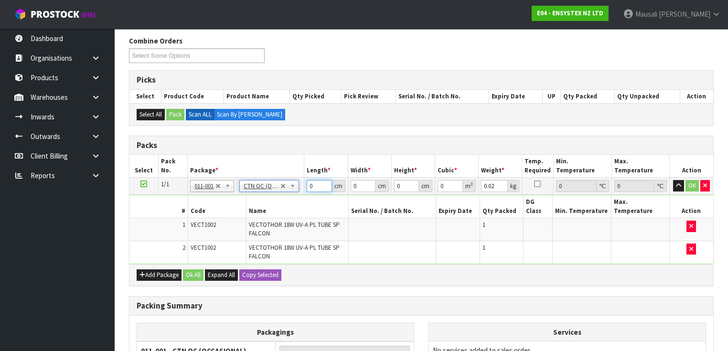
drag, startPoint x: 313, startPoint y: 187, endPoint x: 300, endPoint y: 192, distance: 14.2
click at [300, 192] on tr "1/1 NONE 007-001 007-002 007-004 007-009 007-013 007-014 007-015 007-017 007-01…" at bounding box center [421, 186] width 584 height 17
click at [191, 269] on button "Ok All" at bounding box center [193, 274] width 21 height 11
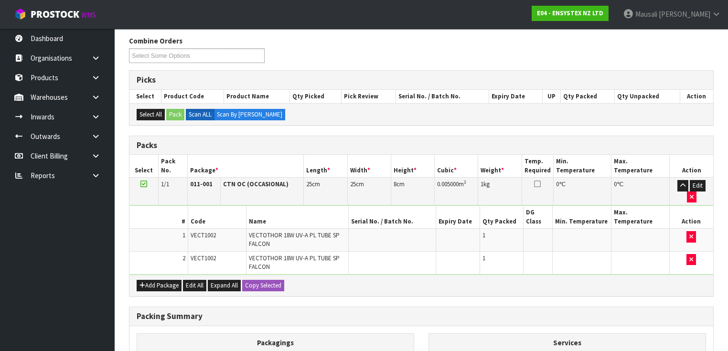
scroll to position [217, 0]
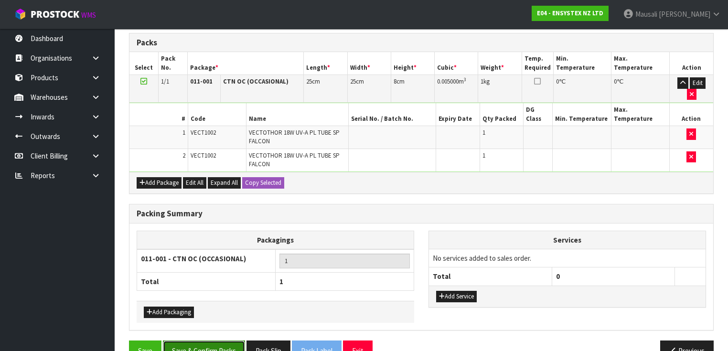
click at [217, 341] on button "Save & Confirm Packs" at bounding box center [204, 351] width 82 height 21
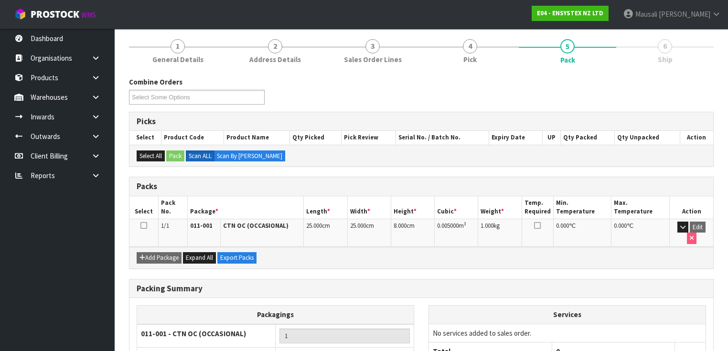
scroll to position [171, 0]
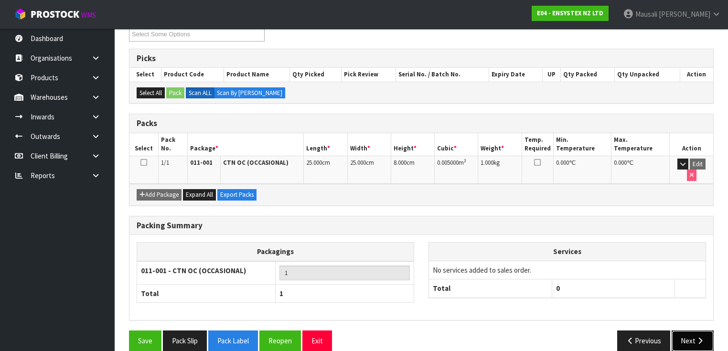
click at [694, 331] on button "Next" at bounding box center [693, 341] width 42 height 21
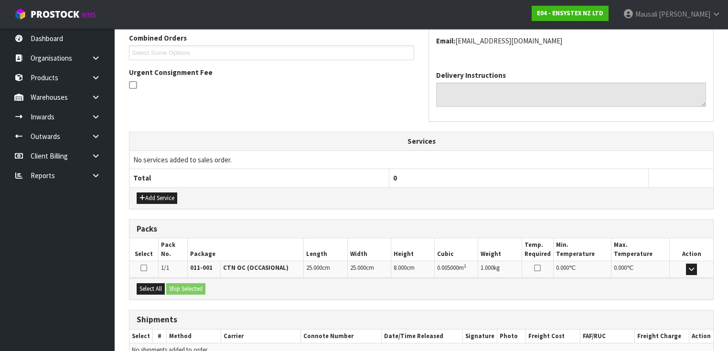
scroll to position [296, 0]
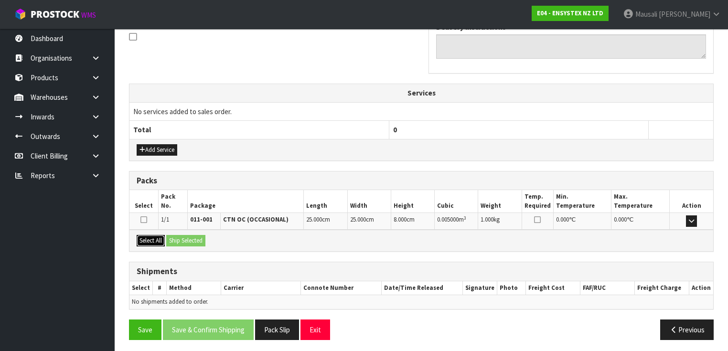
click at [152, 239] on button "Select All" at bounding box center [151, 240] width 28 height 11
click at [176, 237] on button "Ship Selected" at bounding box center [185, 240] width 39 height 11
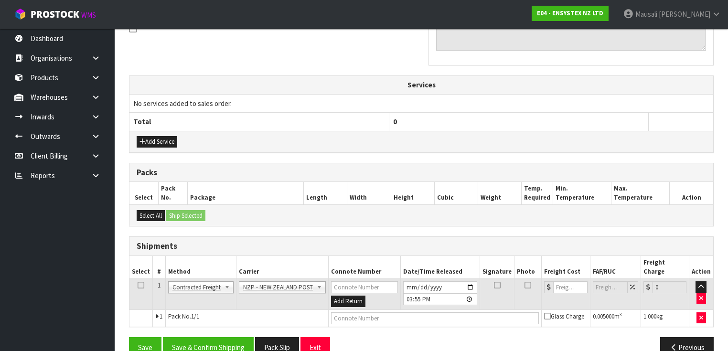
scroll to position [312, 0]
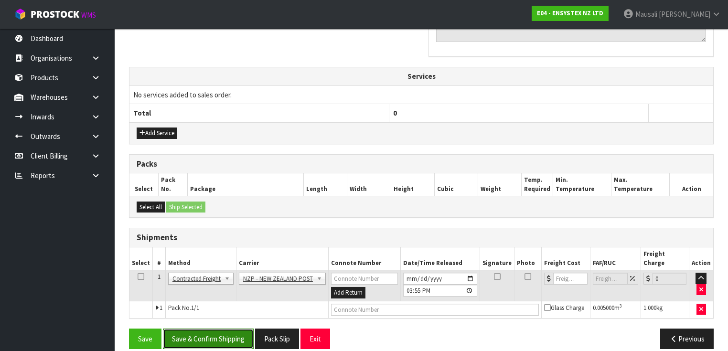
click at [225, 329] on button "Save & Confirm Shipping" at bounding box center [208, 339] width 91 height 21
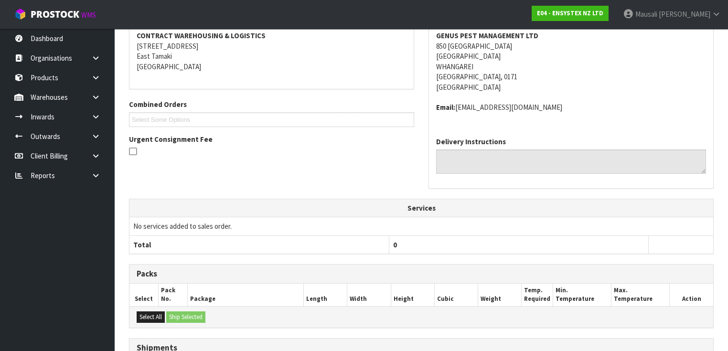
scroll to position [300, 0]
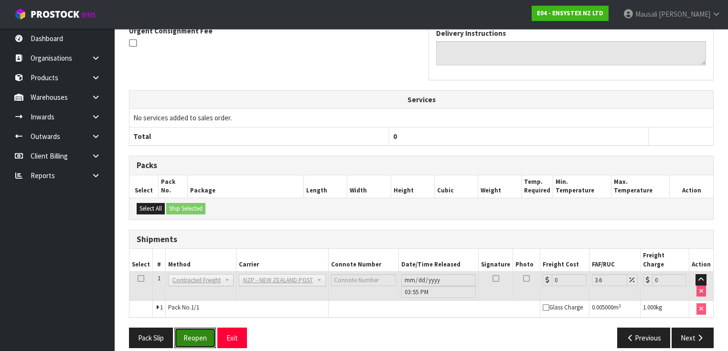
drag, startPoint x: 193, startPoint y: 325, endPoint x: 232, endPoint y: 305, distance: 44.0
click at [193, 328] on button "Reopen" at bounding box center [195, 338] width 42 height 21
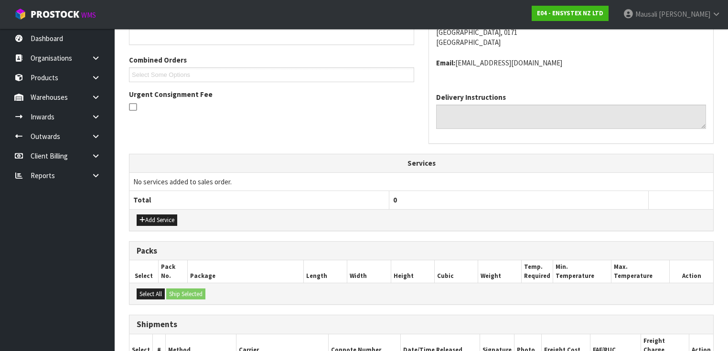
scroll to position [321, 0]
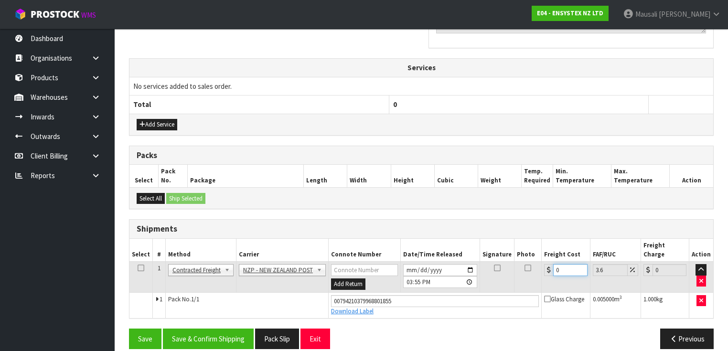
drag, startPoint x: 563, startPoint y: 254, endPoint x: 539, endPoint y: 265, distance: 27.2
click at [539, 265] on tr "1 Client Local Pickup Customer Local Pickup Company Freight Contracted Freight …" at bounding box center [421, 277] width 584 height 31
click at [207, 329] on button "Save & Confirm Shipping" at bounding box center [208, 339] width 91 height 21
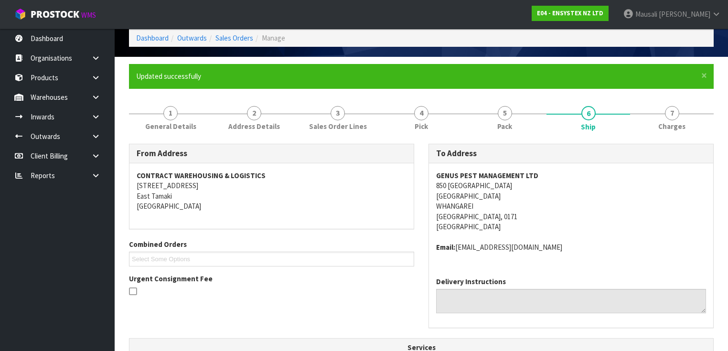
scroll to position [0, 0]
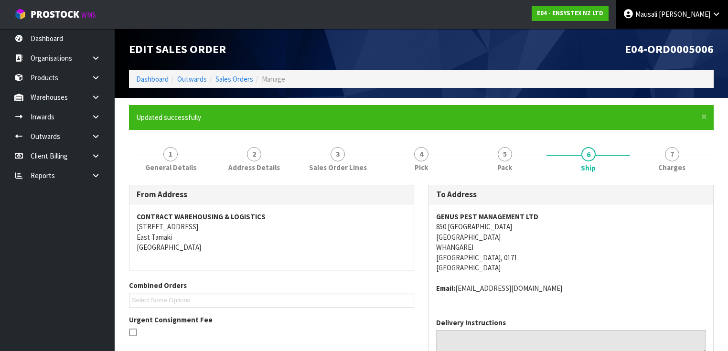
click at [634, 14] on icon at bounding box center [628, 14] width 11 height 0
click at [673, 39] on link "Logout" at bounding box center [689, 38] width 75 height 13
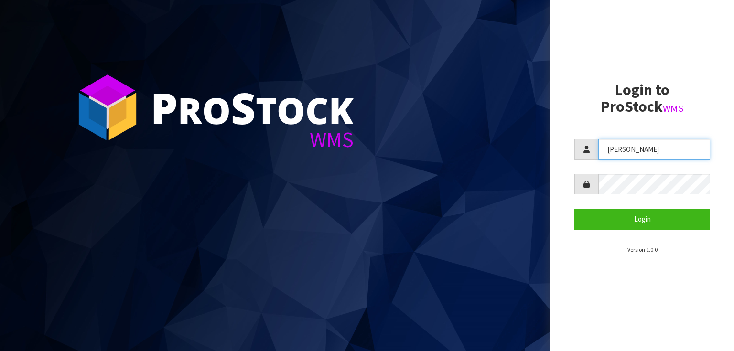
click at [635, 151] on input "[PERSON_NAME]" at bounding box center [654, 149] width 112 height 21
type input "Talia"
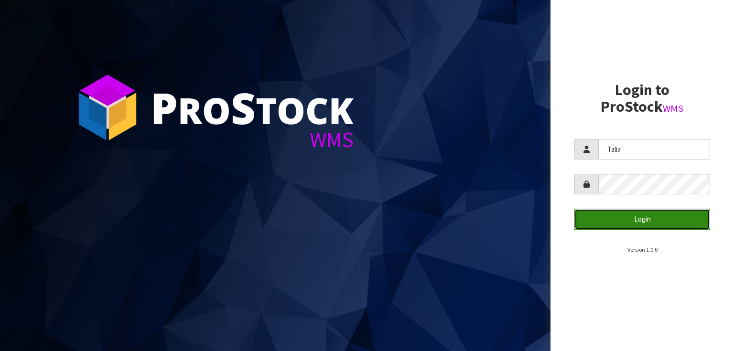
click at [643, 227] on button "Login" at bounding box center [642, 219] width 136 height 21
